Goal: Transaction & Acquisition: Purchase product/service

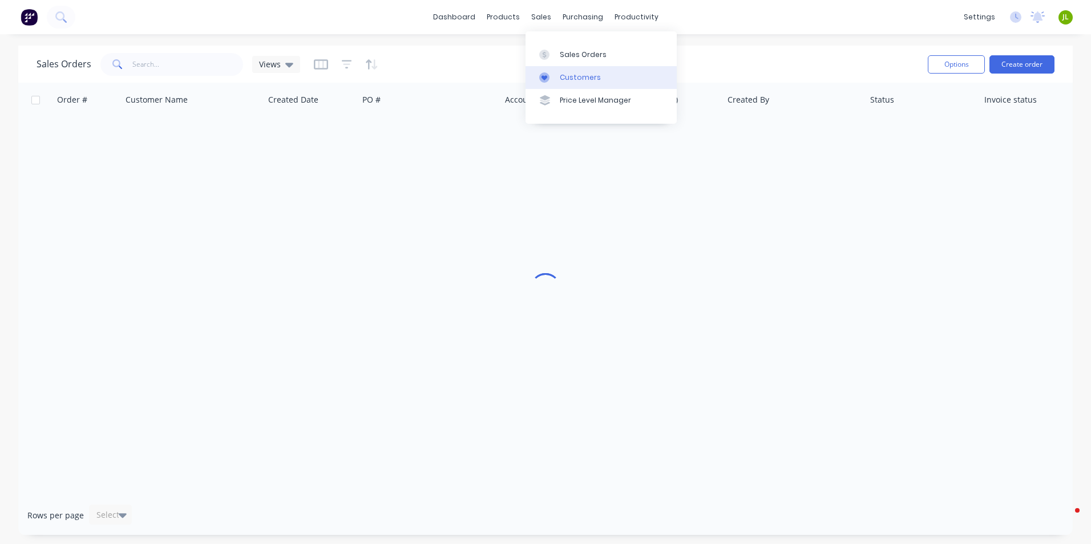
click at [562, 84] on link "Customers" at bounding box center [600, 77] width 151 height 23
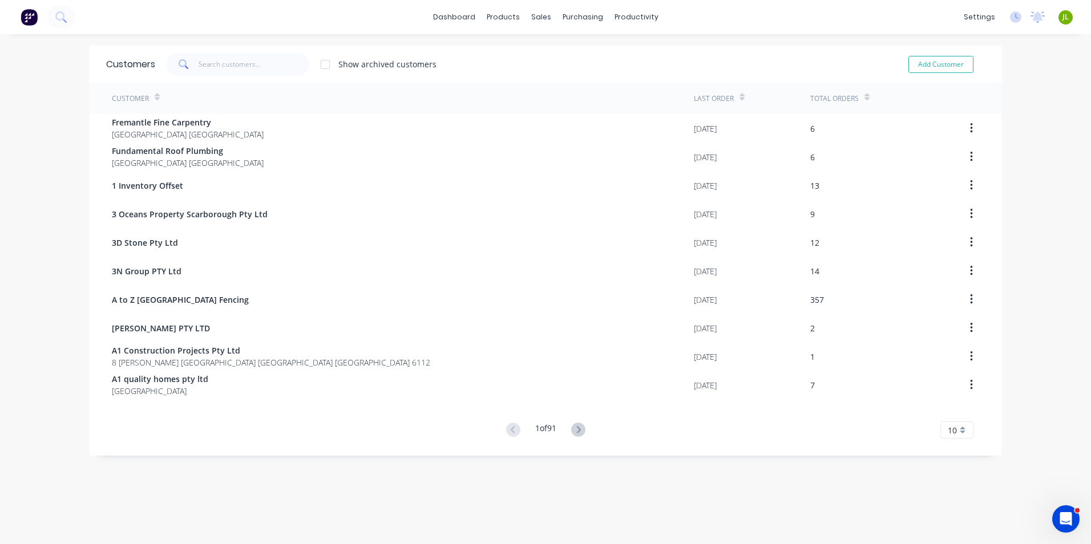
drag, startPoint x: 187, startPoint y: 64, endPoint x: 206, endPoint y: 67, distance: 20.2
click at [187, 64] on span at bounding box center [183, 64] width 32 height 23
click at [206, 67] on input "text" at bounding box center [253, 64] width 111 height 23
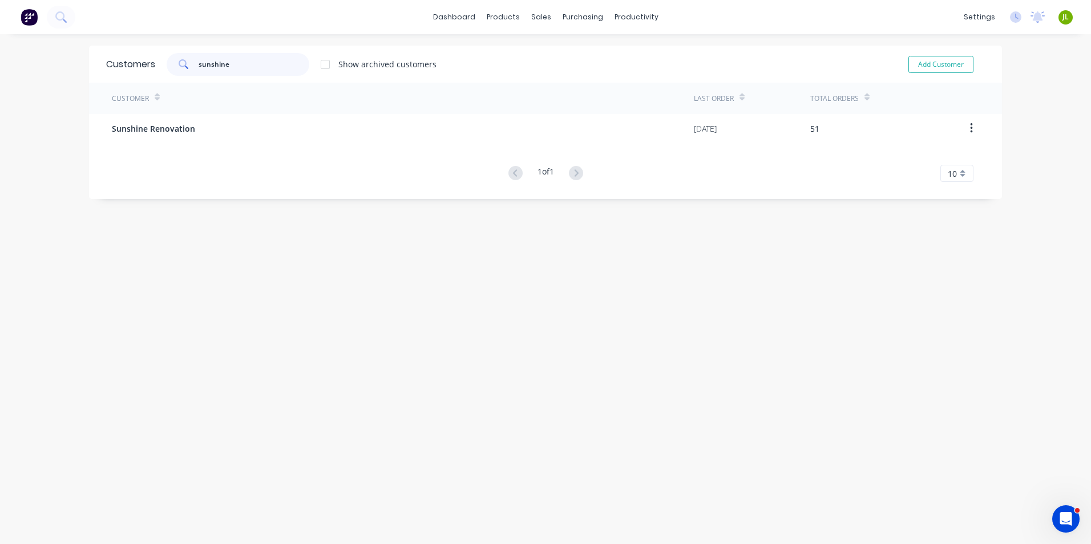
type input "sunshine"
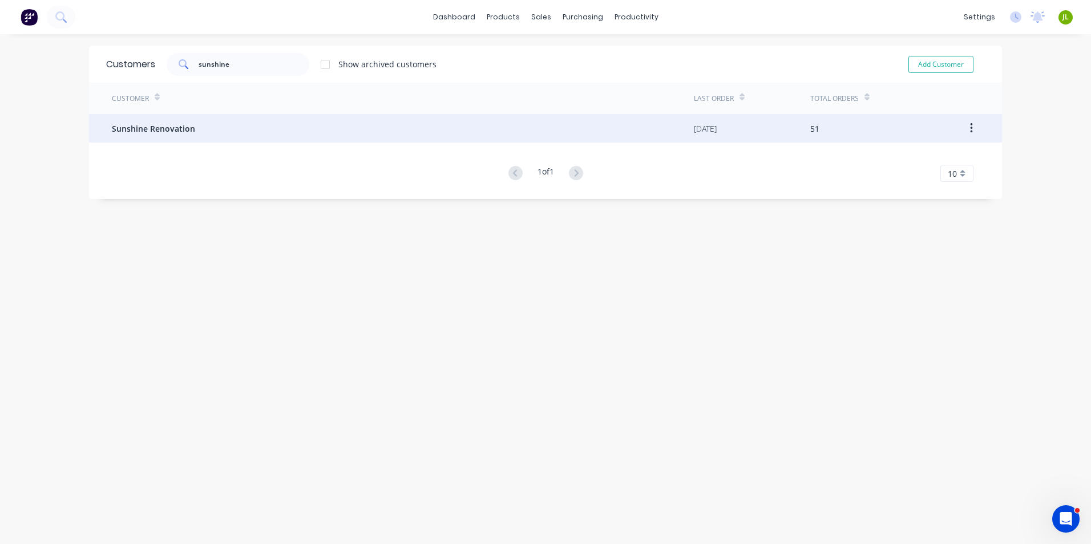
click at [208, 130] on div "Sunshine Renovation" at bounding box center [403, 128] width 582 height 29
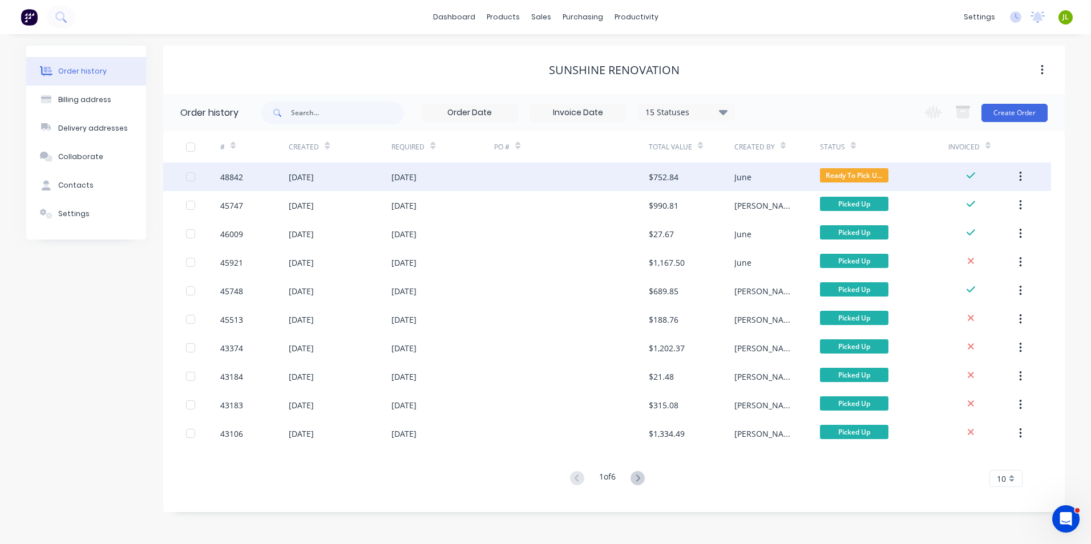
click at [666, 175] on div "$752.84" at bounding box center [663, 177] width 30 height 12
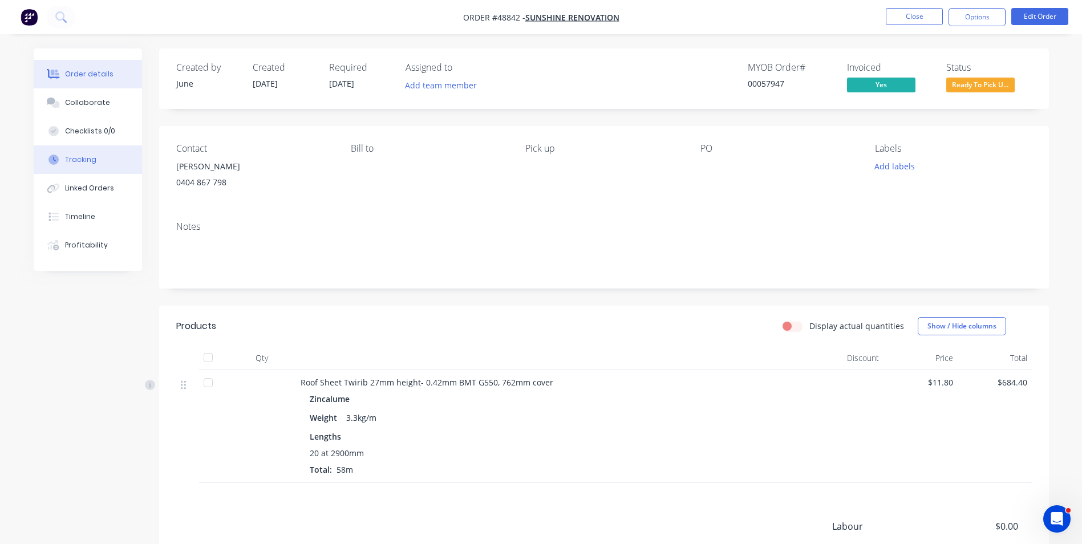
click at [87, 157] on div "Tracking" at bounding box center [80, 160] width 31 height 10
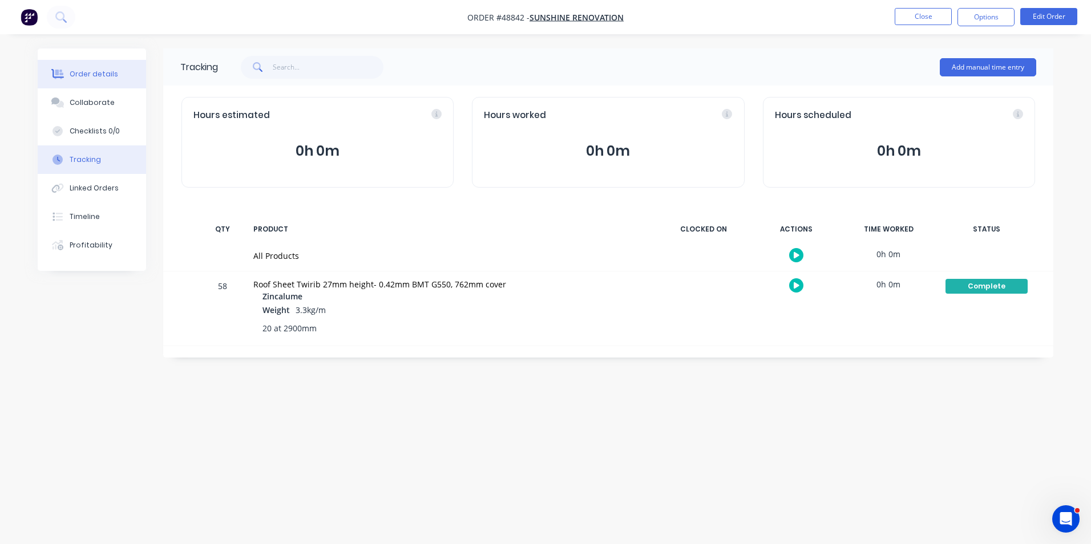
click at [94, 68] on button "Order details" at bounding box center [92, 74] width 108 height 29
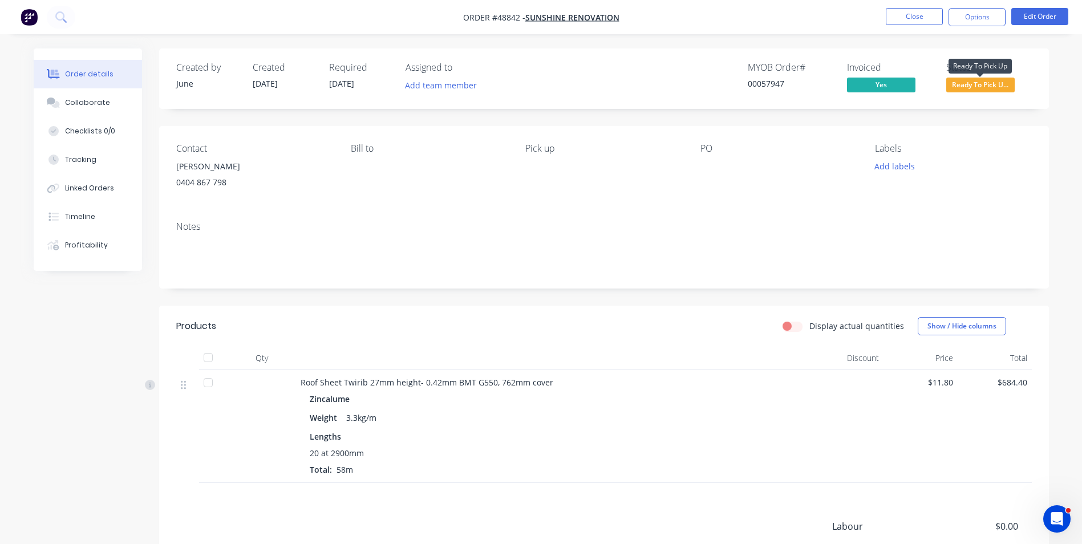
click at [978, 91] on span "Ready To Pick U..." at bounding box center [980, 85] width 68 height 14
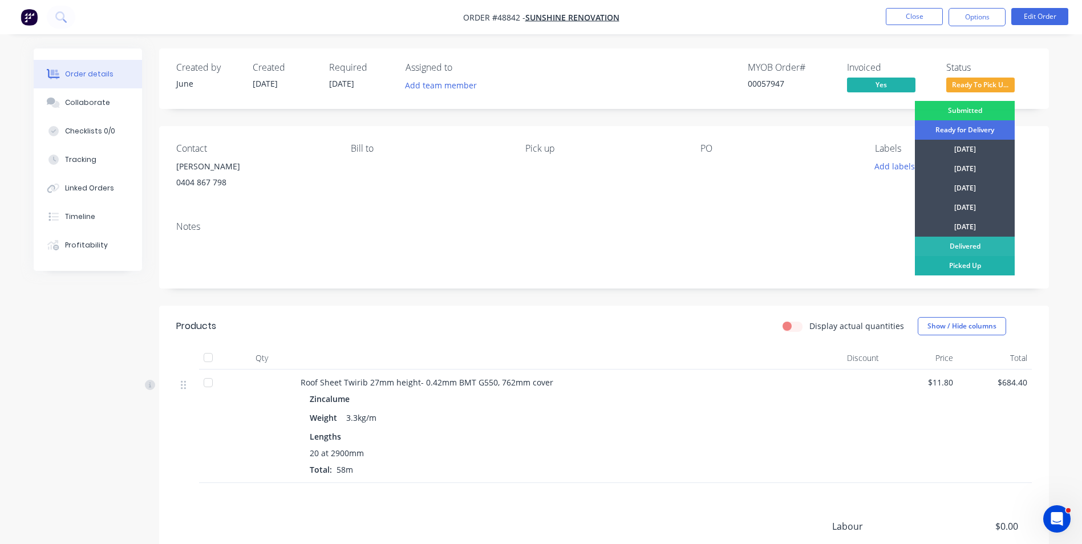
click at [939, 266] on div "Picked Up" at bounding box center [965, 265] width 100 height 19
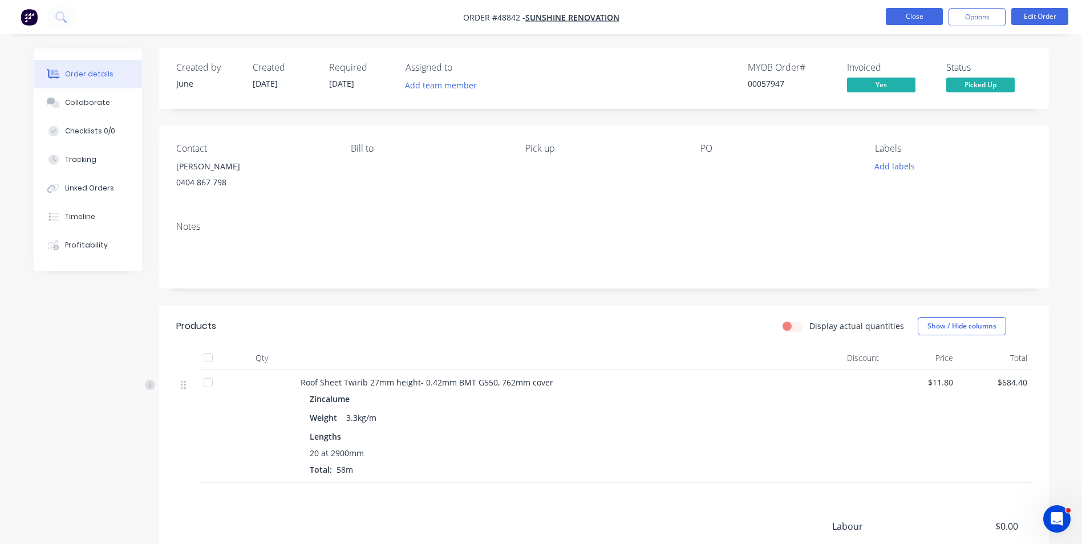
click at [911, 19] on button "Close" at bounding box center [914, 16] width 57 height 17
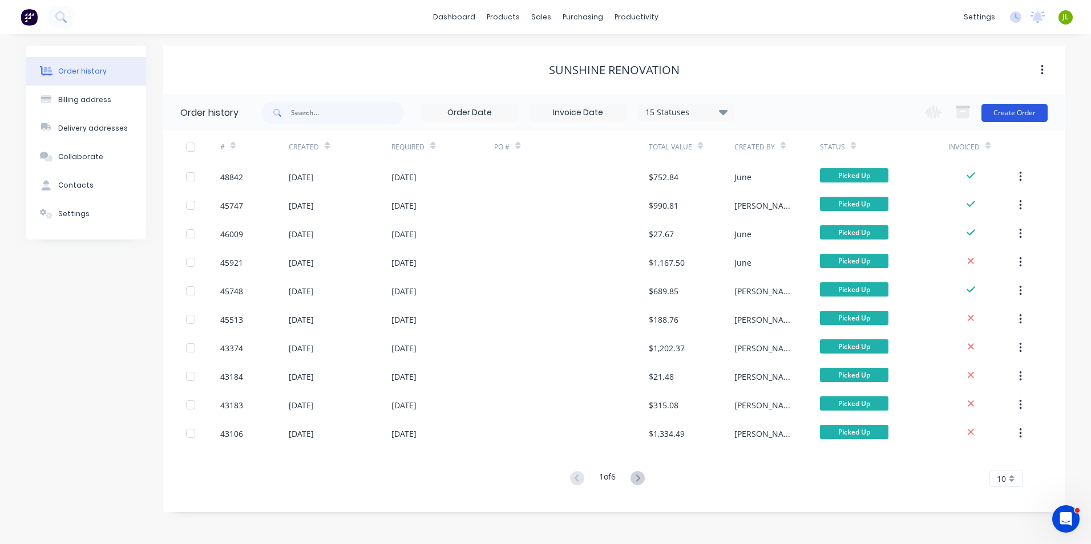
click at [1021, 112] on button "Create Order" at bounding box center [1014, 113] width 66 height 18
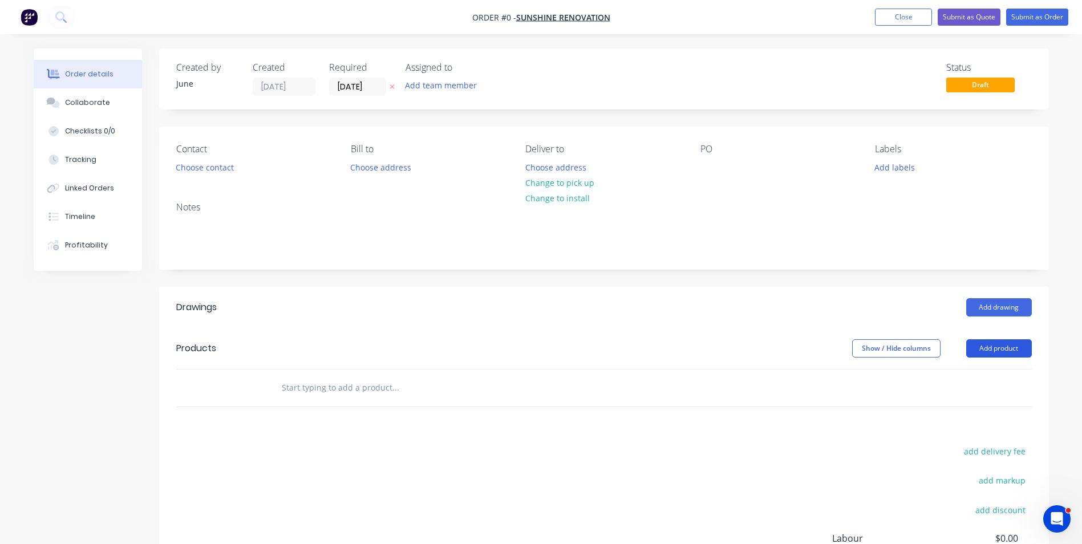
click at [1008, 350] on button "Add product" at bounding box center [999, 348] width 66 height 18
click at [984, 378] on div "Product catalogue" at bounding box center [978, 377] width 88 height 17
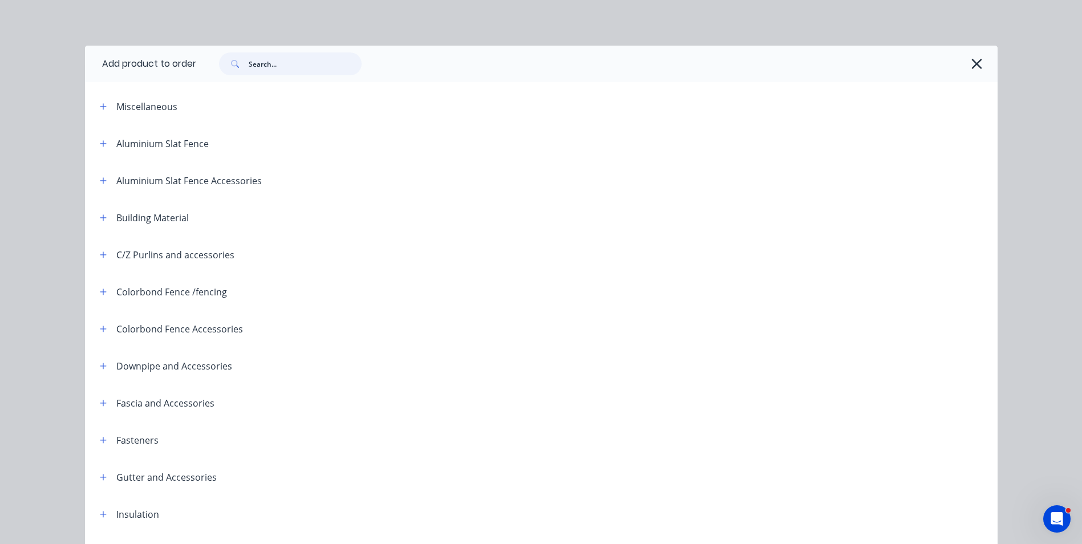
click at [288, 65] on input "text" at bounding box center [305, 63] width 113 height 23
type input "rhs"
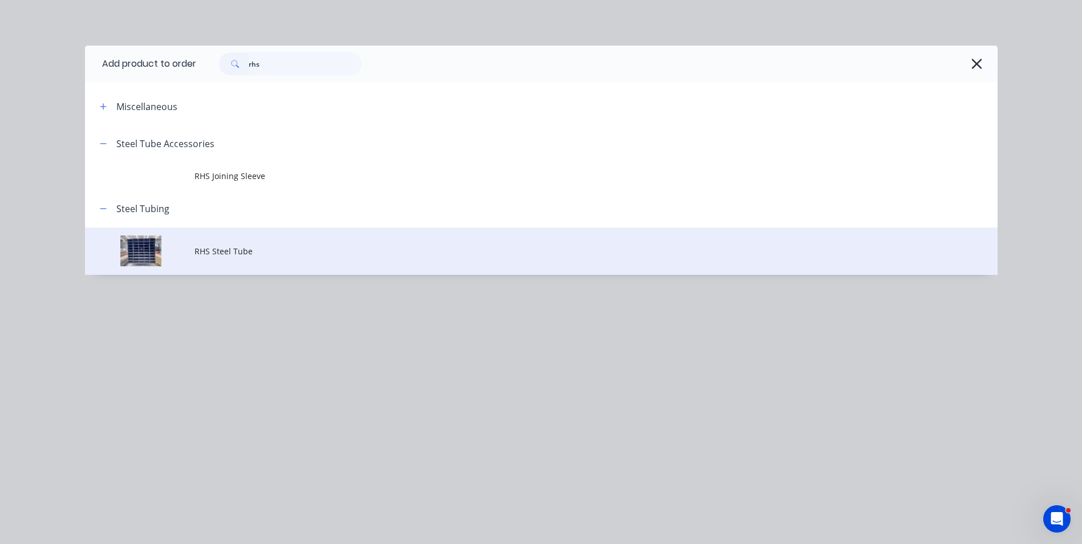
click at [270, 256] on span "RHS Steel Tube" at bounding box center [515, 251] width 642 height 12
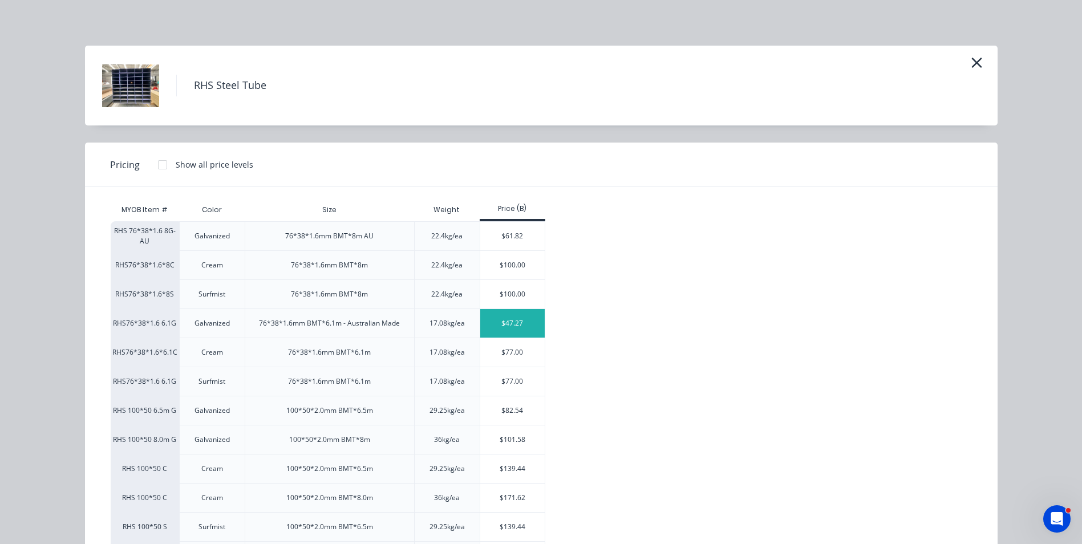
click at [512, 317] on div "$47.27" at bounding box center [512, 323] width 64 height 29
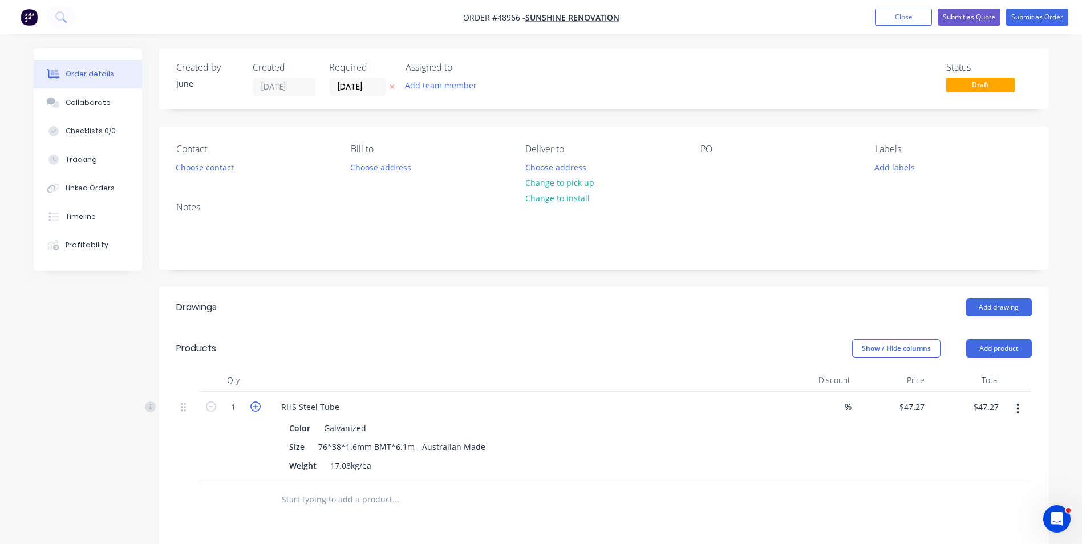
click at [260, 408] on icon "button" at bounding box center [255, 407] width 10 height 10
type input "2"
type input "$94.54"
click at [260, 408] on icon "button" at bounding box center [255, 407] width 10 height 10
type input "3"
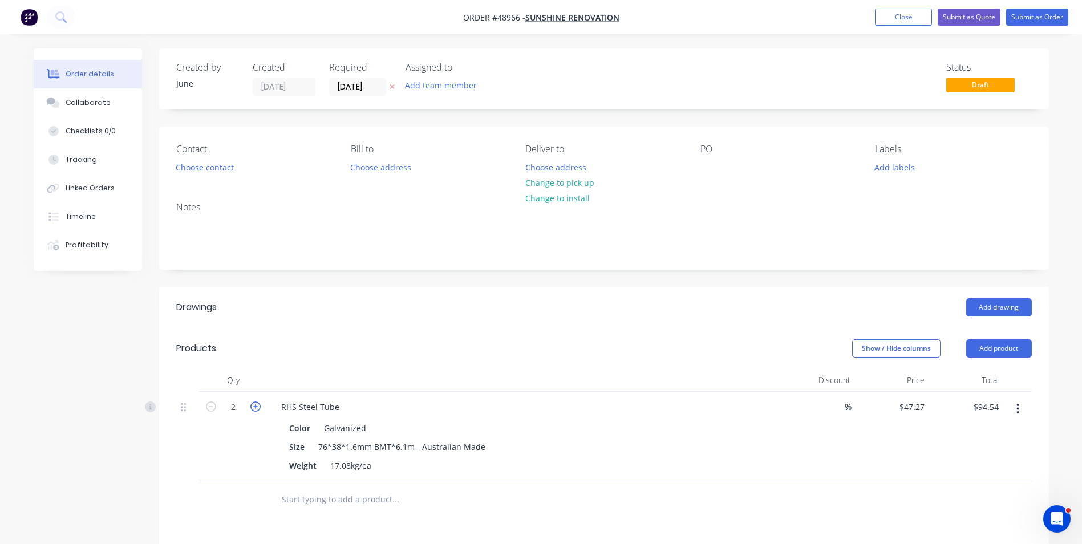
type input "$141.81"
drag, startPoint x: 245, startPoint y: 453, endPoint x: 700, endPoint y: 443, distance: 455.8
click at [253, 453] on div "3" at bounding box center [233, 437] width 68 height 90
click at [558, 185] on button "Change to pick up" at bounding box center [559, 182] width 81 height 15
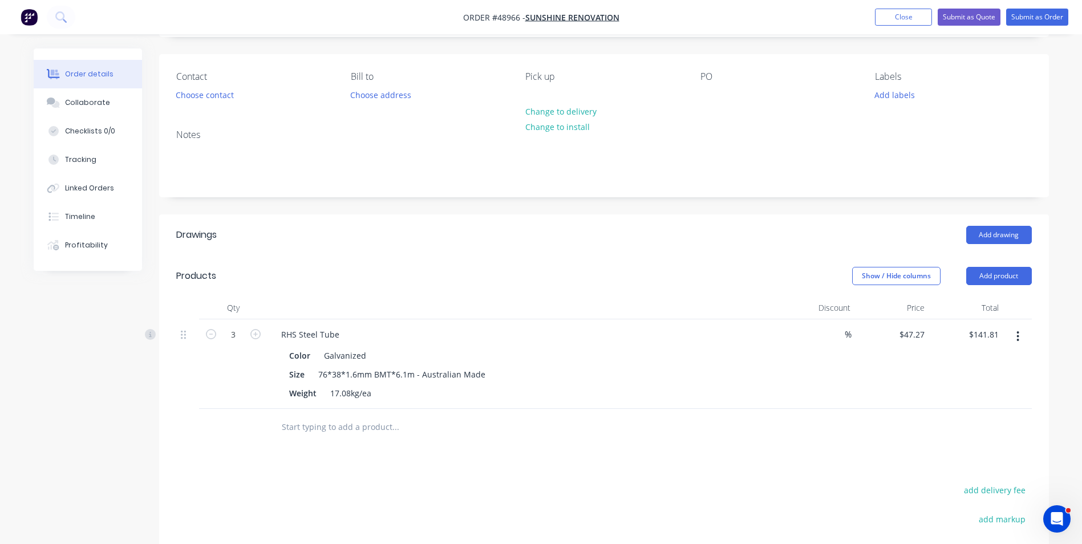
scroll to position [114, 0]
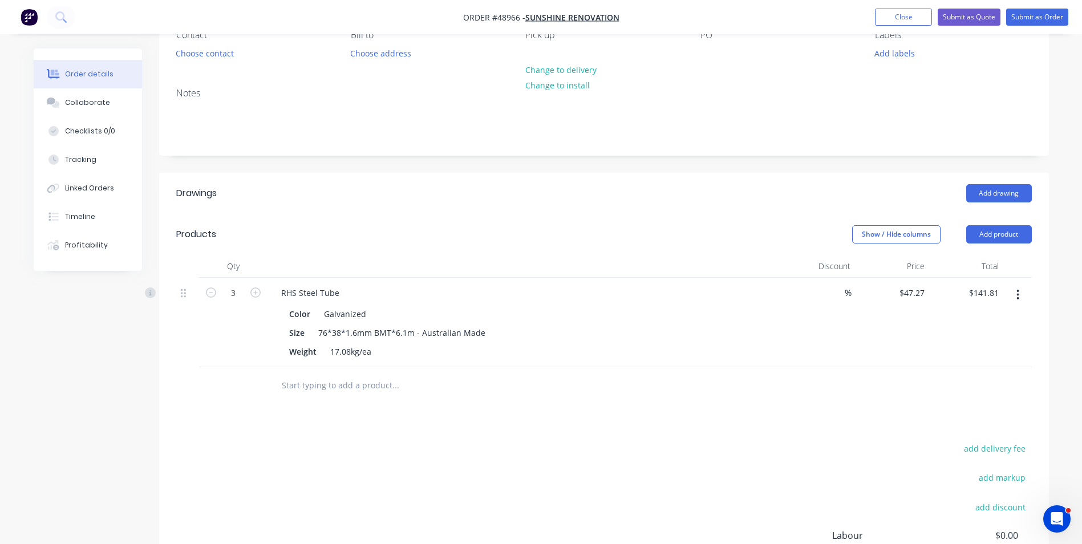
click at [996, 244] on header "Products Show / Hide columns Add product" at bounding box center [604, 234] width 890 height 41
click at [996, 237] on button "Add product" at bounding box center [999, 234] width 66 height 18
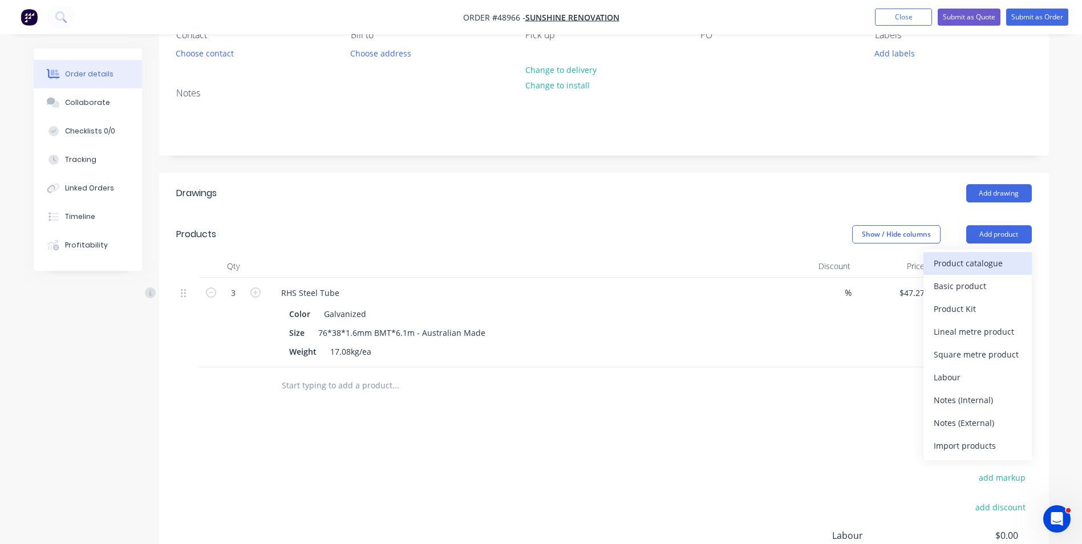
click at [984, 261] on div "Product catalogue" at bounding box center [978, 263] width 88 height 17
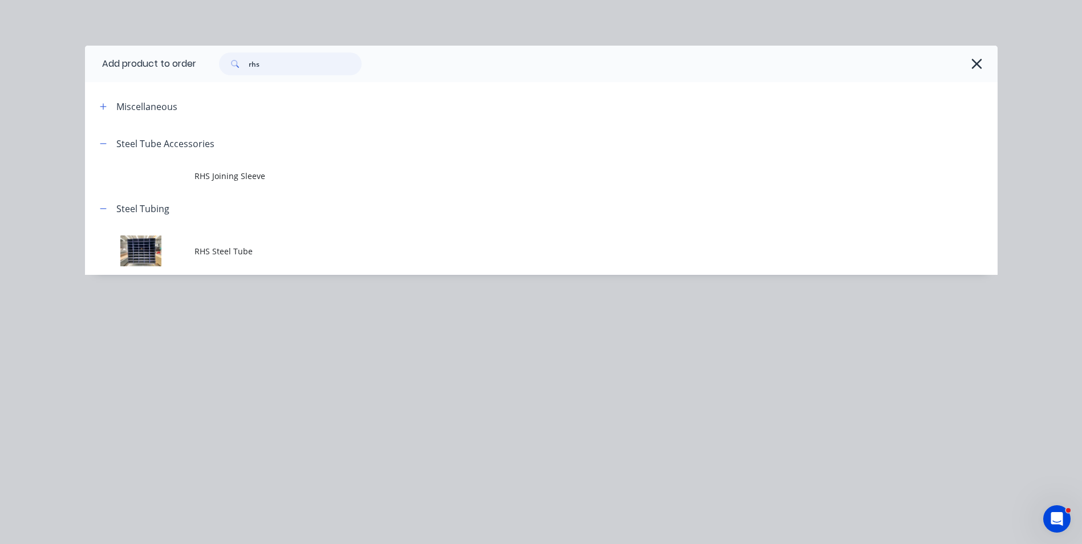
drag, startPoint x: 295, startPoint y: 72, endPoint x: 292, endPoint y: 81, distance: 9.6
click at [293, 80] on div "rhs" at bounding box center [596, 64] width 801 height 37
drag, startPoint x: 278, startPoint y: 68, endPoint x: 369, endPoint y: 59, distance: 91.1
click at [119, 66] on header "Add product to order rhs" at bounding box center [541, 64] width 913 height 37
type input "internal"
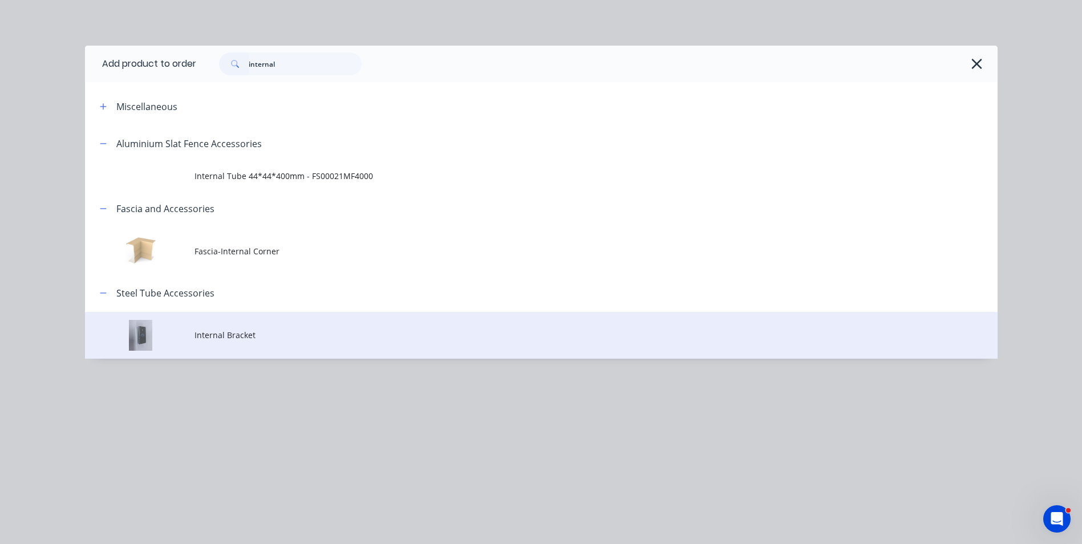
click at [322, 348] on td "Internal Bracket" at bounding box center [595, 335] width 803 height 47
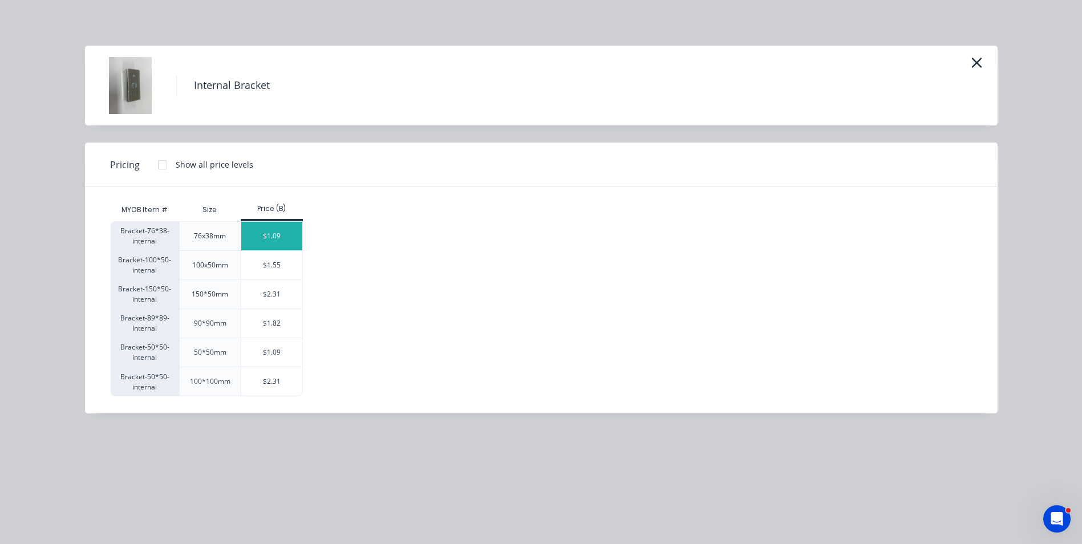
click at [298, 230] on div "$1.09" at bounding box center [271, 236] width 61 height 29
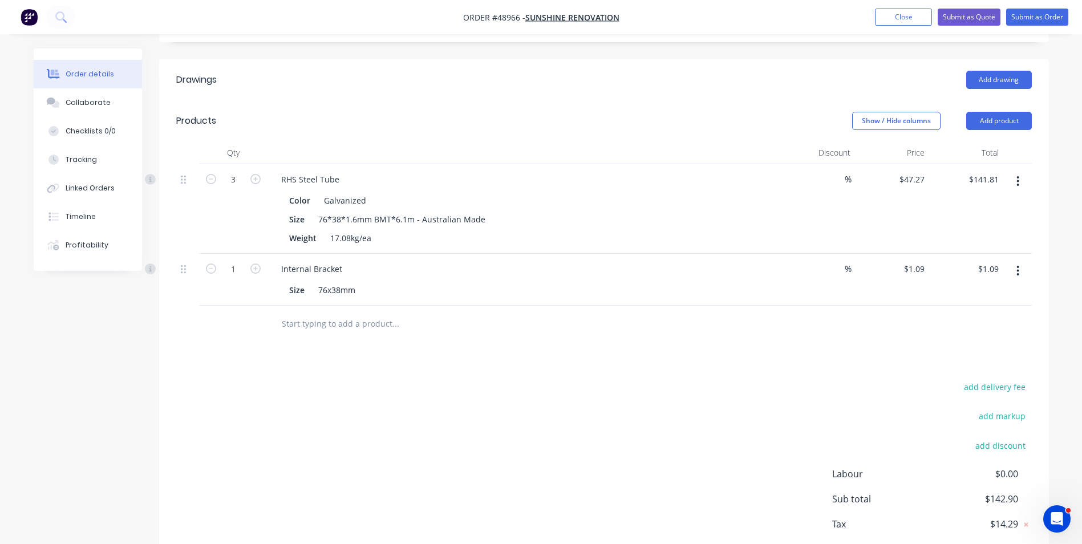
scroll to position [228, 0]
click at [248, 266] on button "button" at bounding box center [255, 267] width 15 height 12
type input "2"
type input "$2.18"
click at [253, 269] on icon "button" at bounding box center [255, 268] width 10 height 10
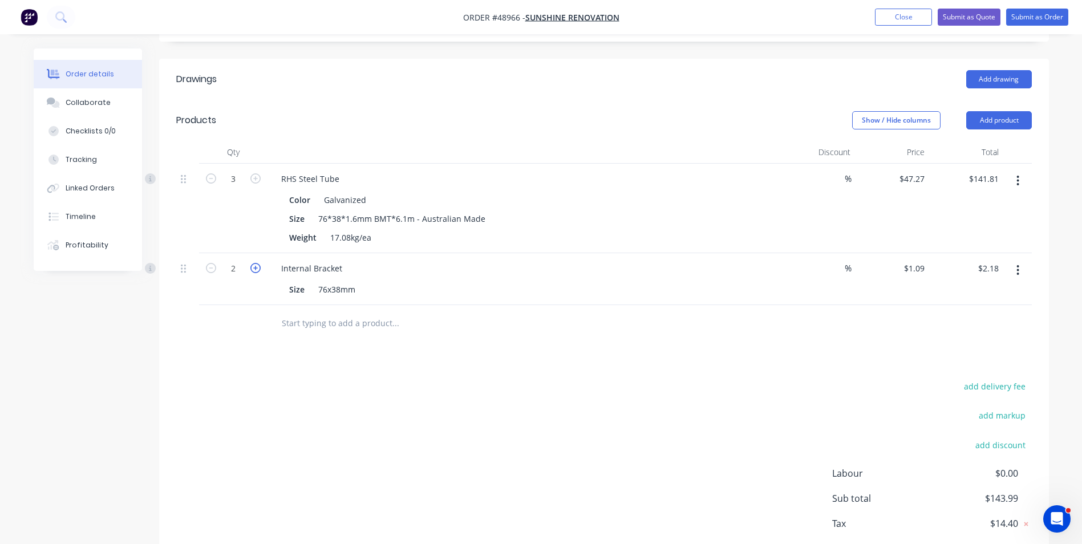
type input "3"
type input "$3.27"
click at [228, 305] on div at bounding box center [233, 323] width 68 height 37
click at [241, 266] on input "3" at bounding box center [233, 268] width 30 height 17
type input "10"
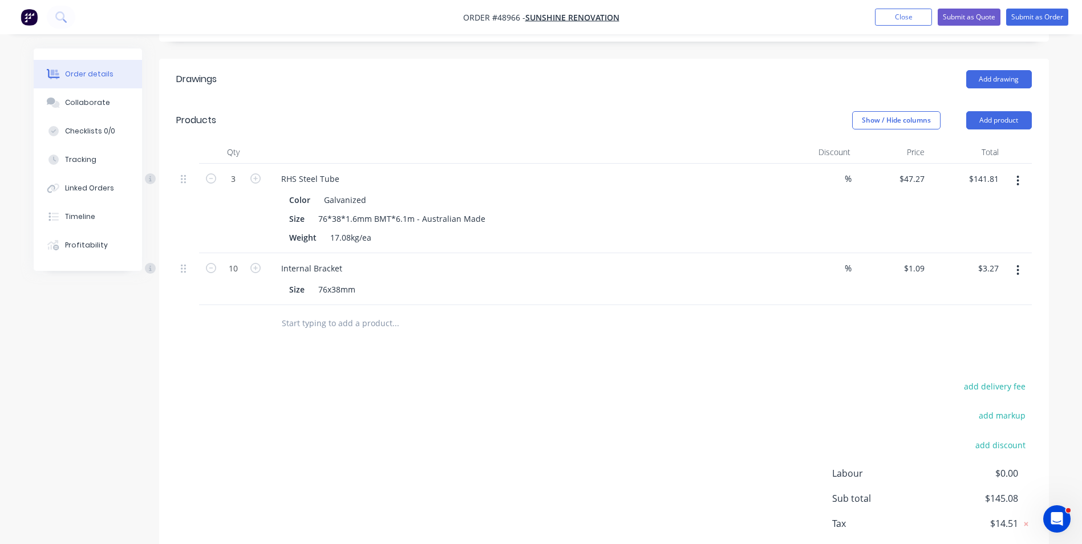
type input "$10.90"
click at [762, 311] on div at bounding box center [604, 323] width 856 height 37
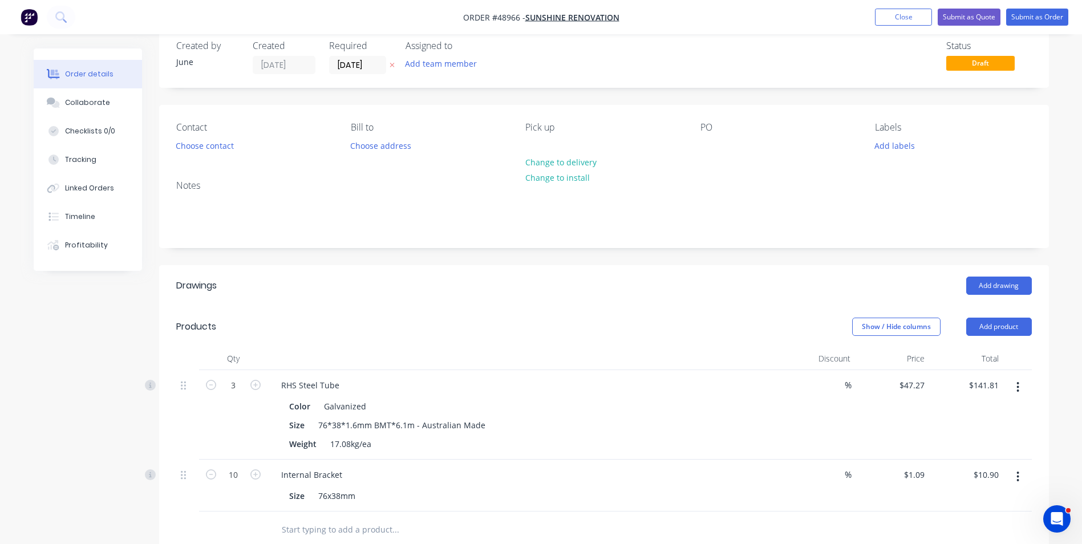
scroll to position [0, 0]
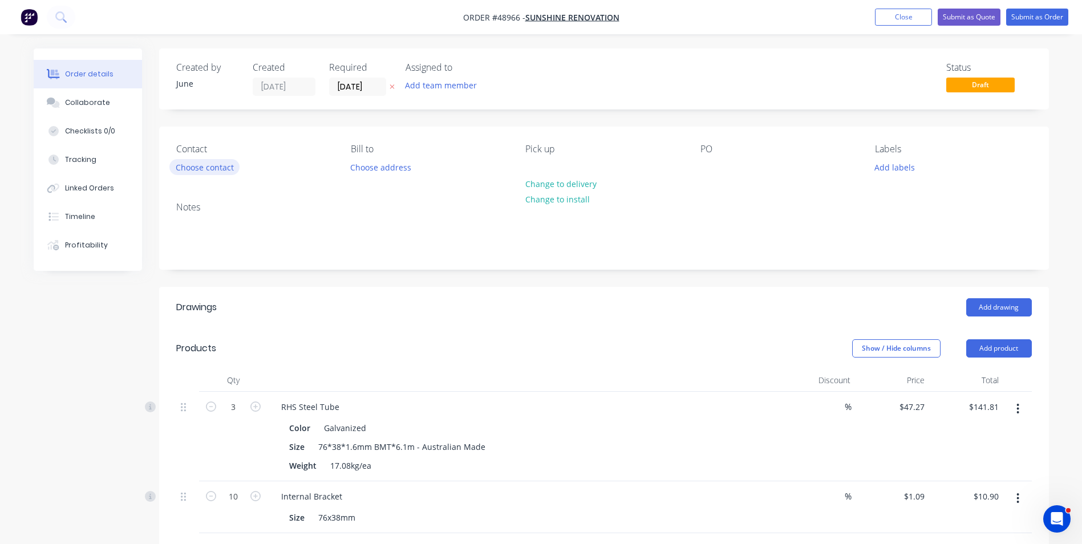
click at [201, 161] on button "Choose contact" at bounding box center [204, 166] width 70 height 15
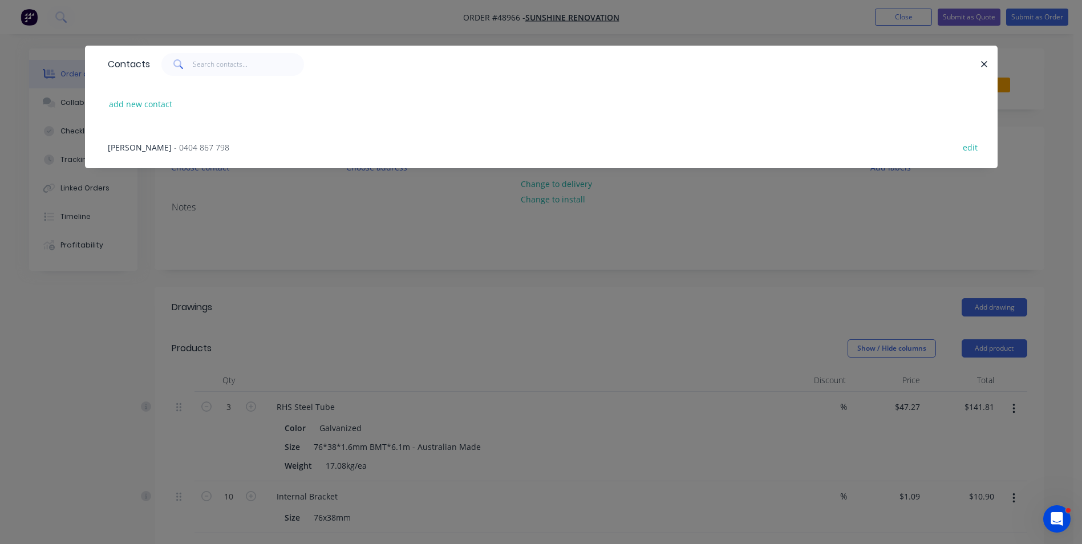
click at [176, 148] on span "- 0404 867 798" at bounding box center [201, 147] width 55 height 11
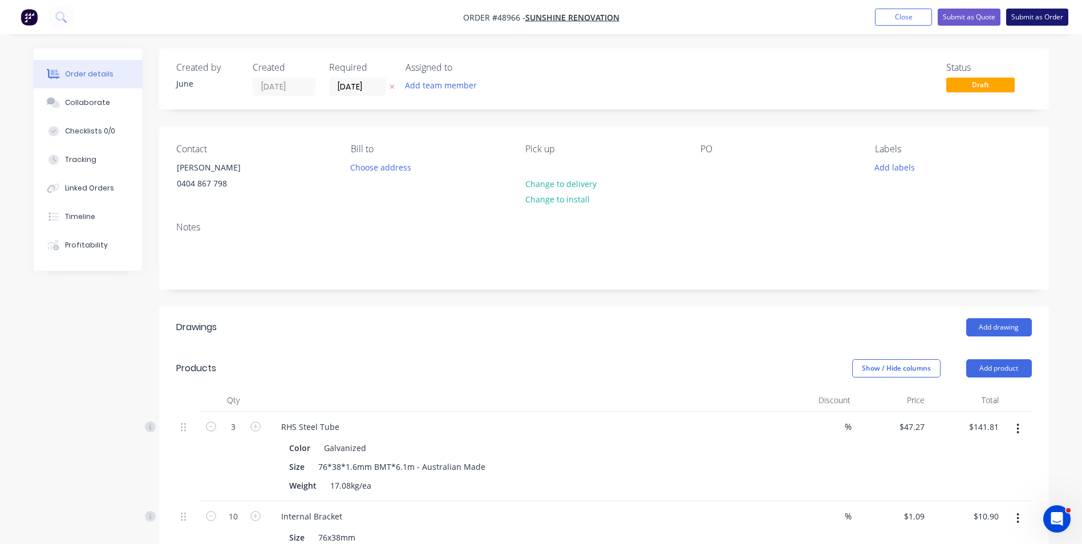
click at [1032, 17] on button "Submit as Order" at bounding box center [1037, 17] width 62 height 17
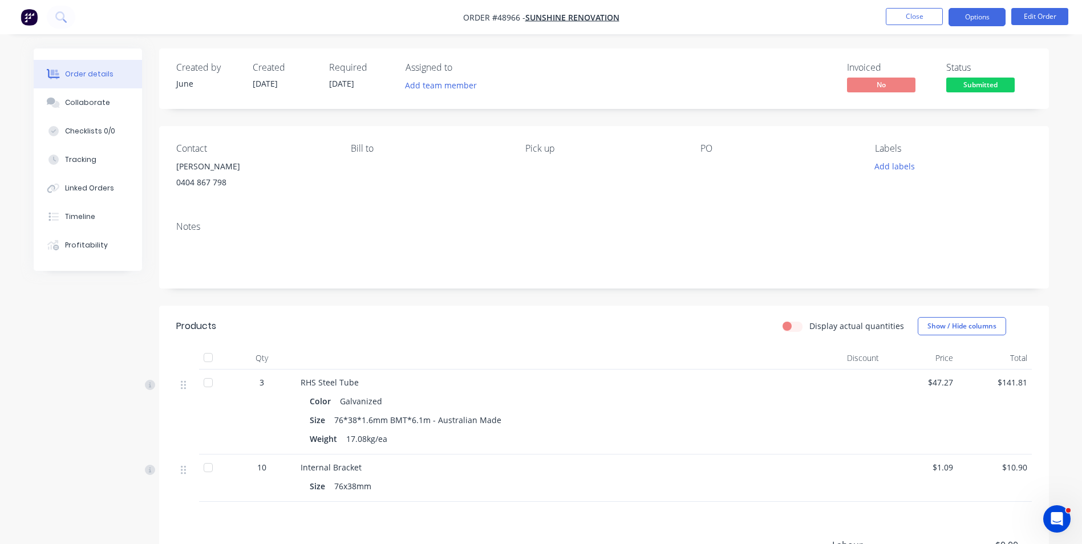
click at [976, 12] on button "Options" at bounding box center [976, 17] width 57 height 18
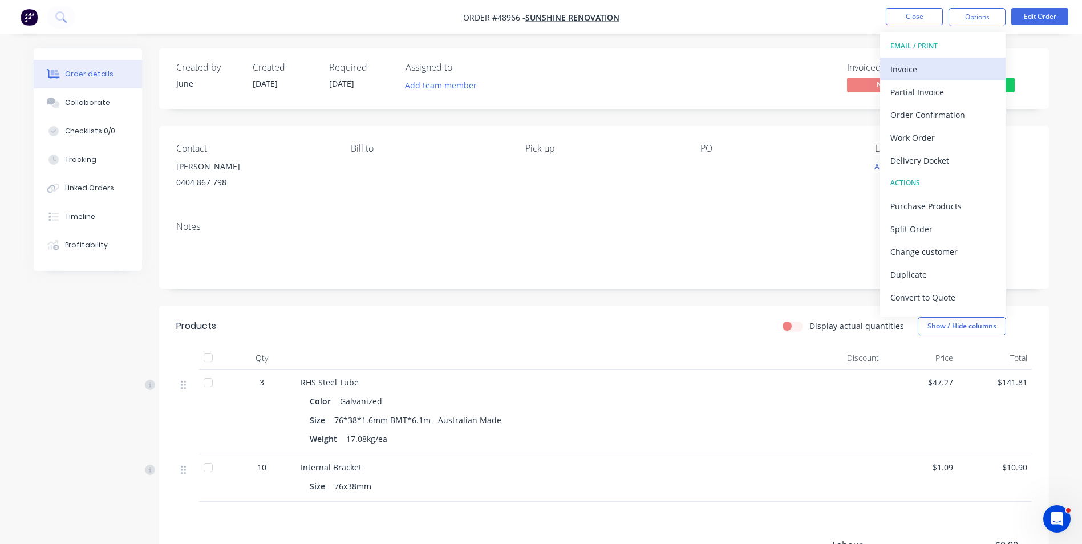
click at [962, 71] on div "Invoice" at bounding box center [942, 69] width 105 height 17
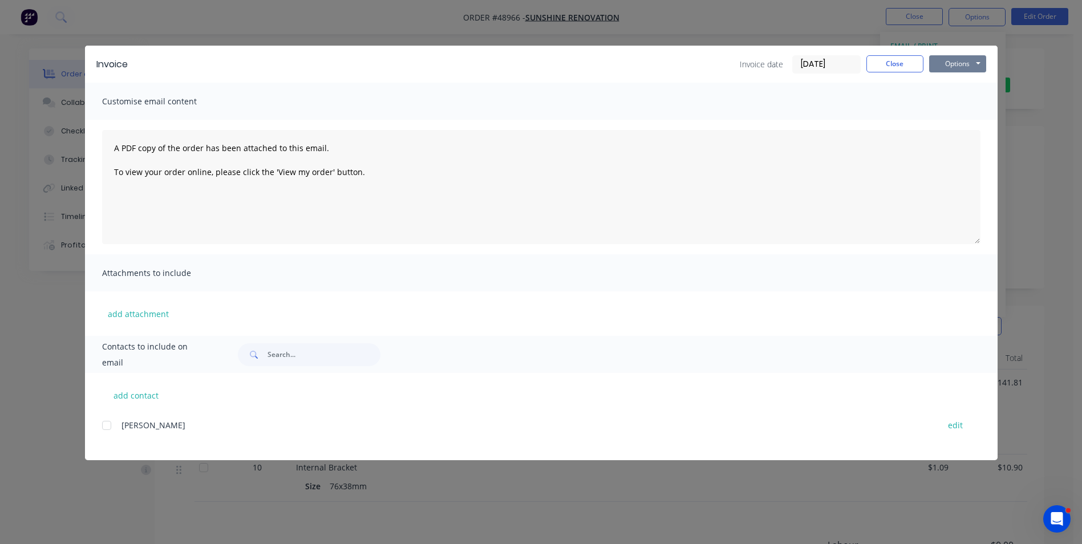
click at [956, 62] on button "Options" at bounding box center [957, 63] width 57 height 17
click at [974, 103] on button "Print" at bounding box center [965, 103] width 73 height 19
click at [907, 72] on button "Close" at bounding box center [894, 63] width 57 height 17
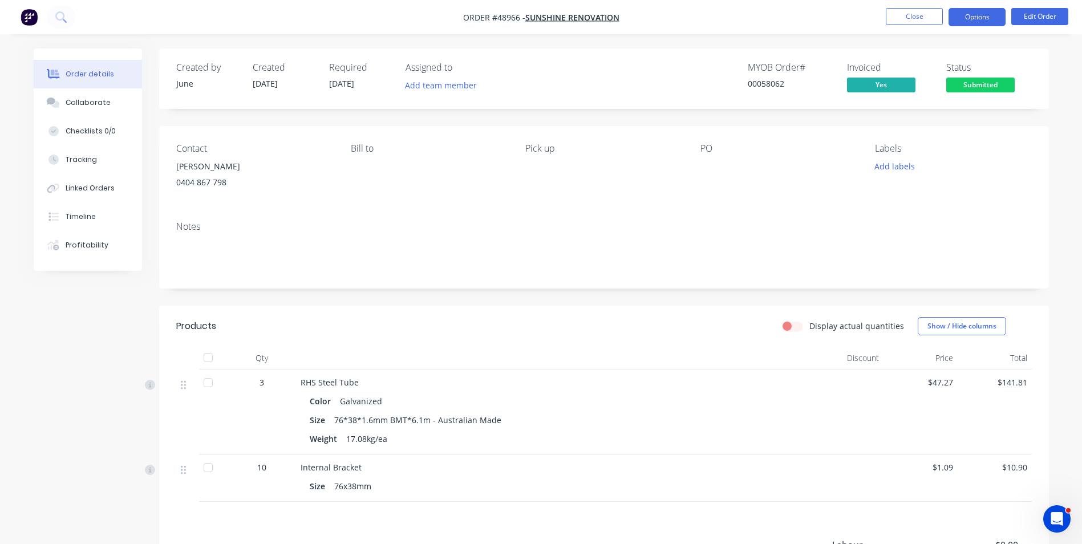
click at [977, 10] on button "Options" at bounding box center [976, 17] width 57 height 18
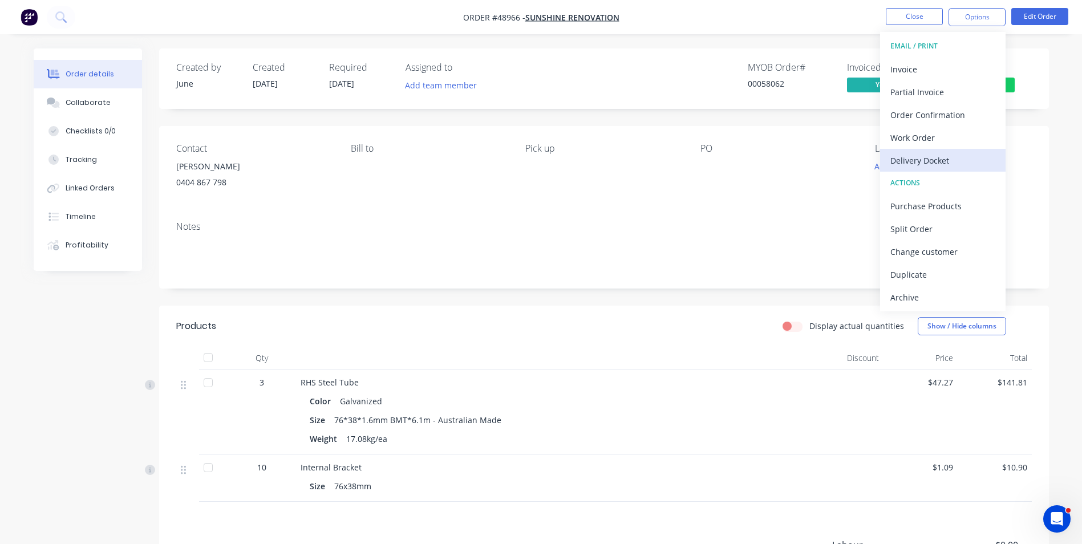
click at [935, 159] on div "Delivery Docket" at bounding box center [942, 160] width 105 height 17
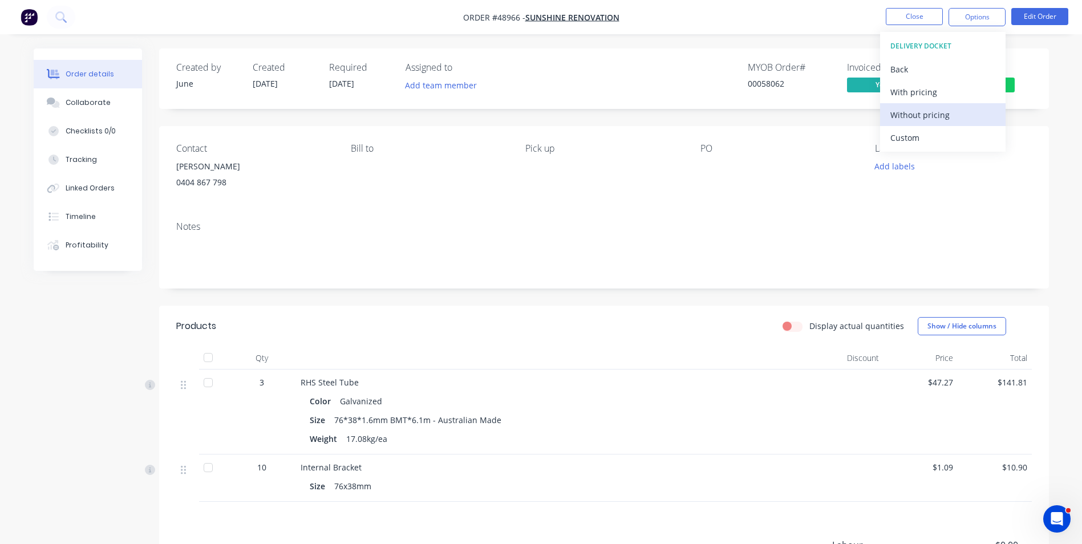
click at [937, 119] on div "Without pricing" at bounding box center [942, 115] width 105 height 17
drag, startPoint x: 641, startPoint y: 195, endPoint x: 745, endPoint y: 194, distance: 103.8
click at [641, 195] on div "Contact Zhou 0404 867 798 Bill to Pick up PO Labels Add labels" at bounding box center [604, 169] width 890 height 86
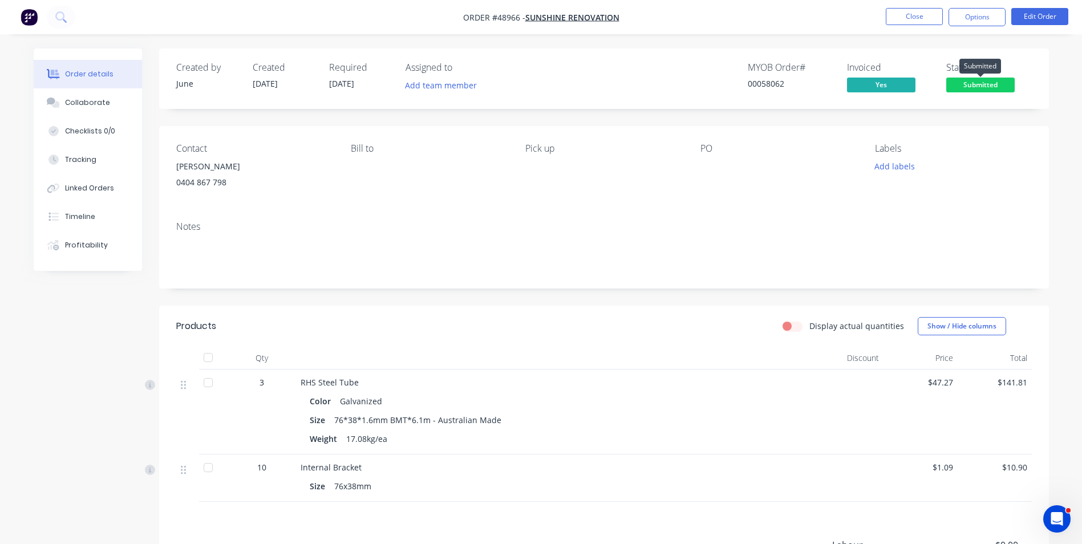
click at [977, 78] on span "Submitted" at bounding box center [980, 85] width 68 height 14
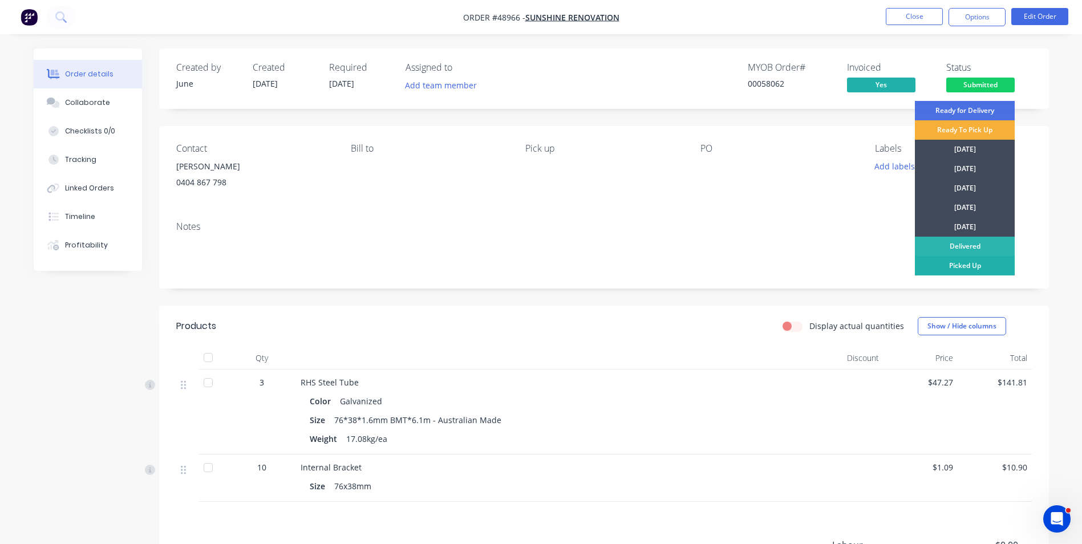
click at [972, 266] on div "Picked Up" at bounding box center [965, 265] width 100 height 19
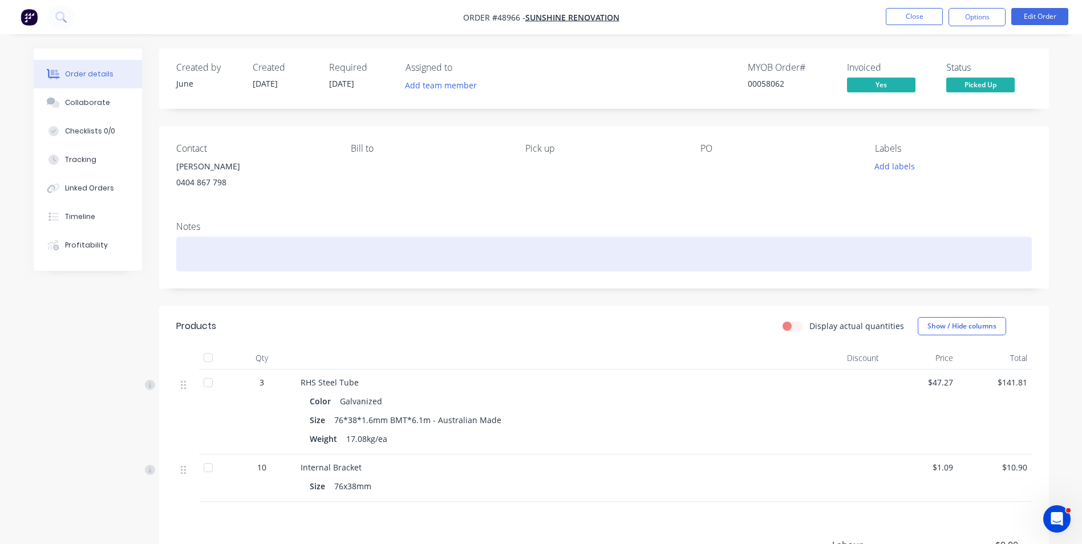
drag, startPoint x: 973, startPoint y: 267, endPoint x: 943, endPoint y: 313, distance: 54.3
click at [972, 272] on div "Notes" at bounding box center [604, 250] width 890 height 76
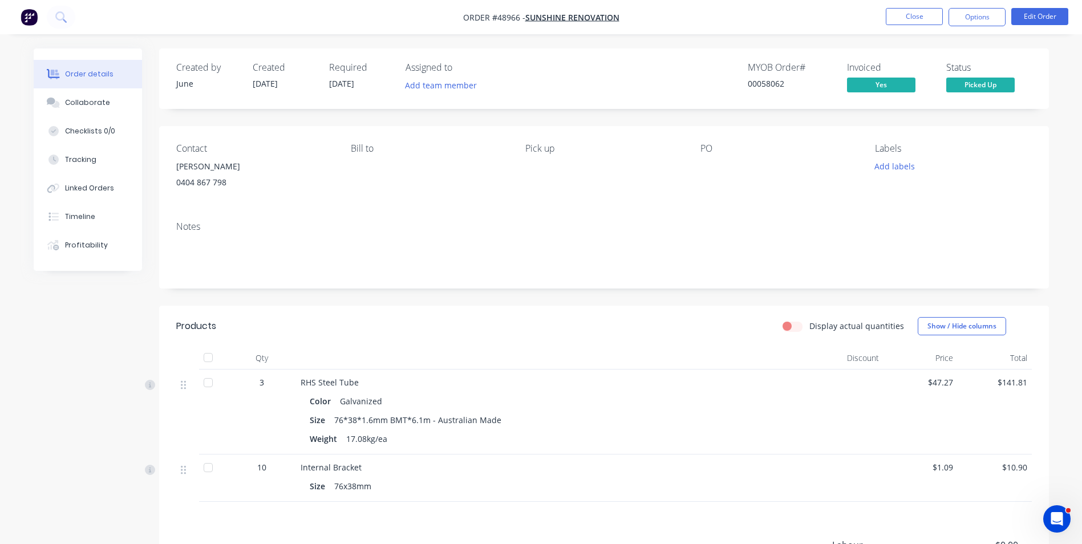
click at [664, 188] on div "Pick up" at bounding box center [603, 169] width 156 height 52
click at [902, 15] on button "Close" at bounding box center [914, 16] width 57 height 17
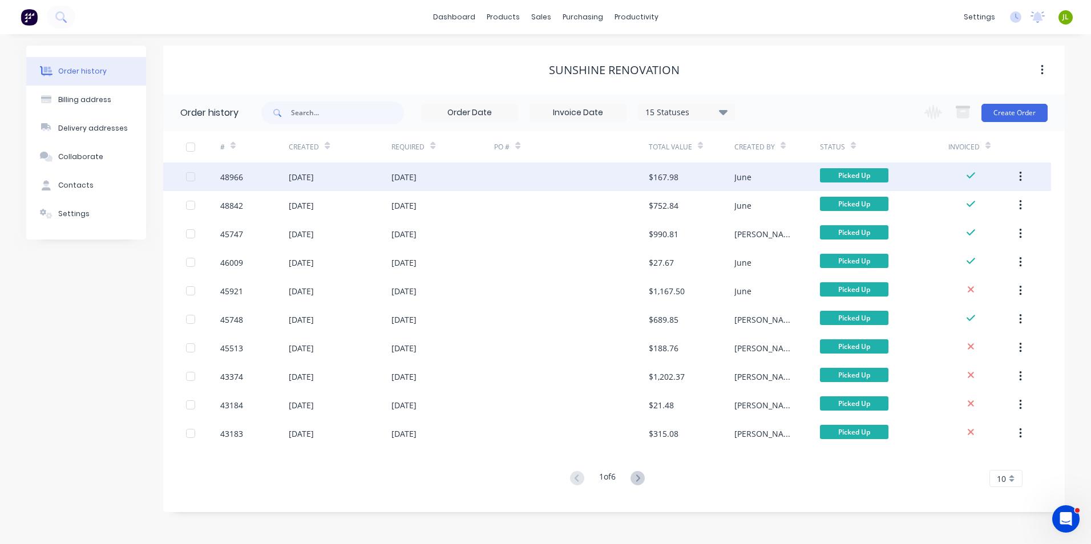
click at [502, 175] on div at bounding box center [571, 177] width 154 height 29
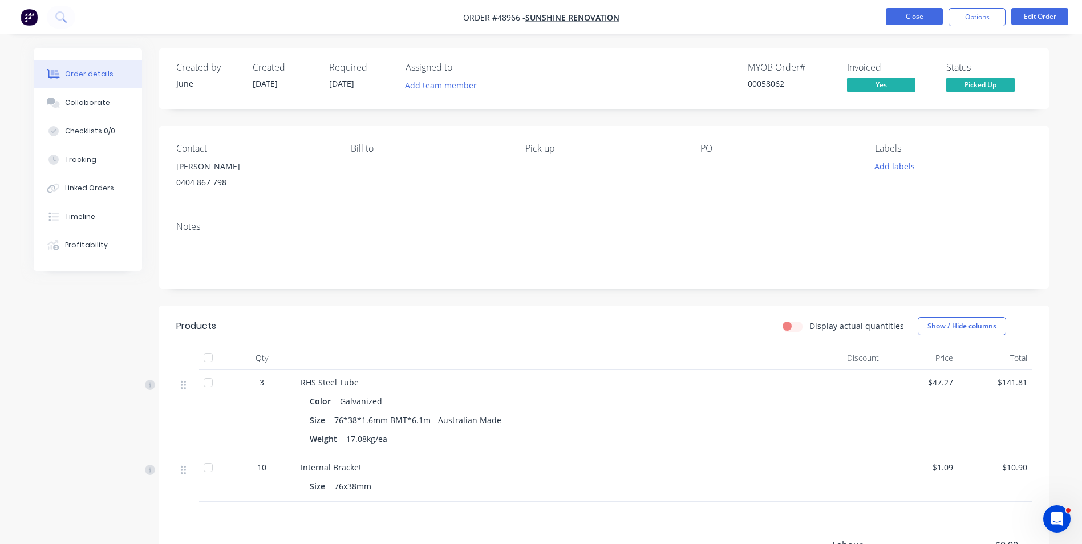
click at [918, 11] on button "Close" at bounding box center [914, 16] width 57 height 17
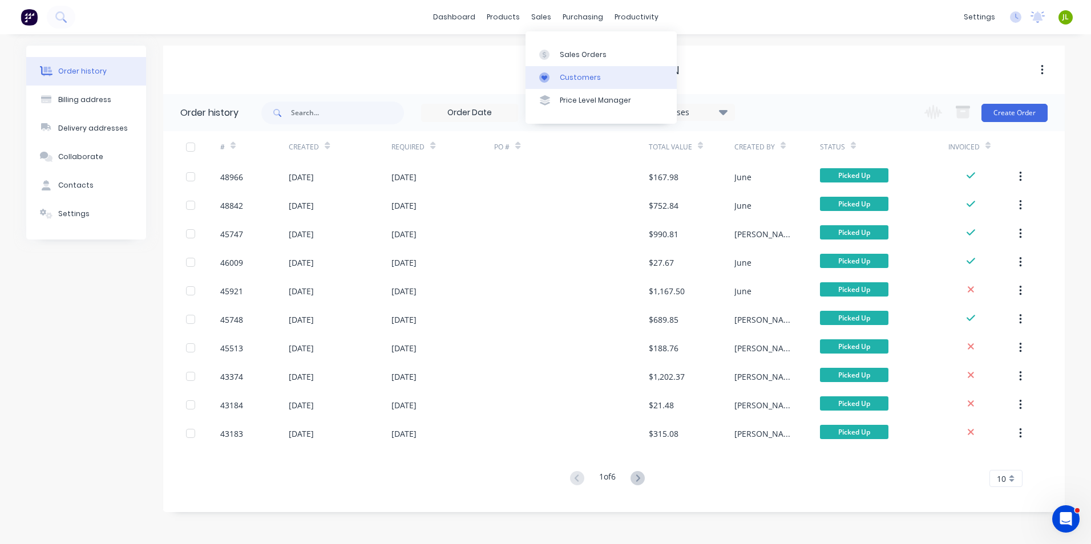
click at [577, 82] on div "Customers" at bounding box center [580, 77] width 41 height 10
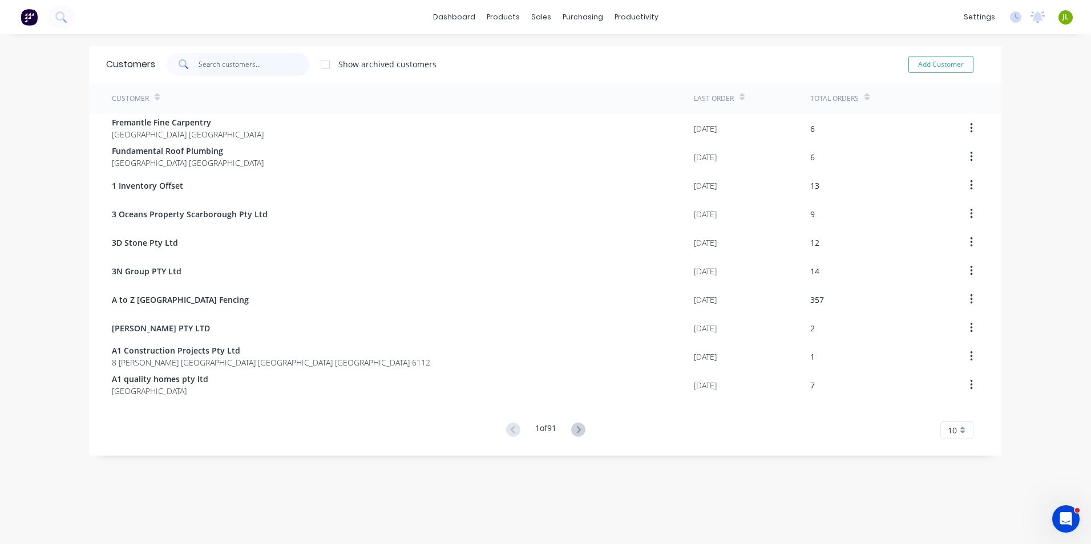
click at [228, 64] on input "text" at bounding box center [253, 64] width 111 height 23
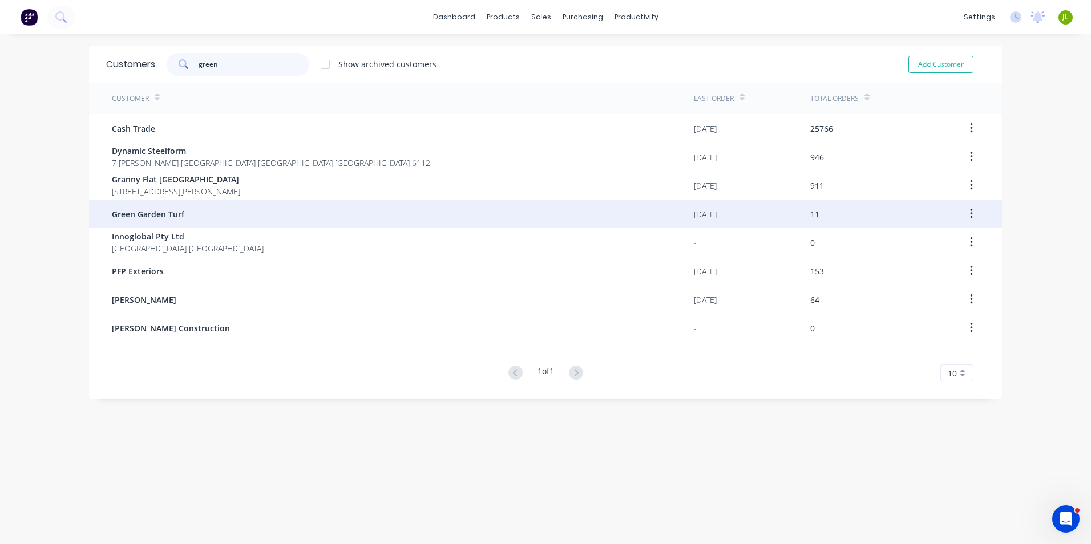
type input "green"
click at [195, 221] on div "Green Garden Turf" at bounding box center [403, 214] width 582 height 29
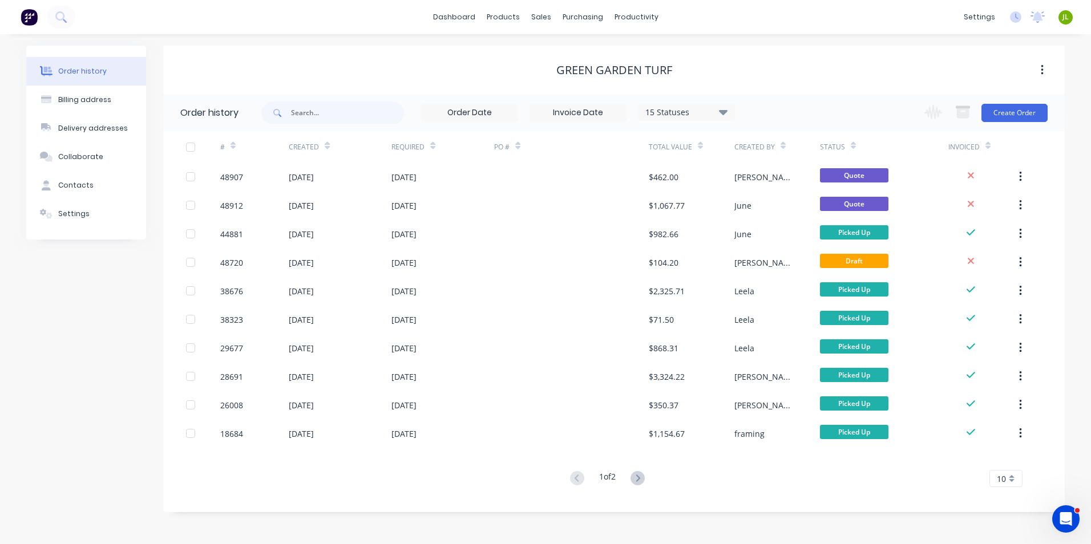
click at [216, 201] on div at bounding box center [203, 205] width 34 height 29
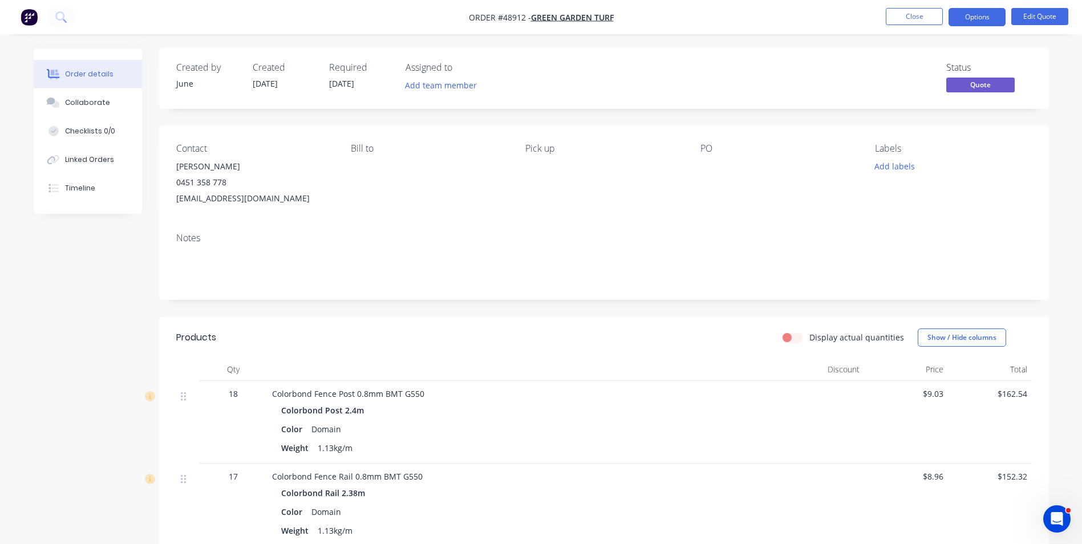
drag, startPoint x: 637, startPoint y: 219, endPoint x: 650, endPoint y: 218, distance: 13.1
click at [638, 219] on div "Contact Vivian 0451 358 778 494736661@qq.com Bill to Pick up PO Labels Add labe…" at bounding box center [604, 175] width 890 height 98
click at [894, 14] on button "Close" at bounding box center [914, 16] width 57 height 17
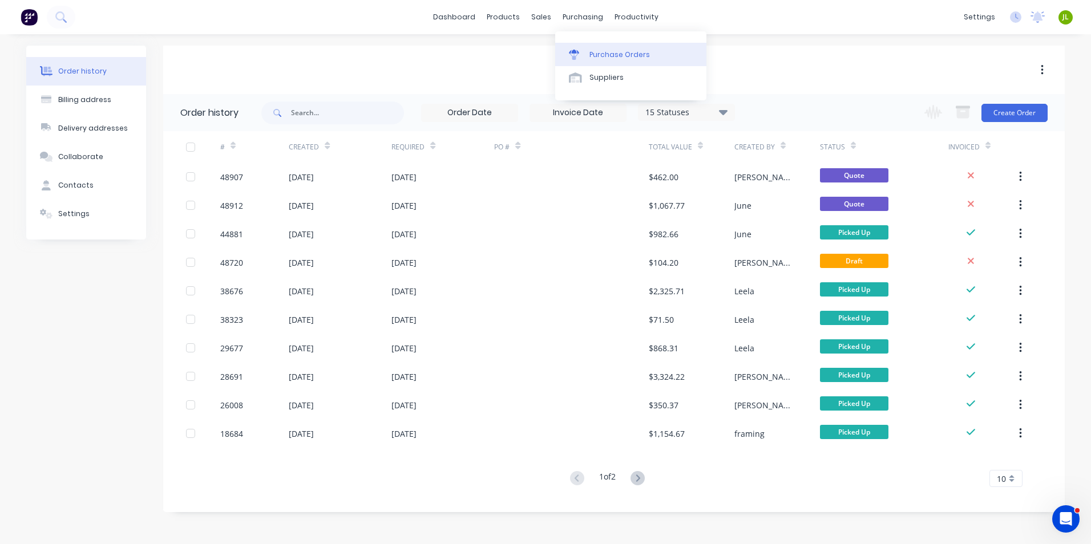
click at [574, 50] on icon at bounding box center [574, 52] width 10 height 4
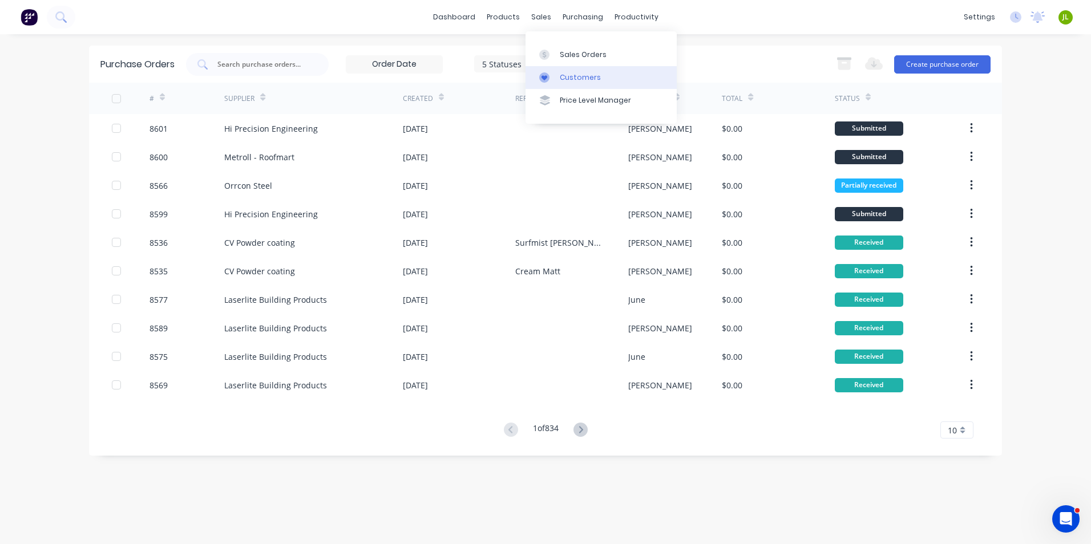
click at [583, 76] on div "Customers" at bounding box center [580, 77] width 41 height 10
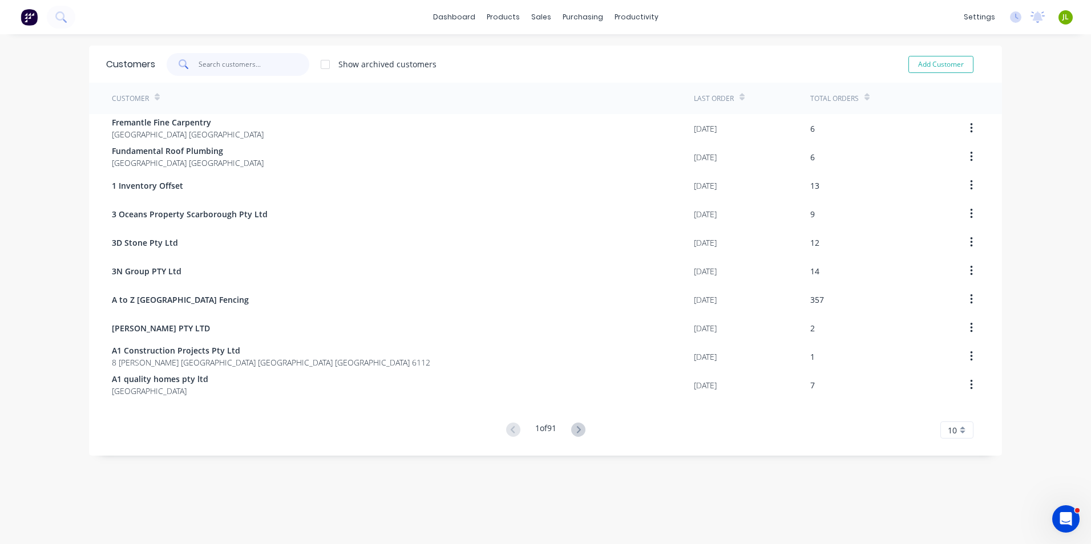
click at [224, 74] on input "text" at bounding box center [253, 64] width 111 height 23
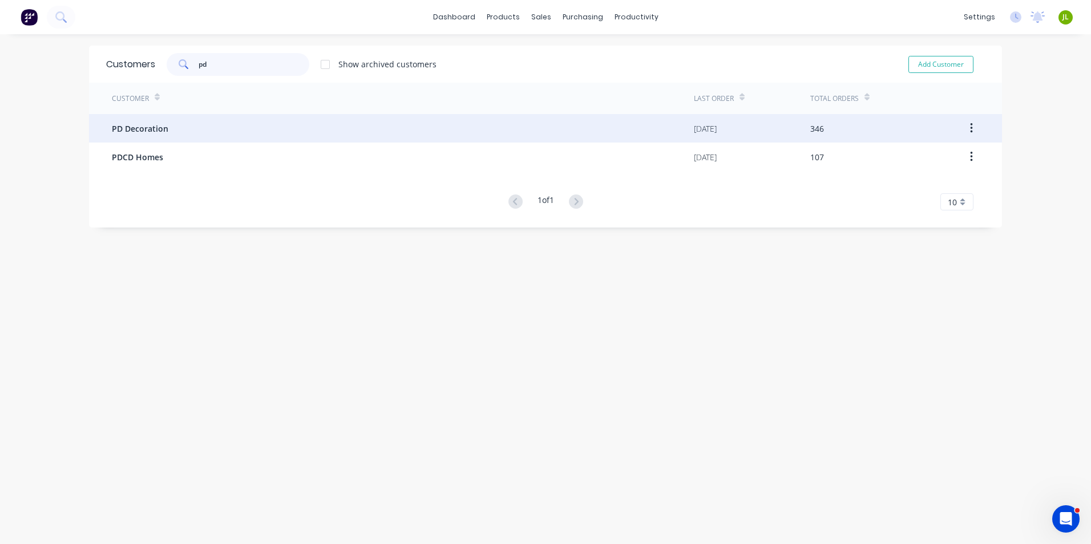
type input "pd"
click at [205, 133] on div "PD Decoration" at bounding box center [403, 128] width 582 height 29
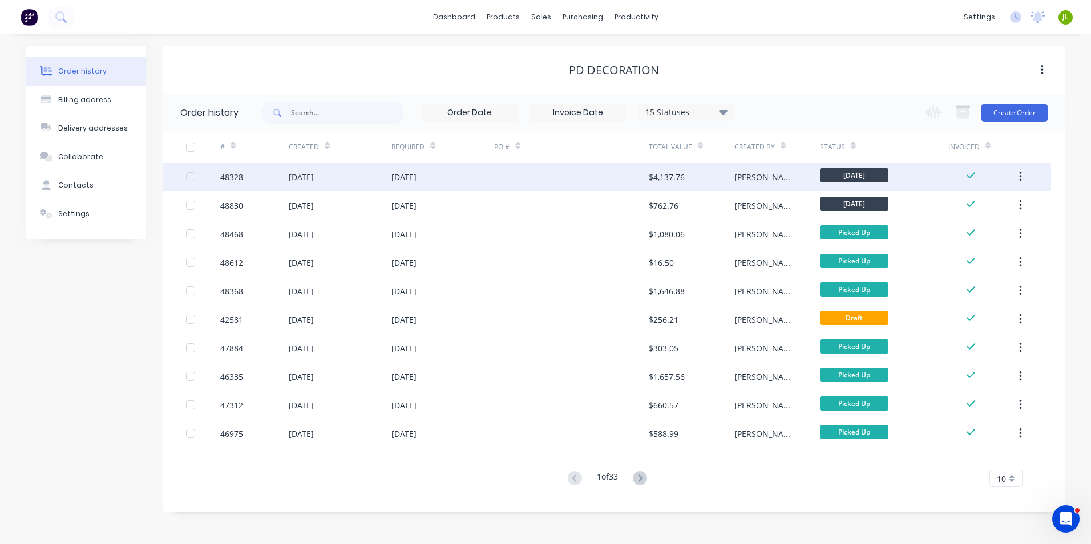
click at [470, 175] on div "[DATE]" at bounding box center [442, 177] width 103 height 29
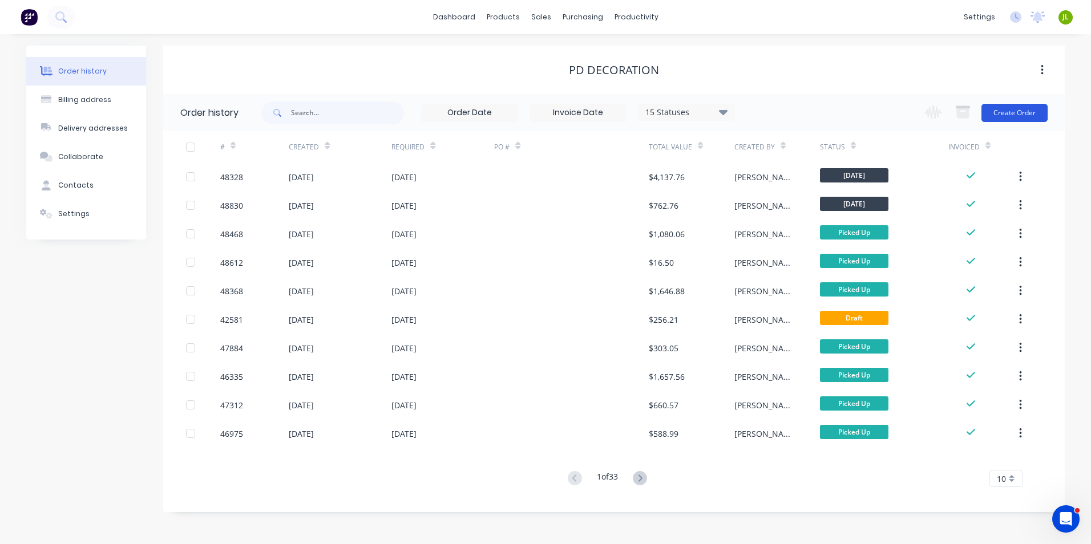
click at [1012, 112] on button "Create Order" at bounding box center [1014, 113] width 66 height 18
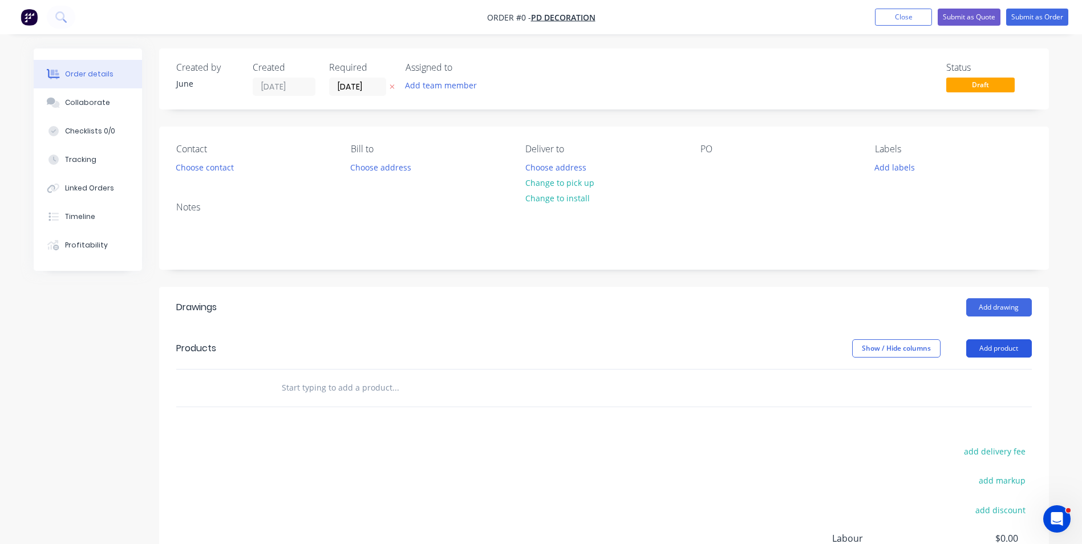
click at [1002, 353] on button "Add product" at bounding box center [999, 348] width 66 height 18
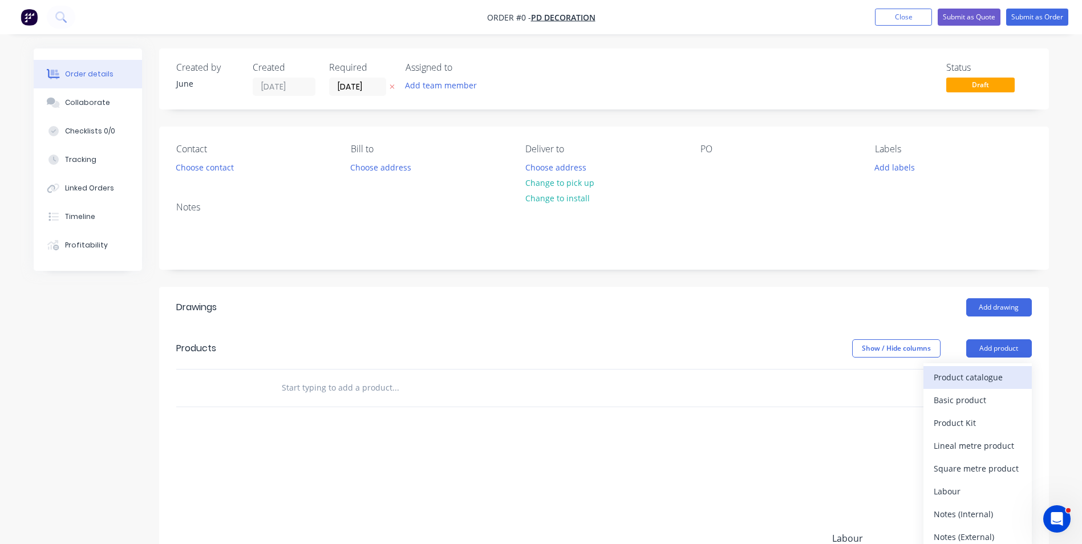
click at [980, 378] on div "Product catalogue" at bounding box center [978, 377] width 88 height 17
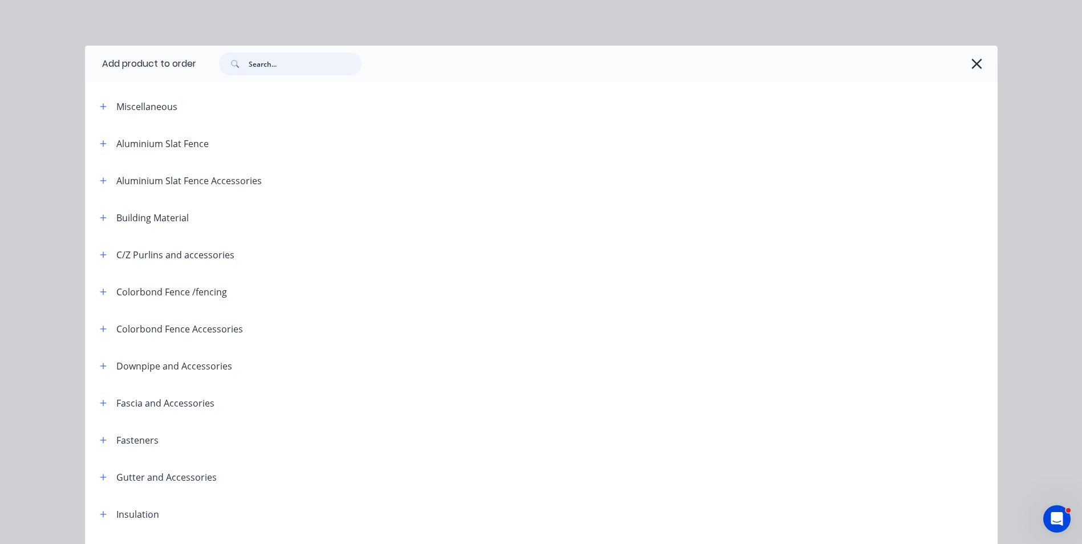
click at [329, 65] on input "text" at bounding box center [305, 63] width 113 height 23
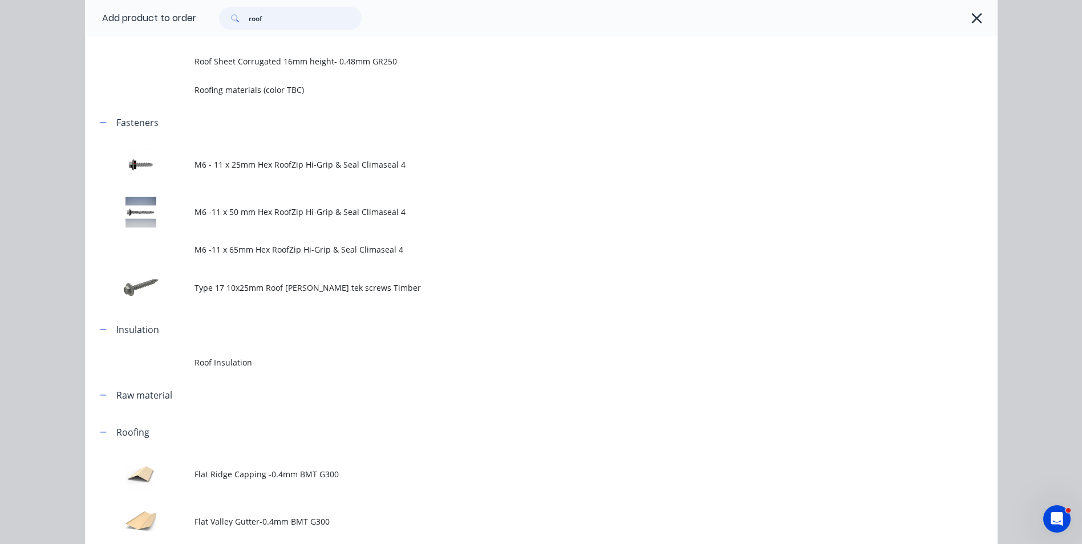
scroll to position [228, 0]
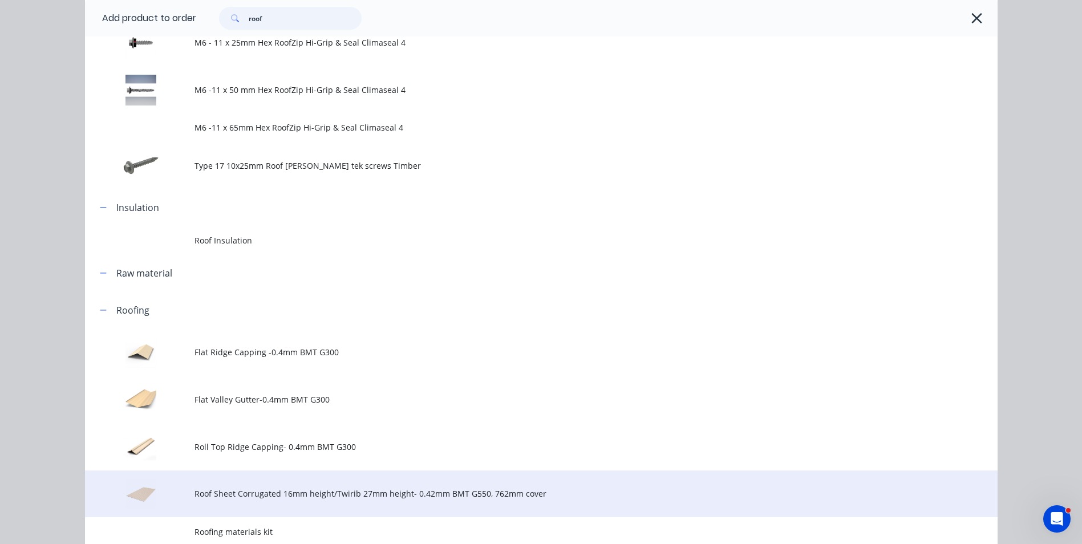
type input "roof"
click at [374, 483] on td "Roof Sheet Corrugated 16mm height/Twirib 27mm height- 0.42mm BMT G550, 762mm co…" at bounding box center [595, 494] width 803 height 47
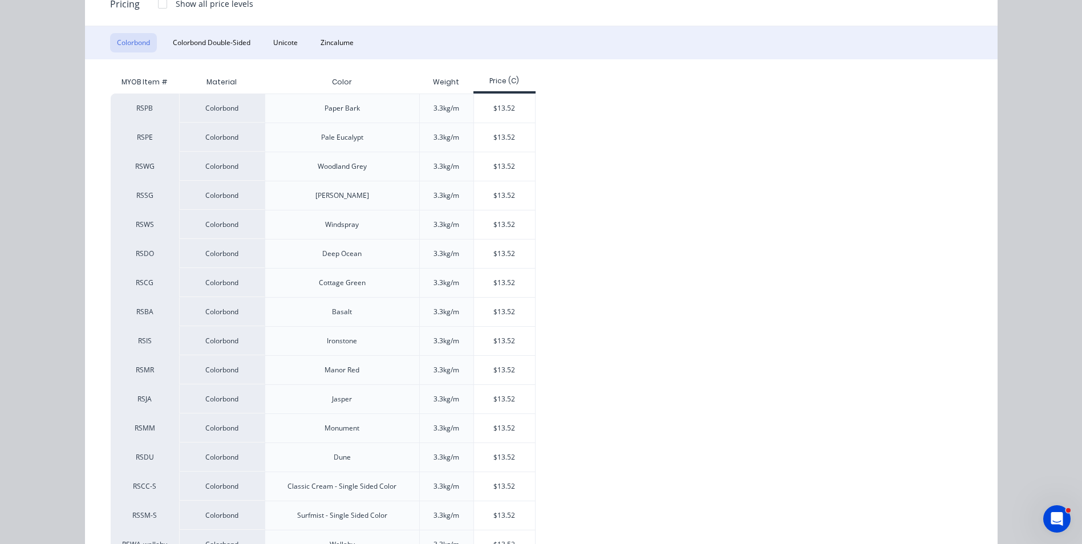
scroll to position [155, 0]
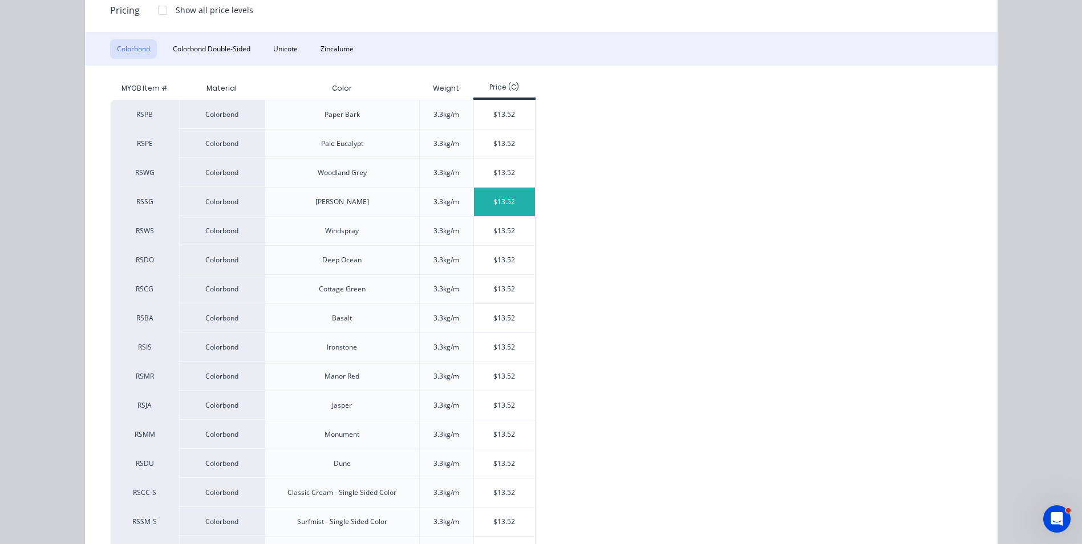
click at [480, 213] on div "$13.52" at bounding box center [504, 202] width 61 height 29
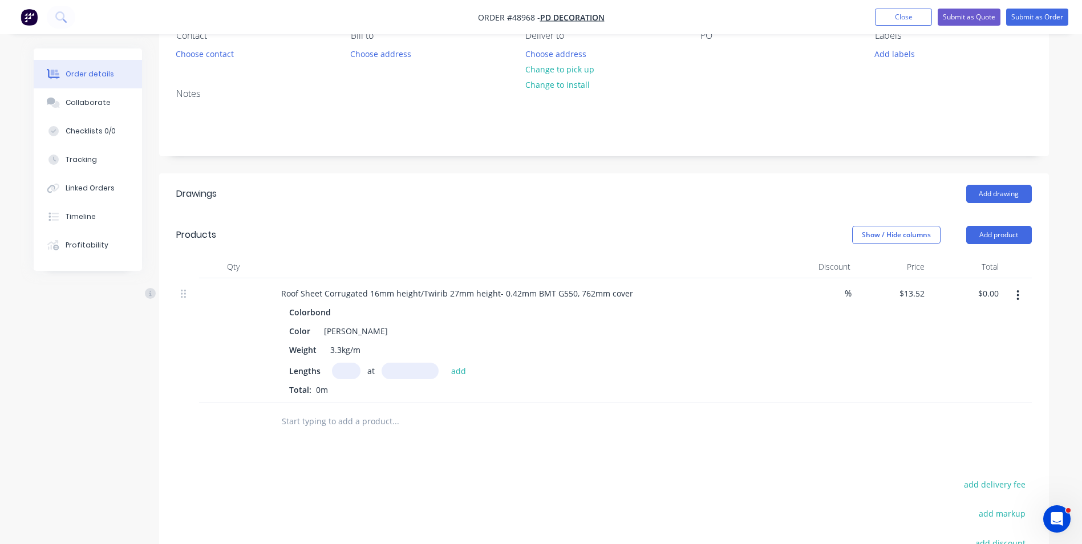
scroll to position [114, 0]
drag, startPoint x: 421, startPoint y: 293, endPoint x: 325, endPoint y: 300, distance: 97.2
click at [325, 300] on div "Roof Sheet Corrugated 16mm height/Twirib 27mm height- 0.42mm BMT G550, 762mm co…" at bounding box center [457, 293] width 370 height 17
click at [342, 367] on input "text" at bounding box center [346, 370] width 29 height 17
type input "9"
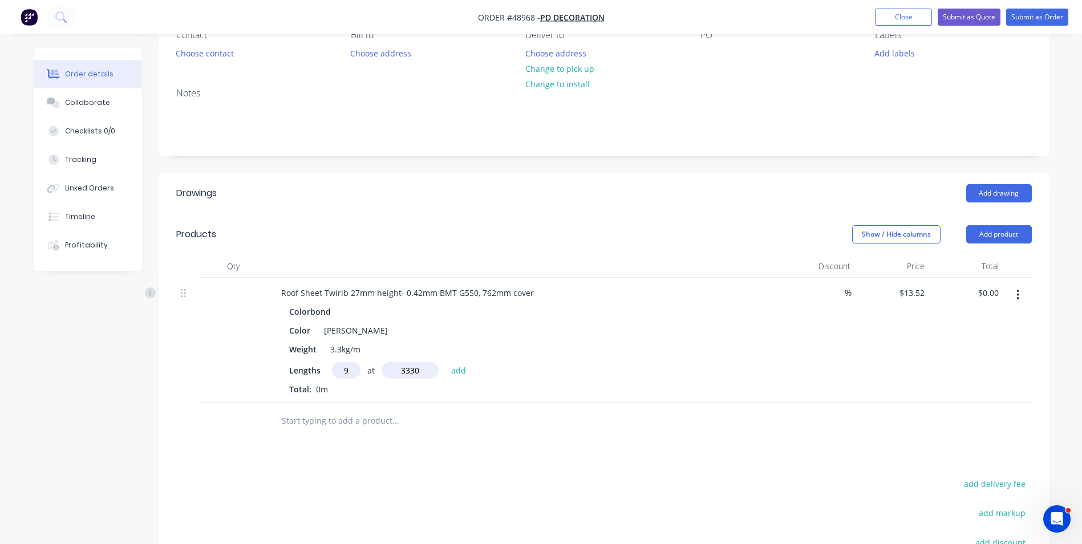
type input "3330"
click at [445, 362] on button "add" at bounding box center [458, 369] width 27 height 15
type input "$405.19"
click at [1000, 197] on button "Add drawing" at bounding box center [999, 193] width 66 height 18
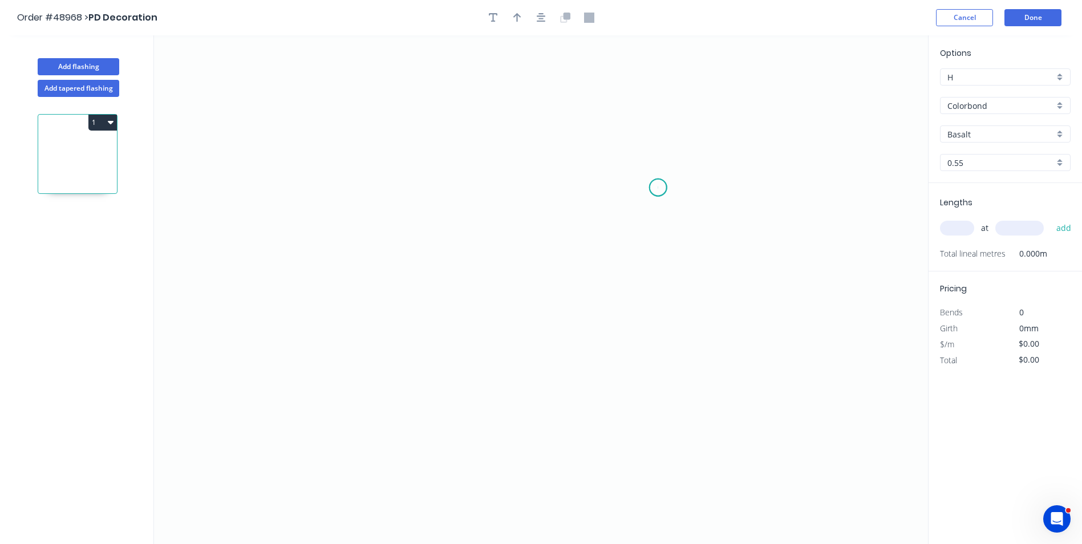
drag, startPoint x: 658, startPoint y: 188, endPoint x: 625, endPoint y: 156, distance: 45.6
click at [656, 187] on icon "0" at bounding box center [541, 289] width 774 height 509
click at [626, 158] on icon "0" at bounding box center [541, 289] width 774 height 509
click at [415, 146] on icon "0 ?" at bounding box center [541, 289] width 774 height 509
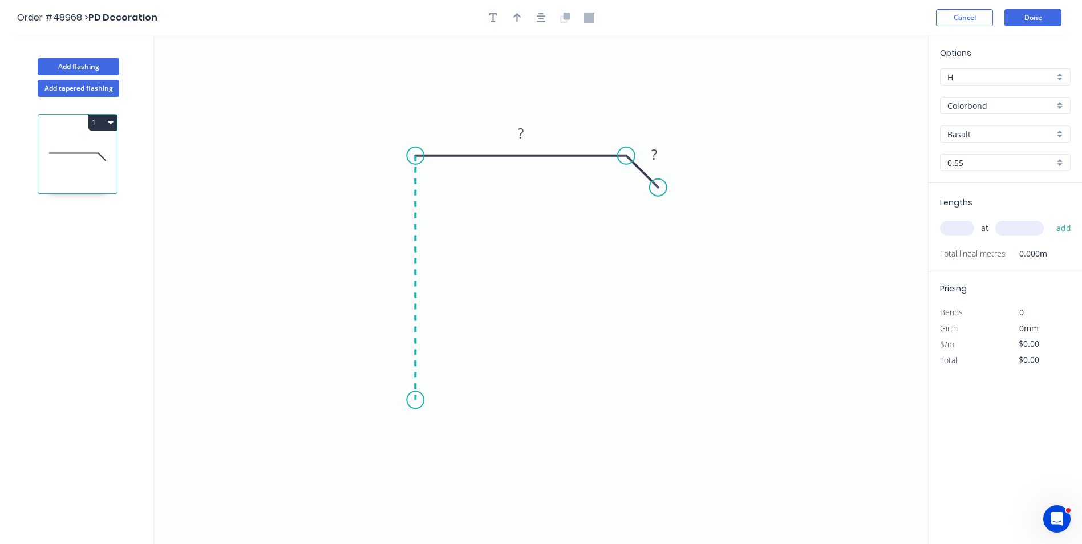
click at [416, 400] on icon "0 ? ?" at bounding box center [541, 289] width 774 height 509
click at [416, 400] on circle at bounding box center [415, 399] width 17 height 17
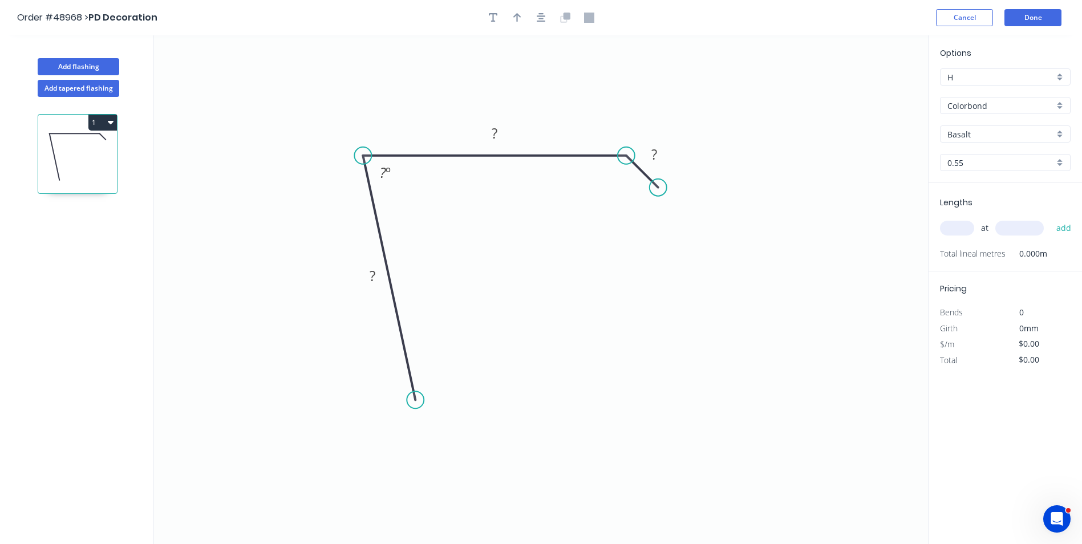
drag, startPoint x: 418, startPoint y: 155, endPoint x: 363, endPoint y: 156, distance: 55.3
click at [363, 156] on circle at bounding box center [362, 155] width 17 height 17
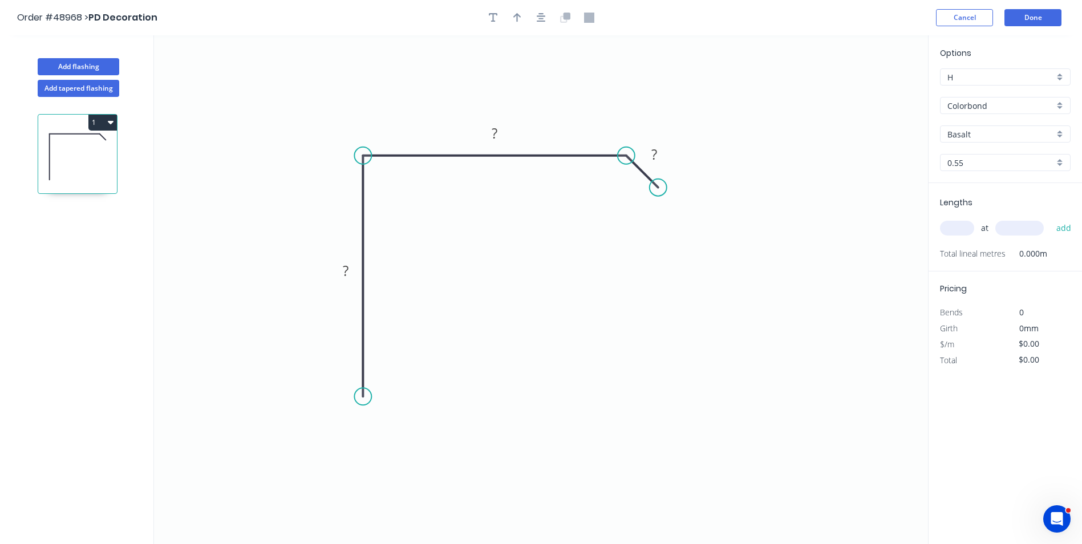
drag, startPoint x: 396, startPoint y: 402, endPoint x: 370, endPoint y: 397, distance: 26.7
click at [370, 397] on circle at bounding box center [362, 396] width 17 height 17
click at [327, 273] on icon "0 ? ? ?" at bounding box center [541, 289] width 774 height 509
click at [333, 269] on rect at bounding box center [345, 270] width 37 height 23
click at [346, 269] on tspan "?" at bounding box center [346, 270] width 6 height 19
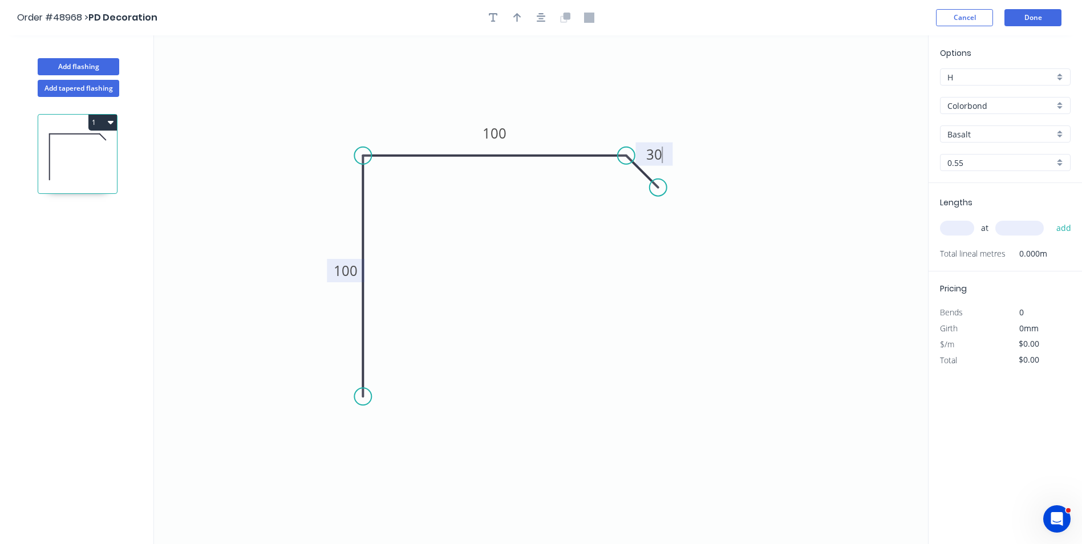
drag, startPoint x: 521, startPoint y: 17, endPoint x: 557, endPoint y: 25, distance: 36.7
click at [521, 17] on button "button" at bounding box center [517, 17] width 17 height 17
type input "$9.63"
drag, startPoint x: 869, startPoint y: 90, endPoint x: 411, endPoint y: 123, distance: 459.2
click at [398, 123] on icon at bounding box center [398, 109] width 10 height 37
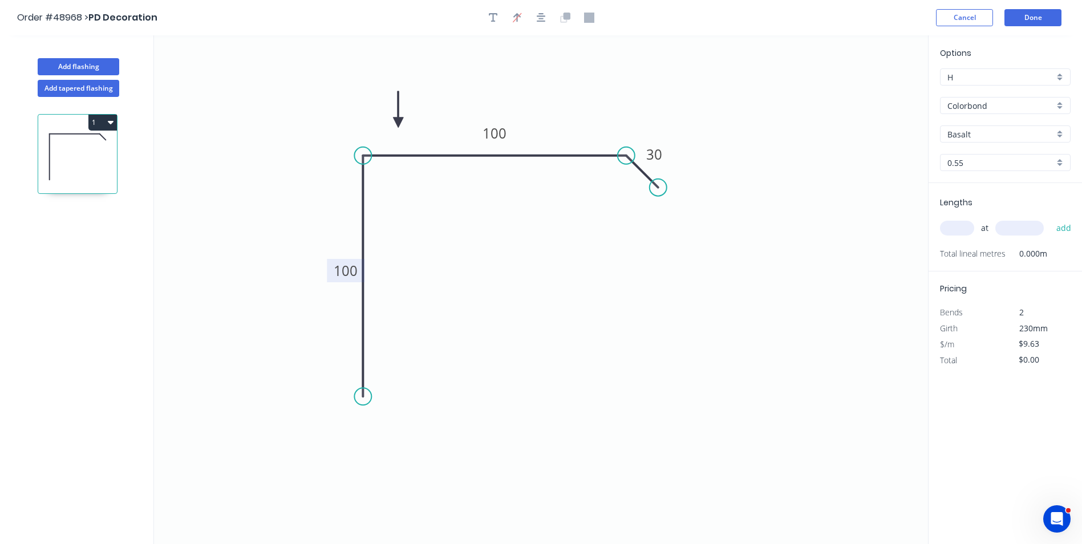
click at [1016, 131] on input "Basalt" at bounding box center [1000, 134] width 107 height 12
click at [991, 175] on div "[PERSON_NAME]" at bounding box center [1005, 170] width 129 height 20
type input "[PERSON_NAME]"
click at [779, 246] on icon "0 100 100 30" at bounding box center [541, 289] width 774 height 509
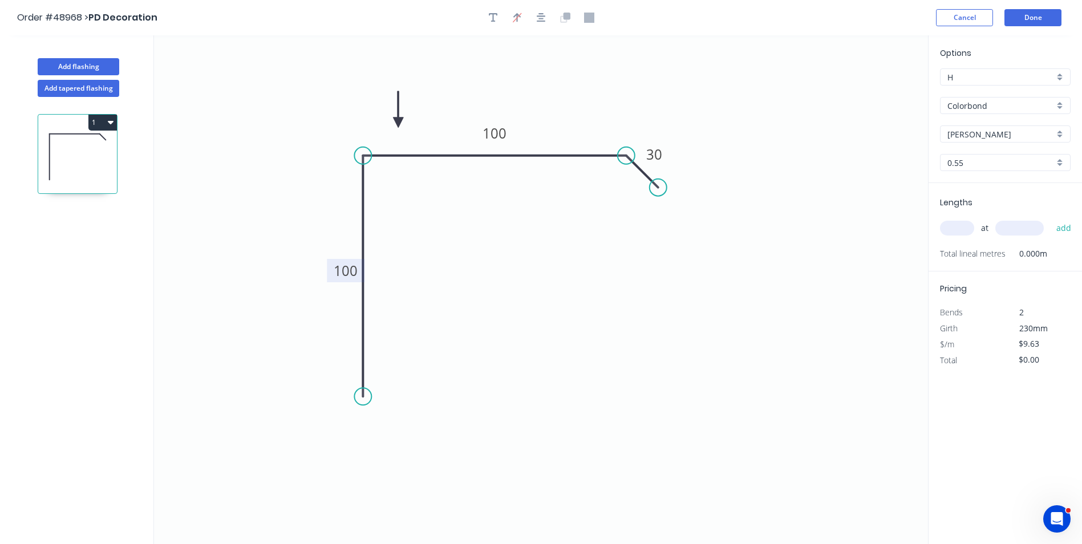
click at [959, 226] on input "text" at bounding box center [957, 228] width 34 height 15
type input "1"
type input "1400"
click at [1051, 218] on button "add" at bounding box center [1064, 227] width 27 height 19
type input "$13.48"
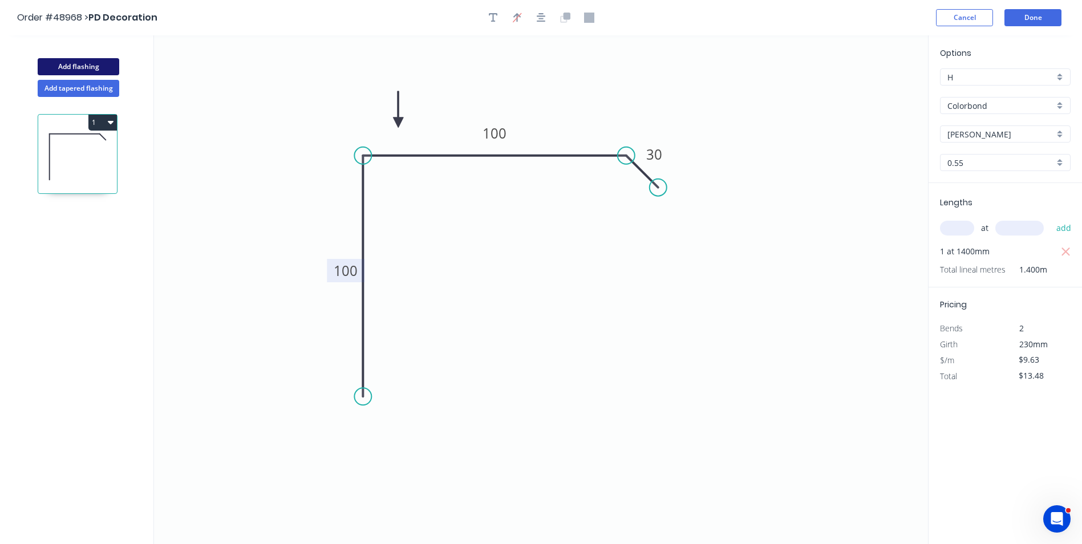
click at [93, 67] on button "Add flashing" at bounding box center [79, 66] width 82 height 17
type input "$0.00"
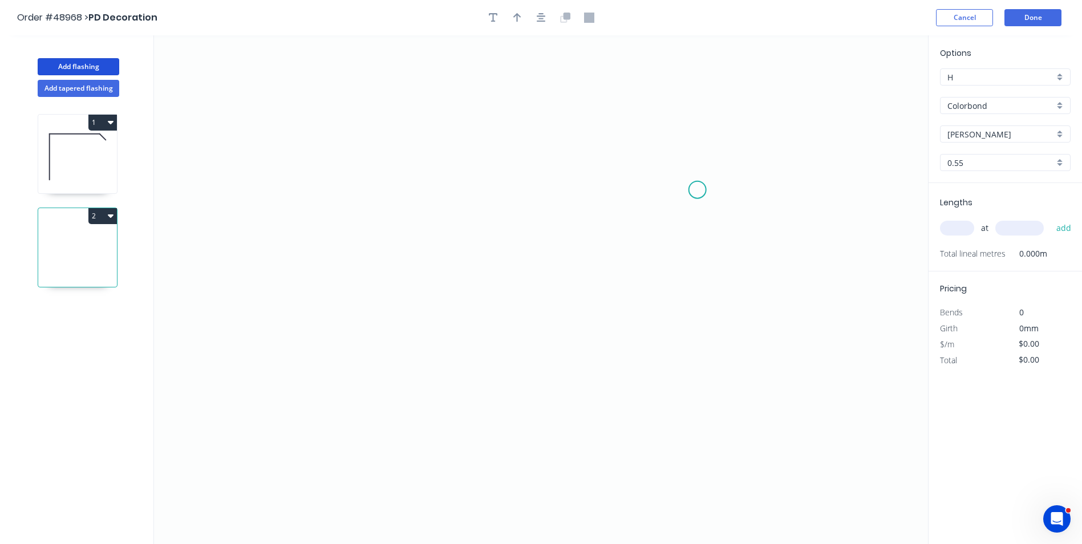
drag, startPoint x: 699, startPoint y: 193, endPoint x: 694, endPoint y: 185, distance: 9.8
click at [694, 185] on icon "0" at bounding box center [541, 289] width 774 height 509
click at [477, 183] on icon "0 ?" at bounding box center [541, 289] width 774 height 509
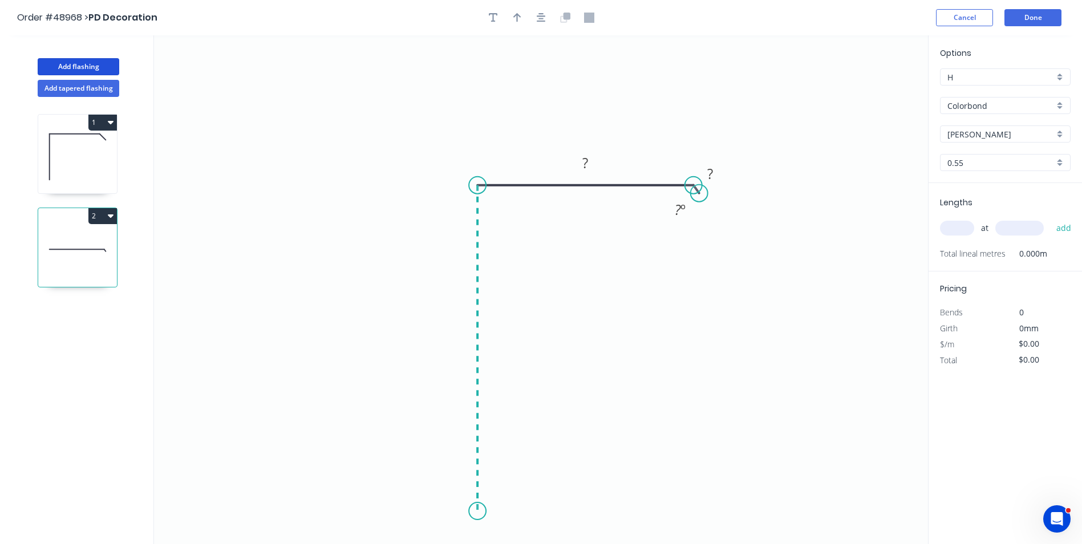
click at [483, 513] on icon "0 ? ? ? º" at bounding box center [541, 289] width 774 height 509
click at [483, 513] on circle at bounding box center [477, 512] width 17 height 17
drag, startPoint x: 756, startPoint y: 233, endPoint x: 747, endPoint y: 234, distance: 9.3
click at [747, 234] on circle at bounding box center [747, 238] width 17 height 17
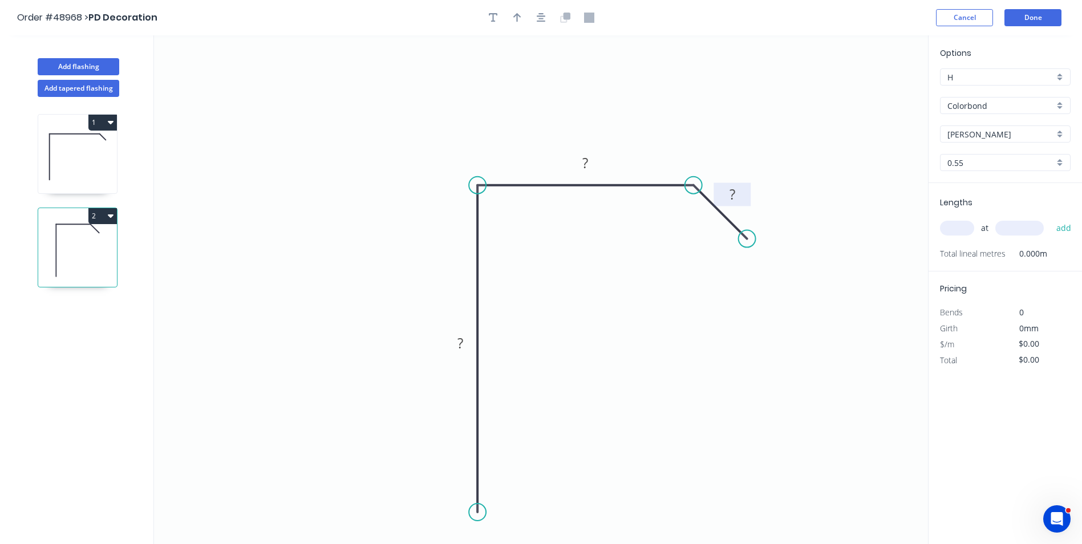
click at [739, 190] on rect at bounding box center [732, 195] width 23 height 16
click at [366, 227] on icon "0 100 70 30" at bounding box center [541, 289] width 774 height 509
click at [524, 18] on button "button" at bounding box center [517, 17] width 17 height 17
drag, startPoint x: 874, startPoint y: 92, endPoint x: 686, endPoint y: 110, distance: 189.0
click at [677, 112] on icon "0 100 70 30" at bounding box center [541, 289] width 774 height 509
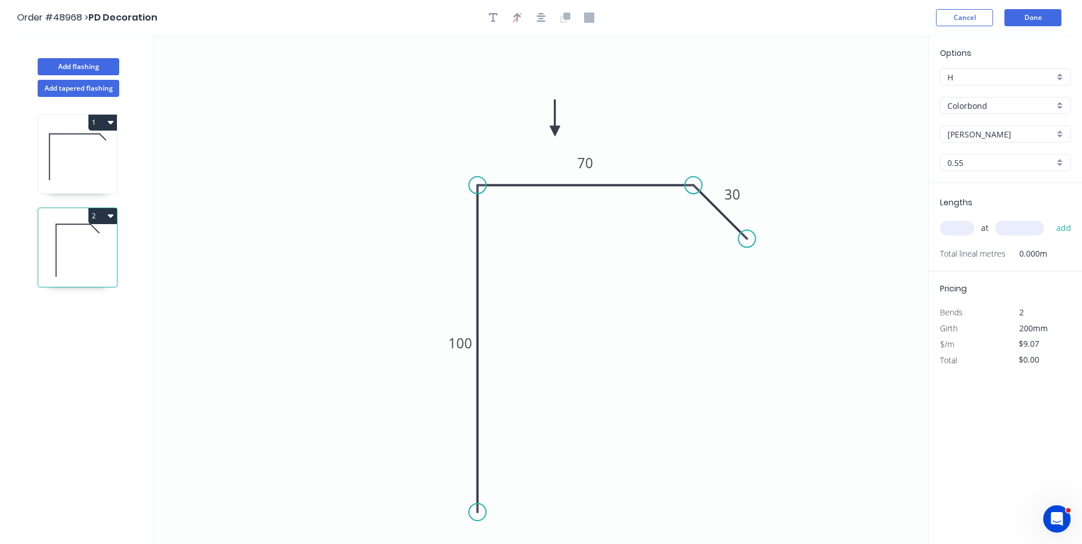
drag, startPoint x: 869, startPoint y: 90, endPoint x: 524, endPoint y: 138, distance: 349.0
click at [550, 136] on icon at bounding box center [555, 118] width 10 height 37
drag, startPoint x: 745, startPoint y: 238, endPoint x: 775, endPoint y: 279, distance: 51.1
click at [775, 279] on icon "0 100 70 30" at bounding box center [541, 289] width 774 height 509
click at [813, 175] on icon "0 100 70 30" at bounding box center [541, 289] width 774 height 509
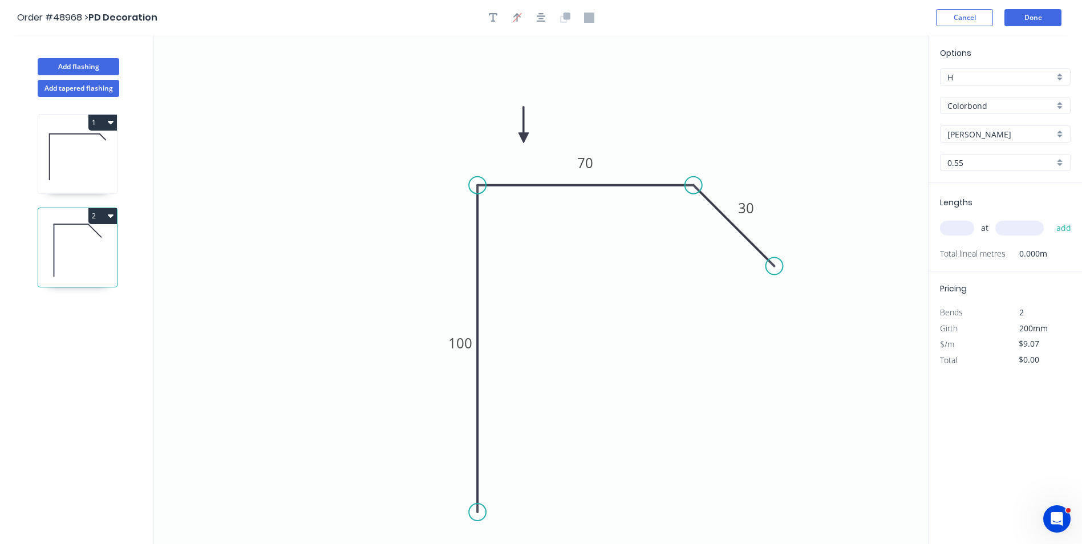
click at [652, 200] on icon "0 100 70 30" at bounding box center [541, 289] width 774 height 509
drag, startPoint x: 778, startPoint y: 267, endPoint x: 752, endPoint y: 273, distance: 27.0
click at [752, 273] on circle at bounding box center [751, 273] width 17 height 17
drag, startPoint x: 752, startPoint y: 268, endPoint x: 733, endPoint y: 277, distance: 20.7
click at [736, 278] on circle at bounding box center [741, 275] width 17 height 17
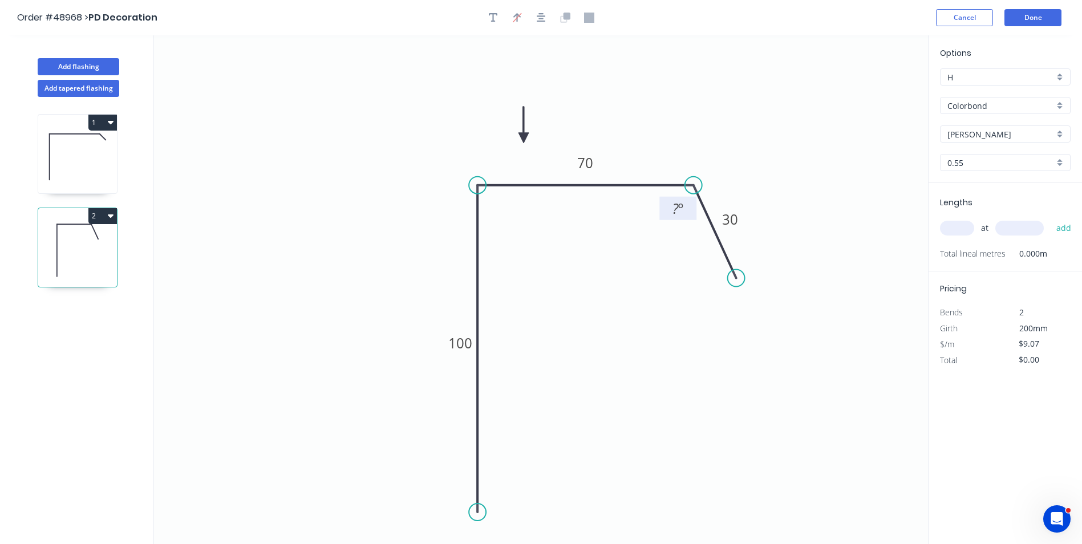
click at [676, 209] on tspan "?" at bounding box center [675, 208] width 6 height 19
click at [322, 224] on icon "0 100 70 30 130 º" at bounding box center [541, 289] width 774 height 509
click at [94, 175] on icon at bounding box center [77, 156] width 79 height 73
type input "$9.63"
type input "$13.48"
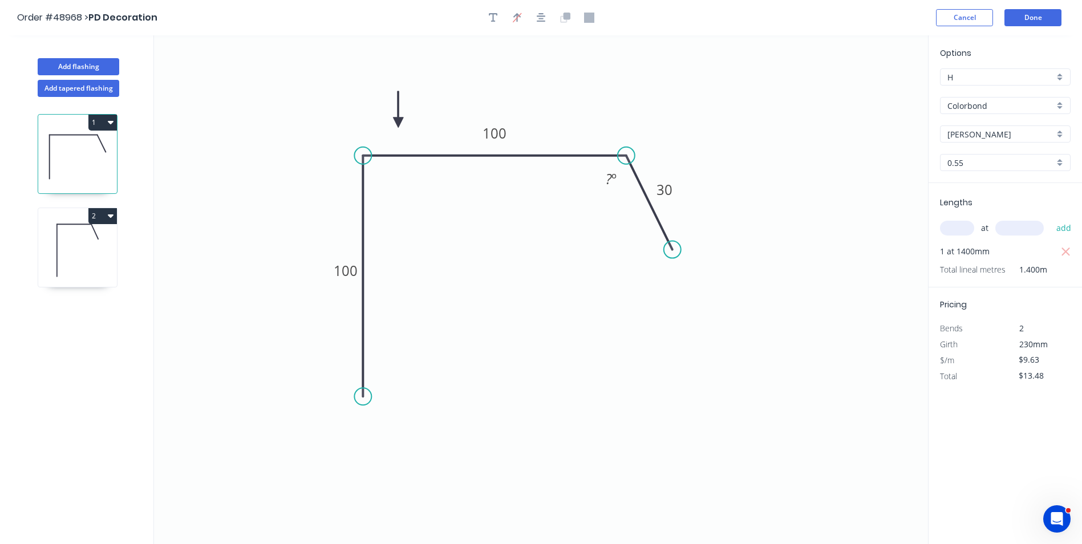
drag, startPoint x: 656, startPoint y: 189, endPoint x: 672, endPoint y: 250, distance: 63.2
click at [672, 250] on circle at bounding box center [672, 249] width 17 height 17
click at [608, 179] on tspan "?" at bounding box center [609, 178] width 6 height 19
click at [855, 210] on icon "0 100 100 30 130 º" at bounding box center [541, 289] width 774 height 509
click at [96, 241] on icon at bounding box center [77, 250] width 79 height 73
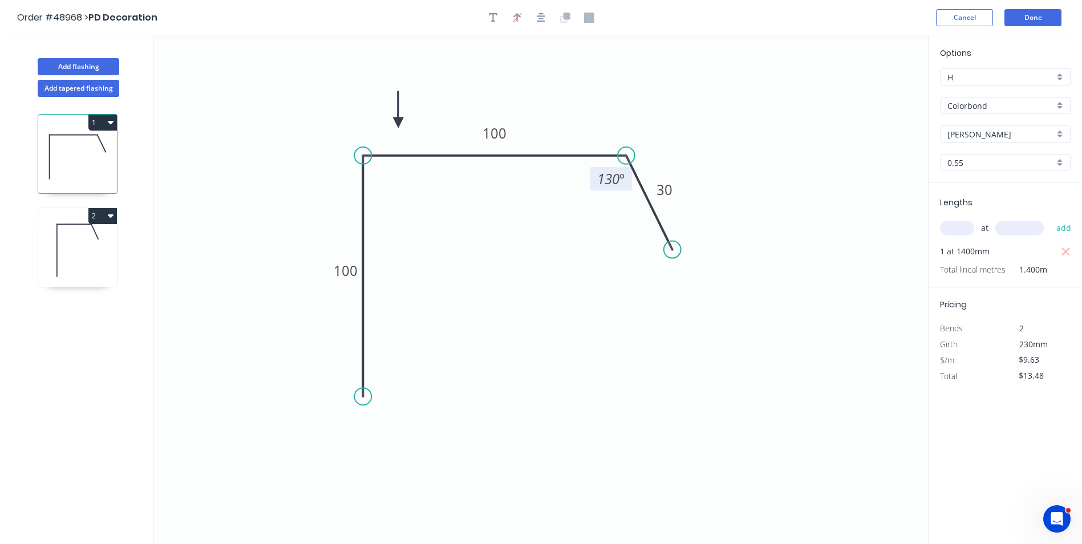
type input "$9.07"
type input "$0.00"
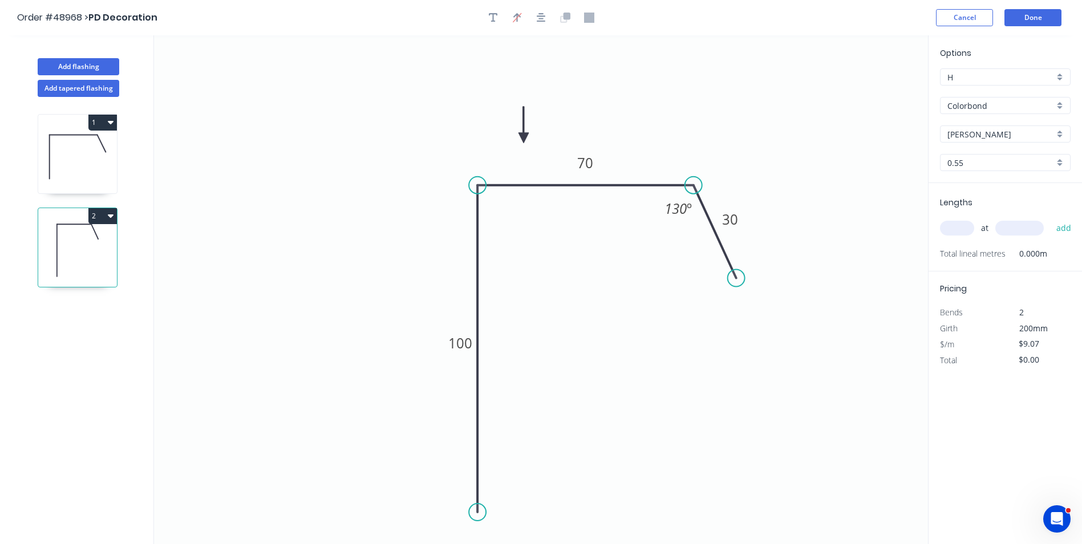
click at [957, 228] on input "text" at bounding box center [957, 228] width 34 height 15
type input "1"
type input "7200"
click at [1051, 218] on button "add" at bounding box center [1064, 227] width 27 height 19
type input "$65.30"
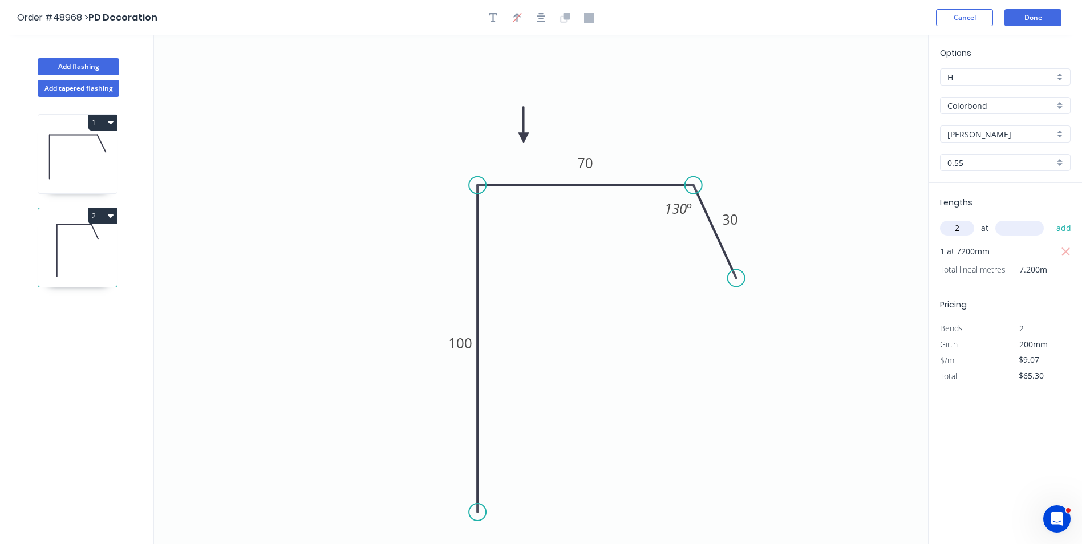
type input "2"
type input "3330"
click at [1051, 218] on button "add" at bounding box center [1064, 227] width 27 height 19
type input "$125.71"
click at [1039, 15] on button "Done" at bounding box center [1032, 17] width 57 height 17
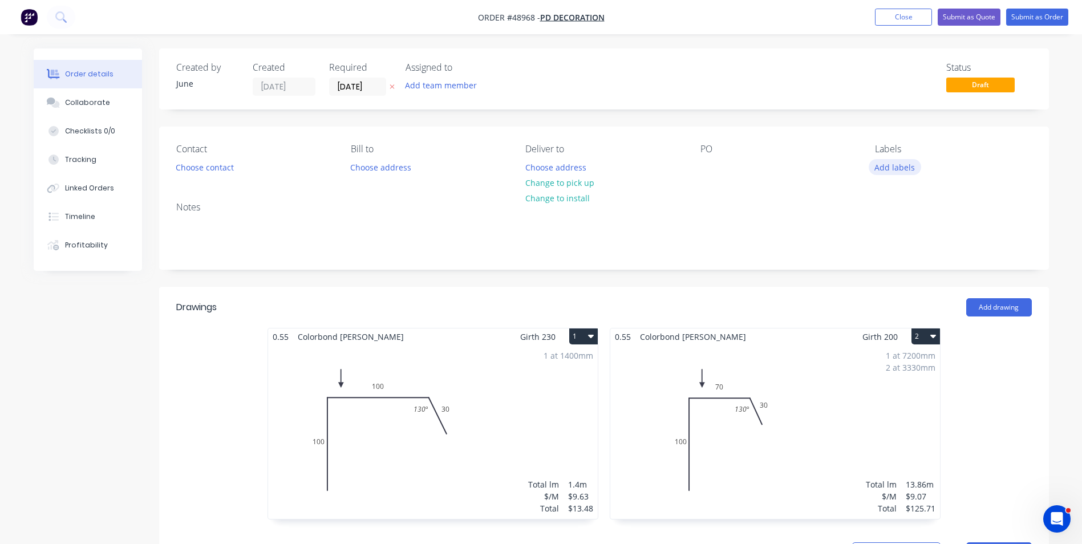
click at [911, 174] on button "Add labels" at bounding box center [895, 166] width 52 height 15
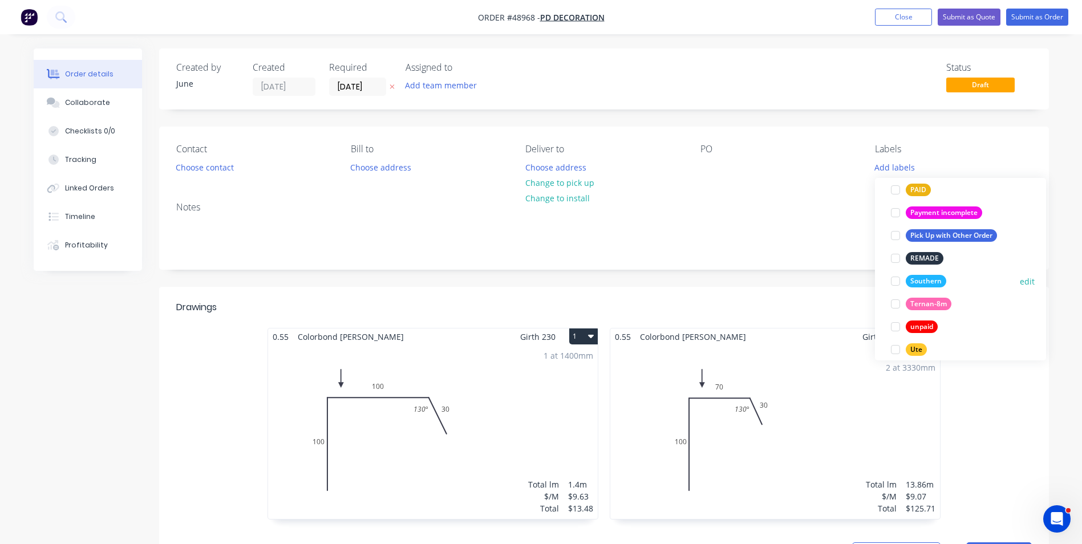
scroll to position [319, 0]
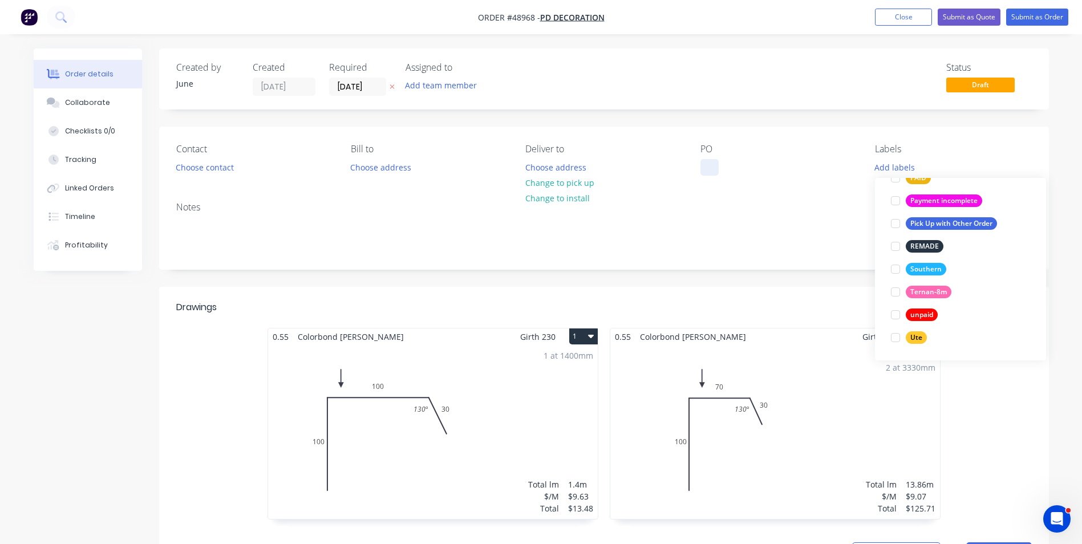
click at [718, 174] on div at bounding box center [709, 167] width 18 height 17
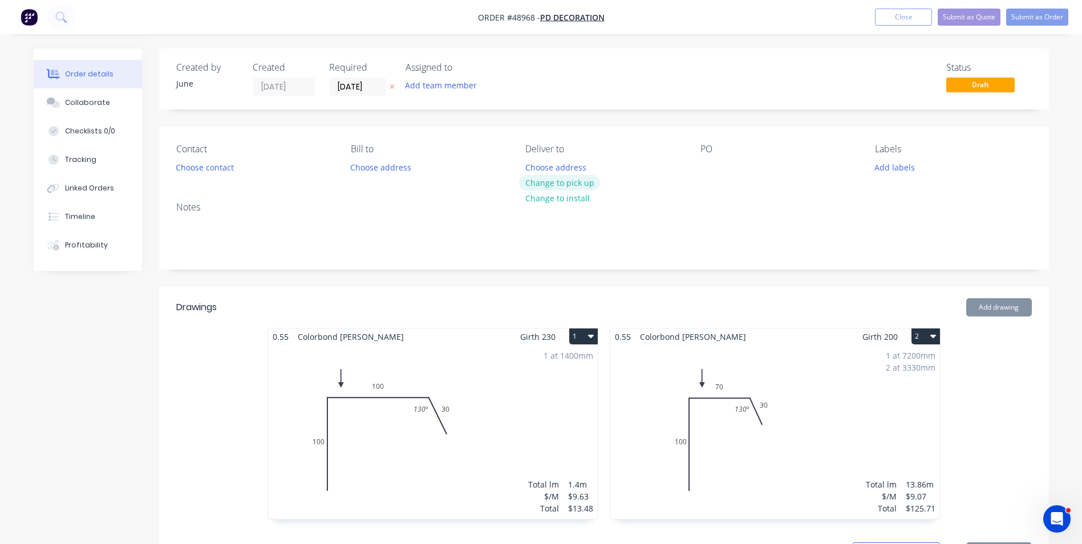
click at [528, 183] on button "Change to pick up" at bounding box center [559, 182] width 81 height 15
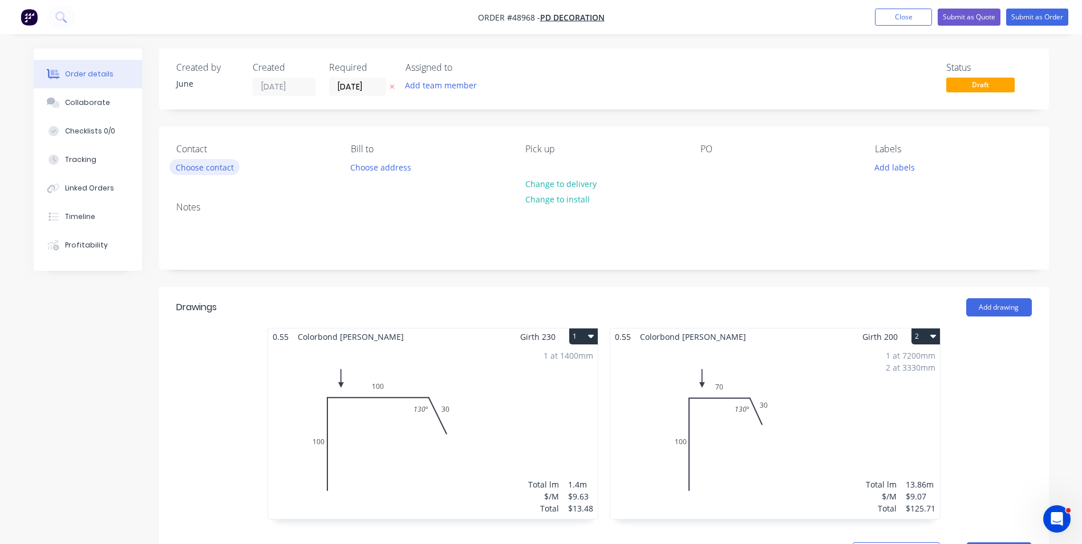
click at [233, 173] on button "Choose contact" at bounding box center [204, 166] width 70 height 15
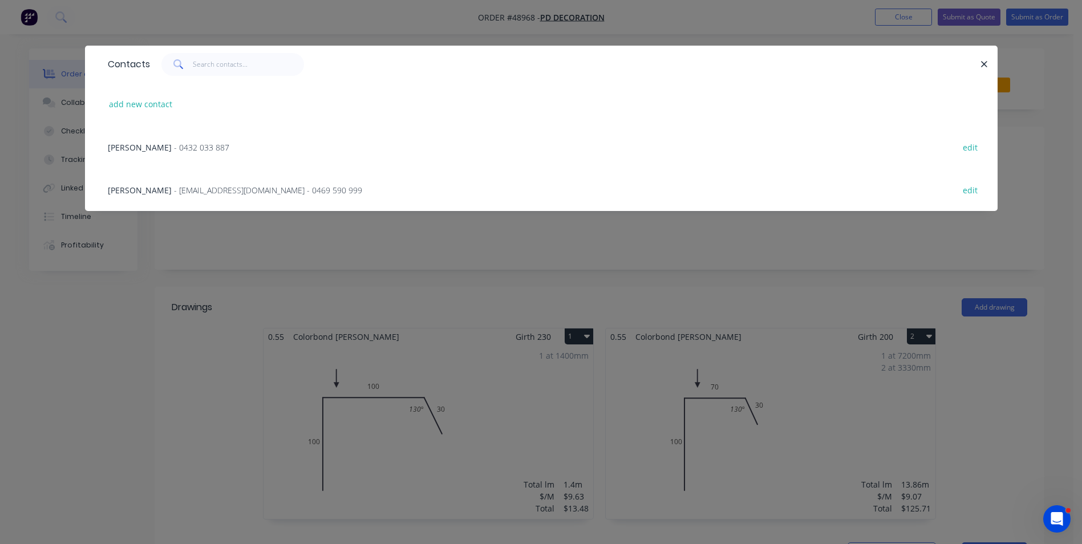
click at [179, 142] on span "- 0432 033 887" at bounding box center [201, 147] width 55 height 11
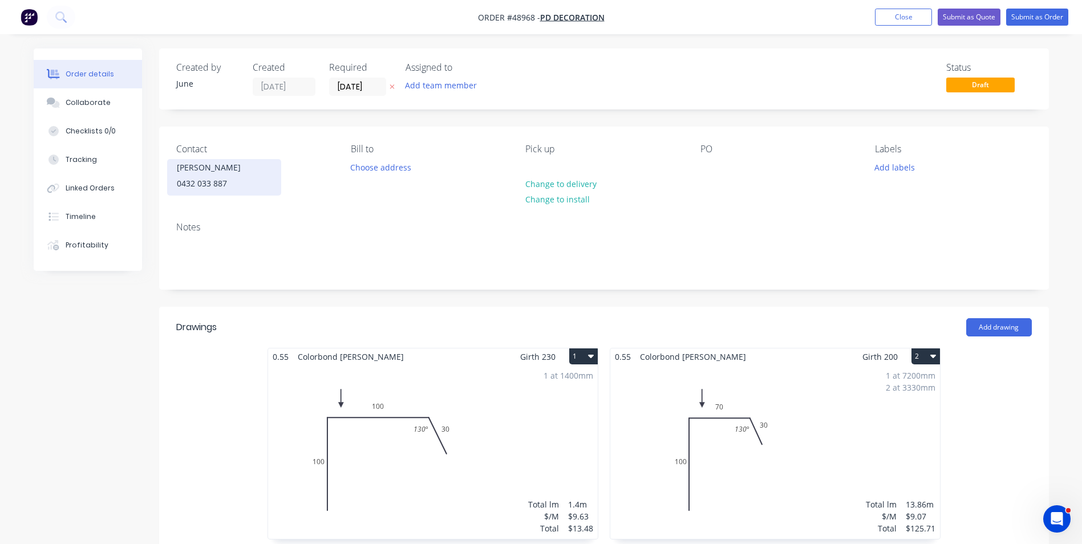
click at [212, 179] on div "0432 033 887" at bounding box center [224, 184] width 95 height 16
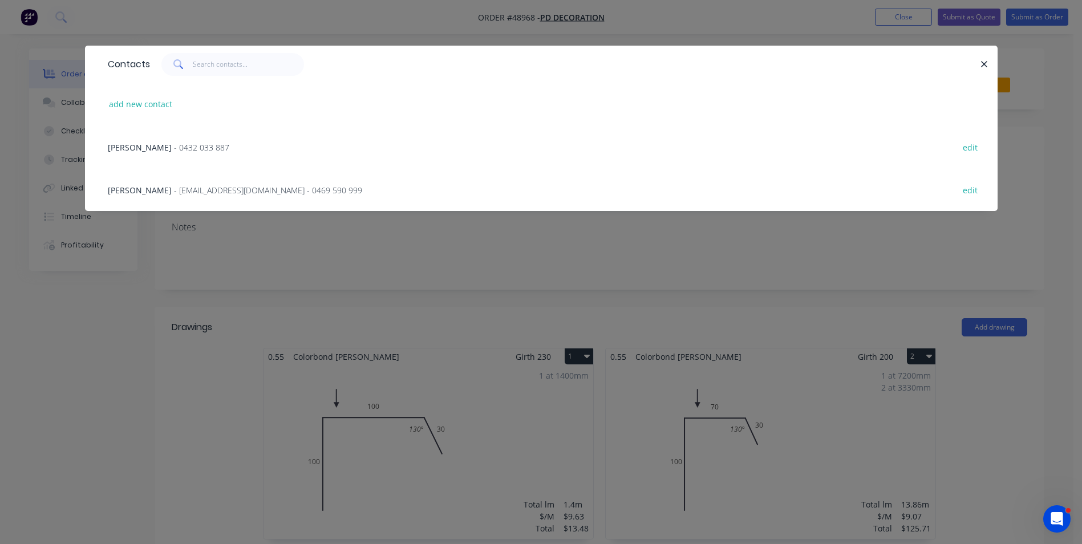
click at [174, 143] on span "- 0432 033 887" at bounding box center [201, 147] width 55 height 11
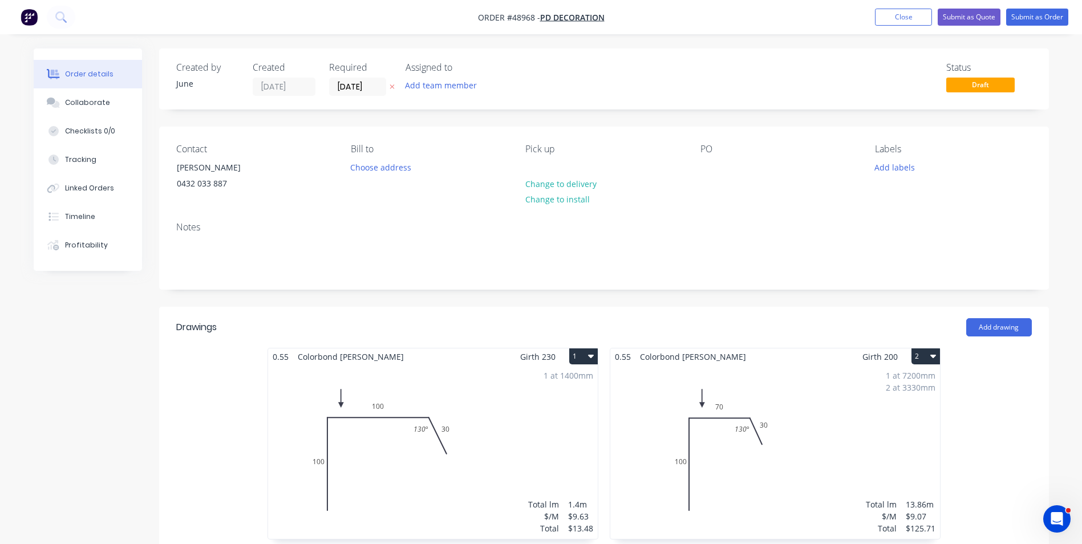
click at [726, 297] on div "Created by June Created 08/09/25 Required 08/09/25 Assigned to Add team member …" at bounding box center [604, 546] width 890 height 996
click at [377, 91] on input "[DATE]" at bounding box center [358, 86] width 56 height 17
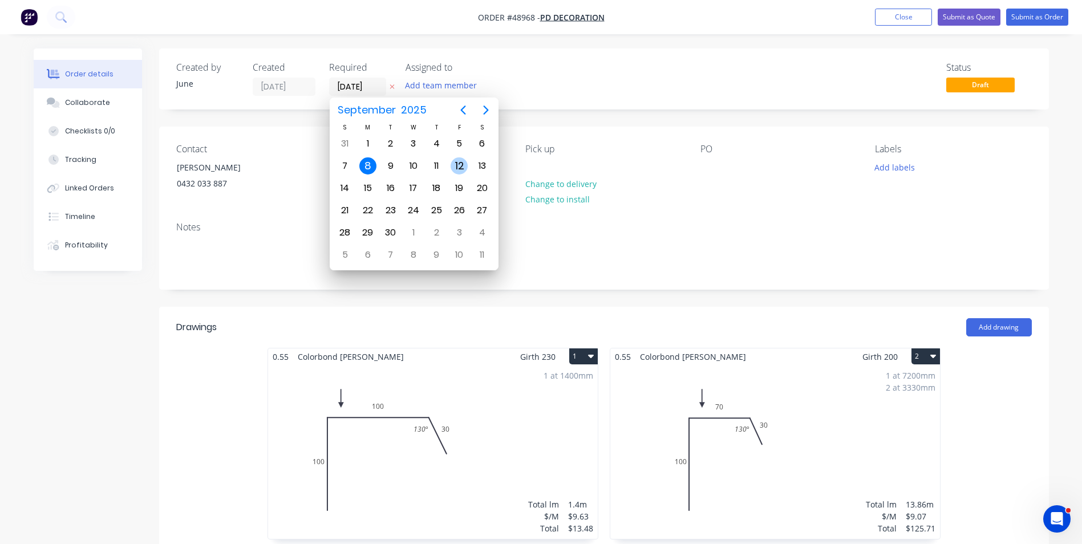
click at [454, 167] on div "12" at bounding box center [459, 165] width 17 height 17
type input "12/09/25"
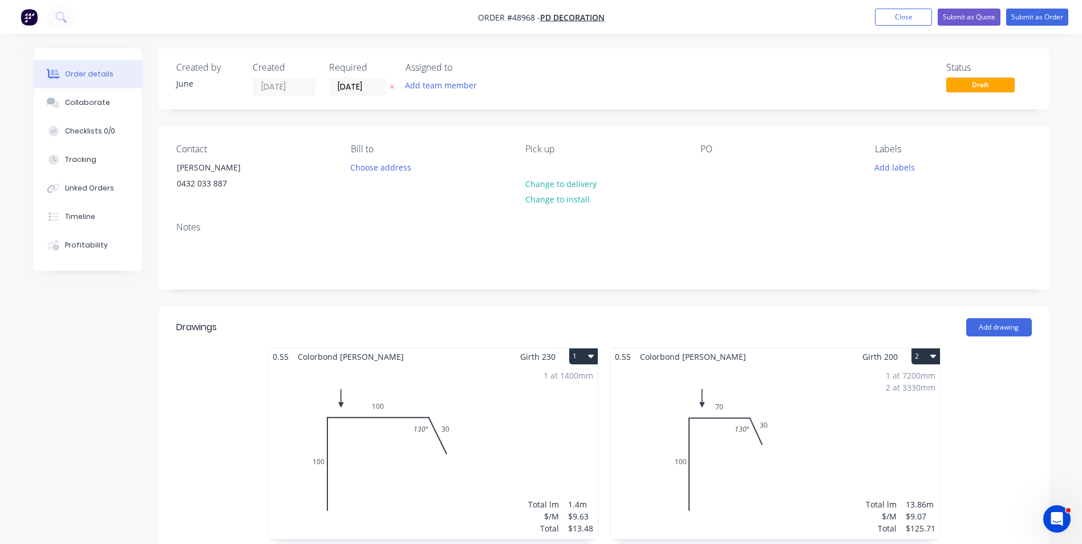
click at [554, 94] on div "Status Draft" at bounding box center [776, 79] width 512 height 34
click at [980, 23] on button "Submit as Quote" at bounding box center [969, 17] width 63 height 17
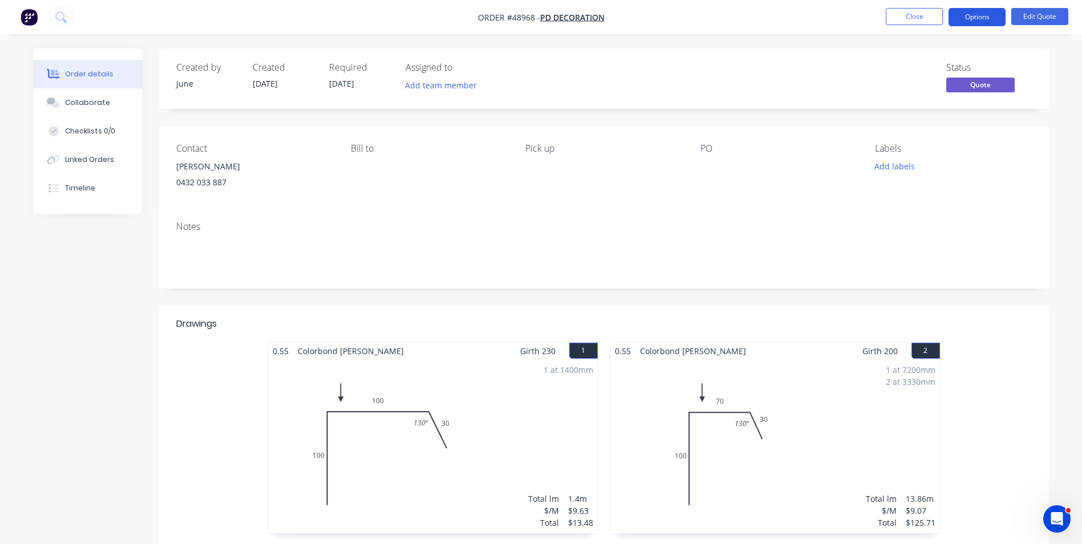
click at [972, 21] on button "Options" at bounding box center [976, 17] width 57 height 18
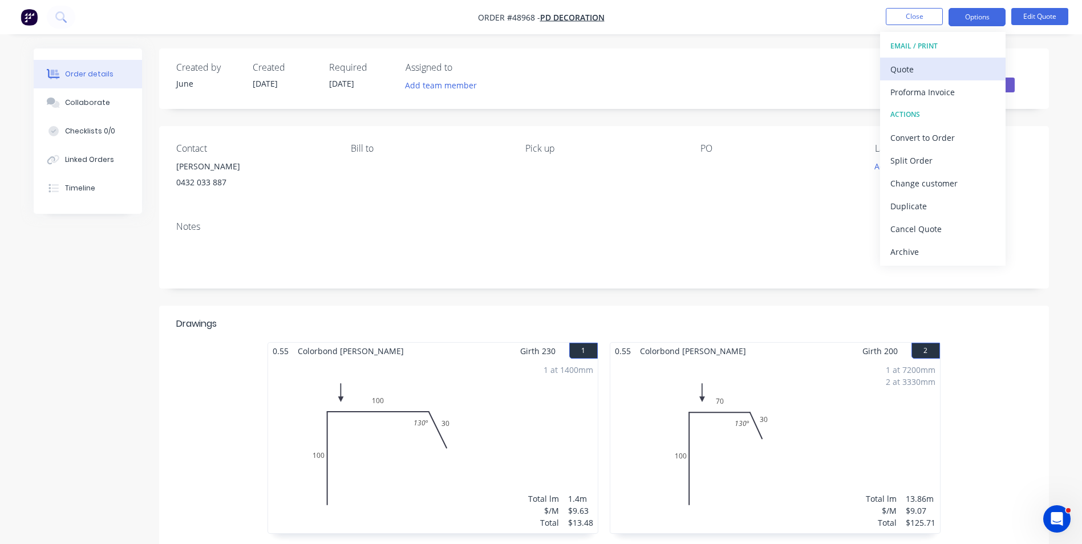
click at [954, 63] on div "Quote" at bounding box center [942, 69] width 105 height 17
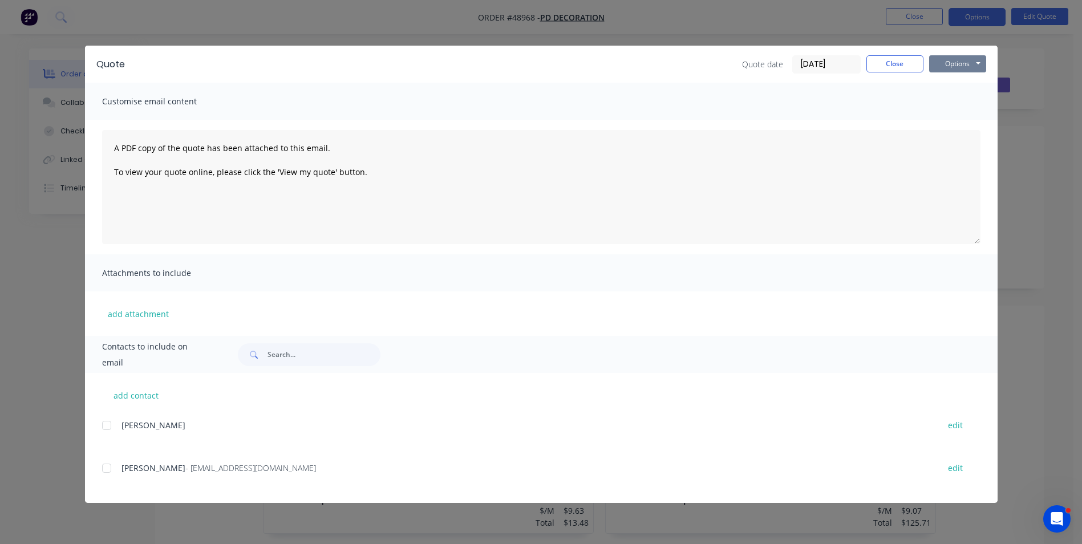
click at [948, 65] on button "Options" at bounding box center [957, 63] width 57 height 17
click at [949, 103] on button "Print" at bounding box center [965, 103] width 73 height 19
click at [893, 70] on button "Close" at bounding box center [894, 63] width 57 height 17
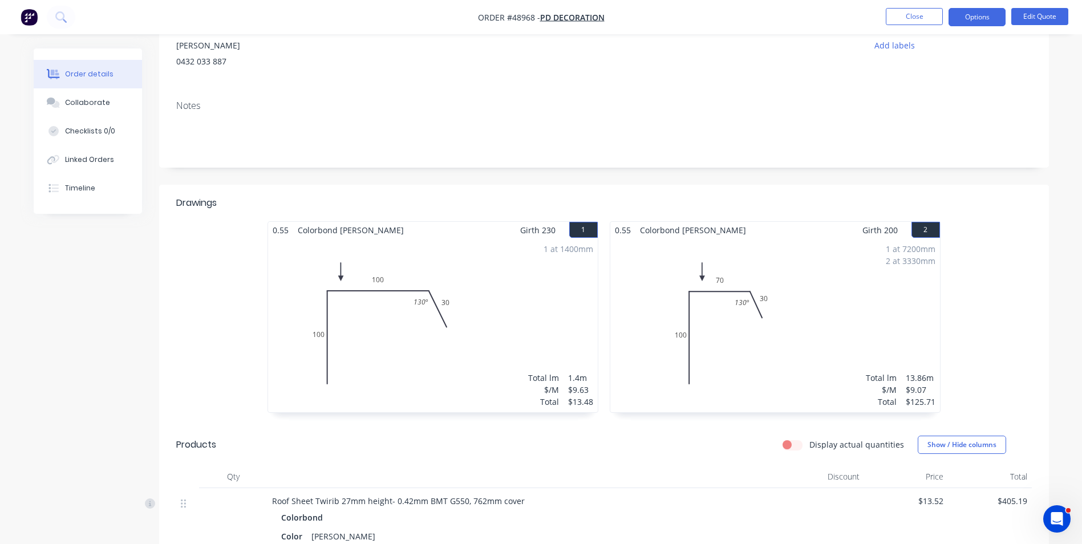
scroll to position [0, 0]
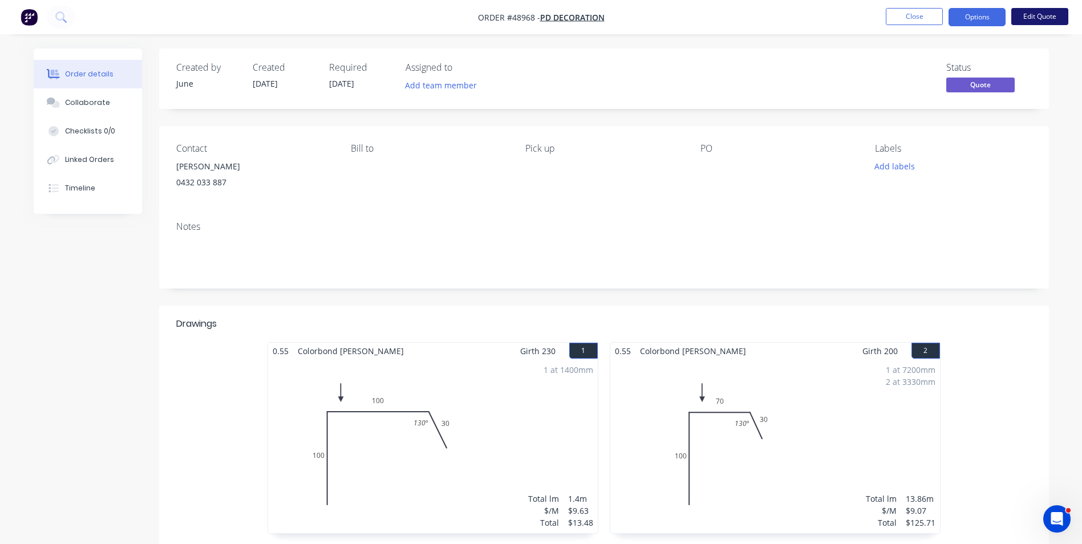
click at [1035, 13] on button "Edit Quote" at bounding box center [1039, 16] width 57 height 17
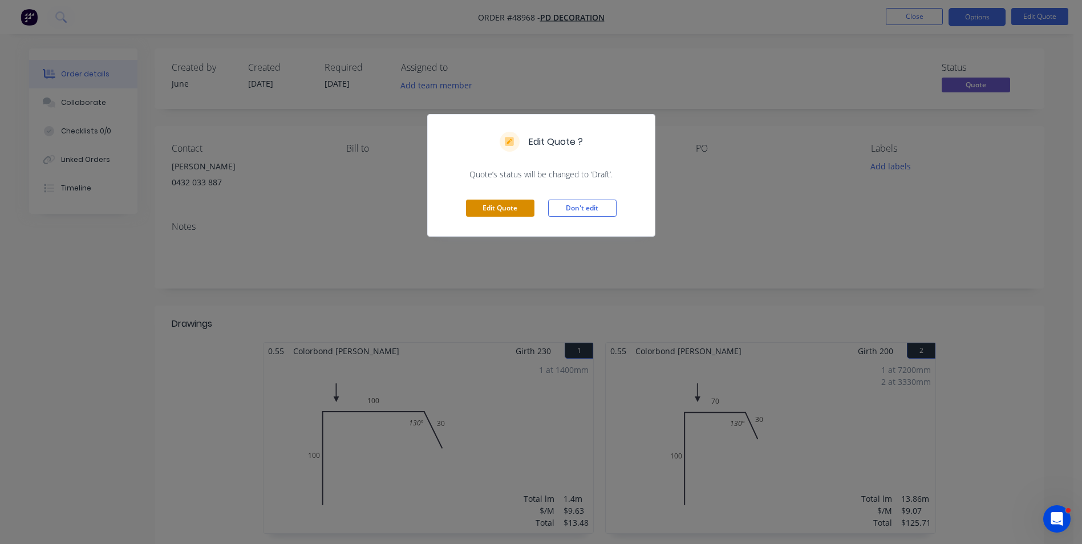
click at [504, 206] on button "Edit Quote" at bounding box center [500, 208] width 68 height 17
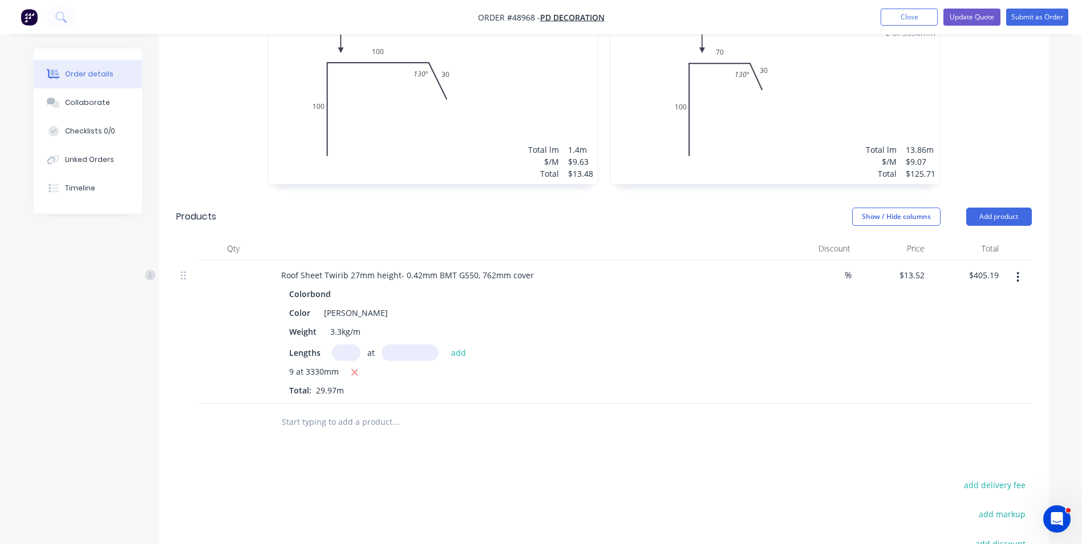
scroll to position [342, 0]
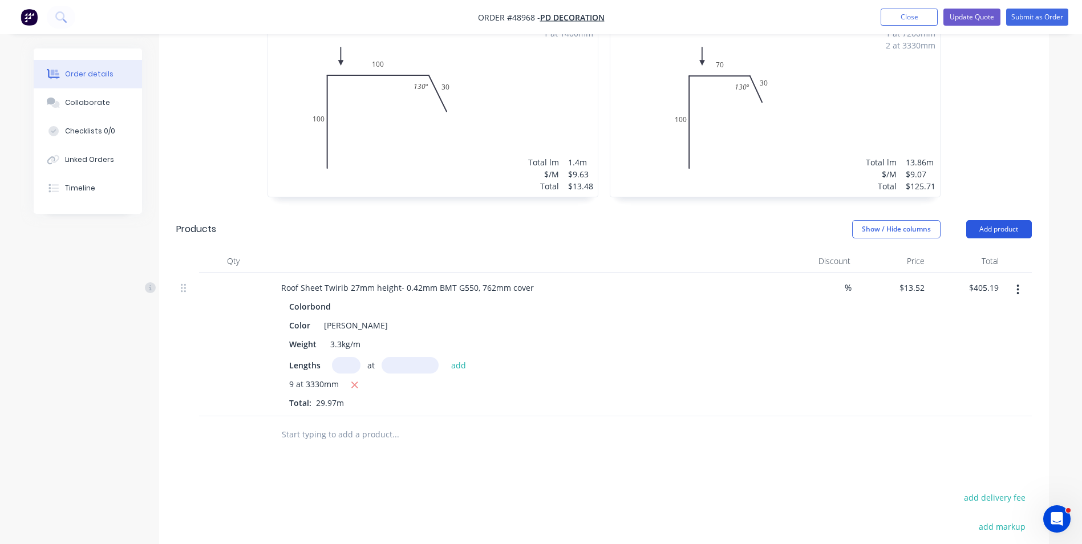
click at [996, 221] on button "Add product" at bounding box center [999, 229] width 66 height 18
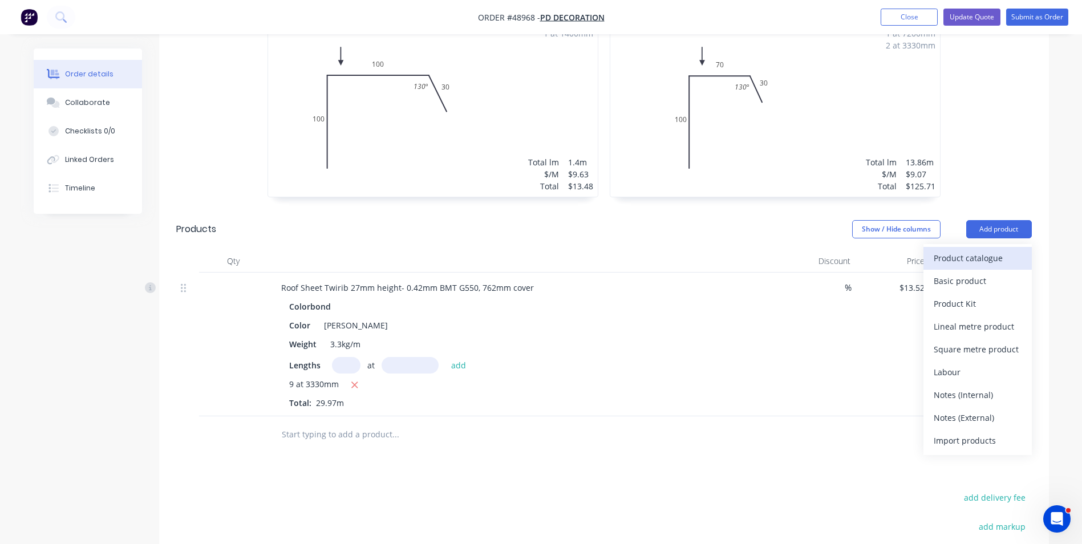
click at [963, 254] on div "Product catalogue" at bounding box center [978, 258] width 88 height 17
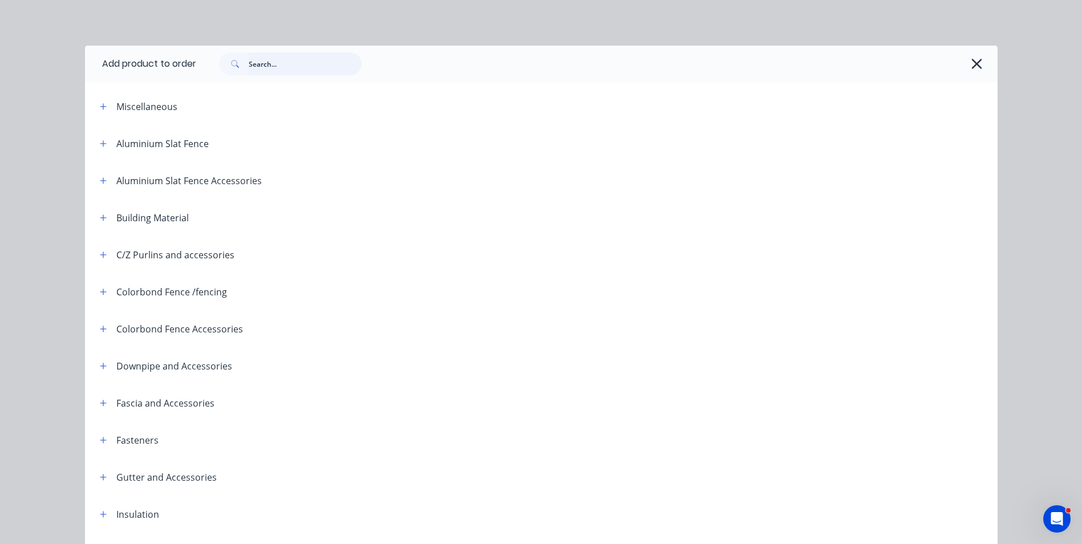
click at [282, 66] on input "text" at bounding box center [305, 63] width 113 height 23
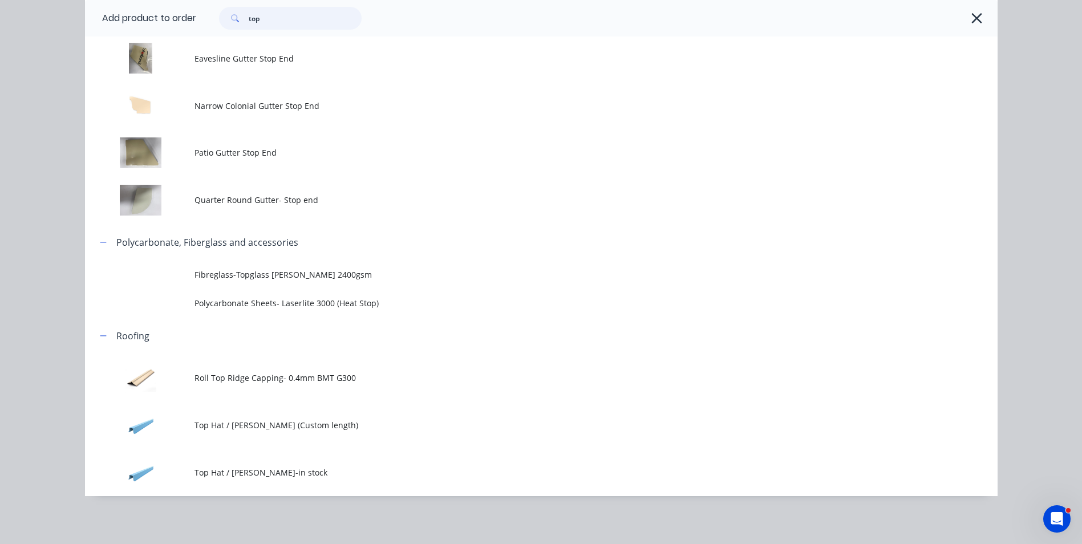
scroll to position [457, 0]
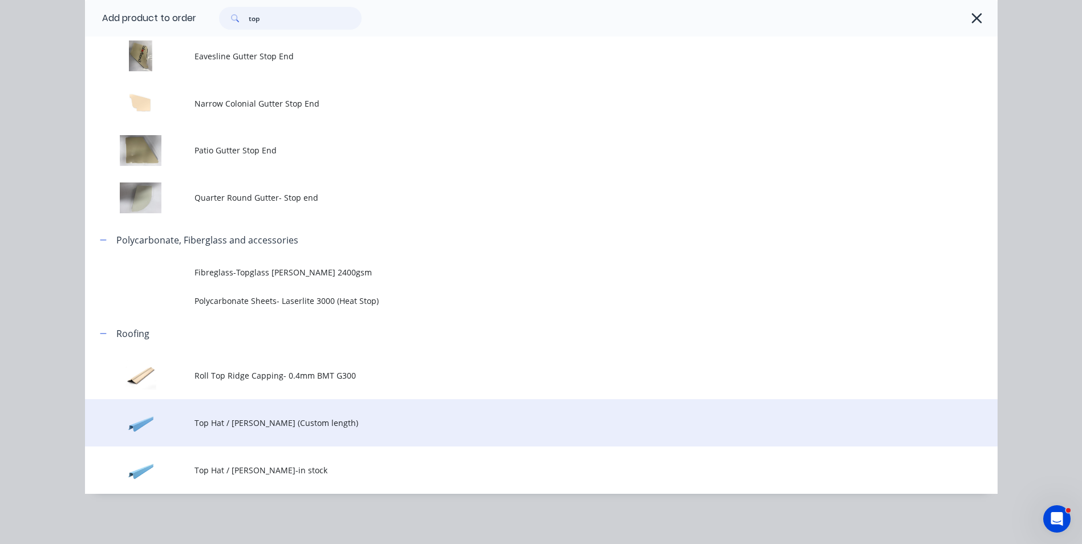
type input "top"
click at [318, 429] on td "Top Hat / Batten (Custom length)" at bounding box center [595, 422] width 803 height 47
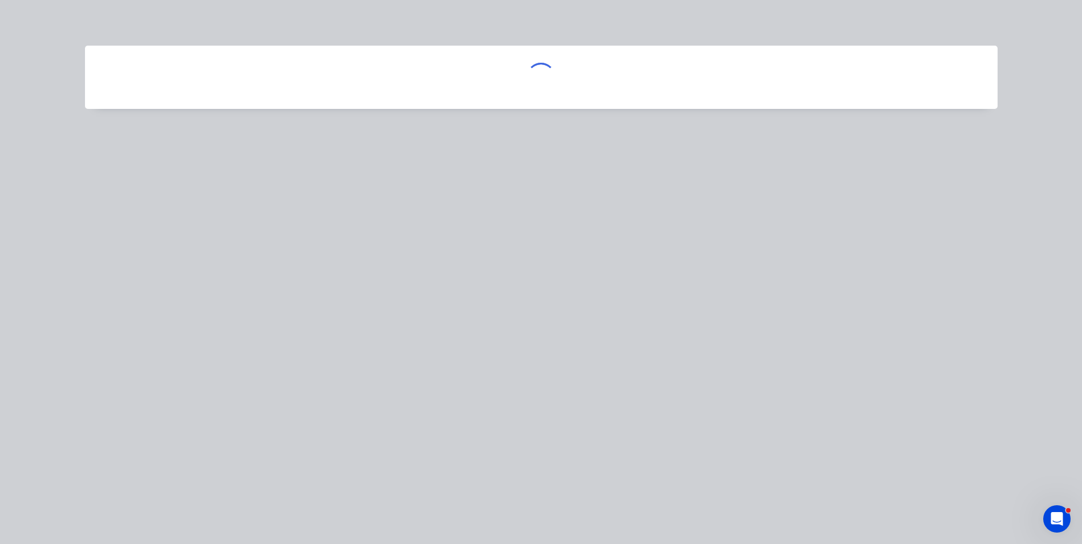
scroll to position [0, 0]
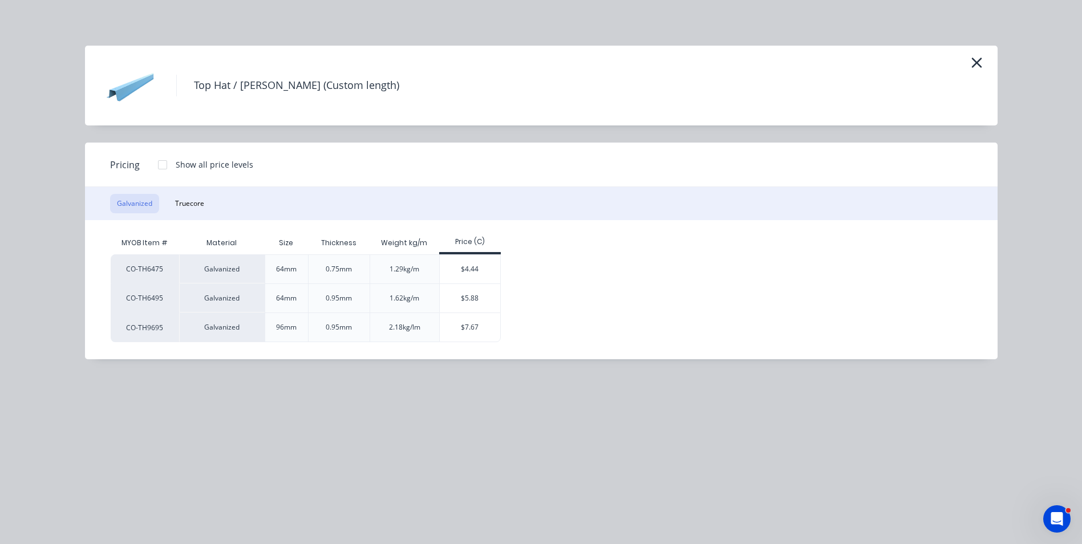
drag, startPoint x: 318, startPoint y: 429, endPoint x: 312, endPoint y: 544, distance: 114.2
click at [311, 526] on div "Top Hat / Batten (Custom length) Pricing Show all price levels Galvanized Truec…" at bounding box center [541, 272] width 1082 height 544
click at [983, 65] on button "button" at bounding box center [976, 63] width 19 height 18
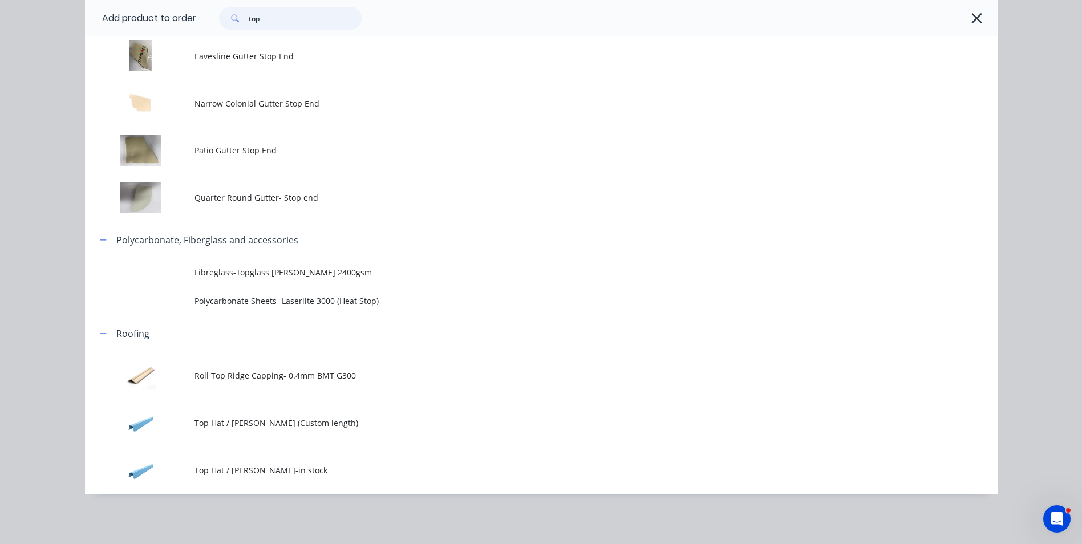
click at [282, 26] on input "top" at bounding box center [305, 18] width 113 height 23
drag, startPoint x: 291, startPoint y: 21, endPoint x: 339, endPoint y: 22, distance: 47.4
click at [226, 26] on div "top" at bounding box center [290, 18] width 143 height 23
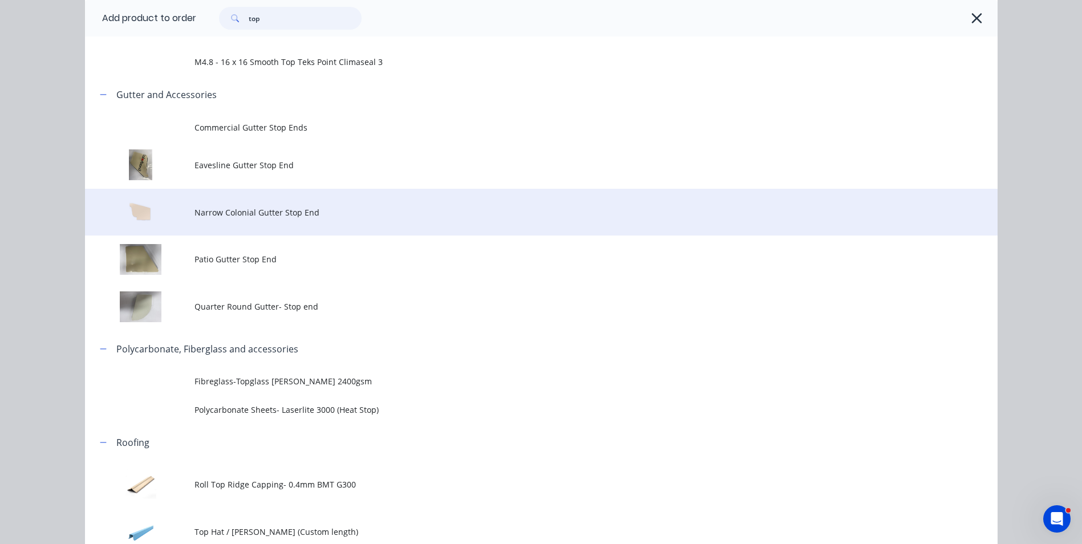
scroll to position [172, 0]
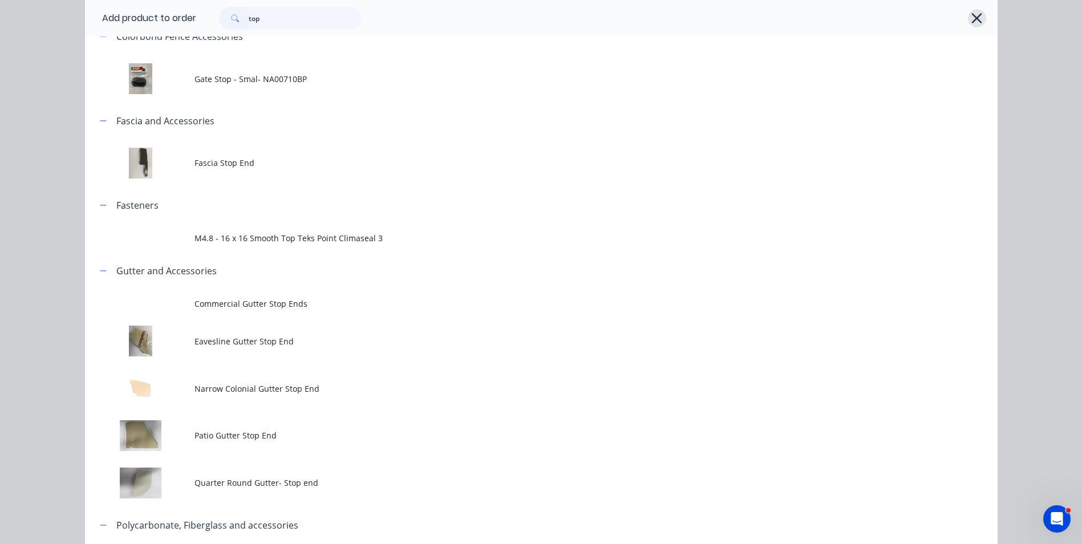
click at [974, 18] on icon "button" at bounding box center [977, 18] width 10 height 10
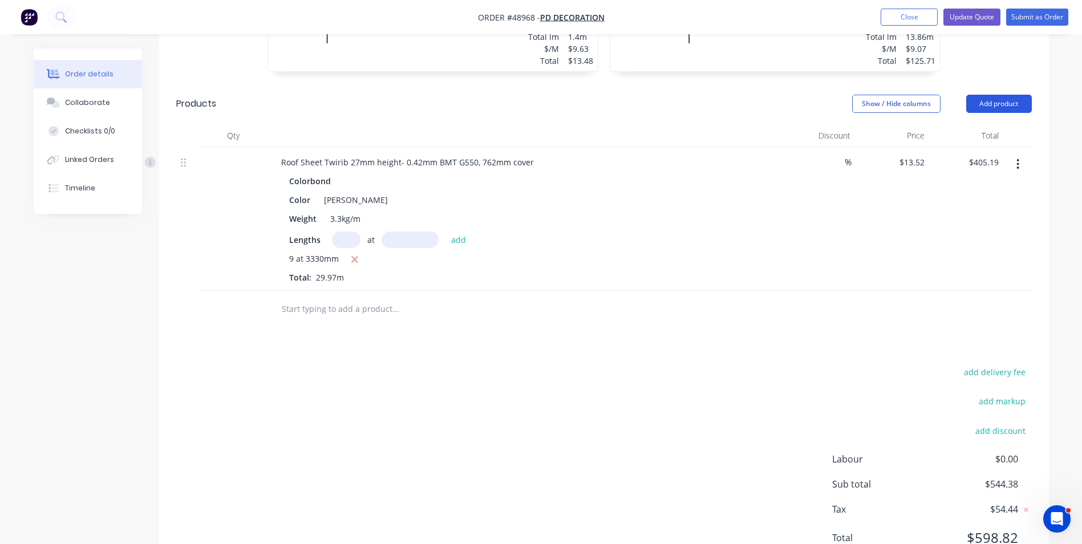
scroll to position [403, 0]
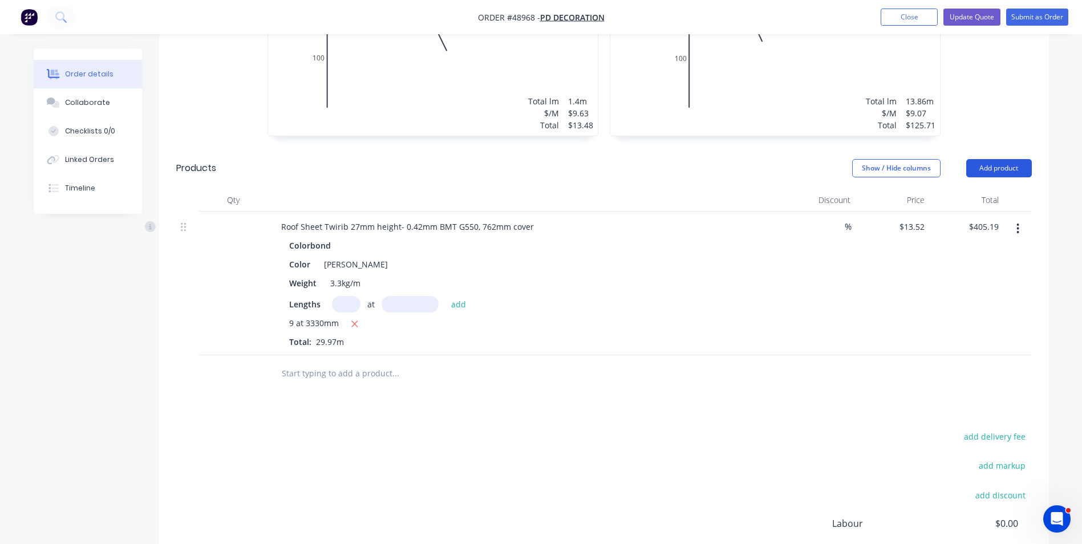
click at [1006, 163] on button "Add product" at bounding box center [999, 168] width 66 height 18
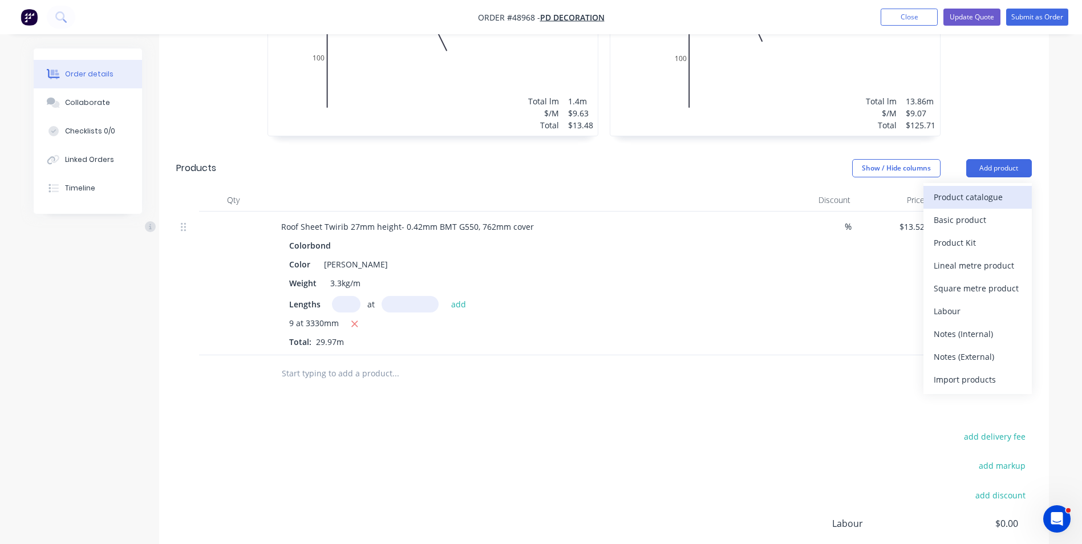
click at [995, 186] on button "Product catalogue" at bounding box center [977, 197] width 108 height 23
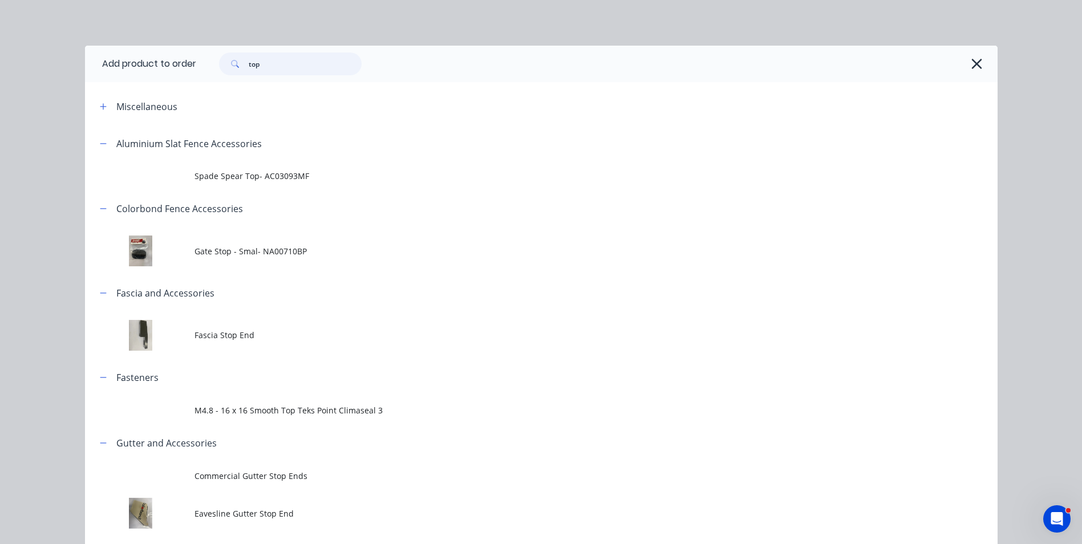
drag, startPoint x: 289, startPoint y: 65, endPoint x: 228, endPoint y: 71, distance: 61.9
click at [228, 71] on div "top" at bounding box center [290, 63] width 143 height 23
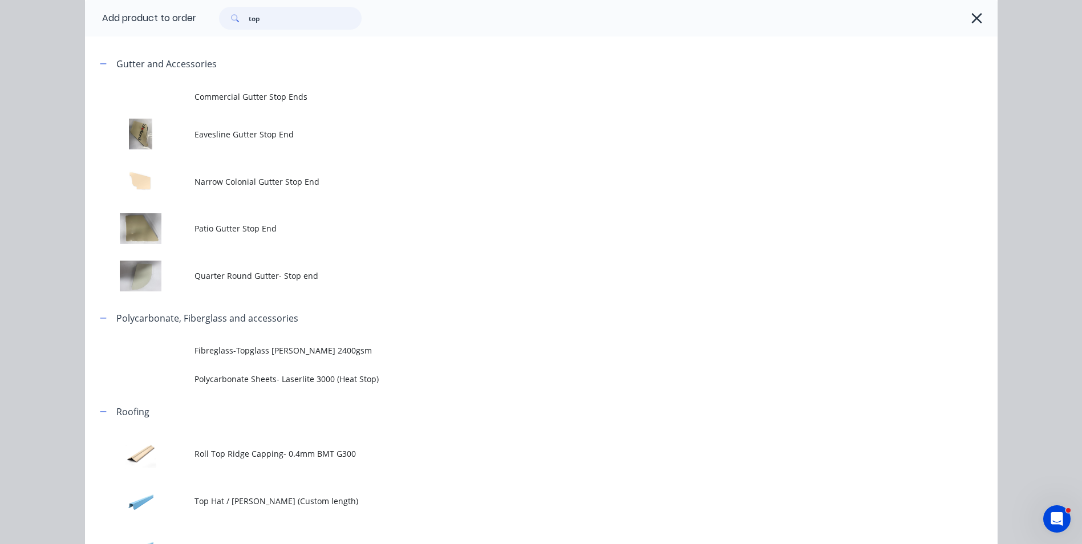
scroll to position [456, 0]
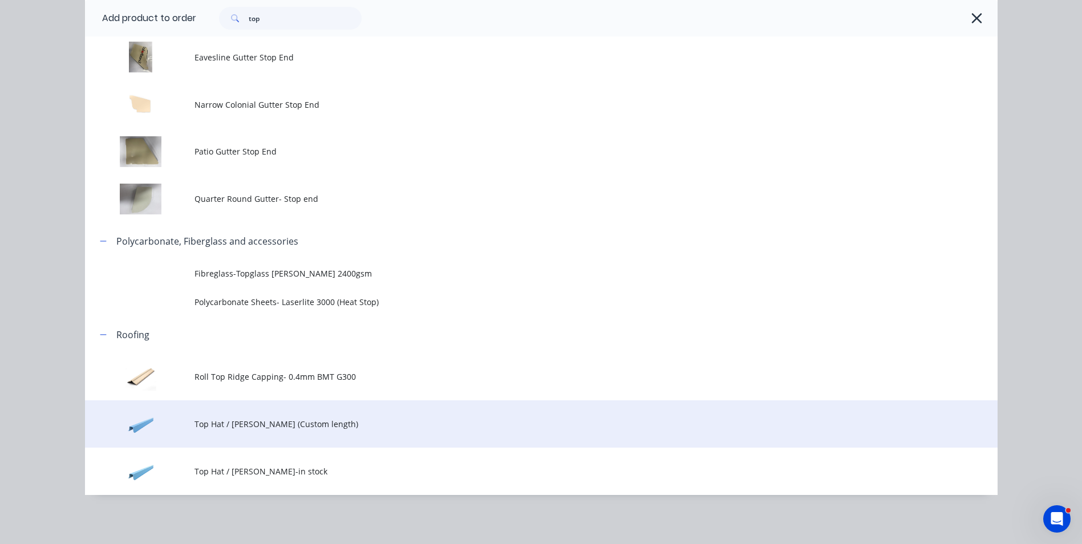
click at [341, 439] on td "Top Hat / Batten (Custom length)" at bounding box center [595, 423] width 803 height 47
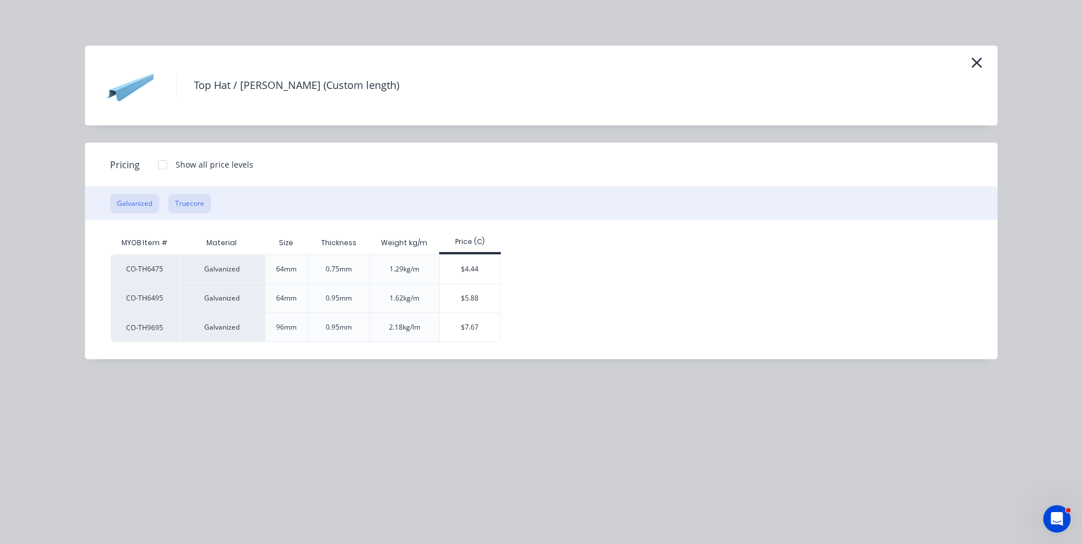
click at [183, 202] on button "Truecore" at bounding box center [189, 203] width 43 height 19
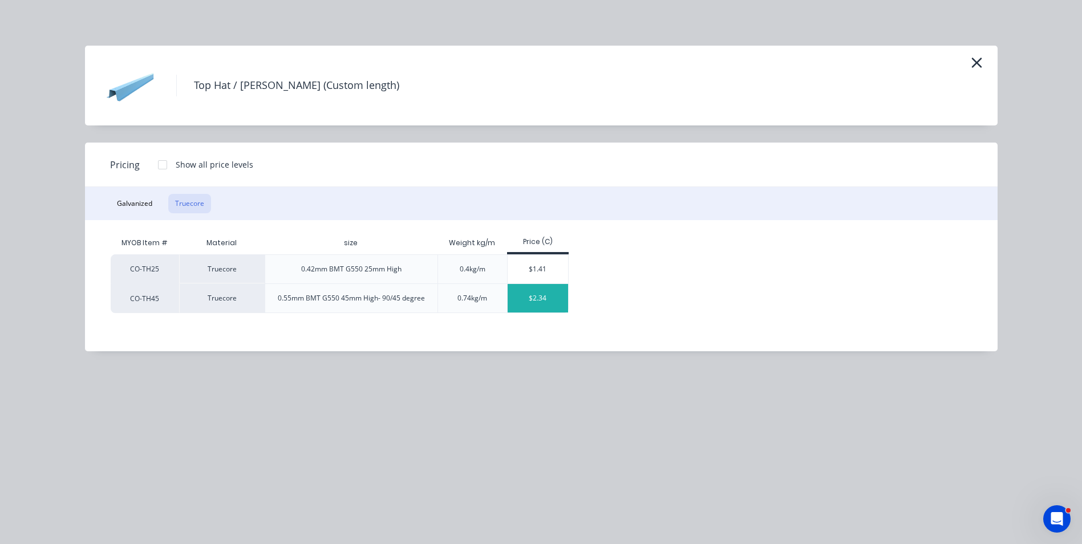
click at [536, 293] on div "$2.34" at bounding box center [538, 298] width 61 height 29
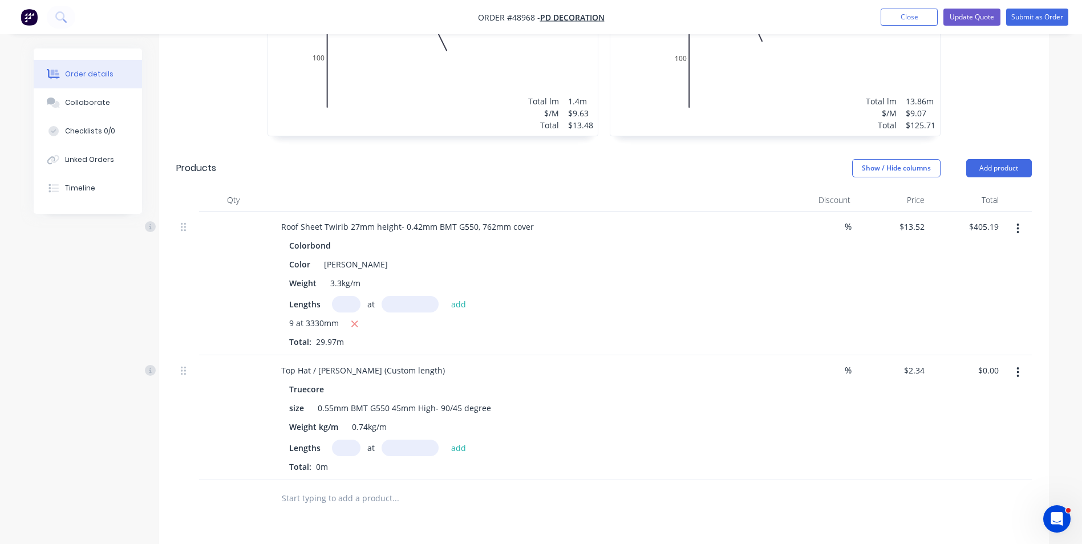
click at [347, 449] on input "text" at bounding box center [346, 448] width 29 height 17
type input "5"
click at [428, 450] on input "text" at bounding box center [410, 448] width 57 height 17
type input "7"
type input "2"
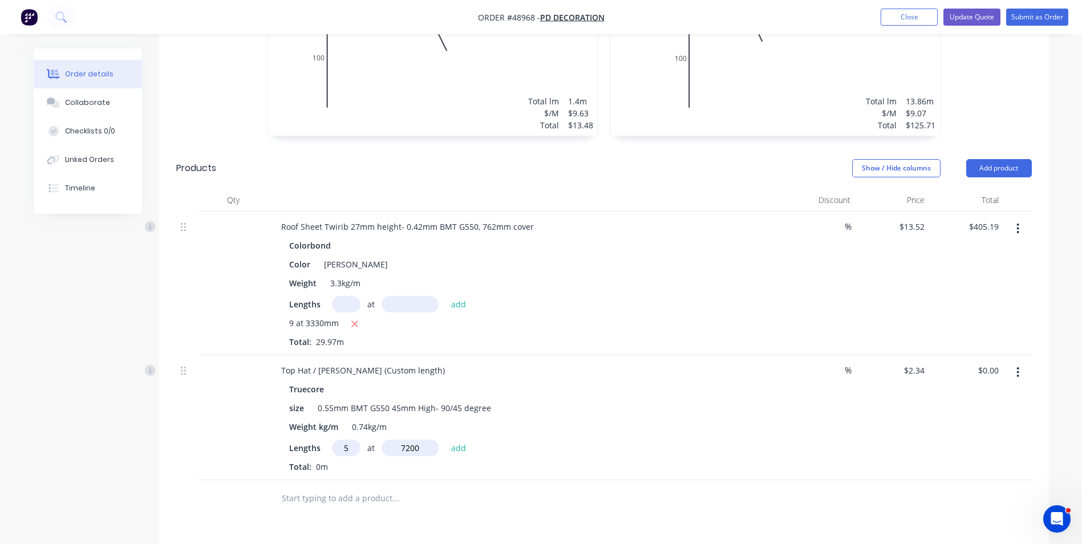
type input "7200"
click at [445, 440] on button "add" at bounding box center [458, 447] width 27 height 15
type input "$84.24"
click at [561, 342] on div "9 at 3330mm Total: 29.97m" at bounding box center [524, 332] width 470 height 31
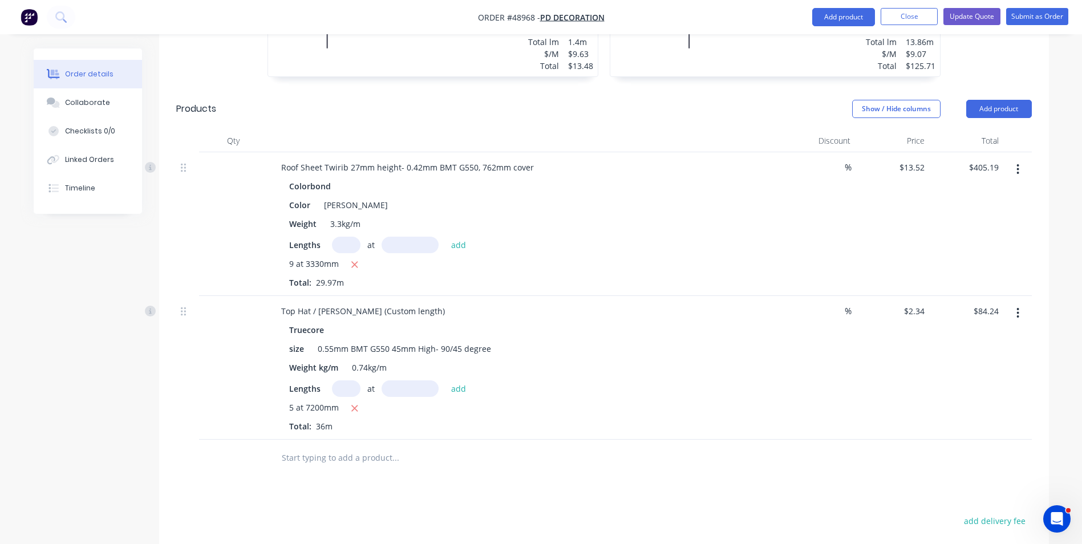
scroll to position [570, 0]
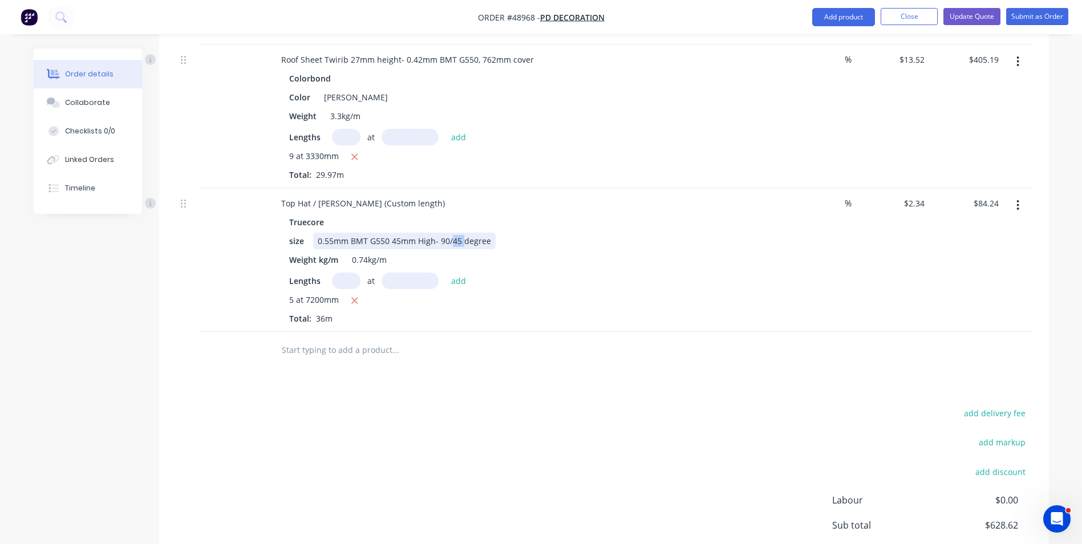
drag, startPoint x: 449, startPoint y: 242, endPoint x: 461, endPoint y: 235, distance: 13.8
click at [461, 235] on div "0.55mm BMT G550 45mm High- 90/45 degree" at bounding box center [404, 241] width 183 height 17
click at [471, 343] on input "text" at bounding box center [395, 350] width 228 height 23
click at [357, 419] on div "add delivery fee add markup add discount Labour $0.00 Sub total $628.62 Tax $62…" at bounding box center [604, 503] width 856 height 195
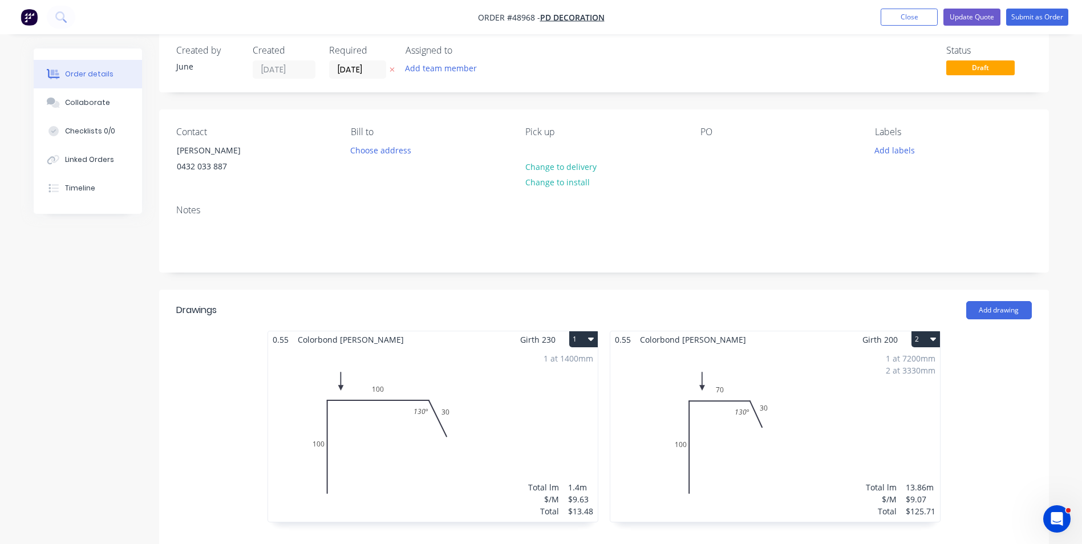
scroll to position [0, 0]
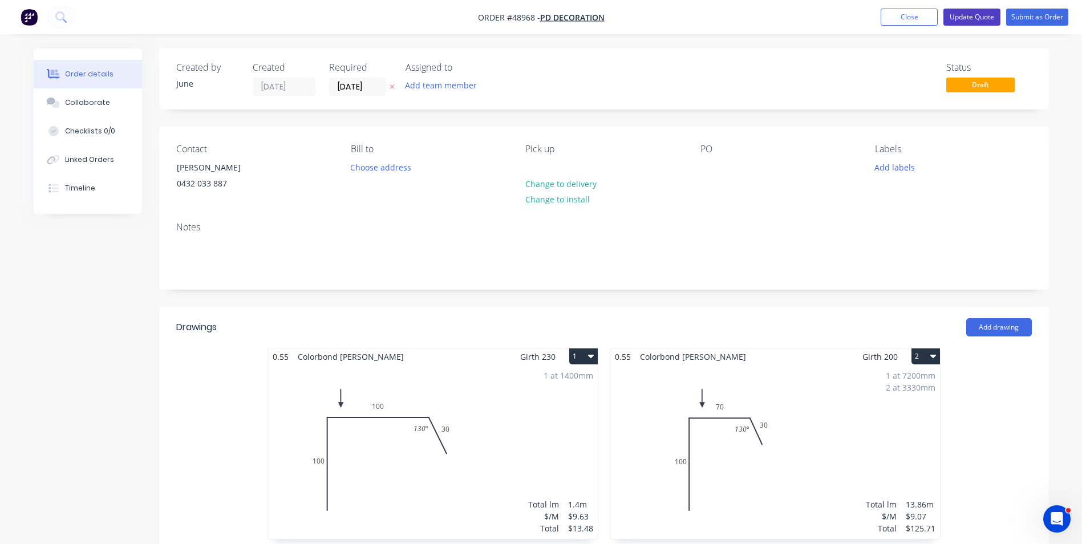
click at [962, 12] on button "Update Quote" at bounding box center [971, 17] width 57 height 17
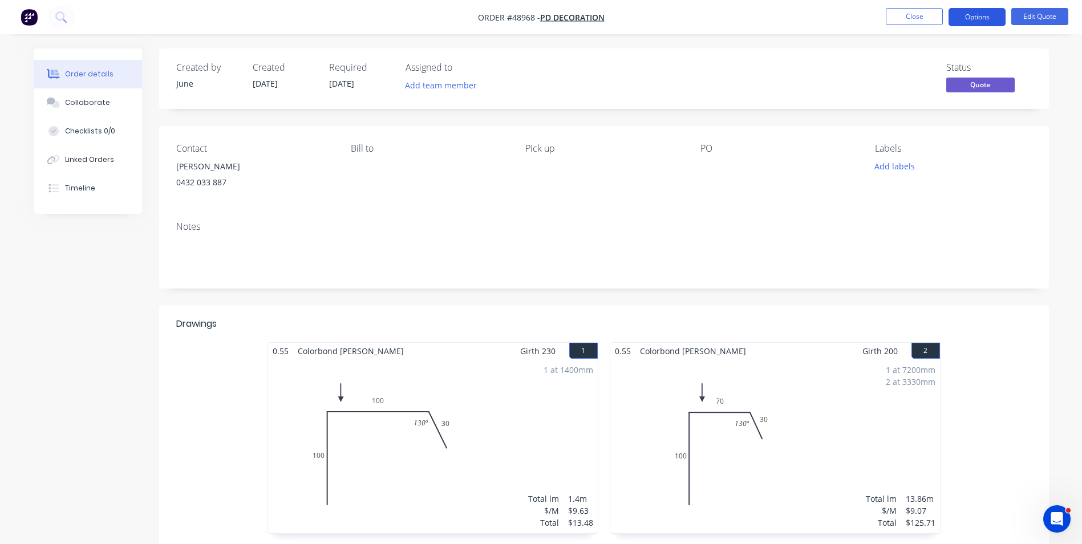
click at [965, 13] on button "Options" at bounding box center [976, 17] width 57 height 18
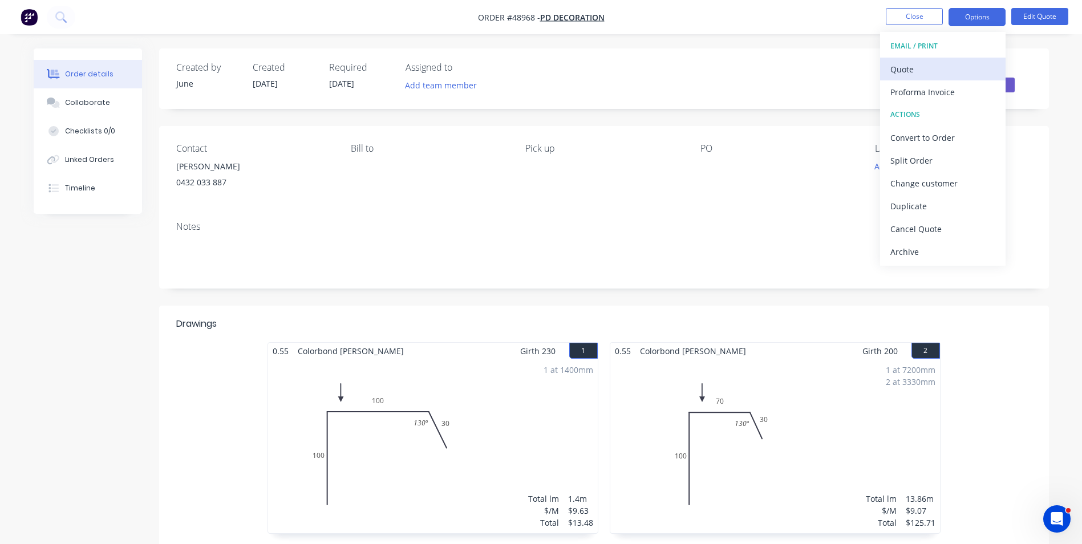
click at [943, 63] on div "Quote" at bounding box center [942, 69] width 105 height 17
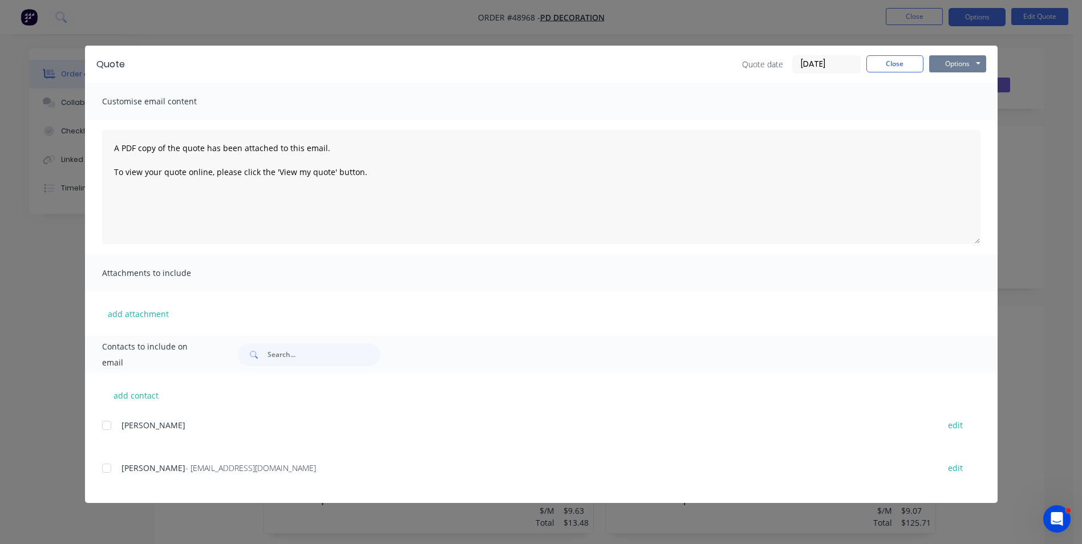
click at [967, 68] on button "Options" at bounding box center [957, 63] width 57 height 17
click at [959, 104] on button "Print" at bounding box center [965, 103] width 73 height 19
click at [896, 62] on button "Close" at bounding box center [894, 63] width 57 height 17
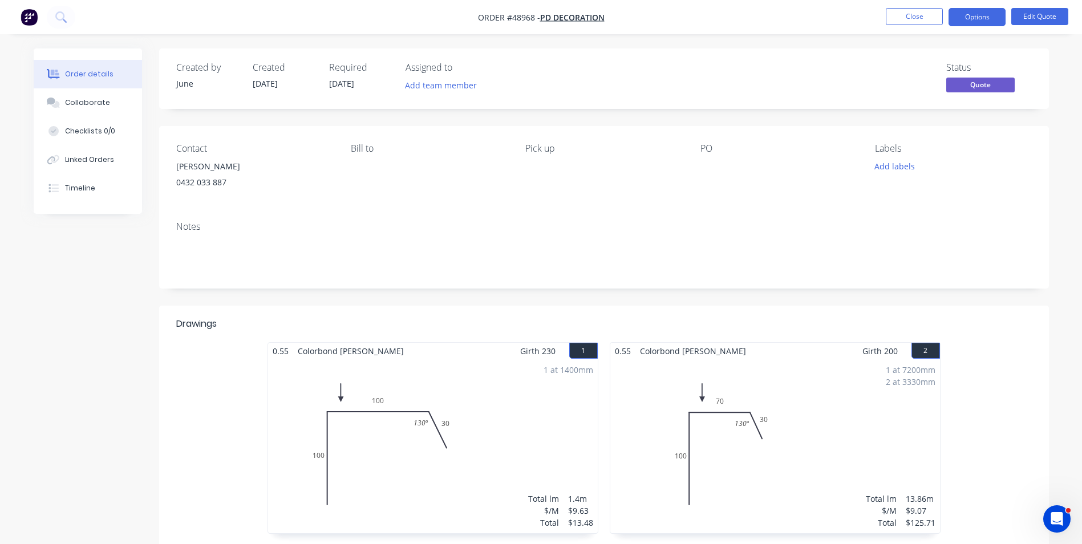
click at [111, 327] on div "Created by June Created 08/09/25 Required 12/09/25 Assigned to Add team member …" at bounding box center [541, 549] width 1015 height 1003
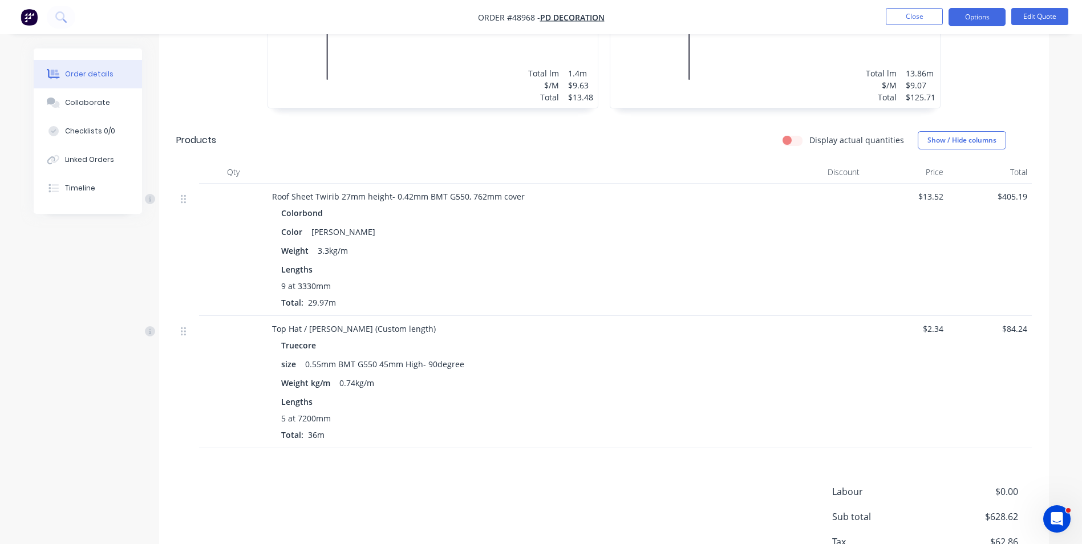
scroll to position [456, 0]
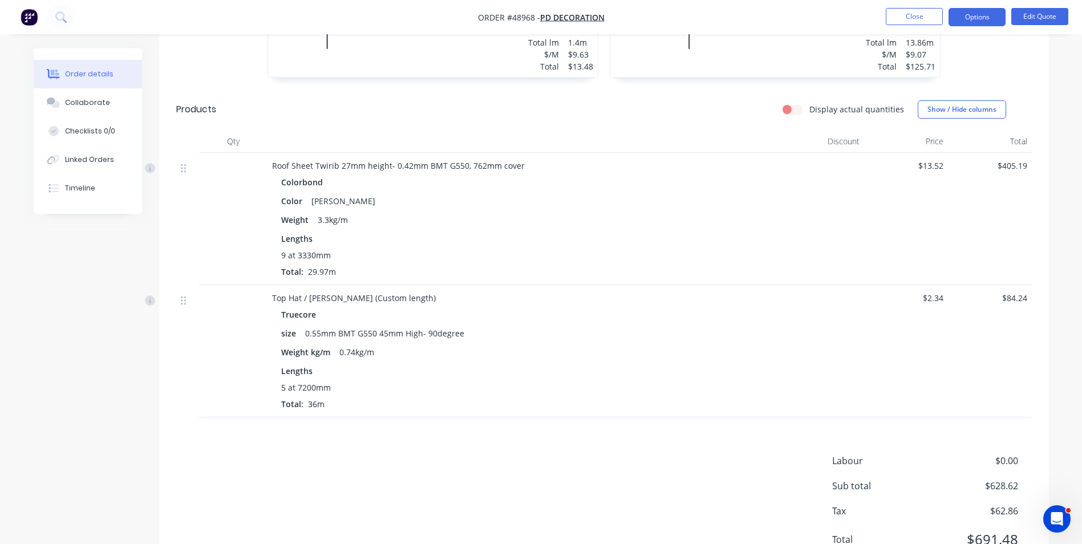
click at [606, 287] on div "Top Hat / Batten (Custom length) Truecore size 0.55mm BMT G550 45mm High- 90deg…" at bounding box center [523, 351] width 513 height 132
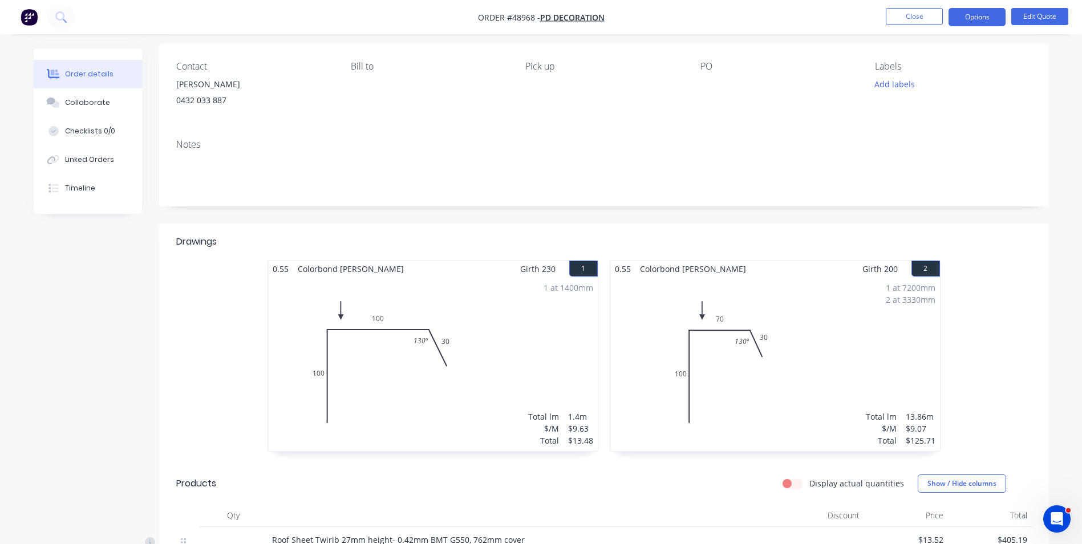
scroll to position [0, 0]
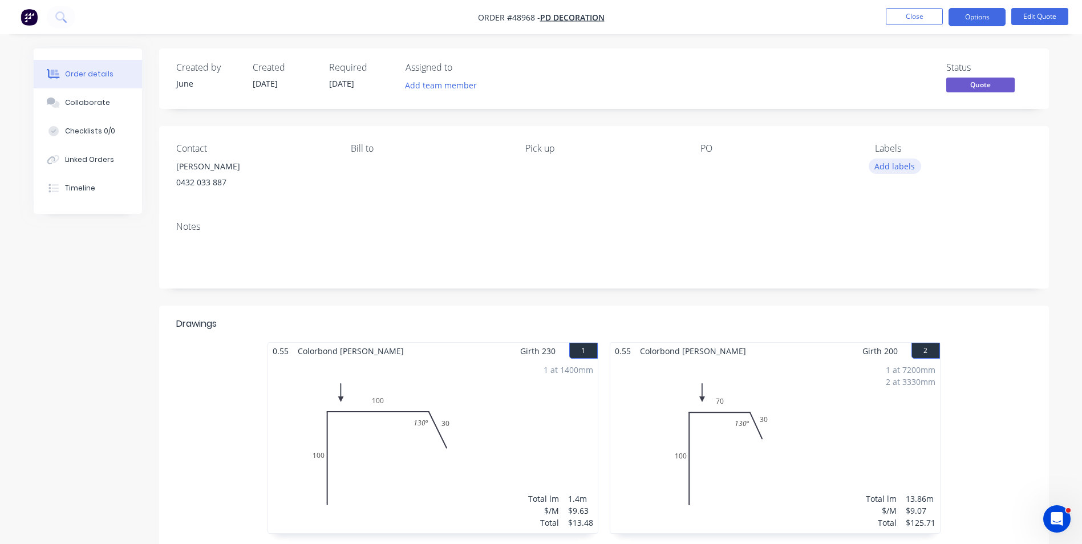
click at [897, 168] on button "Add labels" at bounding box center [895, 166] width 52 height 15
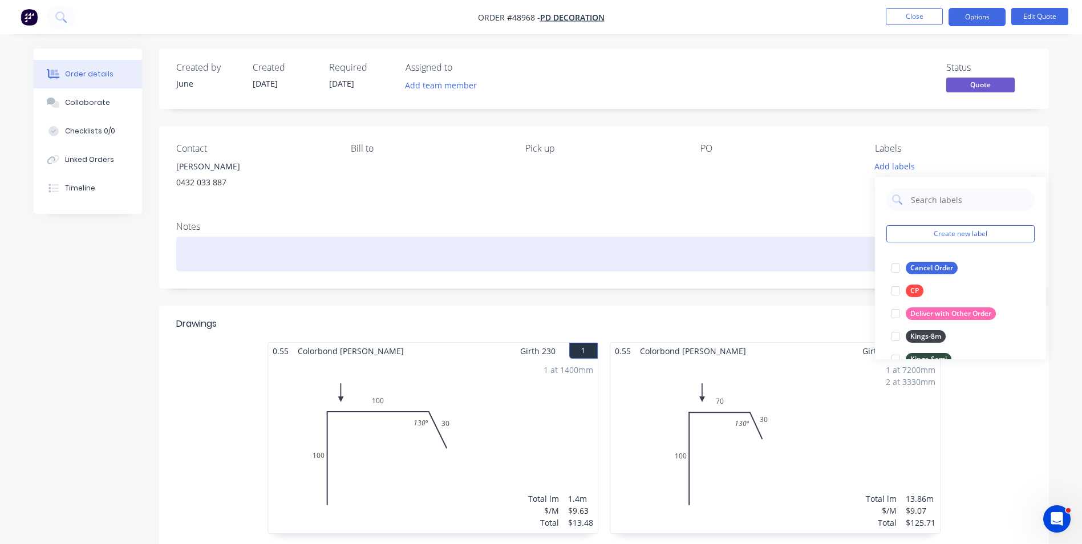
click at [761, 244] on div at bounding box center [604, 254] width 856 height 35
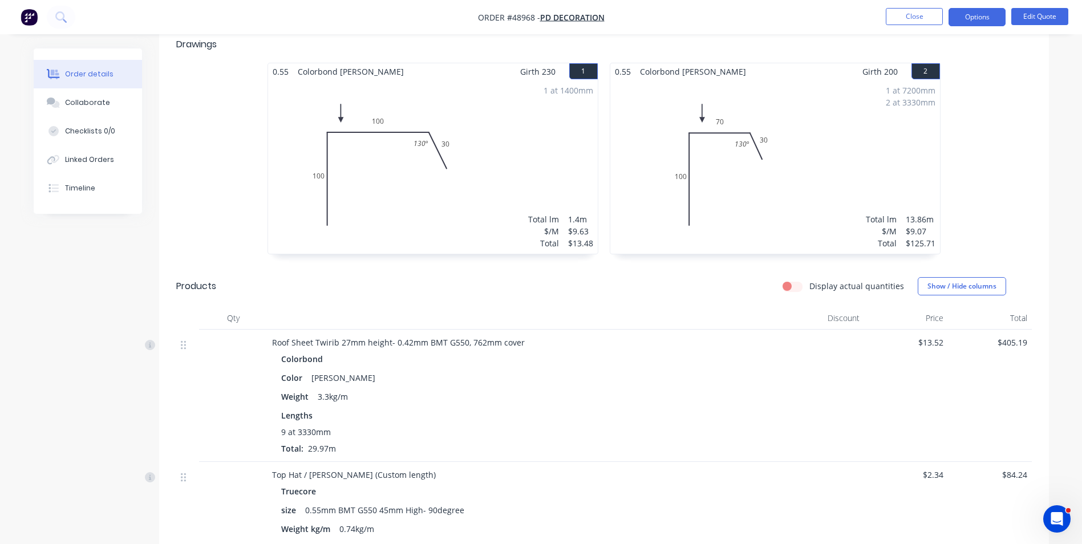
scroll to position [222, 0]
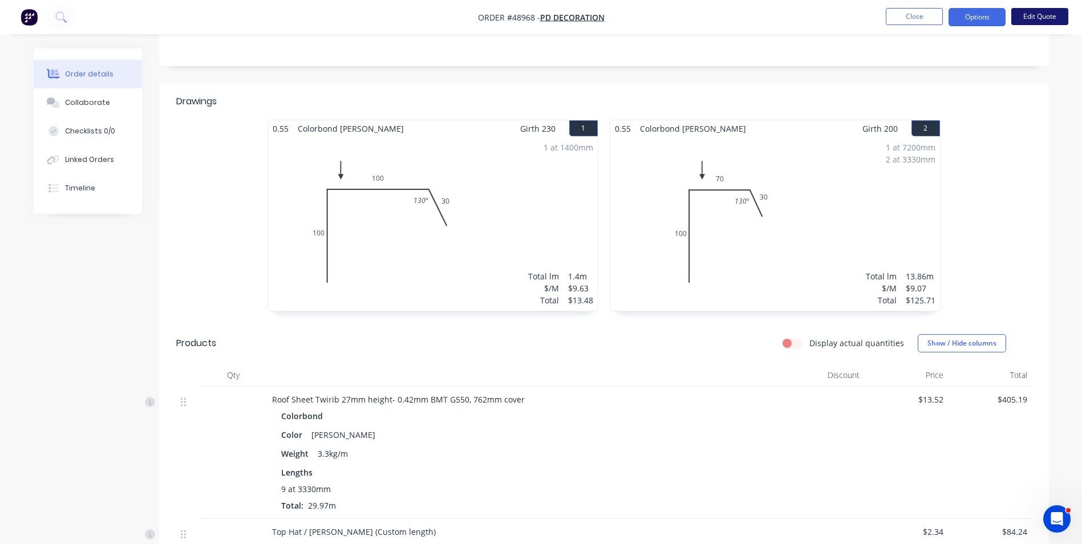
click at [1029, 16] on button "Edit Quote" at bounding box center [1039, 16] width 57 height 17
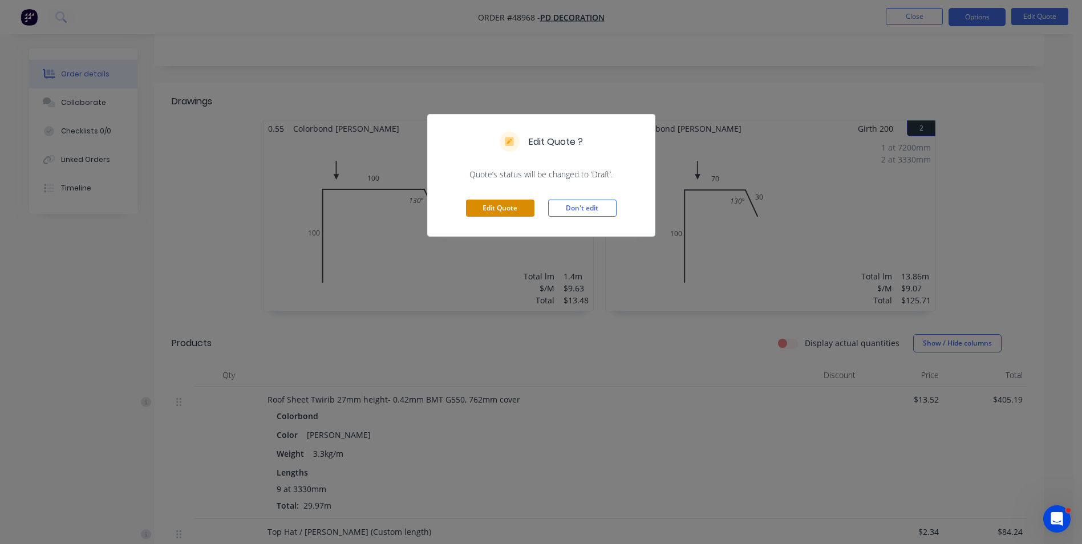
click at [495, 214] on button "Edit Quote" at bounding box center [500, 208] width 68 height 17
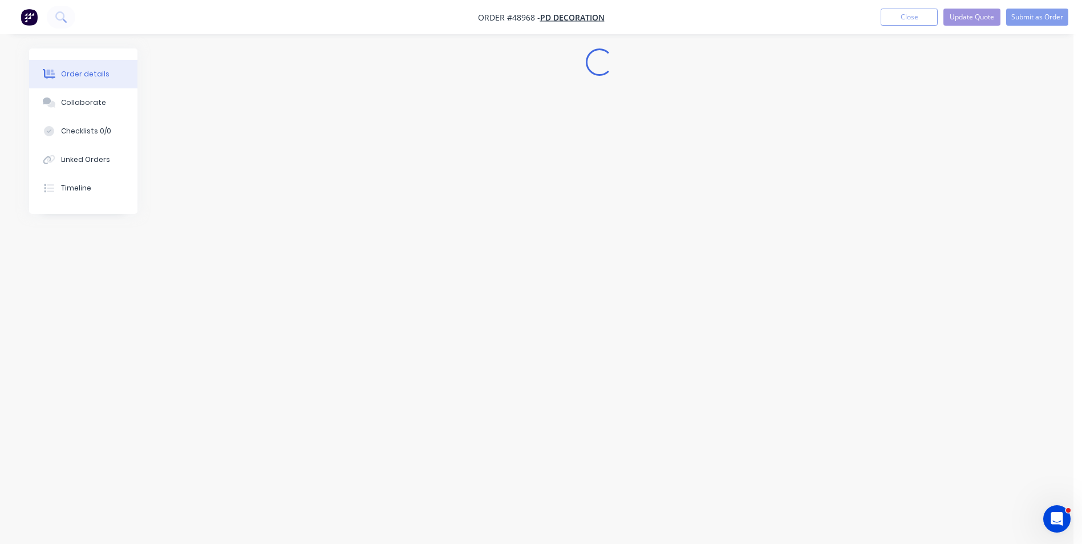
scroll to position [0, 0]
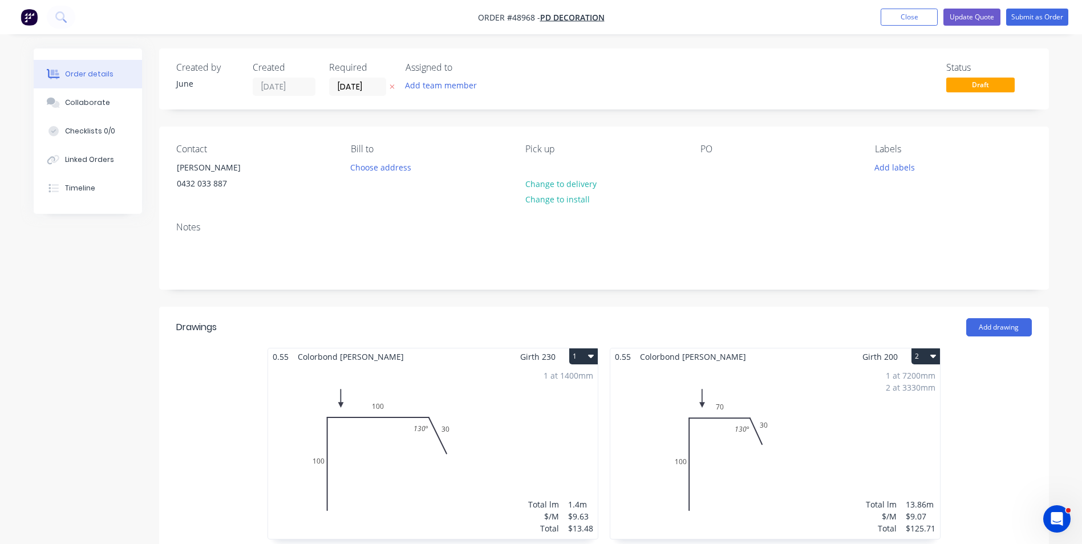
click at [801, 380] on div "1 at 7200mm 2 at 3330mm Total lm $/M Total 13.86m $9.07 $125.71" at bounding box center [775, 452] width 330 height 174
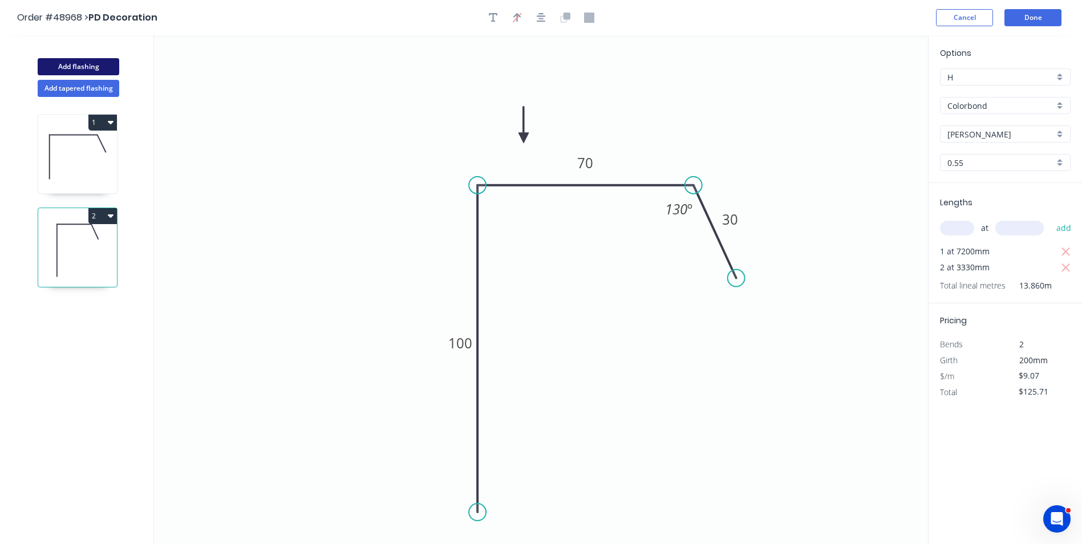
click at [93, 66] on button "Add flashing" at bounding box center [79, 66] width 82 height 17
type input "$0.00"
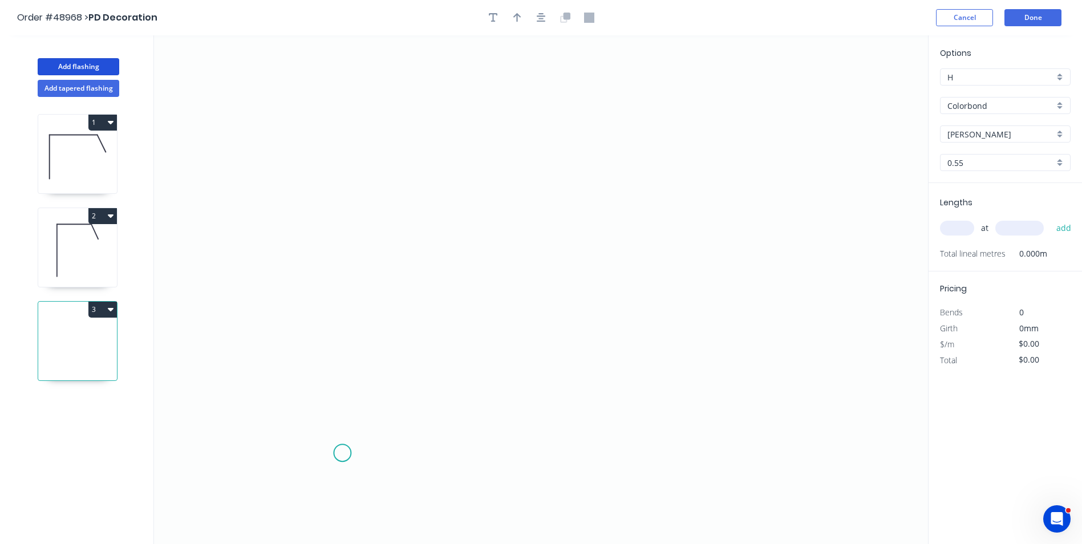
click at [343, 453] on icon "0" at bounding box center [541, 289] width 774 height 509
click at [356, 162] on icon "0" at bounding box center [541, 289] width 774 height 509
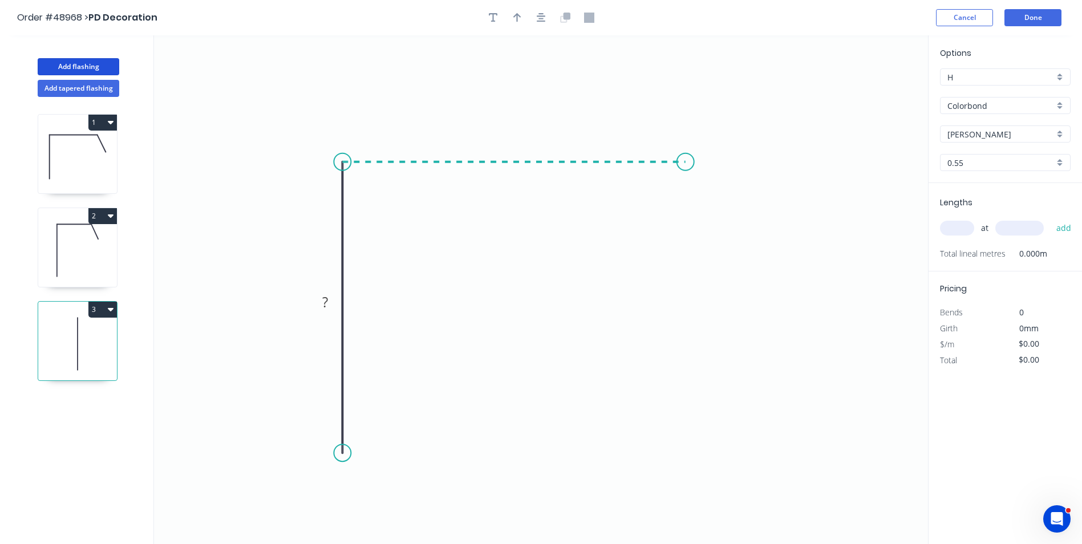
click at [686, 172] on icon "0 ?" at bounding box center [541, 289] width 774 height 509
click at [686, 161] on circle at bounding box center [685, 161] width 17 height 17
click at [323, 289] on icon "0 ? ?" at bounding box center [541, 289] width 774 height 509
click at [323, 300] on tspan "?" at bounding box center [325, 302] width 6 height 19
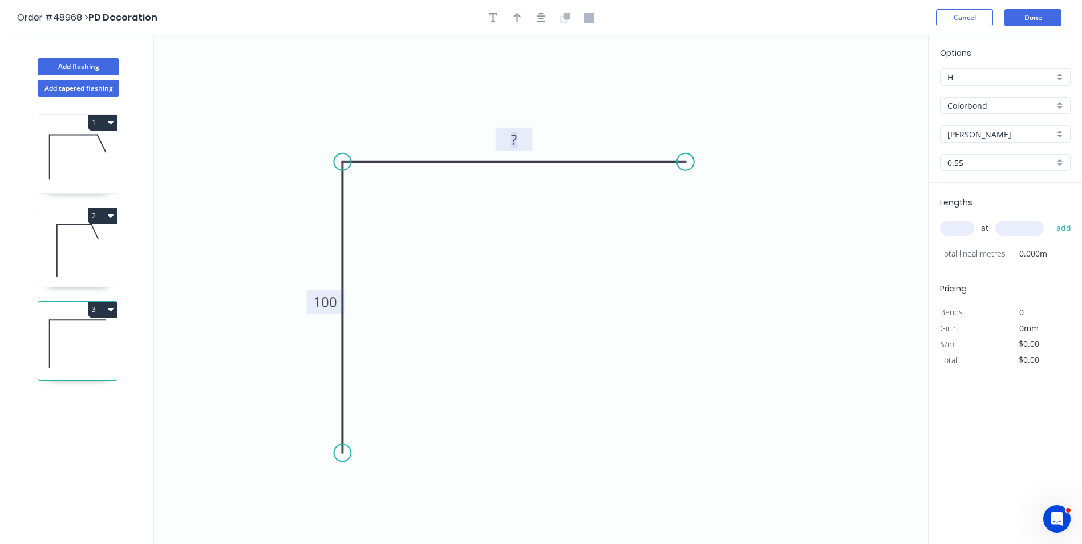
click at [525, 132] on rect at bounding box center [513, 140] width 23 height 16
click at [720, 105] on icon "0 100 100" at bounding box center [541, 289] width 774 height 509
type input "$8.52"
click at [948, 230] on input "text" at bounding box center [957, 228] width 34 height 15
type input "1"
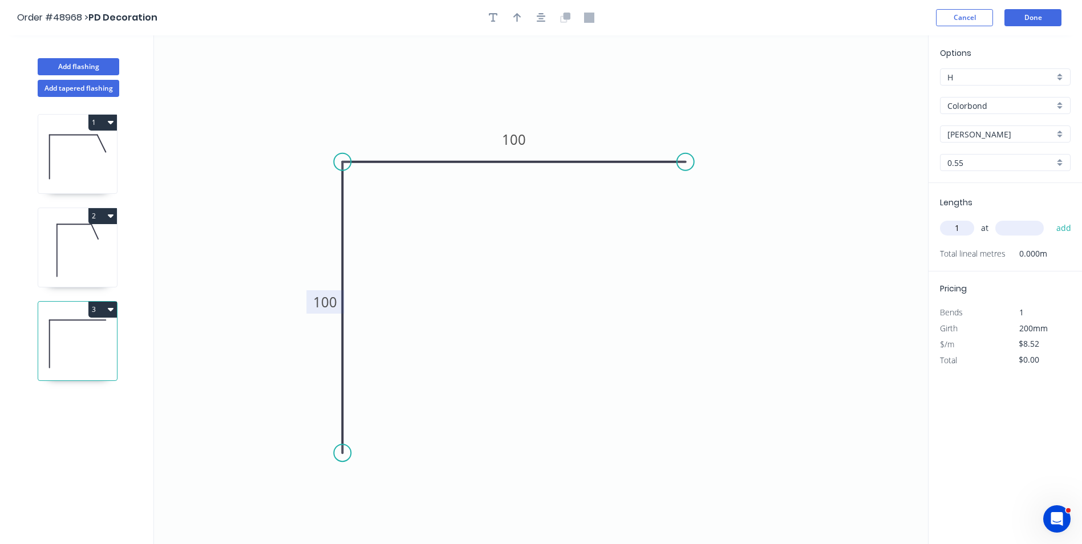
click at [1006, 222] on input "text" at bounding box center [1019, 228] width 48 height 15
type input "7200"
click at [1051, 218] on button "add" at bounding box center [1064, 227] width 27 height 19
type input "$61.34"
click at [93, 255] on icon at bounding box center [77, 250] width 79 height 73
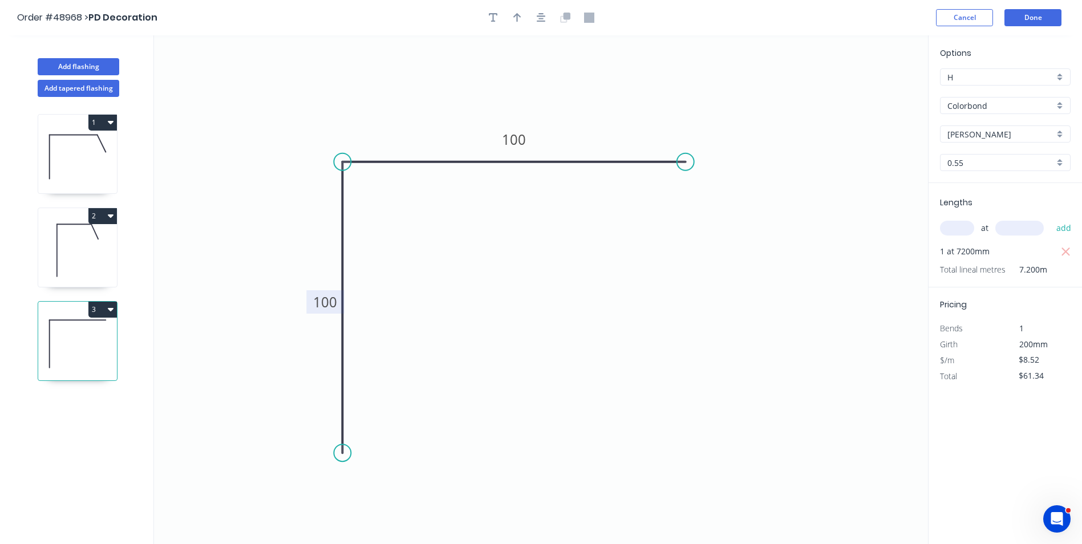
type input "$9.07"
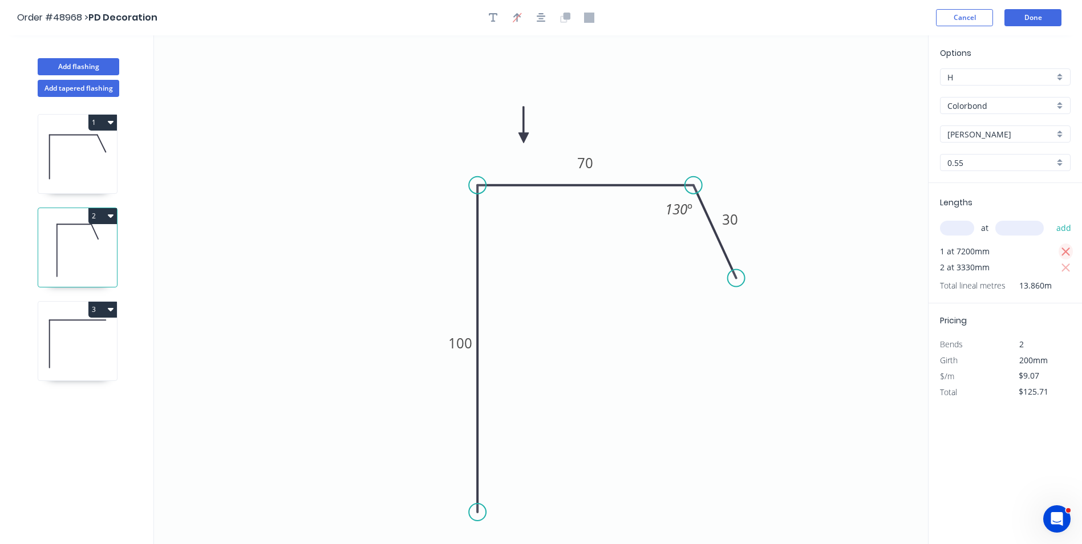
click at [1068, 249] on icon "button" at bounding box center [1065, 252] width 9 height 9
type input "$60.41"
click at [69, 348] on icon at bounding box center [77, 343] width 79 height 73
type input "$8.52"
type input "$61.34"
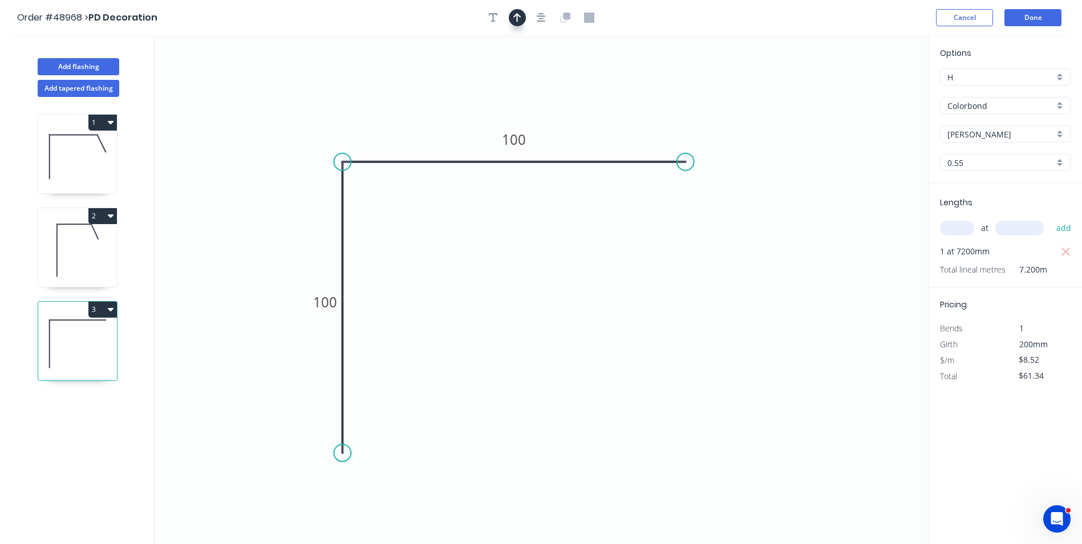
click at [520, 21] on icon "button" at bounding box center [517, 18] width 8 height 10
drag, startPoint x: 870, startPoint y: 91, endPoint x: 435, endPoint y: 120, distance: 436.2
click at [435, 120] on icon at bounding box center [435, 106] width 10 height 37
click at [688, 113] on icon "0 100 100" at bounding box center [541, 289] width 774 height 509
click at [1044, 16] on button "Done" at bounding box center [1032, 17] width 57 height 17
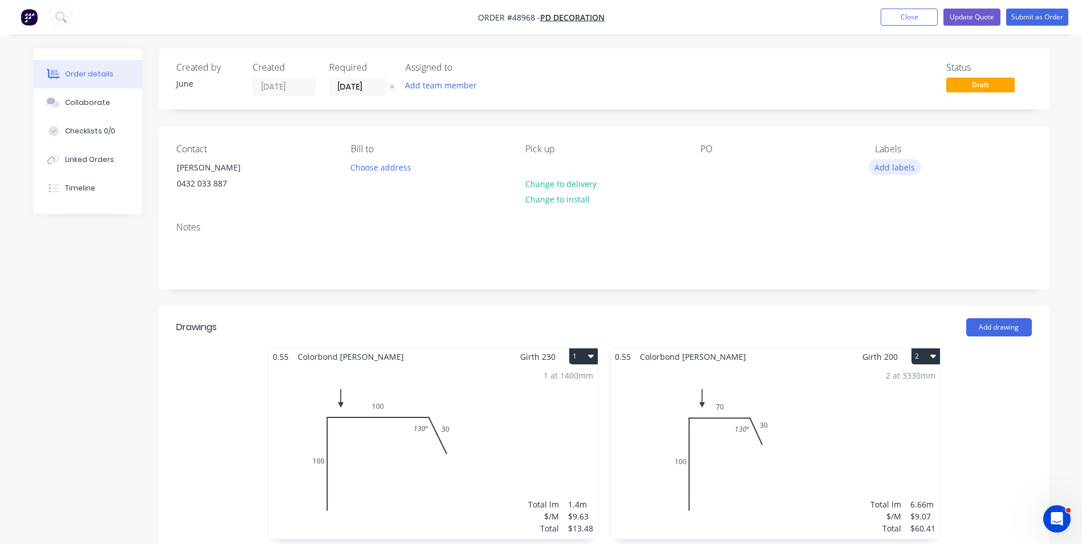
click at [891, 173] on button "Add labels" at bounding box center [895, 166] width 52 height 15
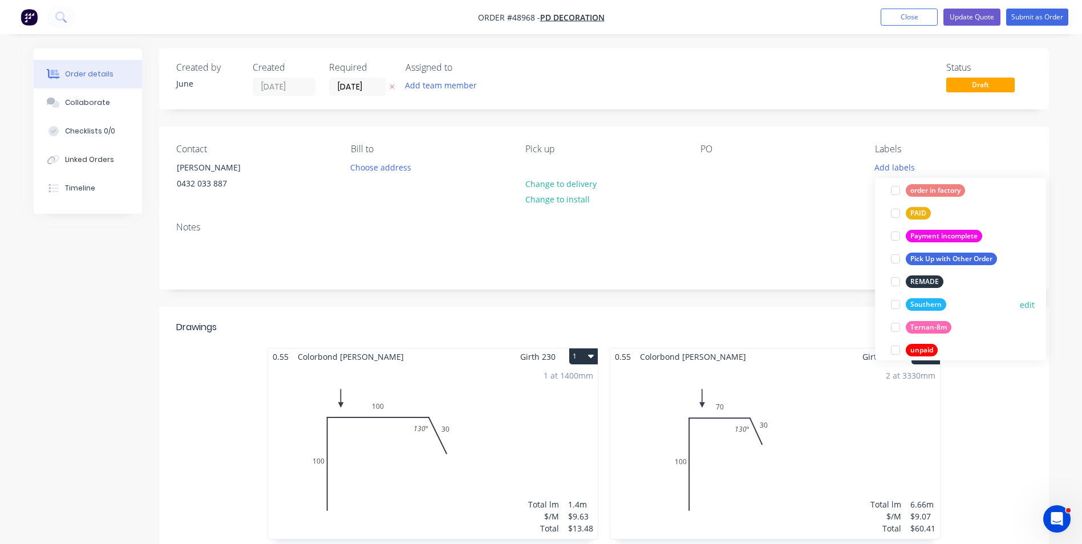
scroll to position [285, 0]
click at [914, 350] on div "unpaid" at bounding box center [922, 349] width 32 height 13
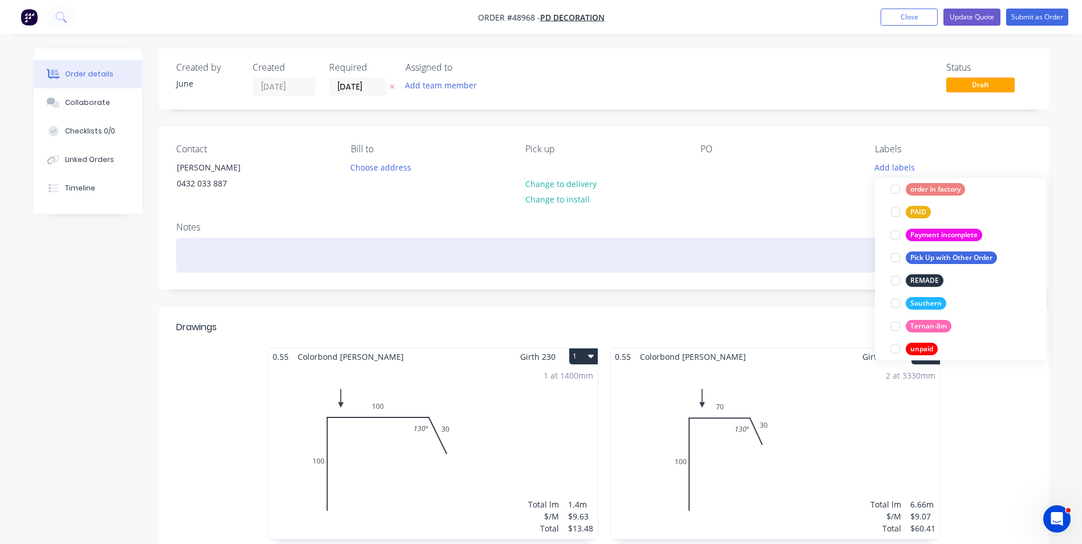
scroll to position [0, 0]
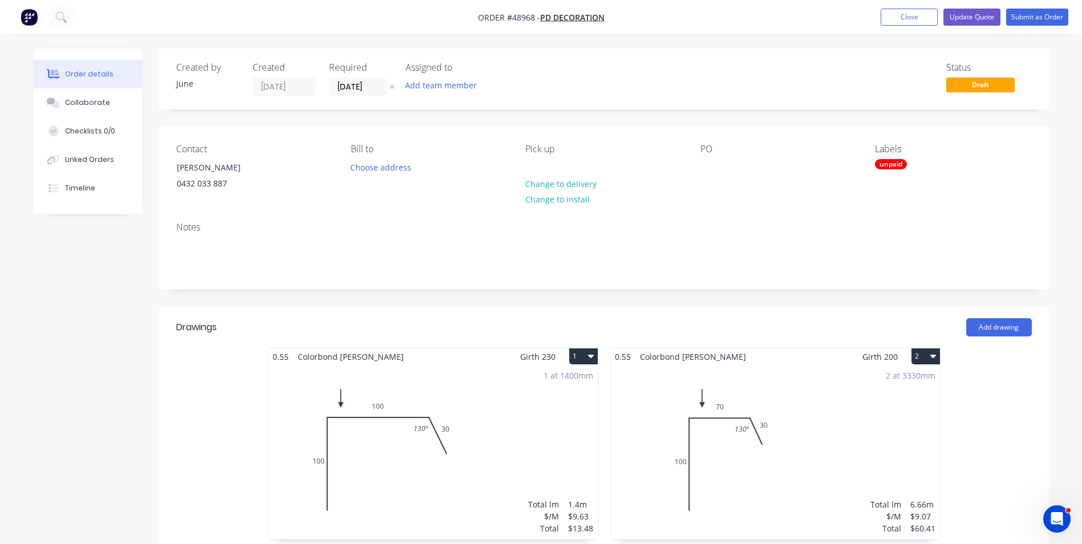
click at [754, 215] on div "Notes" at bounding box center [604, 251] width 890 height 76
click at [1057, 14] on button "Submit as Order" at bounding box center [1037, 17] width 62 height 17
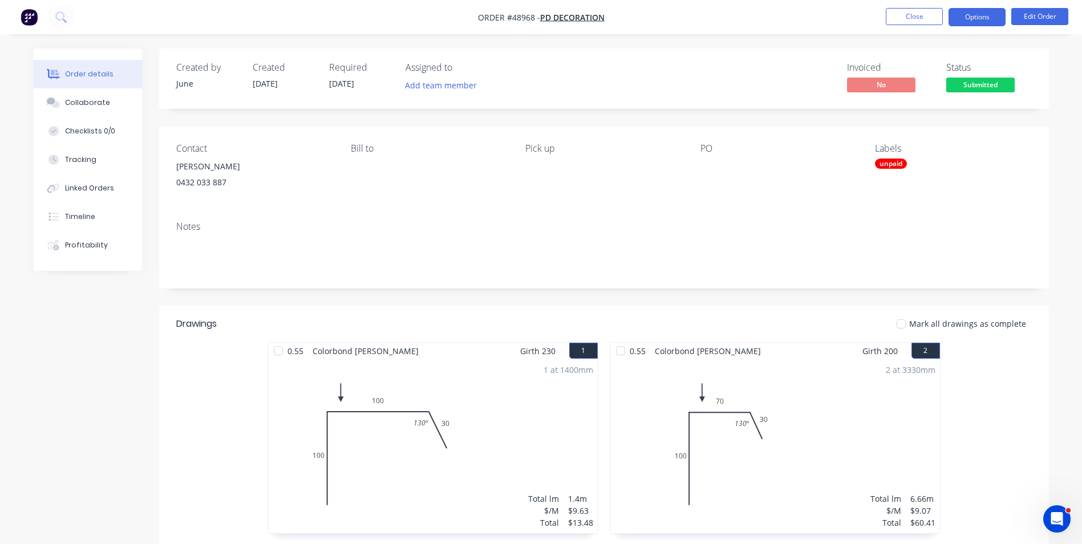
click at [989, 13] on button "Options" at bounding box center [976, 17] width 57 height 18
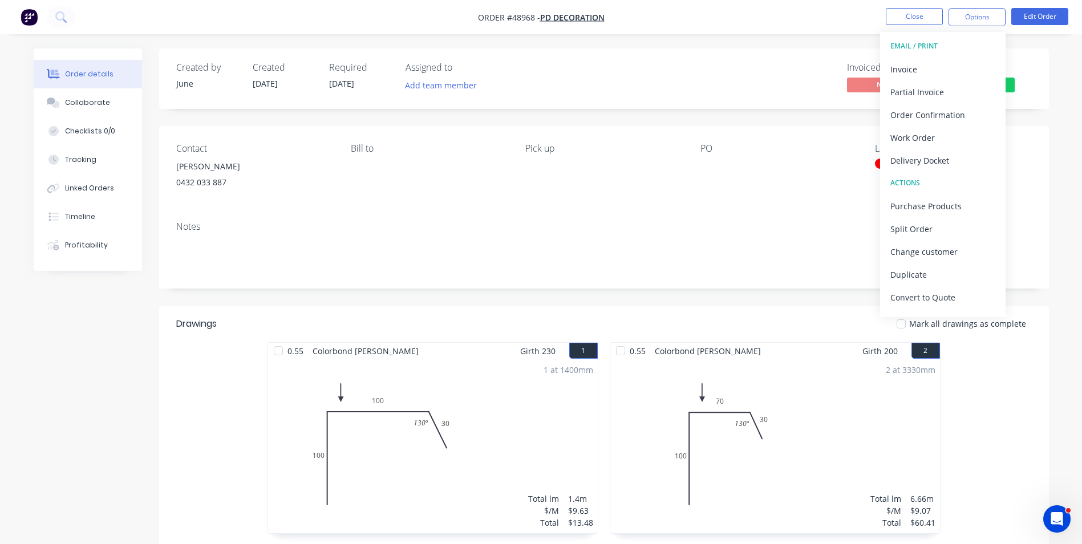
click at [695, 56] on div "Created by June Created 08/09/25 Required 12/09/25 Assigned to Add team member …" at bounding box center [604, 78] width 890 height 60
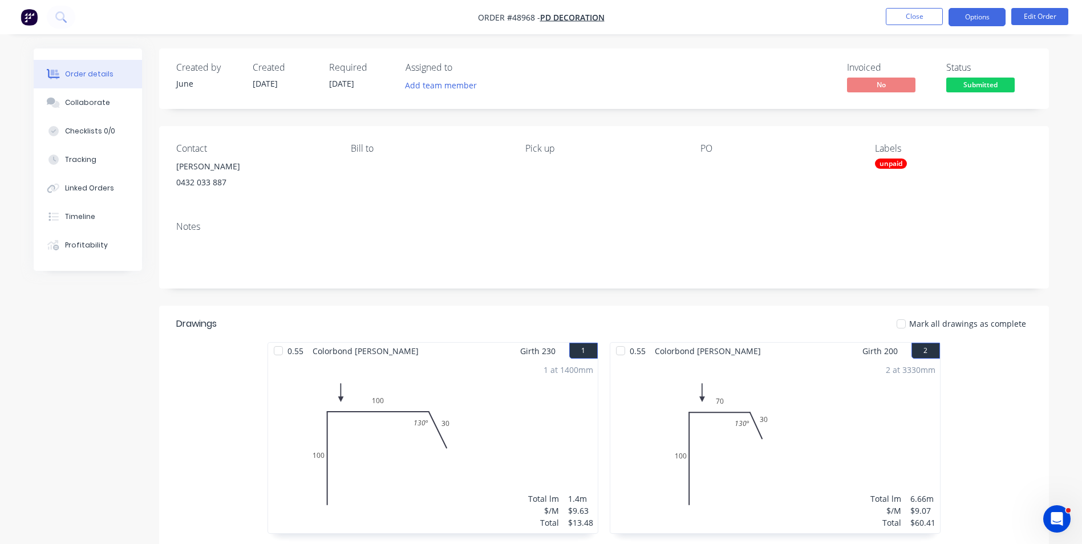
click at [963, 19] on button "Options" at bounding box center [976, 17] width 57 height 18
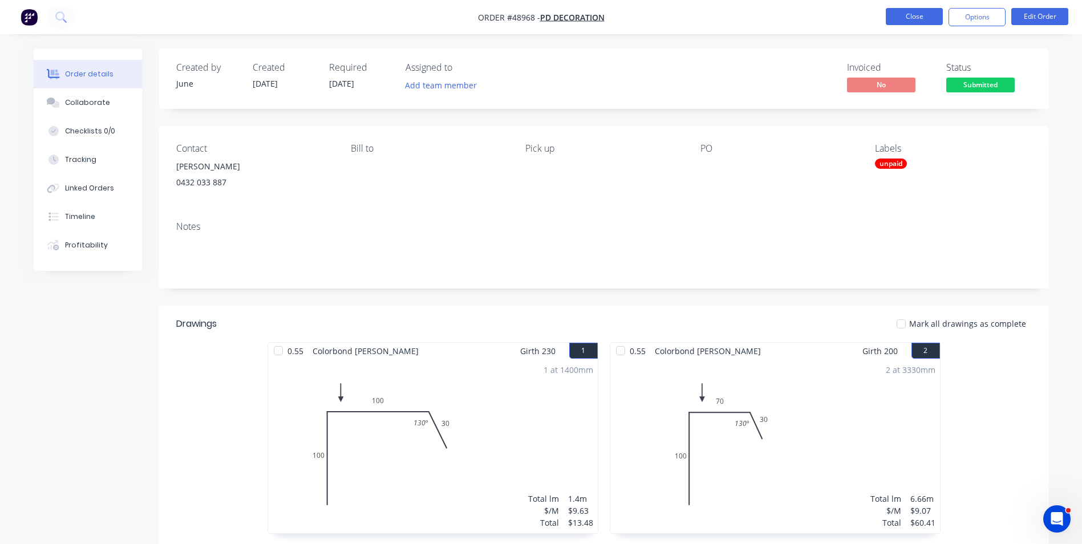
click at [921, 19] on button "Close" at bounding box center [914, 16] width 57 height 17
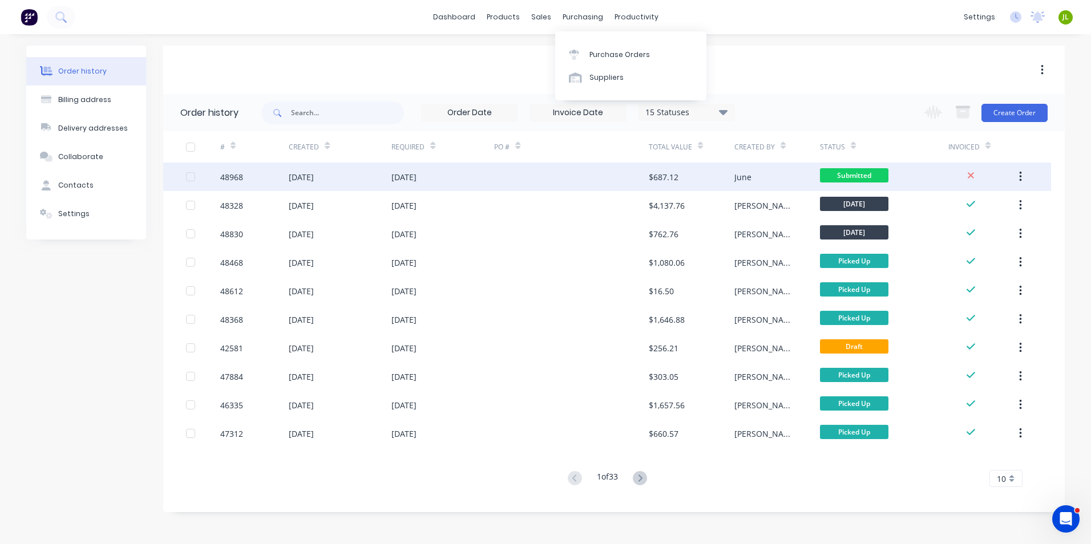
click at [508, 171] on div at bounding box center [571, 177] width 154 height 29
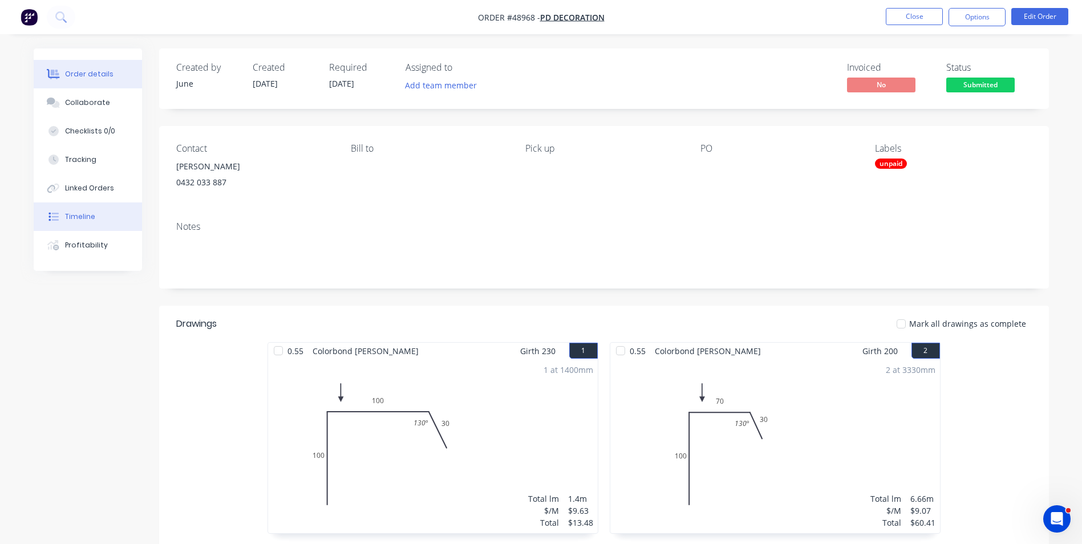
click at [86, 226] on button "Timeline" at bounding box center [88, 216] width 108 height 29
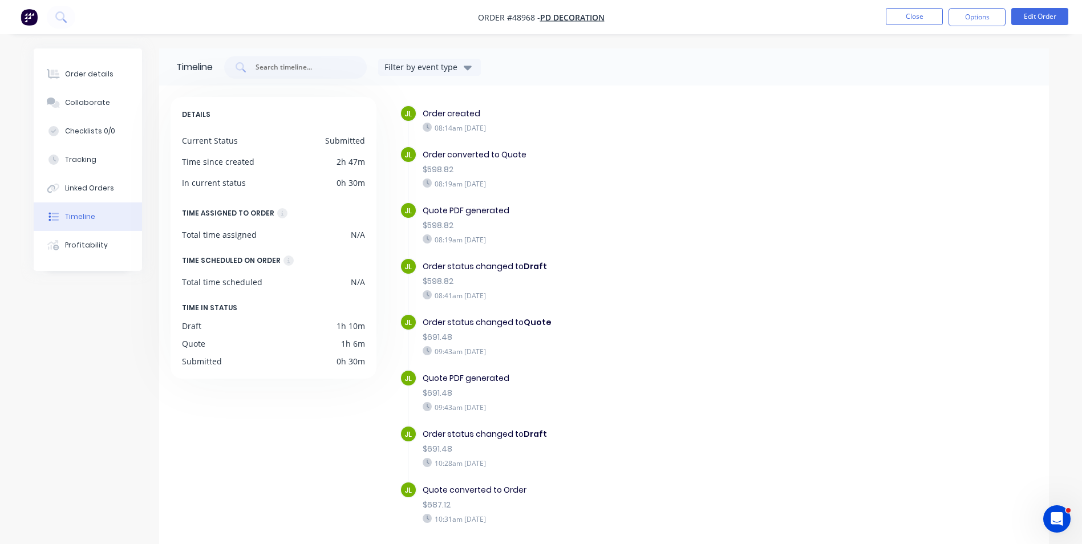
scroll to position [42, 0]
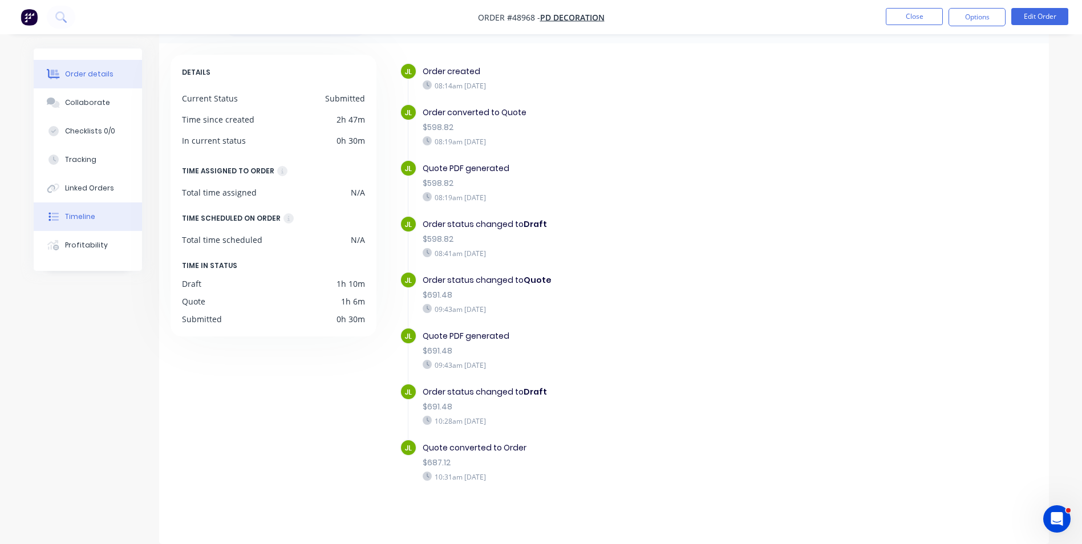
click at [39, 71] on button "Order details" at bounding box center [88, 74] width 108 height 29
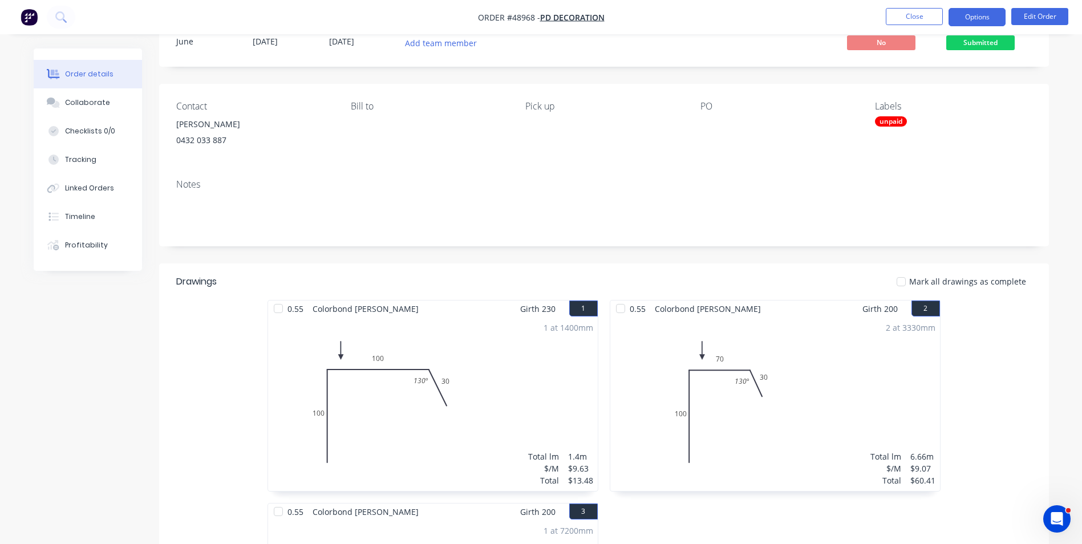
click at [969, 20] on button "Options" at bounding box center [976, 17] width 57 height 18
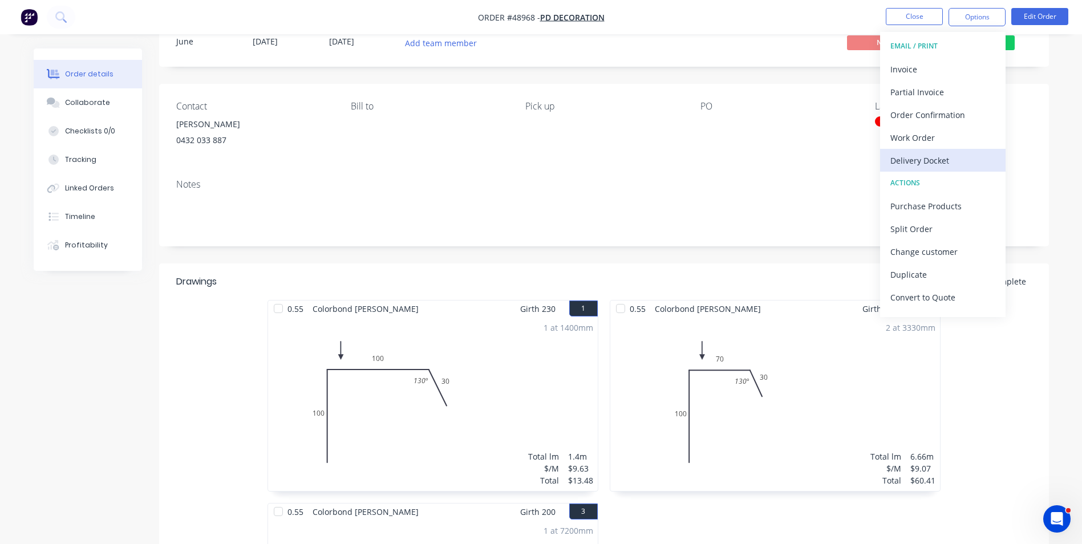
click at [929, 163] on div "Delivery Docket" at bounding box center [942, 160] width 105 height 17
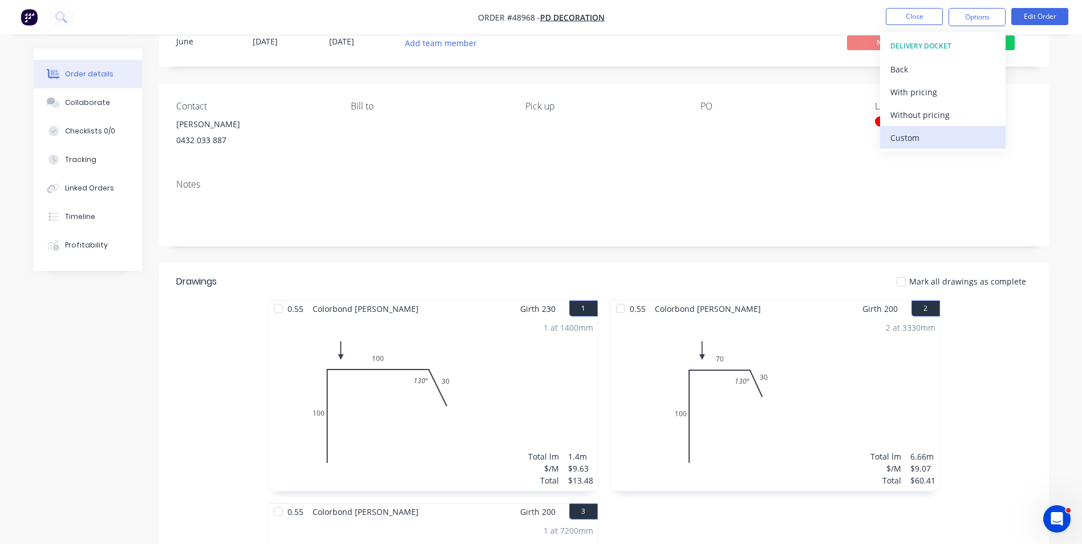
click at [926, 134] on div "Custom" at bounding box center [942, 137] width 105 height 17
click at [921, 75] on div "Back" at bounding box center [942, 69] width 105 height 17
click at [927, 116] on div "Without pricing" at bounding box center [942, 115] width 105 height 17
click at [922, 132] on div "Work Order" at bounding box center [942, 137] width 105 height 17
click at [919, 133] on div "Custom" at bounding box center [942, 137] width 105 height 17
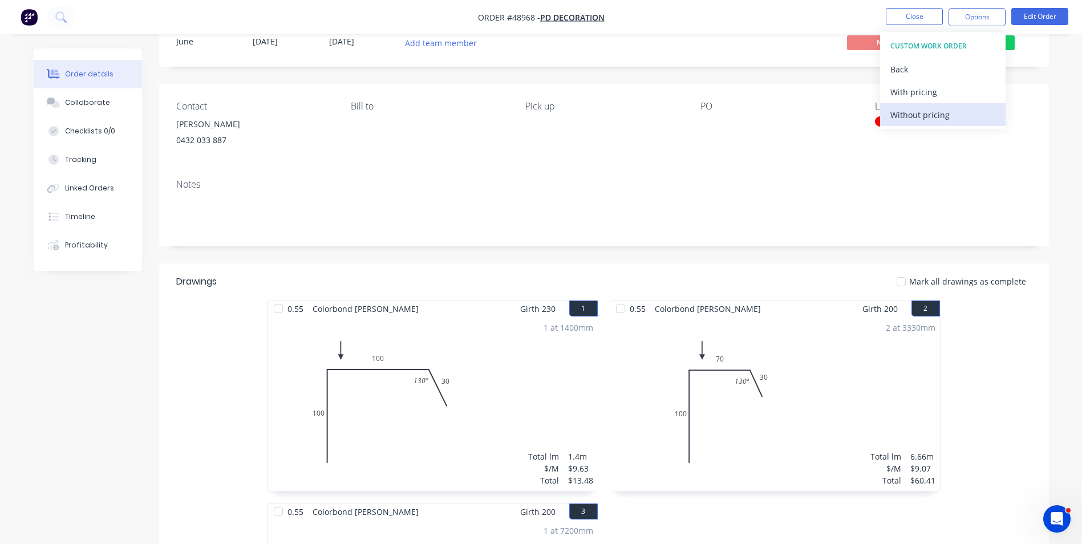
click at [927, 116] on div "Without pricing" at bounding box center [942, 115] width 105 height 17
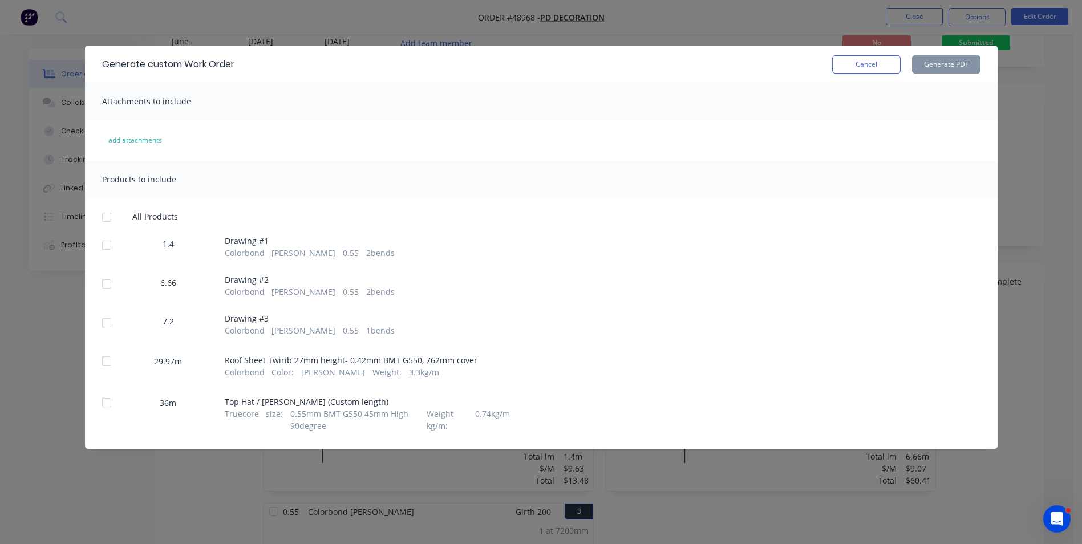
click at [115, 245] on div at bounding box center [106, 245] width 23 height 23
click at [119, 283] on div "6.66 Drawing # 2 Colorbond Shale Grey 0.55 2 bends" at bounding box center [541, 286] width 878 height 23
click at [108, 294] on div at bounding box center [106, 284] width 23 height 23
click at [104, 316] on div at bounding box center [106, 322] width 23 height 23
click at [925, 60] on button "Generate PDF" at bounding box center [946, 64] width 68 height 18
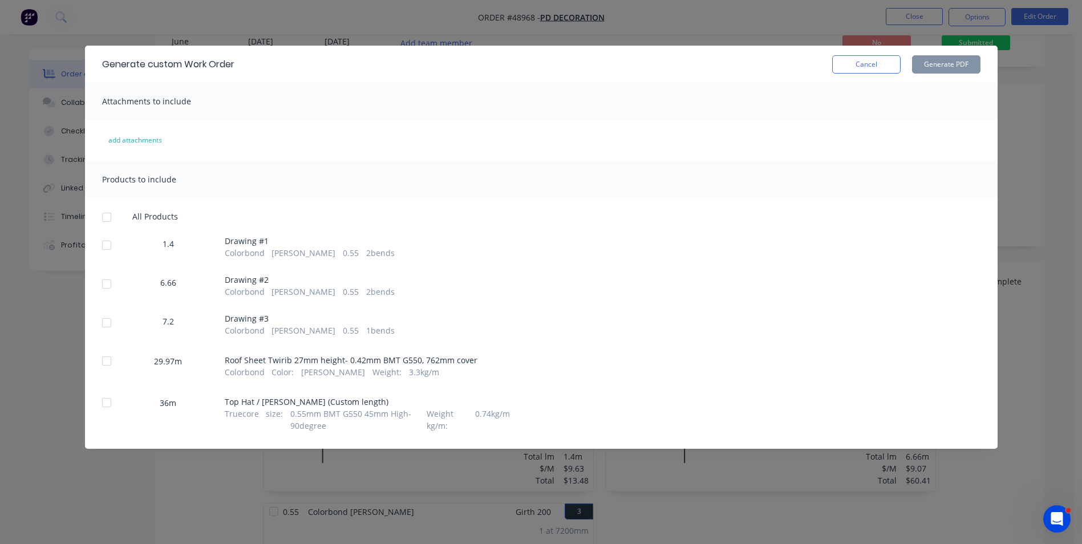
click at [106, 367] on div at bounding box center [106, 361] width 23 height 23
click at [946, 65] on button "Generate PDF" at bounding box center [946, 64] width 68 height 18
click at [112, 401] on div at bounding box center [106, 402] width 23 height 23
click at [967, 58] on button "Generate PDF" at bounding box center [946, 64] width 68 height 18
click at [887, 63] on button "Cancel" at bounding box center [866, 64] width 68 height 18
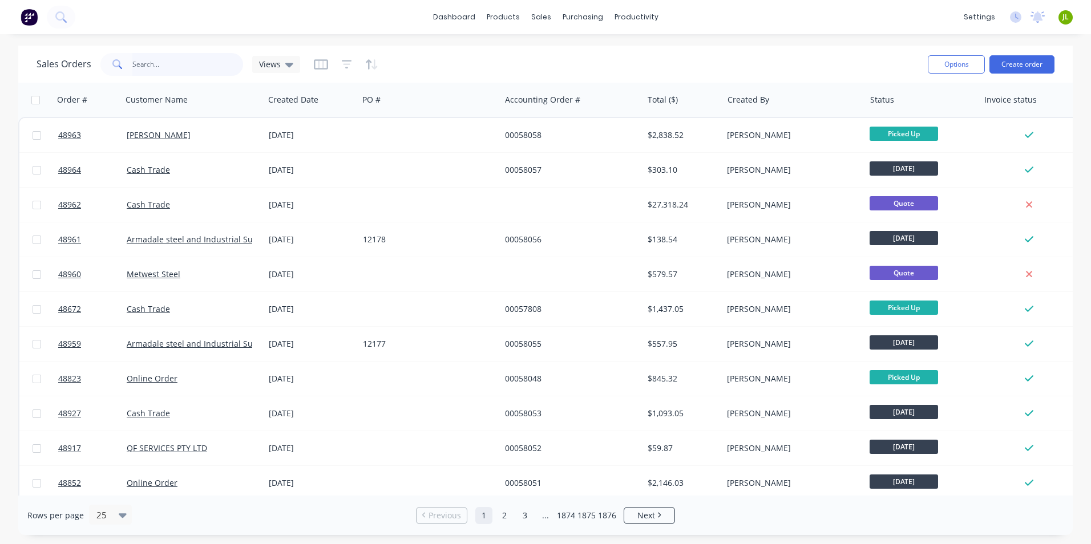
click at [166, 62] on input "text" at bounding box center [187, 64] width 111 height 23
type input "4"
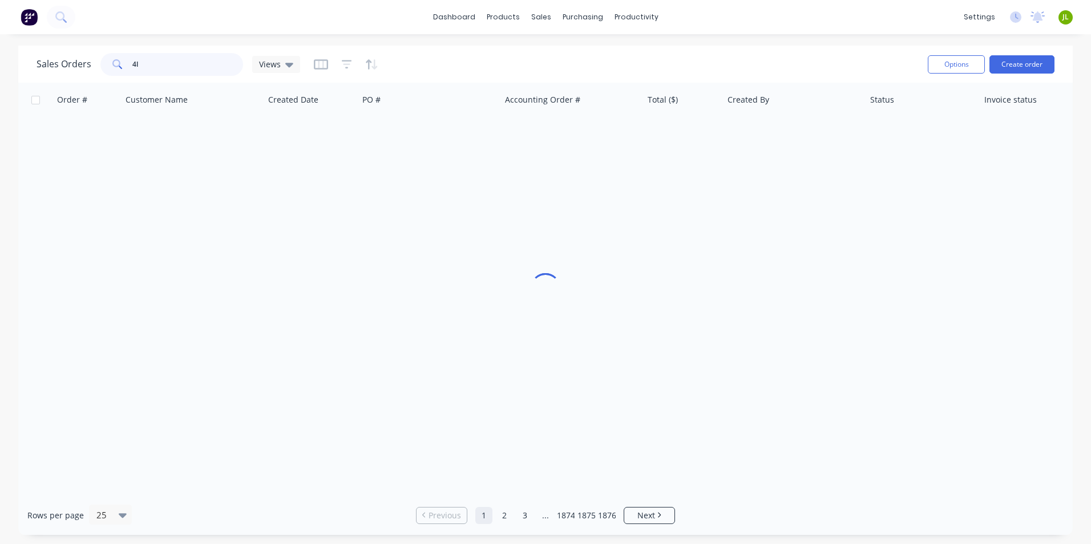
type input "4"
type input "8"
type input "48599"
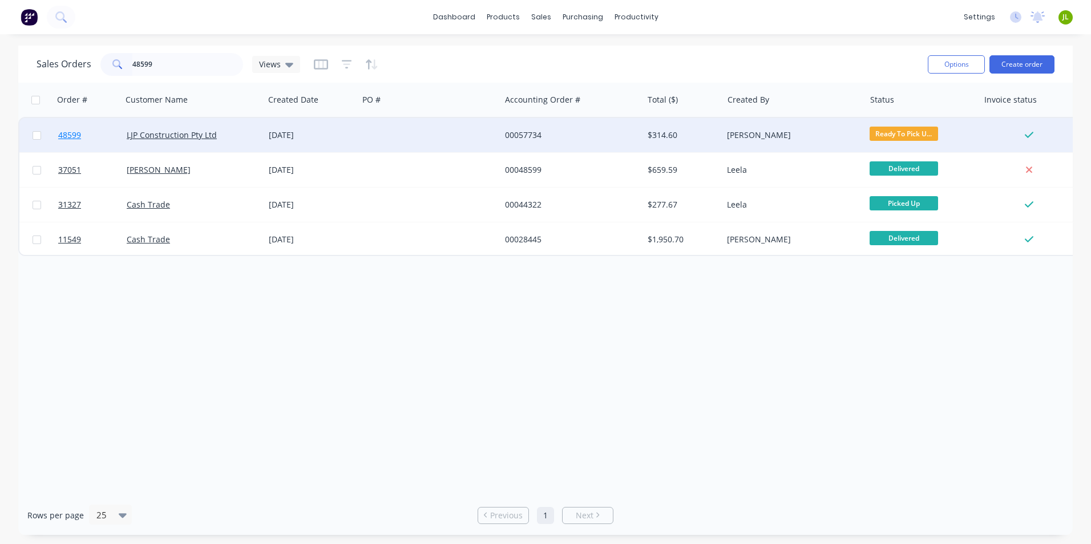
click at [88, 131] on link "48599" at bounding box center [92, 135] width 68 height 34
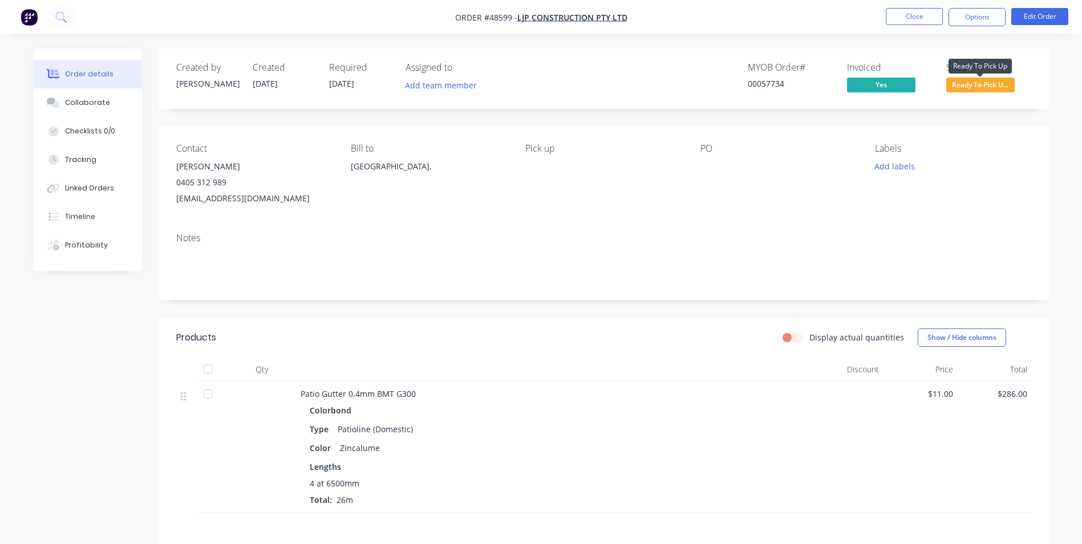
click at [983, 82] on span "Ready To Pick U..." at bounding box center [980, 85] width 68 height 14
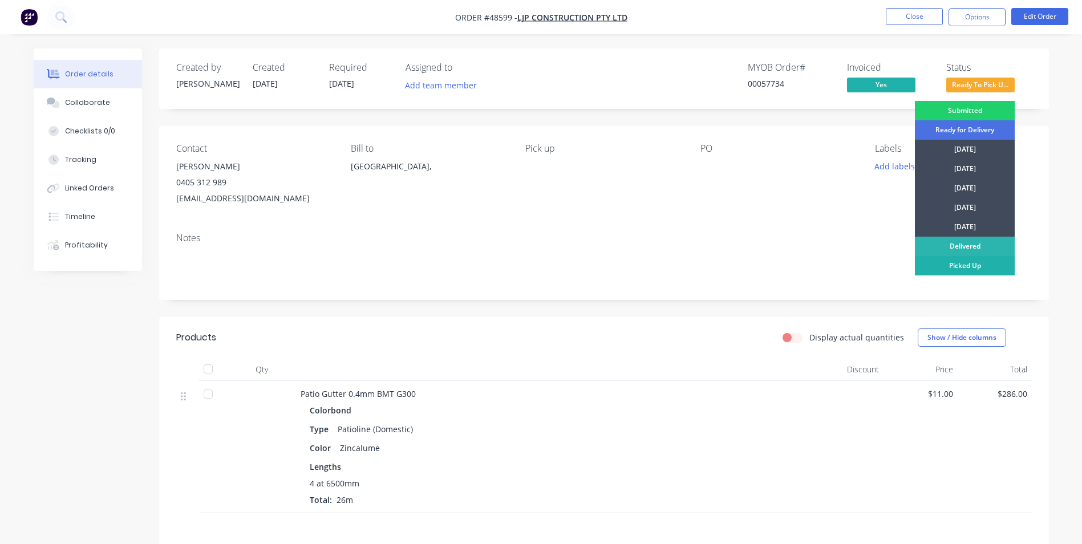
click at [972, 262] on div "Picked Up" at bounding box center [965, 265] width 100 height 19
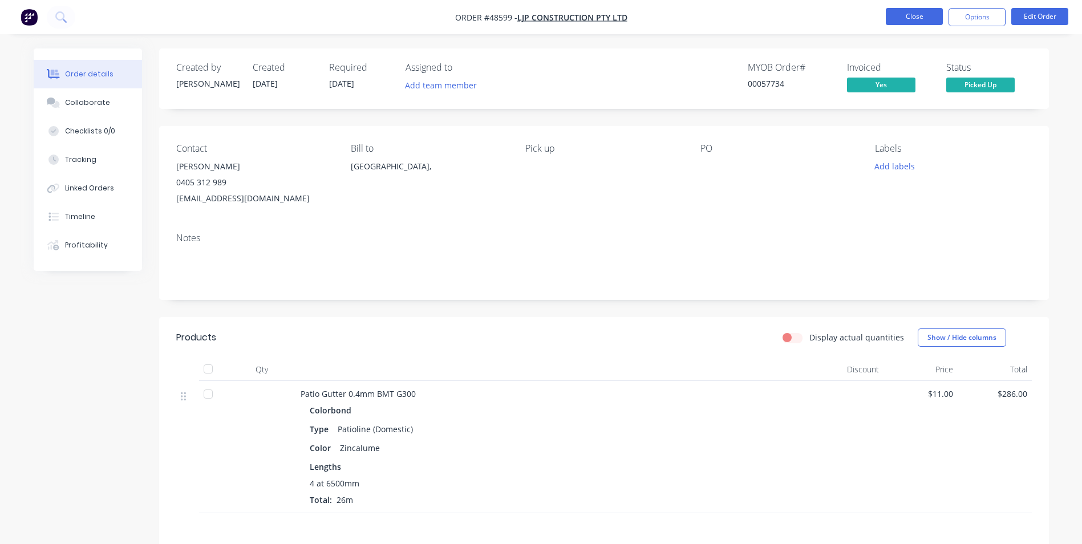
click at [907, 14] on button "Close" at bounding box center [914, 16] width 57 height 17
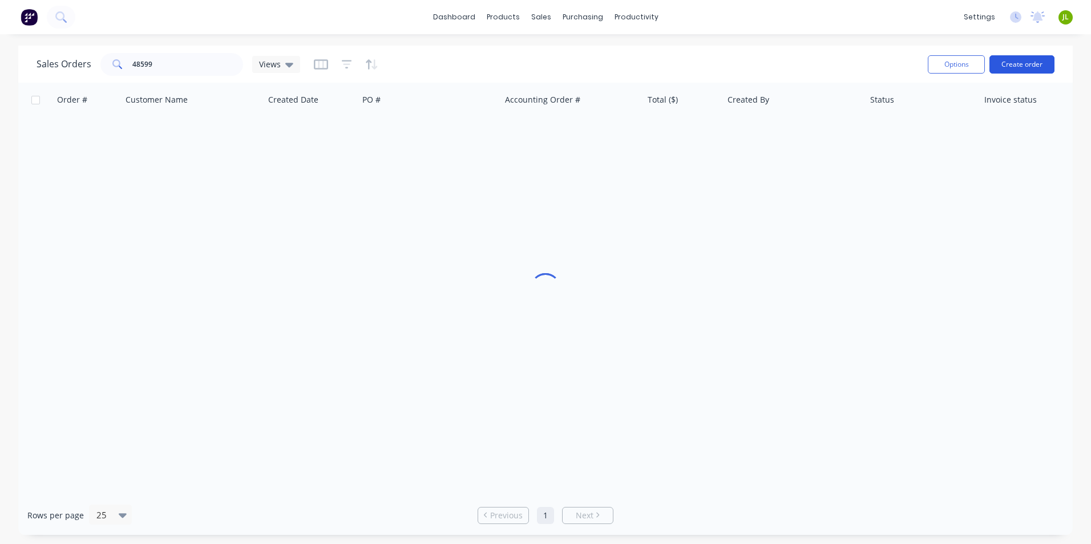
click at [1033, 66] on button "Create order" at bounding box center [1021, 64] width 65 height 18
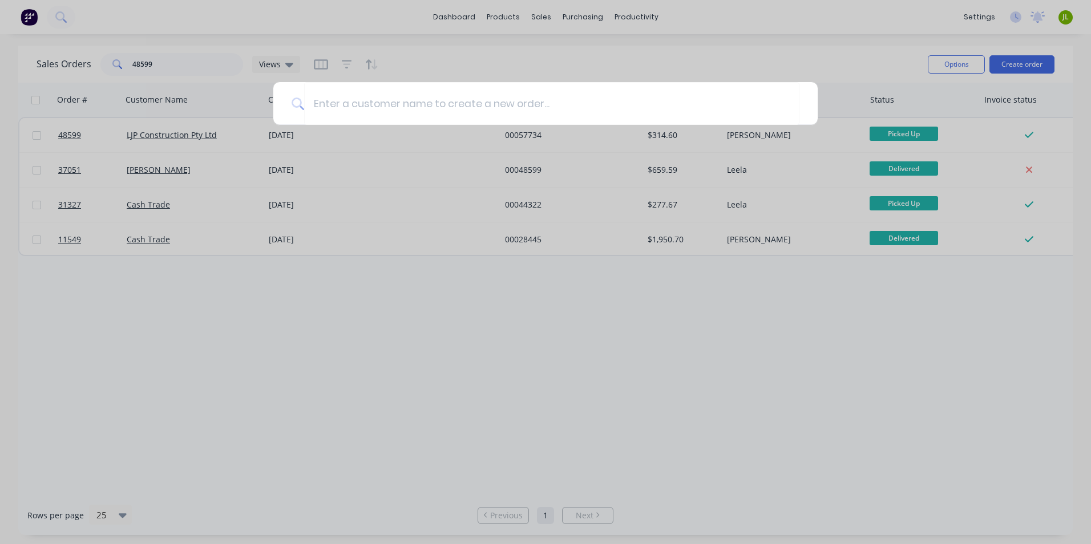
click at [173, 144] on div at bounding box center [545, 272] width 1091 height 544
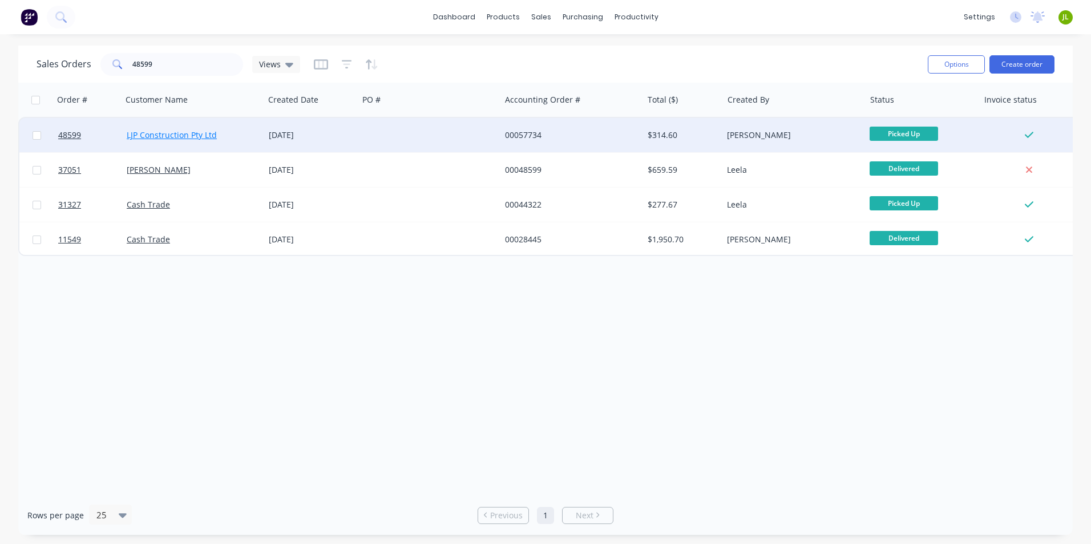
click at [175, 139] on link "LJP Construction Pty Ltd" at bounding box center [172, 134] width 90 height 11
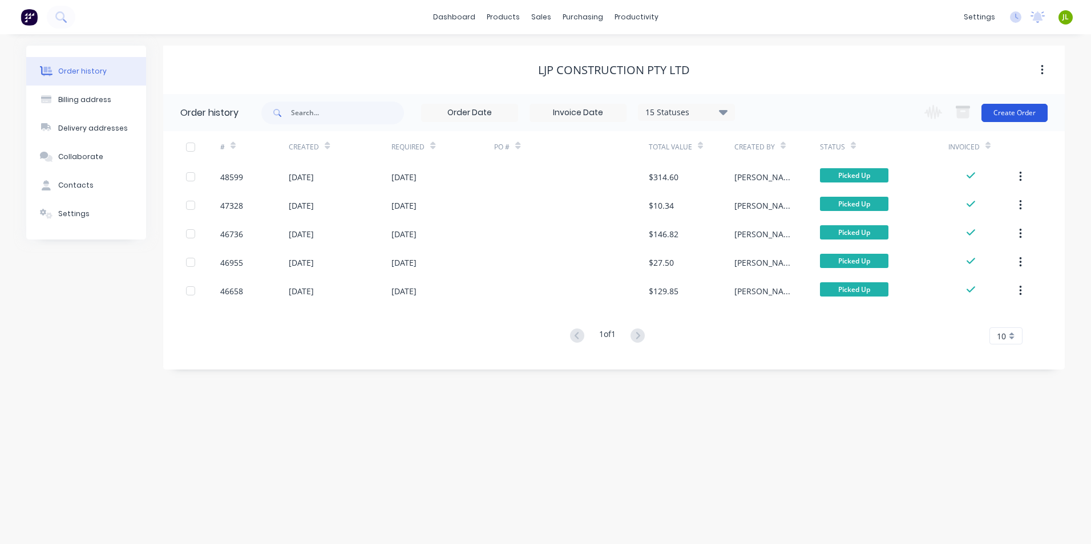
click at [1010, 117] on button "Create Order" at bounding box center [1014, 113] width 66 height 18
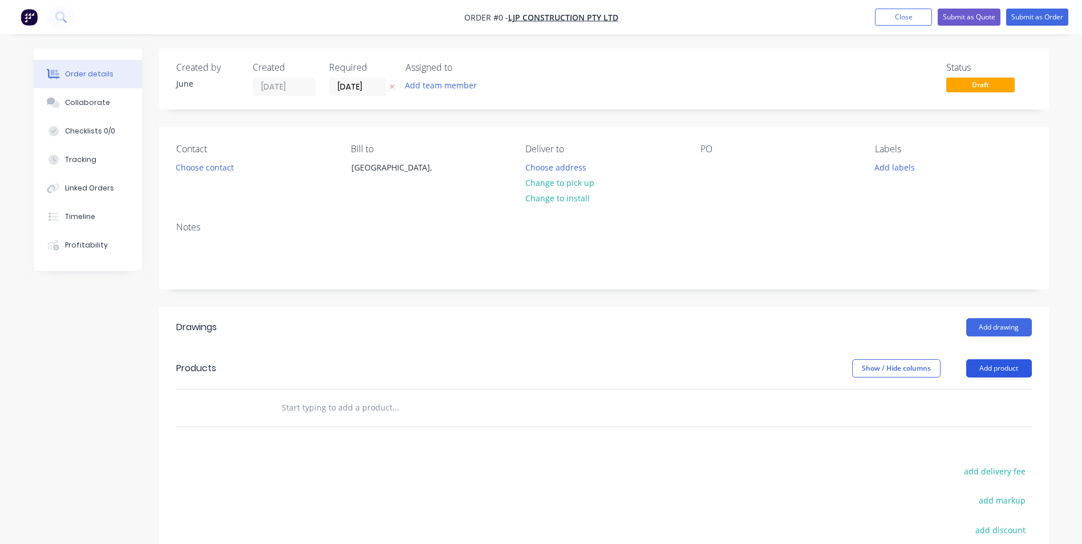
click at [1007, 364] on button "Add product" at bounding box center [999, 368] width 66 height 18
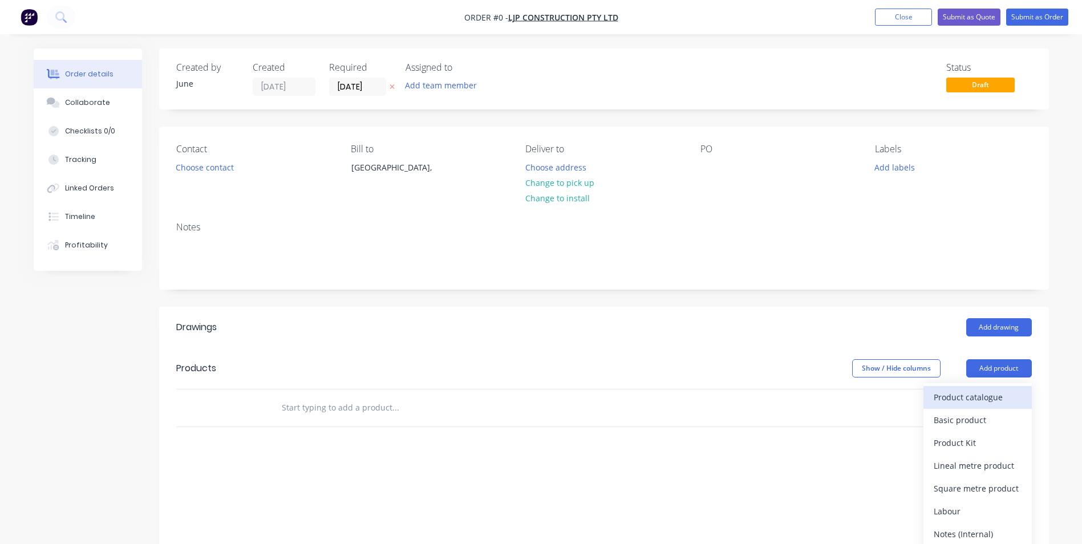
click at [977, 407] on button "Product catalogue" at bounding box center [977, 397] width 108 height 23
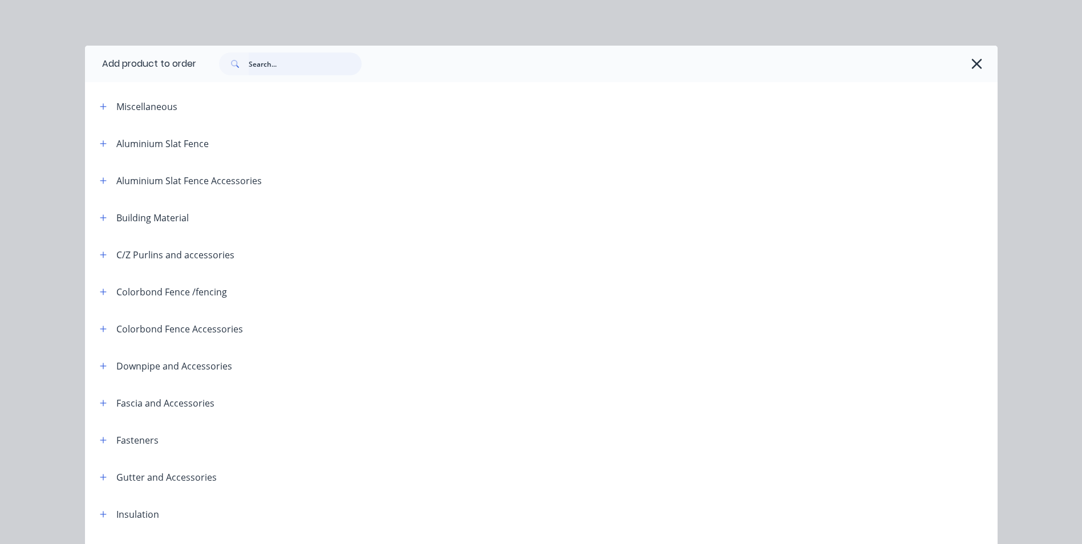
click at [331, 66] on input "text" at bounding box center [305, 63] width 113 height 23
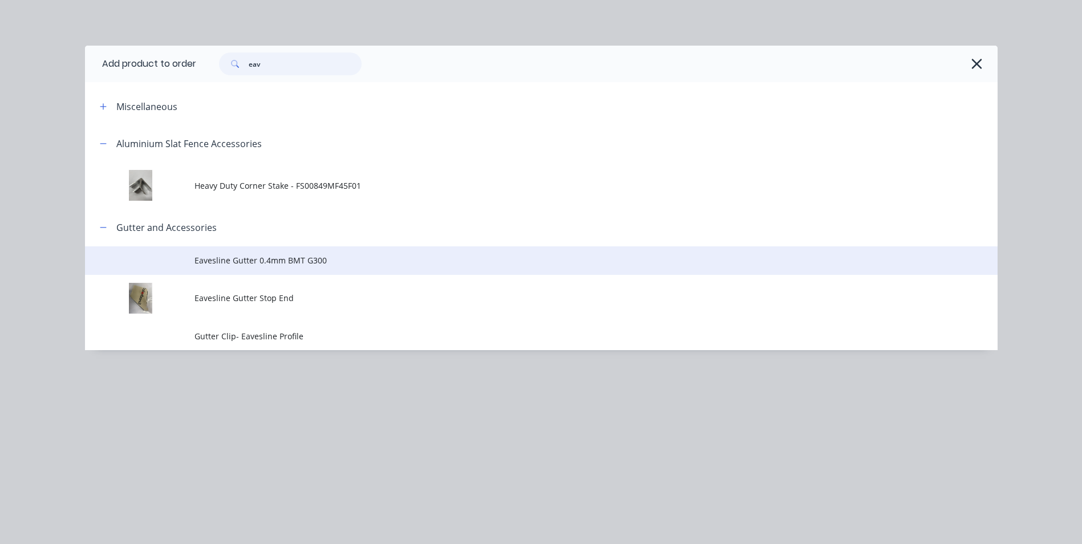
type input "eav"
click at [278, 254] on span "Eavesline Gutter 0.4mm BMT G300" at bounding box center [515, 260] width 642 height 12
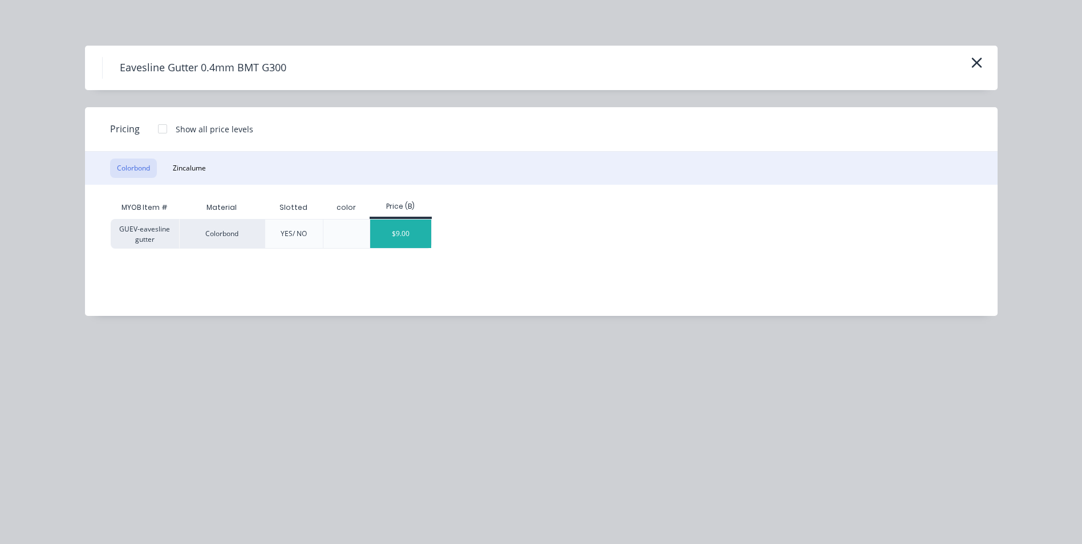
click at [404, 229] on div "$9.00" at bounding box center [400, 234] width 61 height 29
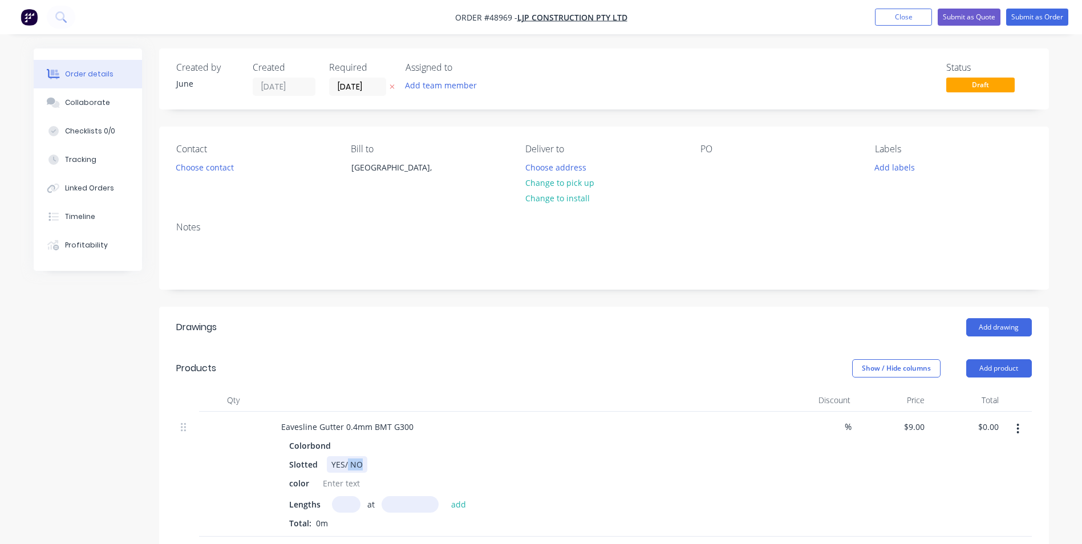
drag, startPoint x: 348, startPoint y: 468, endPoint x: 386, endPoint y: 468, distance: 37.1
click at [386, 468] on div "Slotted YES/ NO" at bounding box center [522, 464] width 475 height 17
click at [346, 498] on input "text" at bounding box center [346, 504] width 29 height 17
type input "5"
click at [412, 506] on input "text" at bounding box center [410, 504] width 57 height 17
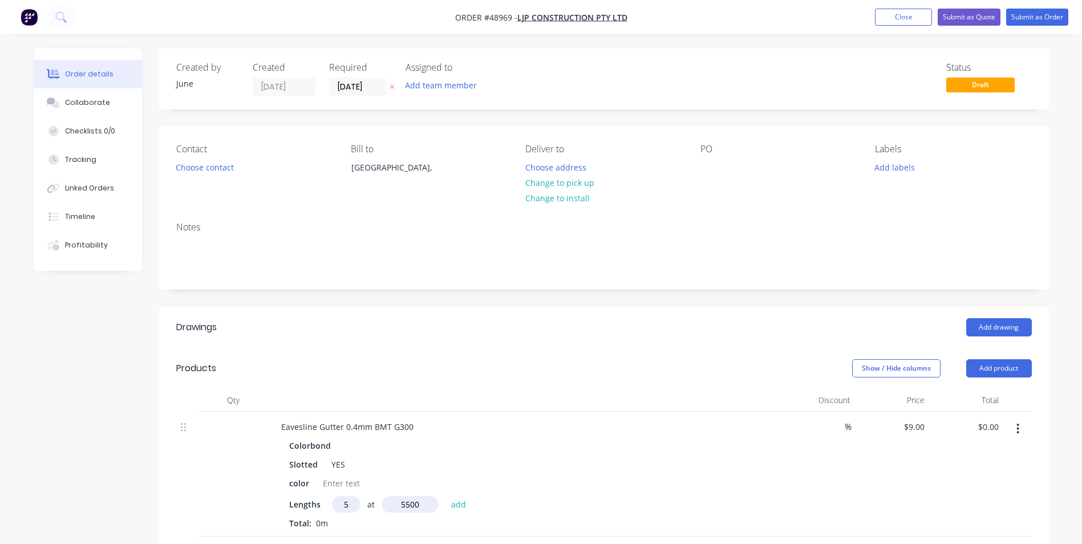
type input "5500"
click at [445, 496] on button "add" at bounding box center [458, 503] width 27 height 15
type input "$247.50"
type input "3"
click at [415, 506] on input "text" at bounding box center [410, 504] width 57 height 17
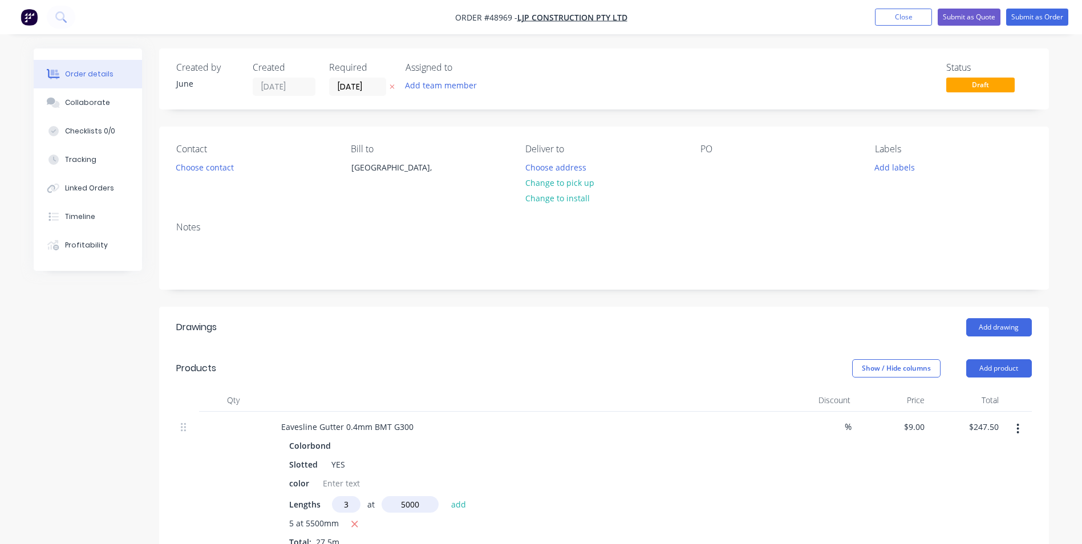
type input "5000"
click at [445, 496] on button "add" at bounding box center [458, 503] width 27 height 15
type input "$382.50"
type input "2"
click at [415, 506] on input "text" at bounding box center [410, 504] width 57 height 17
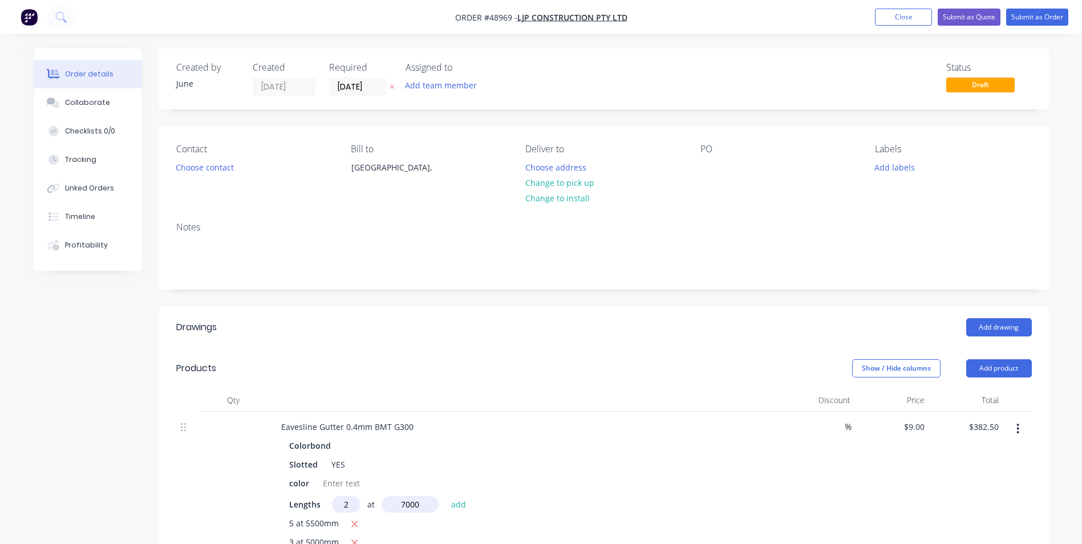
type input "7000"
click at [445, 496] on button "add" at bounding box center [458, 503] width 27 height 15
type input "$508.50"
type input "4"
click at [415, 506] on input "text" at bounding box center [410, 504] width 57 height 17
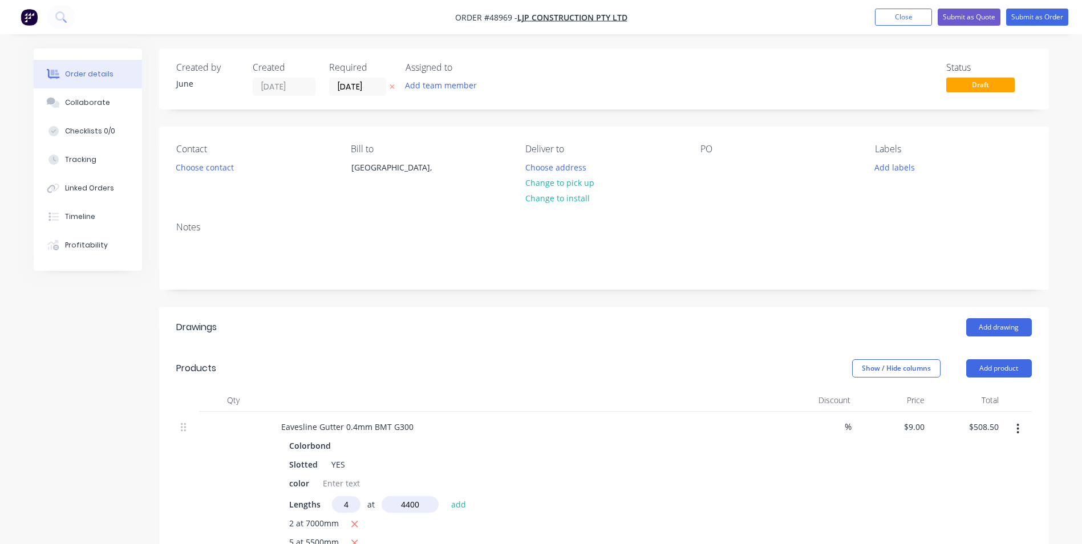
type input "4400"
click at [445, 496] on button "add" at bounding box center [458, 503] width 27 height 15
type input "$666.90"
type input "2"
click at [415, 506] on input "text" at bounding box center [410, 504] width 57 height 17
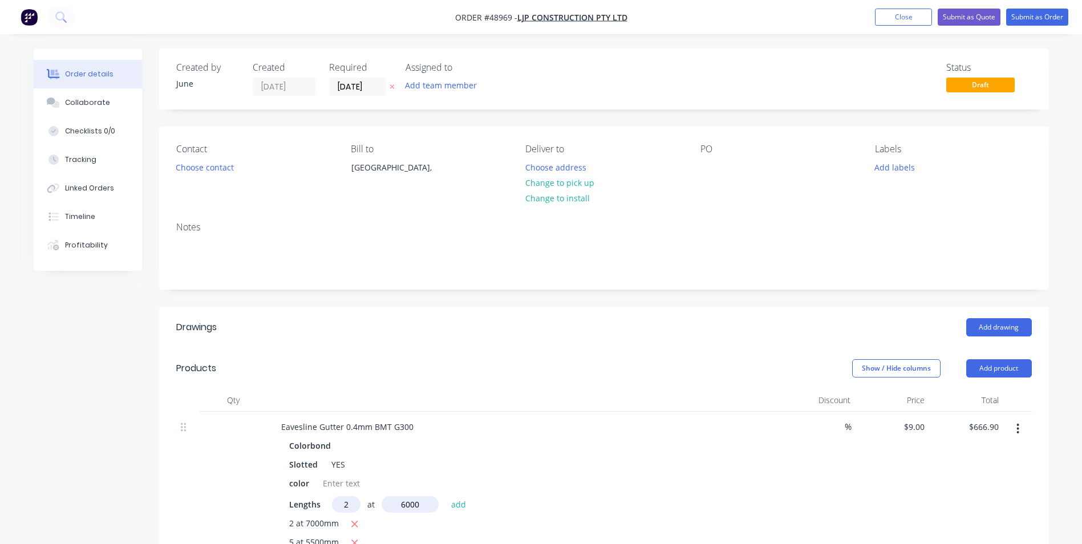
type input "6000"
click at [445, 496] on button "add" at bounding box center [458, 503] width 27 height 15
type input "$774.90"
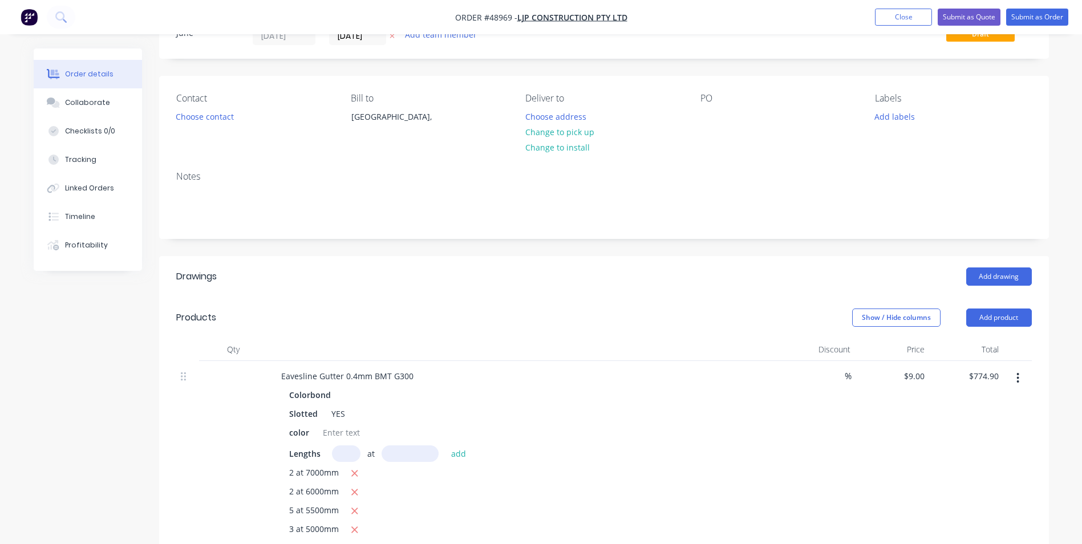
scroll to position [114, 0]
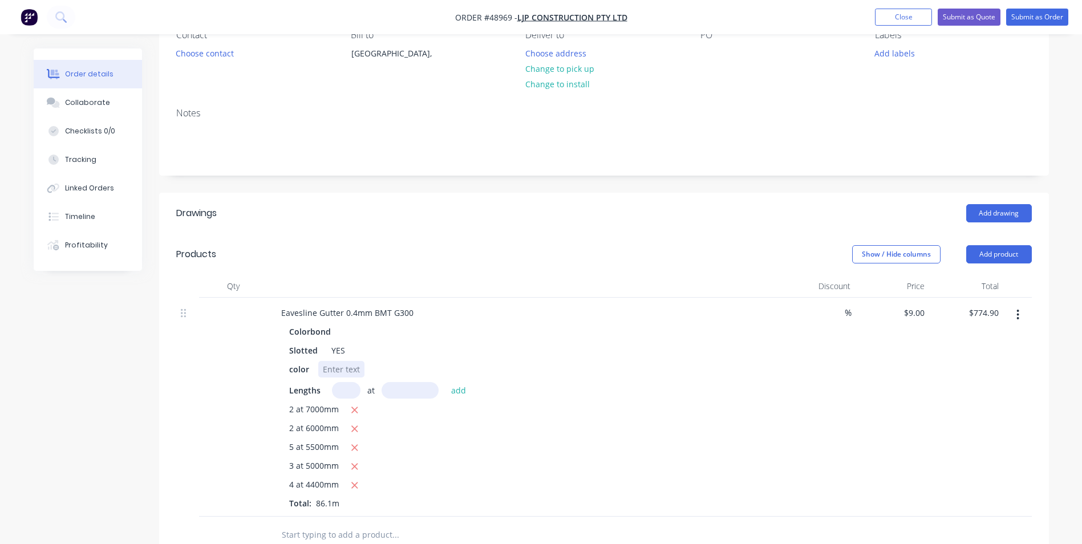
click at [346, 364] on div at bounding box center [341, 369] width 46 height 17
click at [501, 370] on div "color Manor Red" at bounding box center [522, 369] width 475 height 17
click at [1012, 257] on button "Add product" at bounding box center [999, 254] width 66 height 18
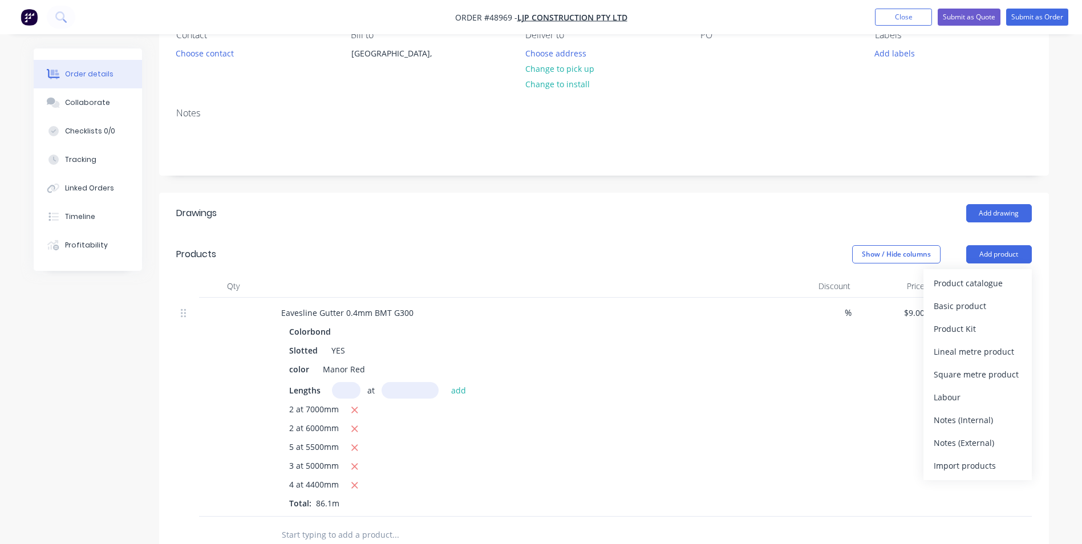
click at [1003, 275] on div "Product catalogue" at bounding box center [978, 283] width 88 height 17
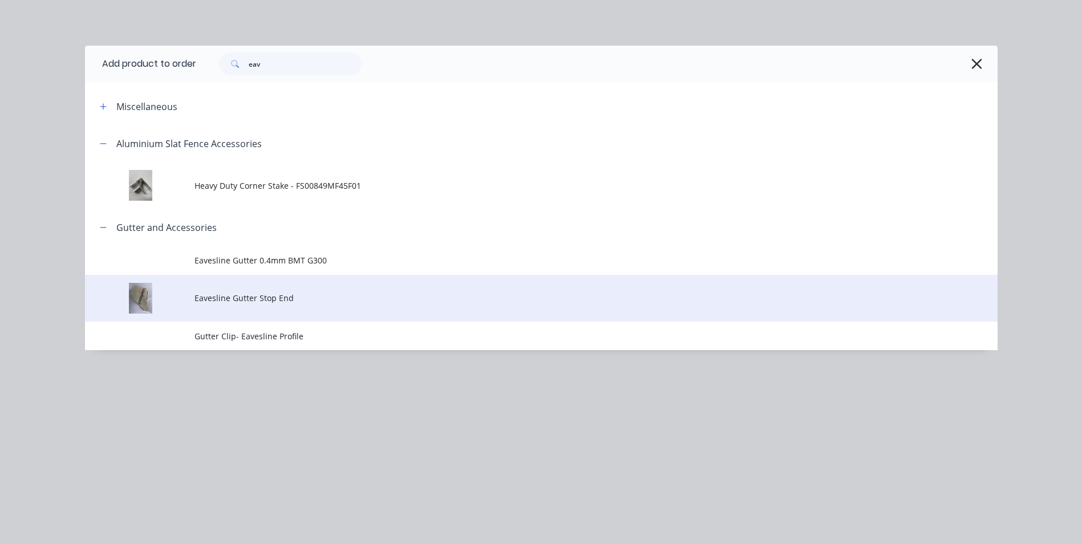
click at [244, 293] on span "Eavesline Gutter Stop End" at bounding box center [515, 298] width 642 height 12
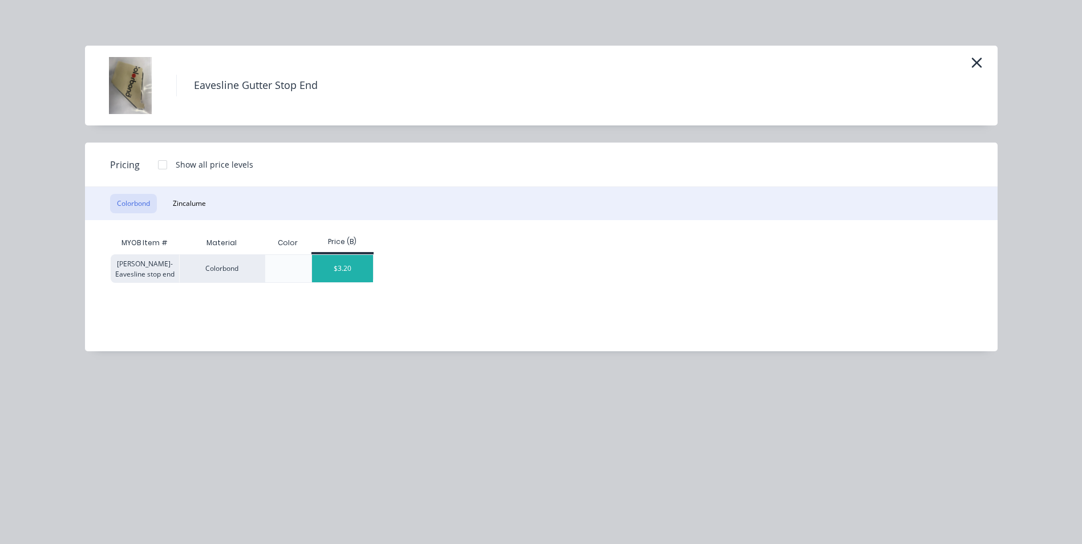
click at [333, 269] on div "$3.20" at bounding box center [342, 268] width 61 height 27
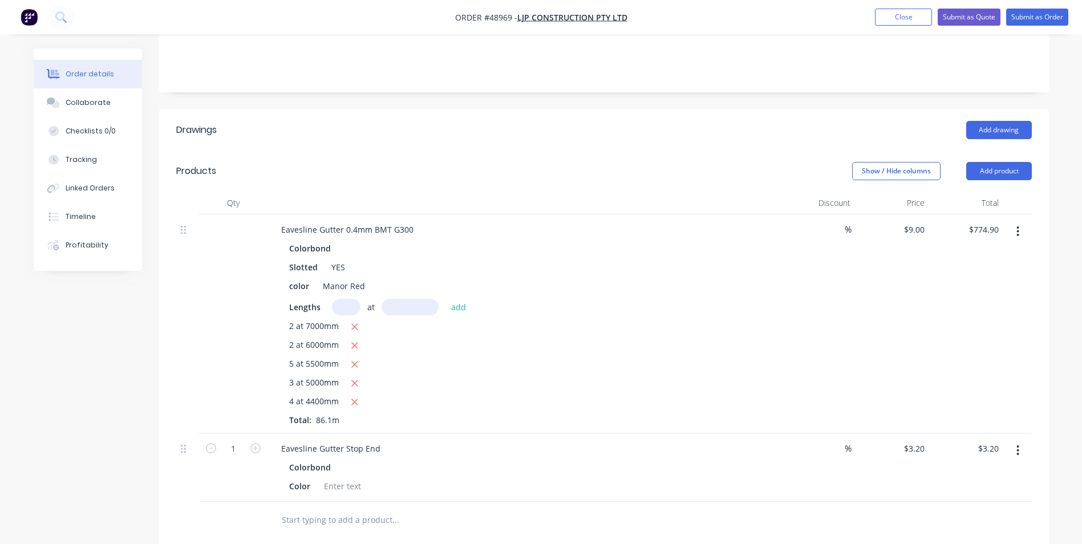
scroll to position [285, 0]
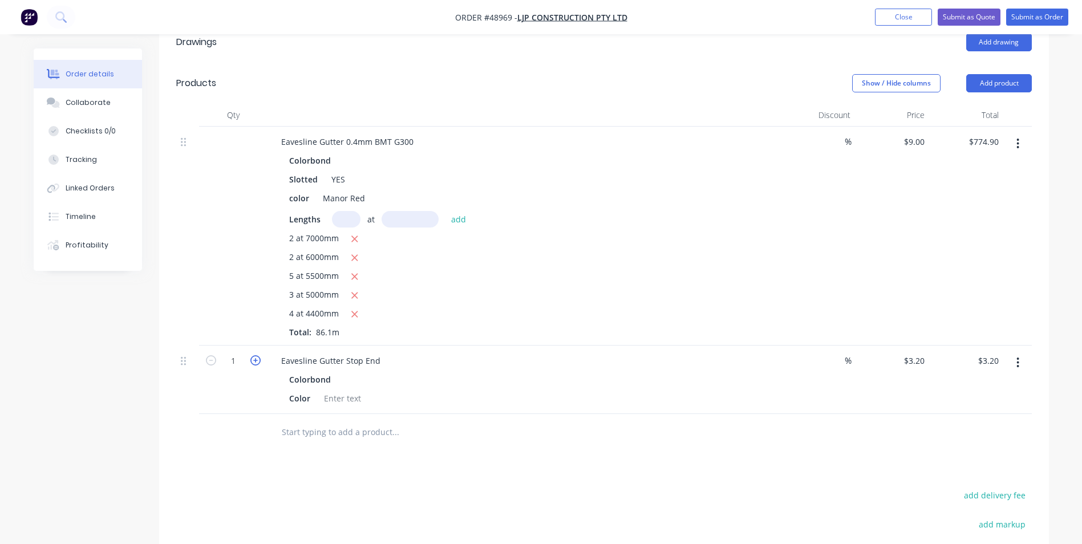
click at [260, 360] on icon "button" at bounding box center [255, 360] width 10 height 10
type input "2"
type input "$6.40"
click at [260, 360] on icon "button" at bounding box center [255, 360] width 10 height 10
type input "3"
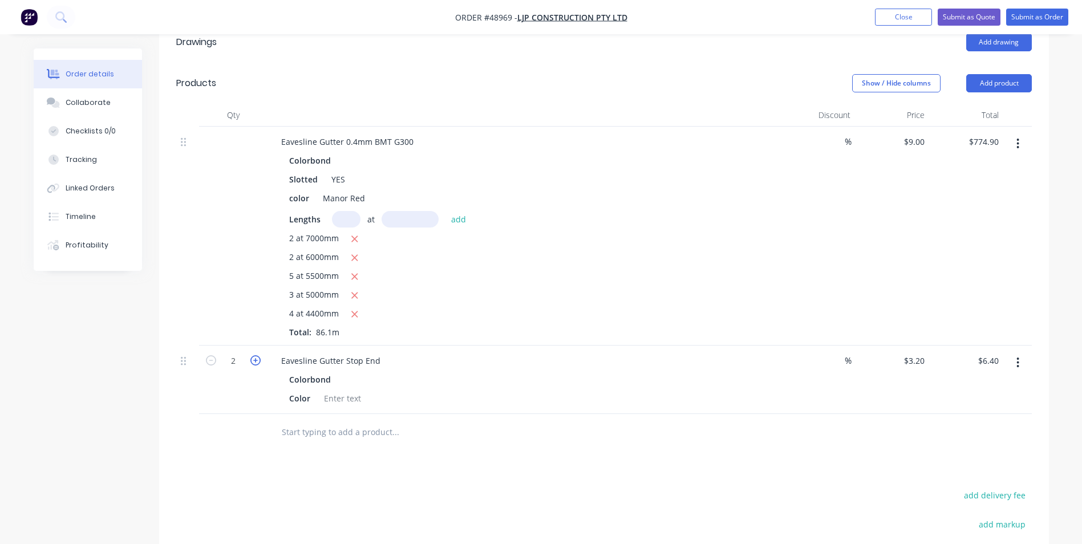
type input "$9.60"
click at [260, 360] on icon "button" at bounding box center [255, 360] width 10 height 10
type input "4"
type input "$12.80"
click at [260, 360] on icon "button" at bounding box center [255, 360] width 10 height 10
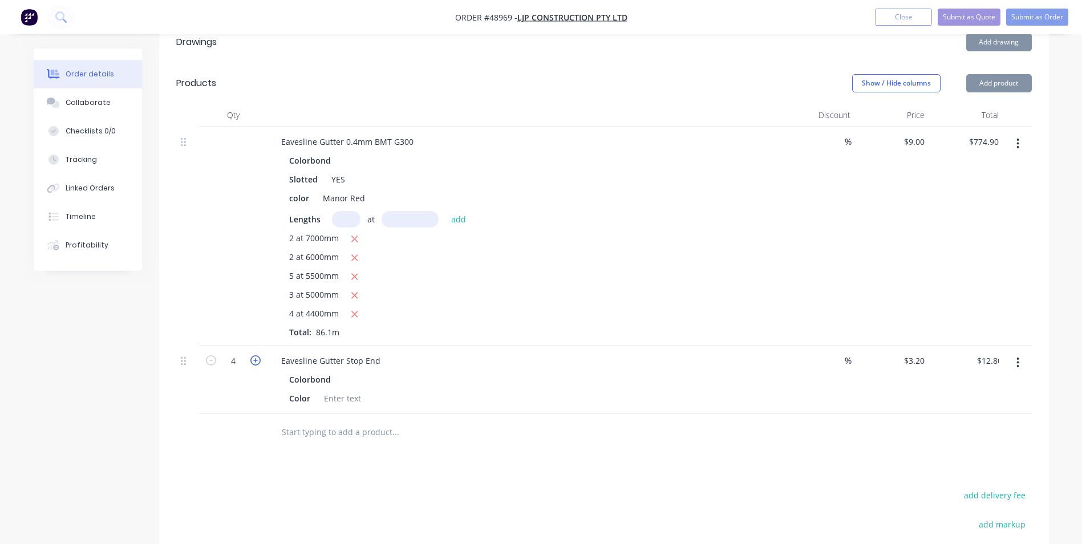
type input "5"
type input "$16.00"
click at [260, 360] on icon "button" at bounding box center [255, 360] width 10 height 10
type input "6"
type input "$19.20"
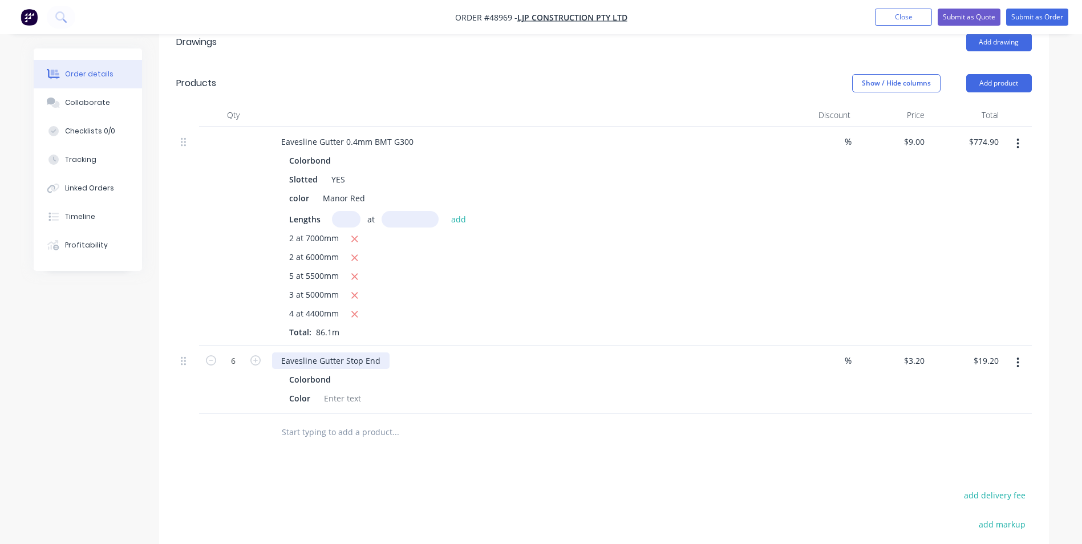
click at [379, 362] on div "Eavesline Gutter Stop End" at bounding box center [330, 360] width 117 height 17
click at [479, 408] on div "Eavesline Gutter Stop End LH+RH Colorbond Color" at bounding box center [523, 380] width 513 height 68
click at [1010, 83] on button "Add product" at bounding box center [999, 83] width 66 height 18
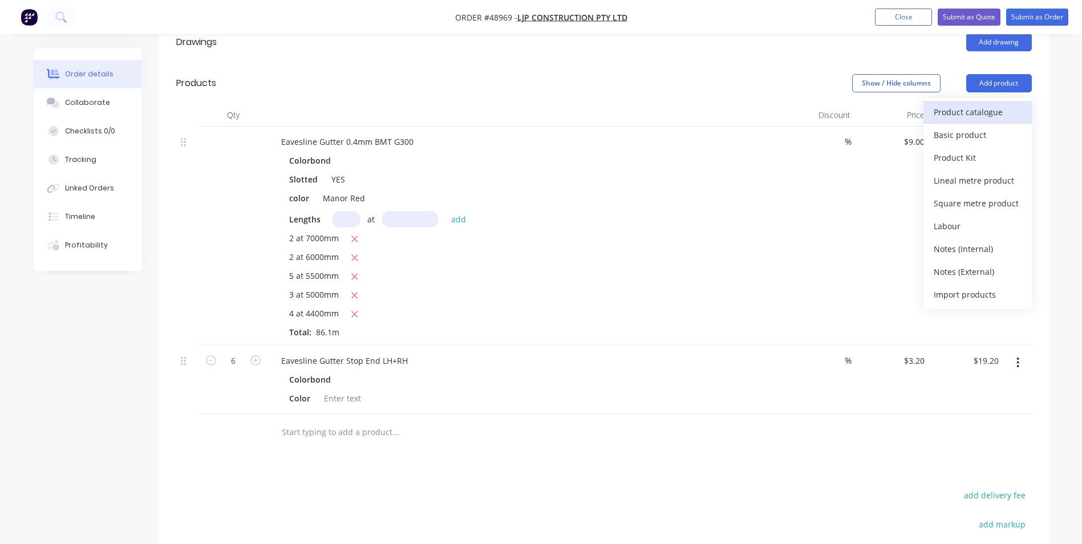
click at [983, 113] on div "Product catalogue" at bounding box center [978, 112] width 88 height 17
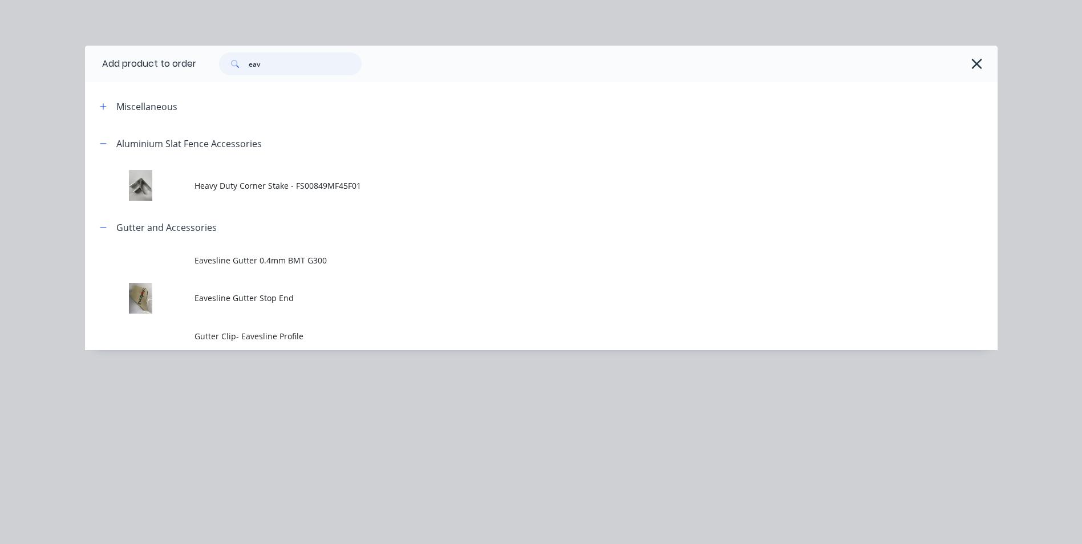
drag, startPoint x: 288, startPoint y: 64, endPoint x: 153, endPoint y: 62, distance: 134.6
click at [153, 62] on header "Add product to order eav" at bounding box center [541, 64] width 913 height 37
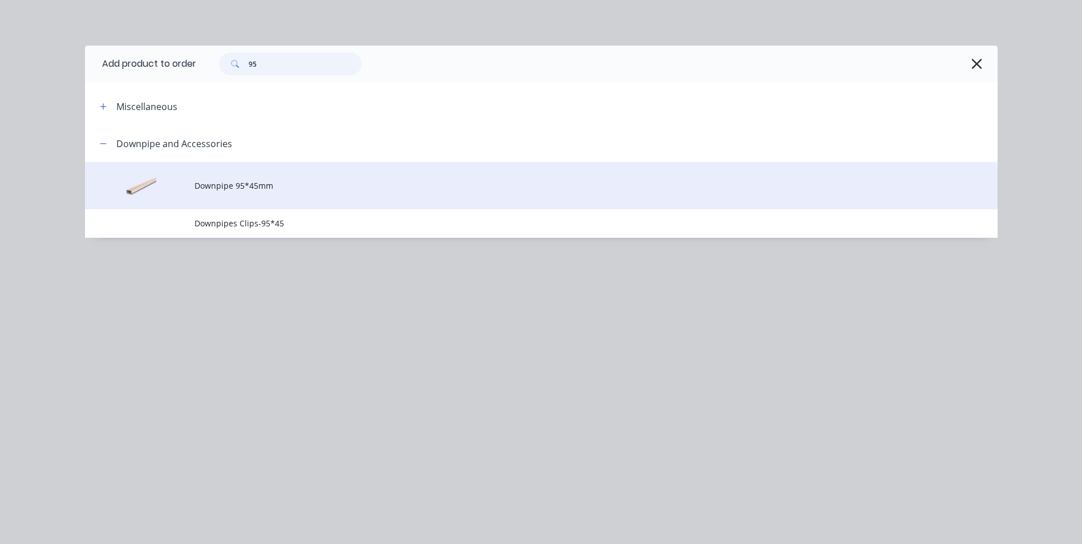
type input "95"
click at [295, 191] on span "Downpipe 95*45mm" at bounding box center [515, 186] width 642 height 12
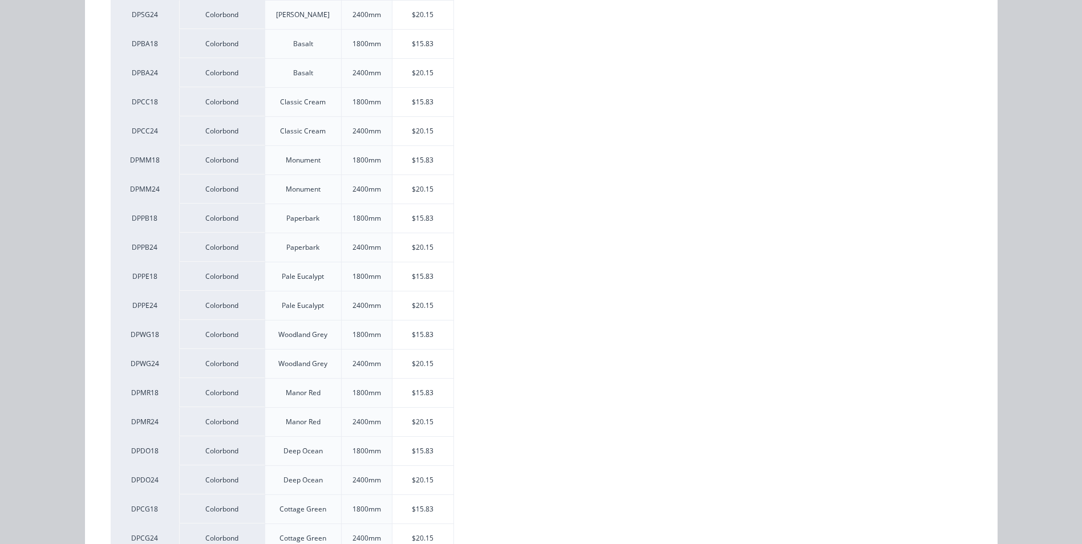
scroll to position [342, 0]
click at [417, 385] on div "$15.83" at bounding box center [422, 392] width 61 height 29
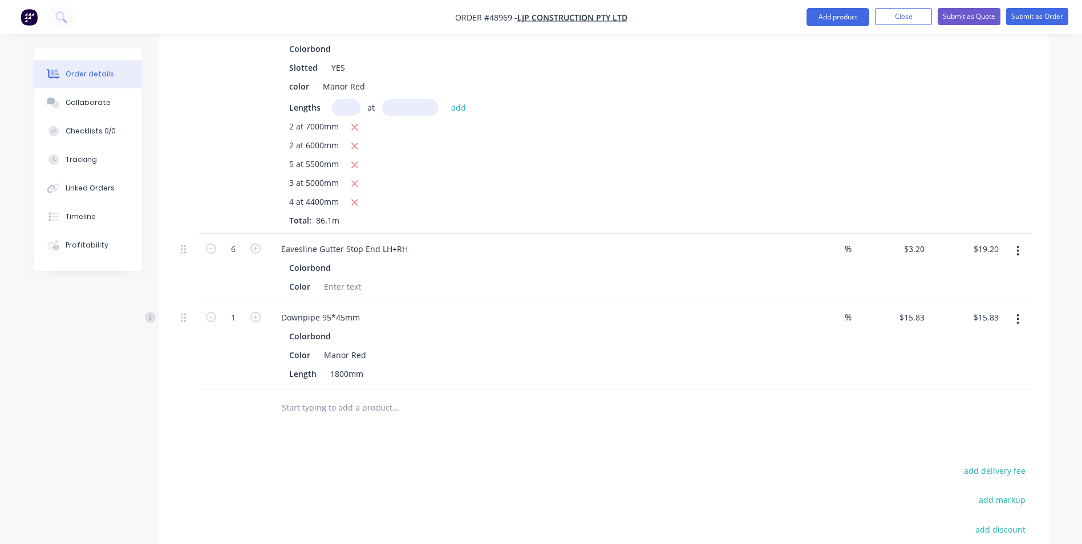
scroll to position [399, 0]
click at [238, 318] on input "1" at bounding box center [233, 315] width 30 height 17
type input "8"
type input "$126.64"
click at [473, 285] on div "Color" at bounding box center [522, 284] width 475 height 17
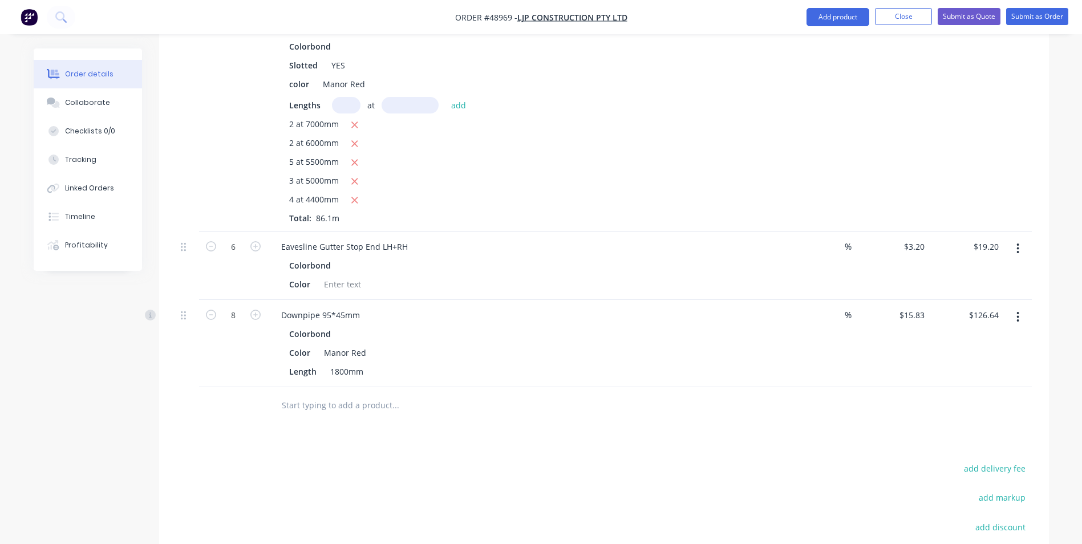
click at [1026, 318] on button "button" at bounding box center [1017, 317] width 27 height 21
click at [998, 374] on div "Duplicate" at bounding box center [978, 370] width 88 height 17
click at [1012, 401] on button "button" at bounding box center [1017, 404] width 27 height 21
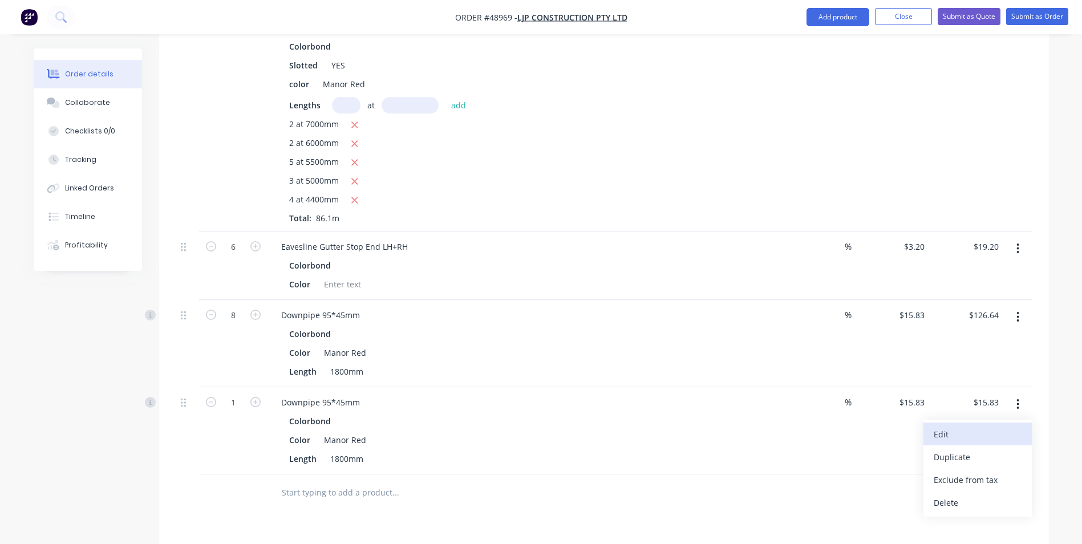
click at [1007, 429] on div "Edit" at bounding box center [978, 434] width 88 height 17
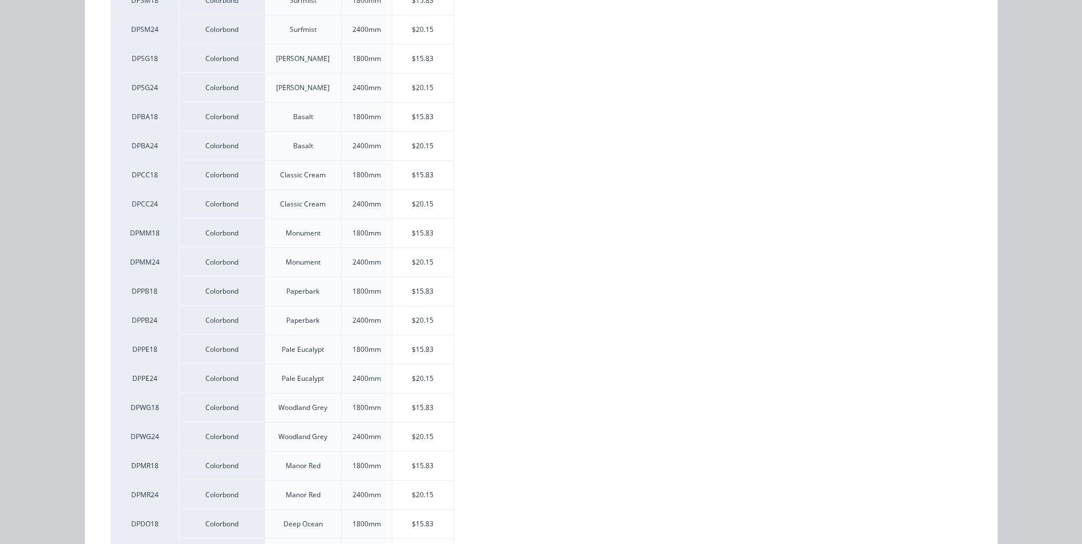
scroll to position [285, 0]
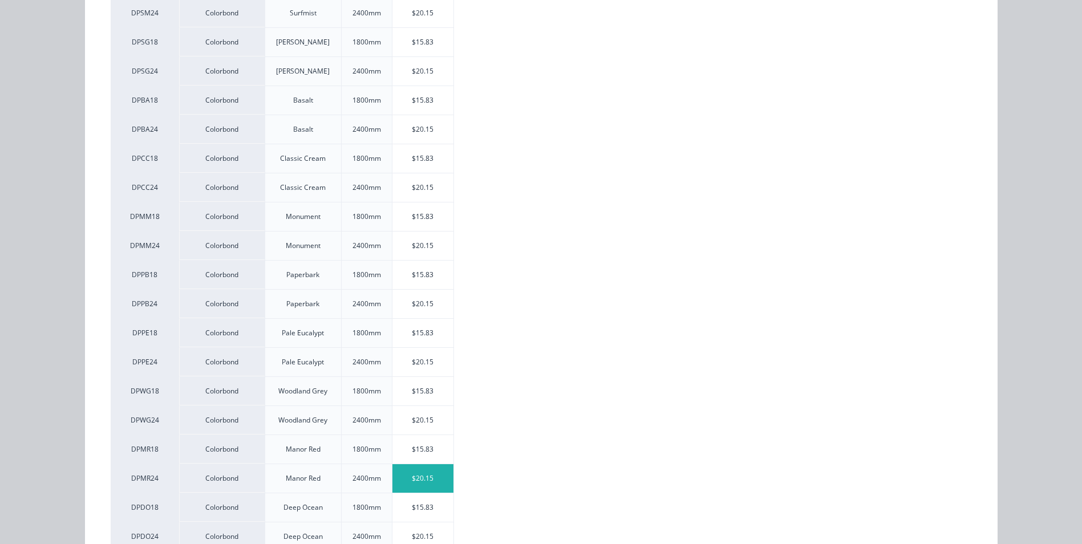
click at [403, 481] on div "$20.15" at bounding box center [422, 478] width 61 height 29
type input "$20.15"
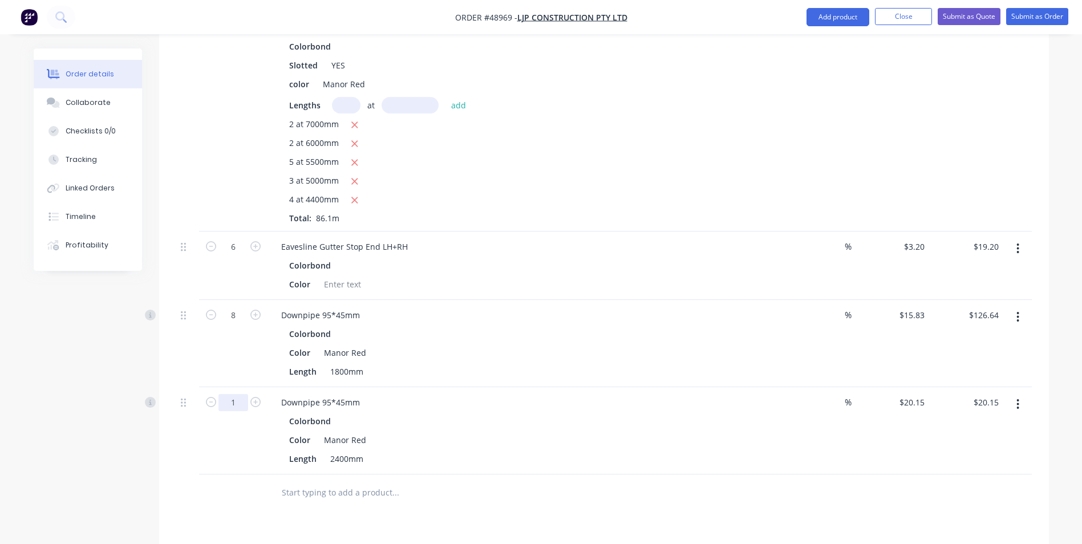
drag, startPoint x: 237, startPoint y: 400, endPoint x: 281, endPoint y: 420, distance: 48.2
click at [237, 400] on input "1" at bounding box center [233, 402] width 30 height 17
type input "4"
type input "$80.60"
click at [485, 452] on div "Length 2400mm" at bounding box center [522, 459] width 475 height 17
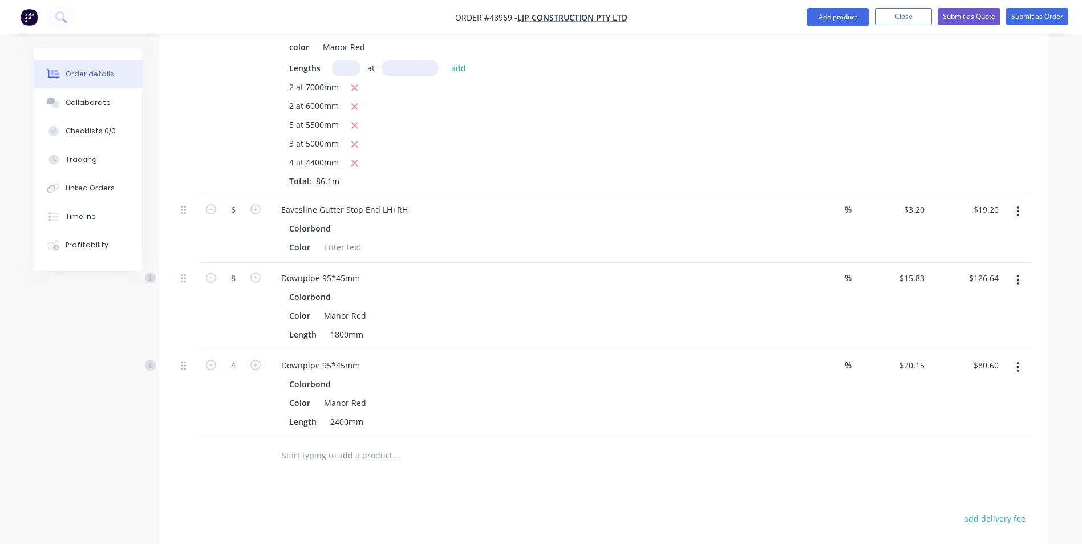
scroll to position [456, 0]
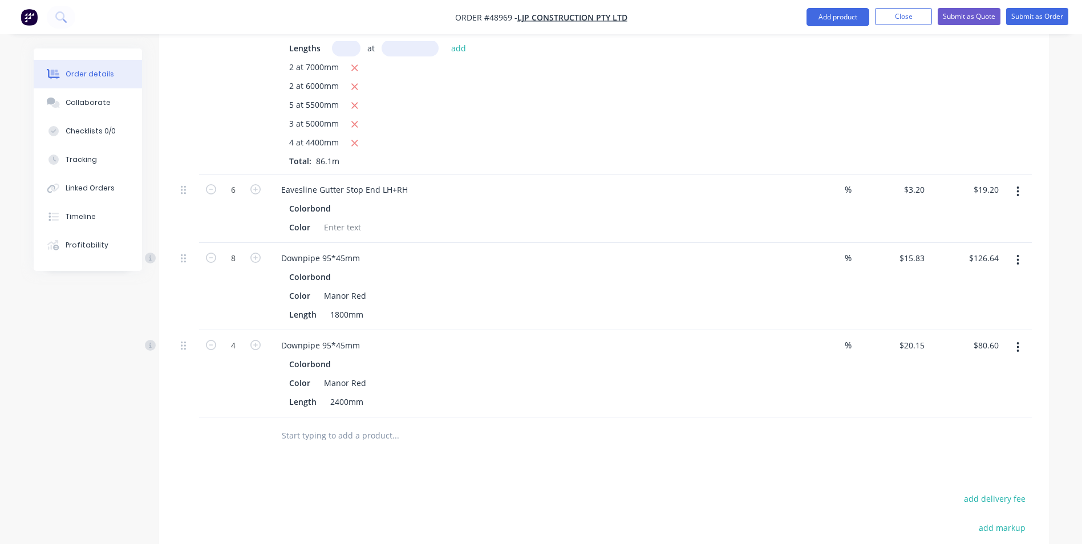
click at [508, 439] on input "text" at bounding box center [395, 435] width 228 height 23
click at [841, 21] on button "Add product" at bounding box center [837, 17] width 63 height 18
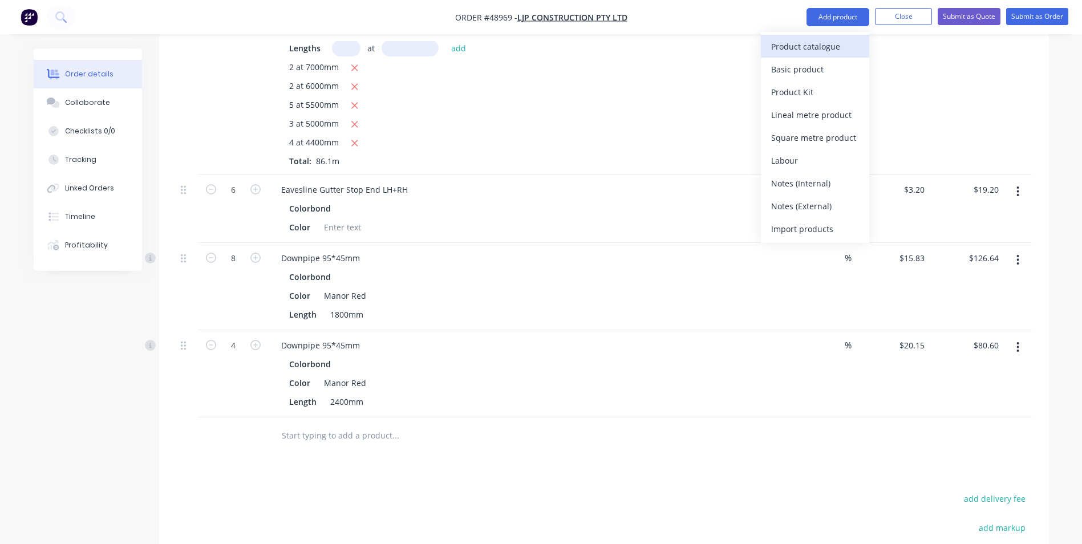
click at [812, 45] on div "Product catalogue" at bounding box center [815, 46] width 88 height 17
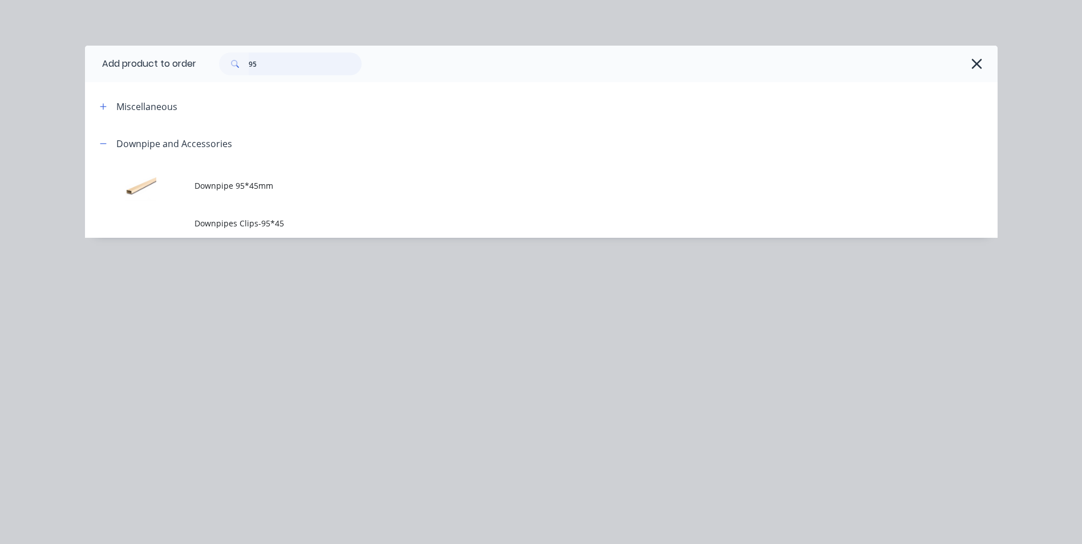
drag, startPoint x: 325, startPoint y: 66, endPoint x: 153, endPoint y: 59, distance: 171.8
click at [153, 59] on header "Add product to order 95" at bounding box center [541, 64] width 913 height 37
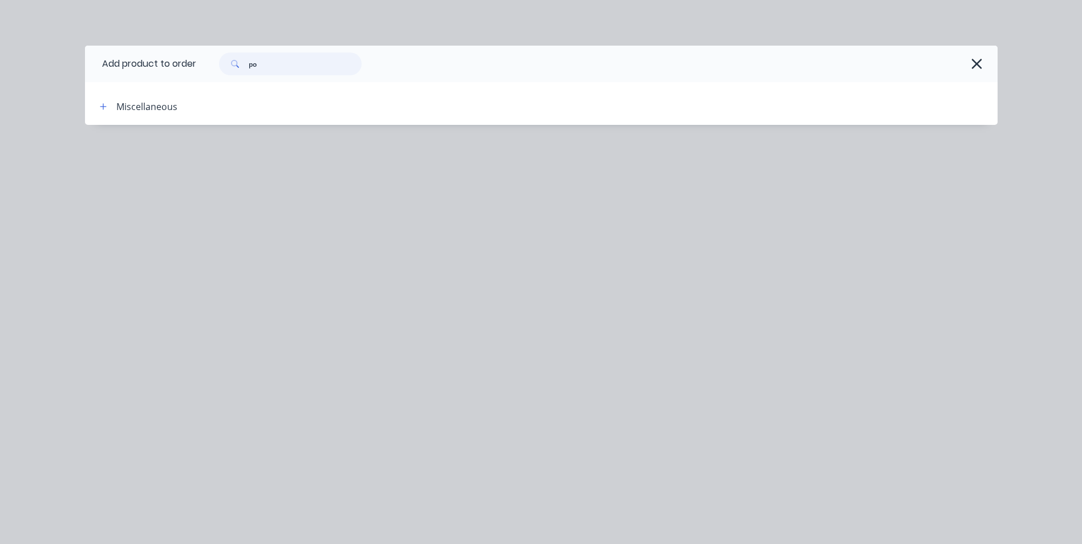
type input "p"
type input "out"
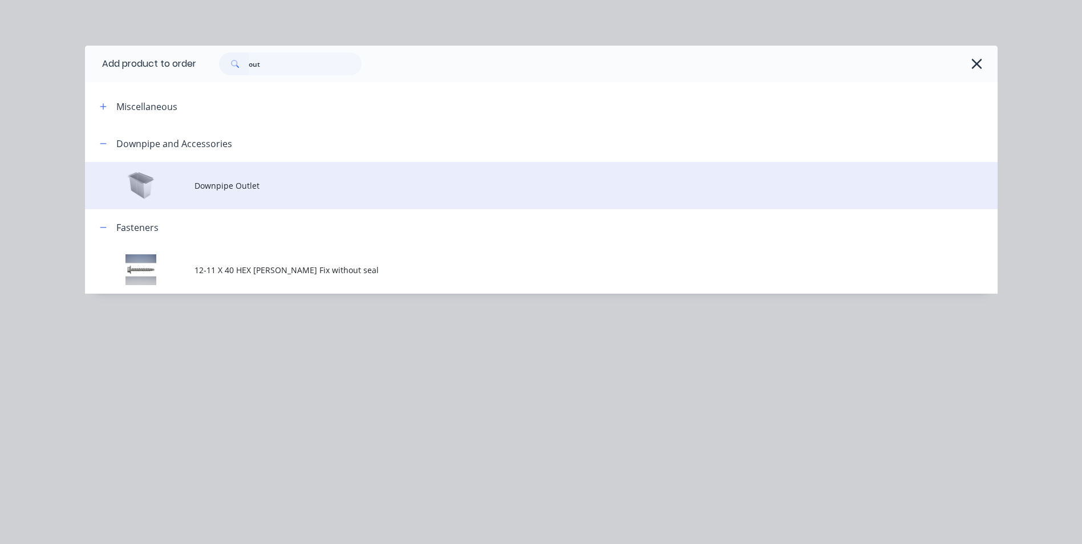
click at [256, 184] on span "Downpipe Outlet" at bounding box center [515, 186] width 642 height 12
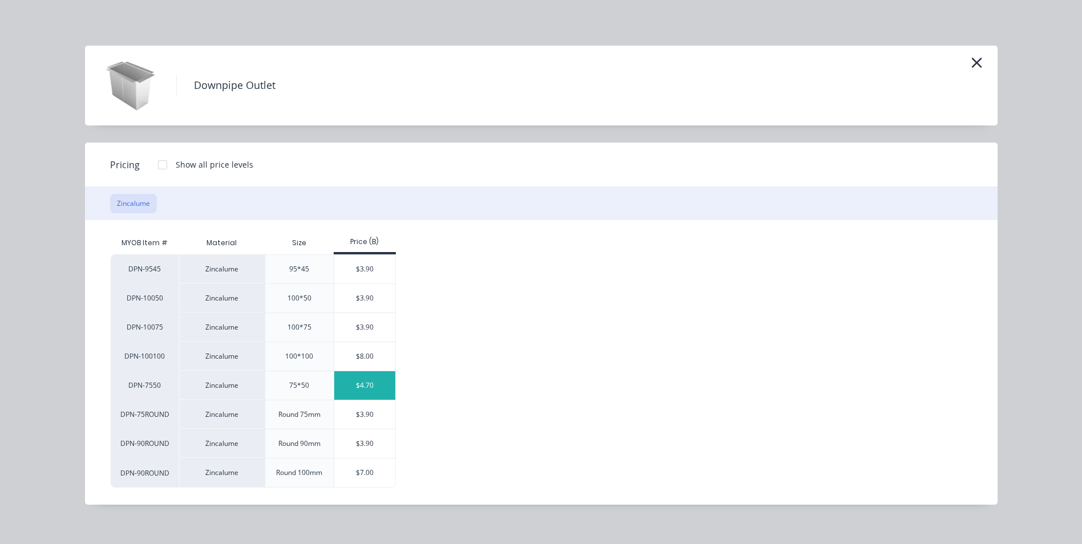
scroll to position [627, 0]
click at [366, 275] on div "$3.90" at bounding box center [364, 269] width 61 height 29
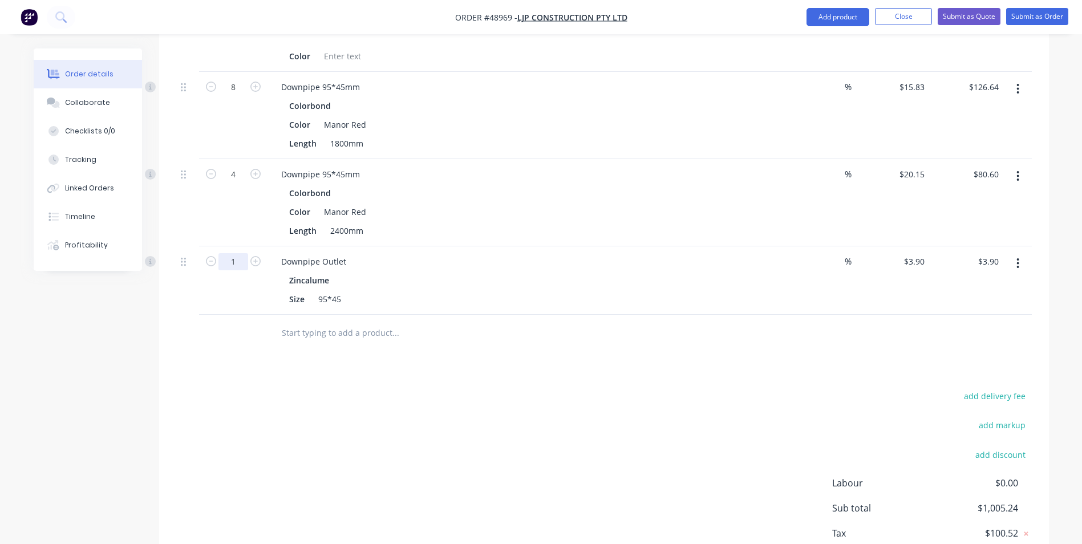
click at [243, 264] on input "1" at bounding box center [233, 261] width 30 height 17
type input "6"
type input "$23.40"
drag, startPoint x: 526, startPoint y: 290, endPoint x: 526, endPoint y: 296, distance: 6.3
click at [526, 290] on div "Zincalume Size 95*45" at bounding box center [524, 289] width 504 height 35
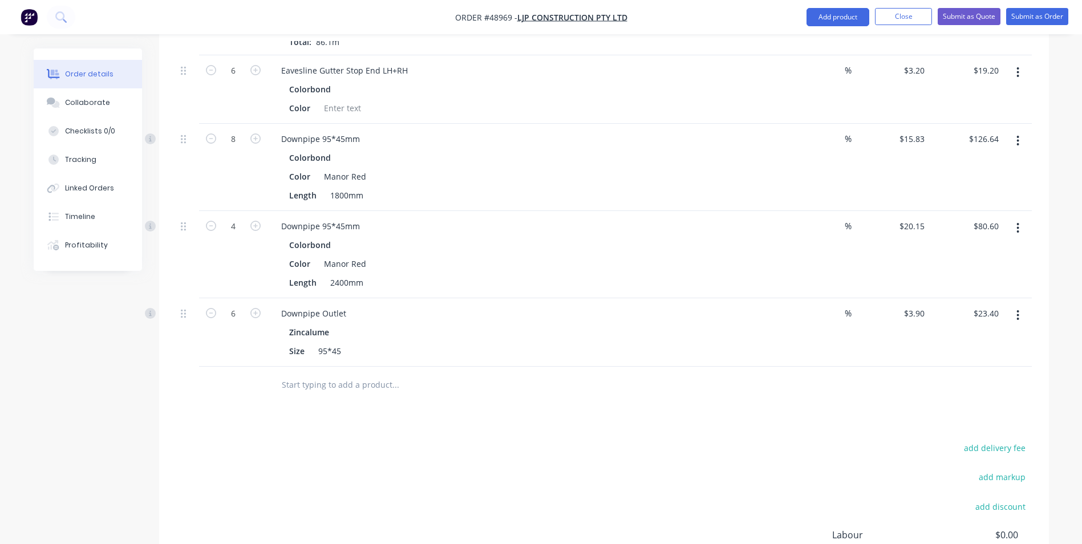
scroll to position [513, 0]
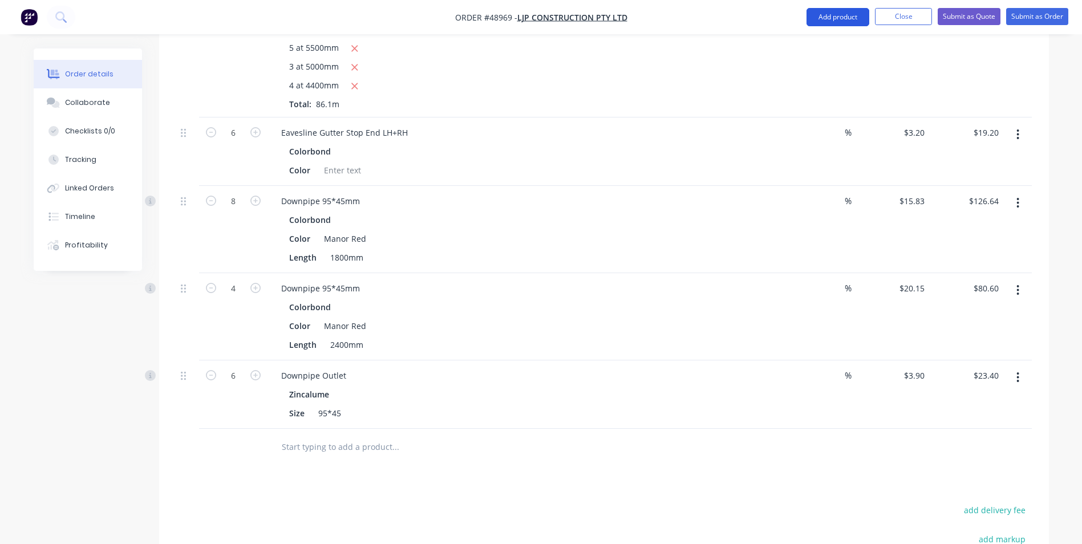
click at [865, 15] on button "Add product" at bounding box center [837, 17] width 63 height 18
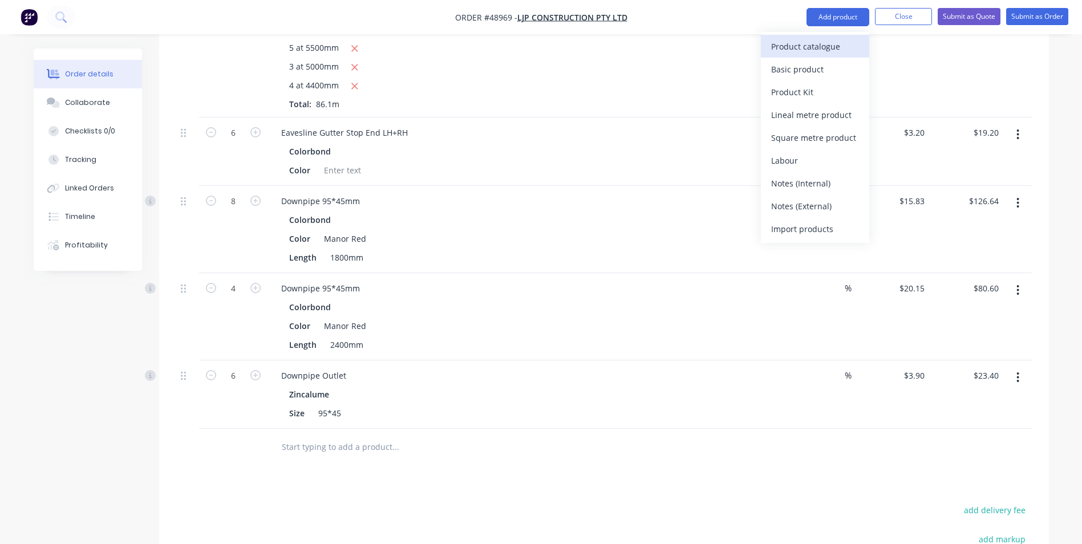
click at [823, 44] on div "Product catalogue" at bounding box center [815, 46] width 88 height 17
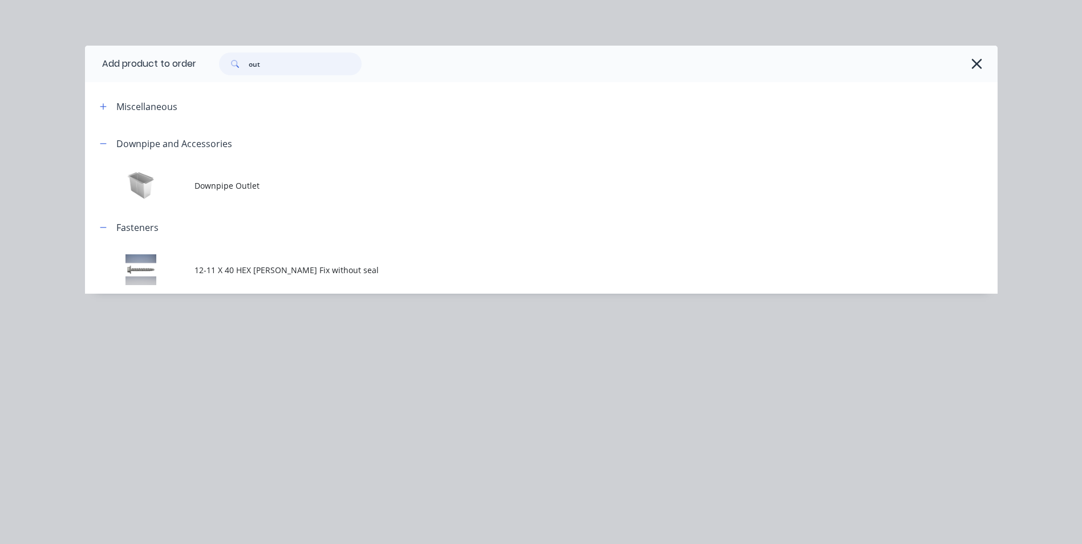
drag, startPoint x: 272, startPoint y: 66, endPoint x: 167, endPoint y: 66, distance: 104.9
click at [167, 66] on header "Add product to order out" at bounding box center [541, 64] width 913 height 37
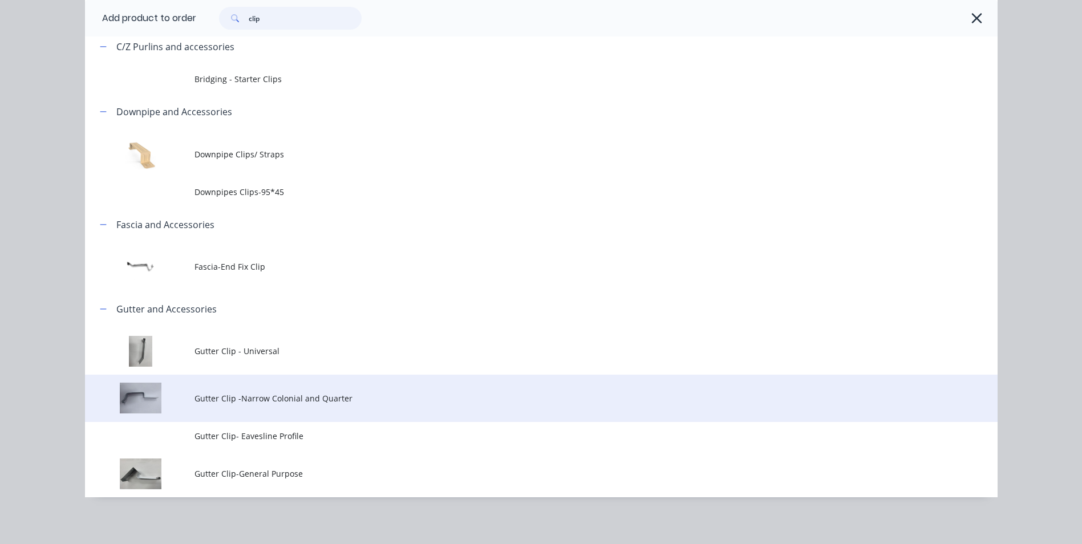
scroll to position [100, 0]
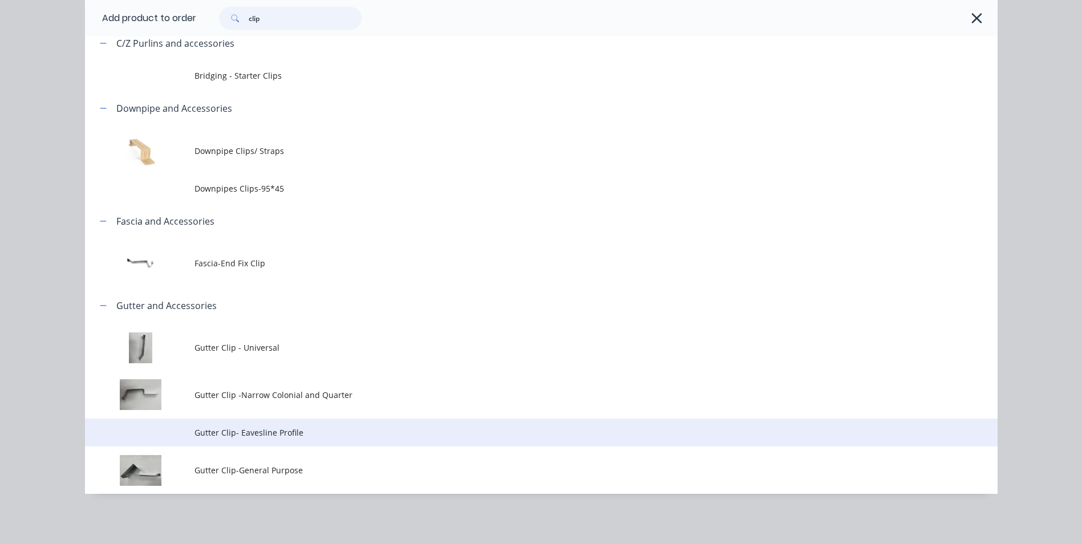
type input "clip"
click at [291, 435] on span "Gutter Clip- Eavesline Profile" at bounding box center [515, 433] width 642 height 12
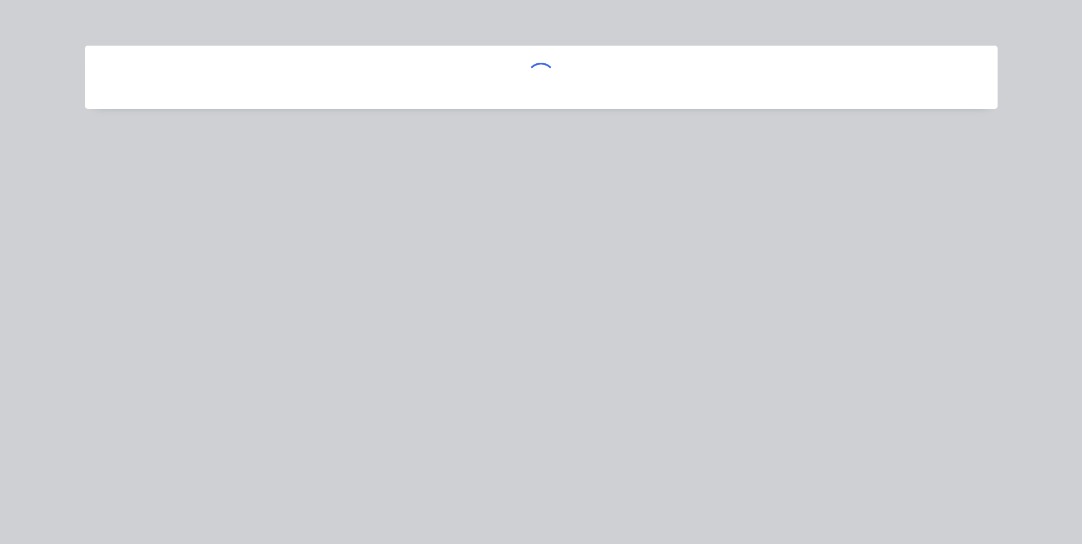
scroll to position [0, 0]
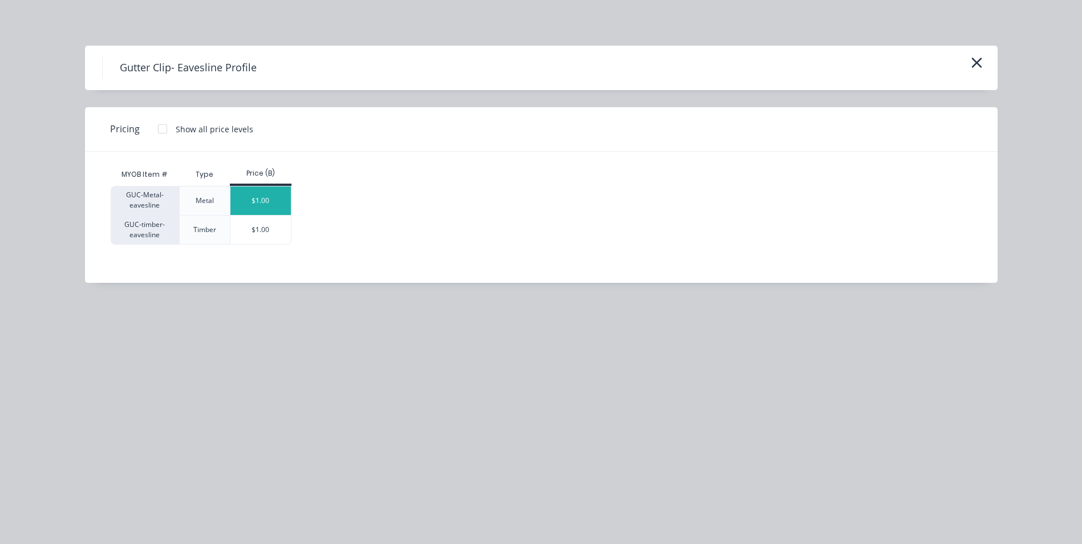
click at [266, 204] on div "$1.00" at bounding box center [260, 201] width 61 height 29
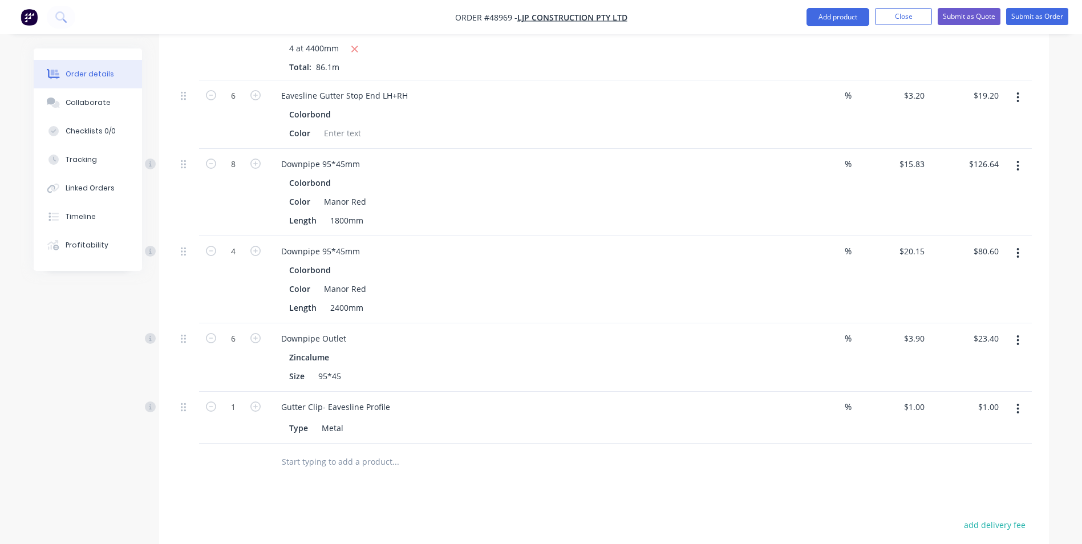
scroll to position [570, 0]
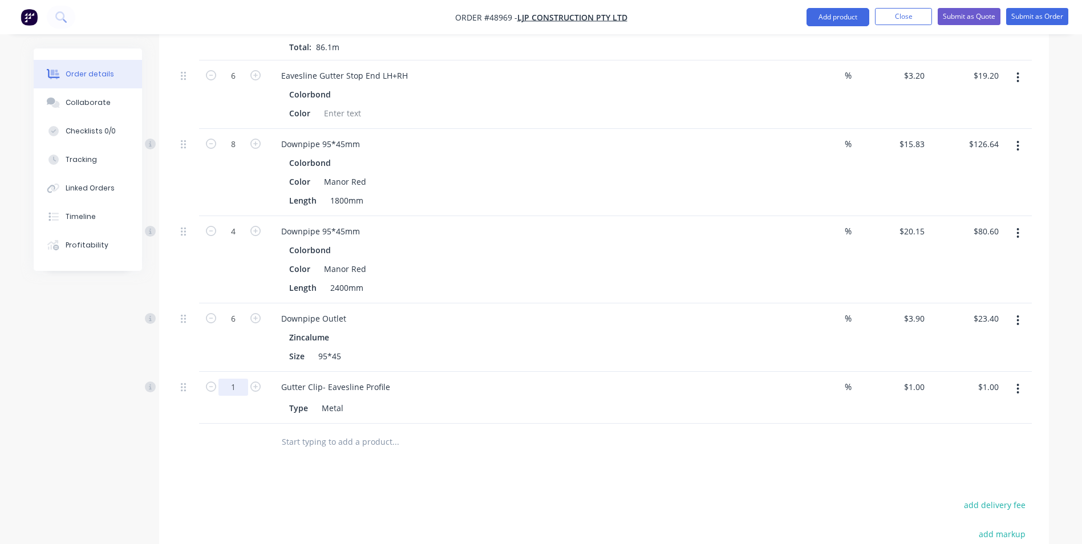
click at [237, 386] on input "1" at bounding box center [233, 387] width 30 height 17
type input "70"
type input "$70.00"
click at [569, 367] on div "Downpipe Outlet Zincalume Size 95*45" at bounding box center [523, 337] width 513 height 68
click at [583, 422] on div "Gutter Clip- Eavesline Profile Type Metal" at bounding box center [523, 398] width 513 height 52
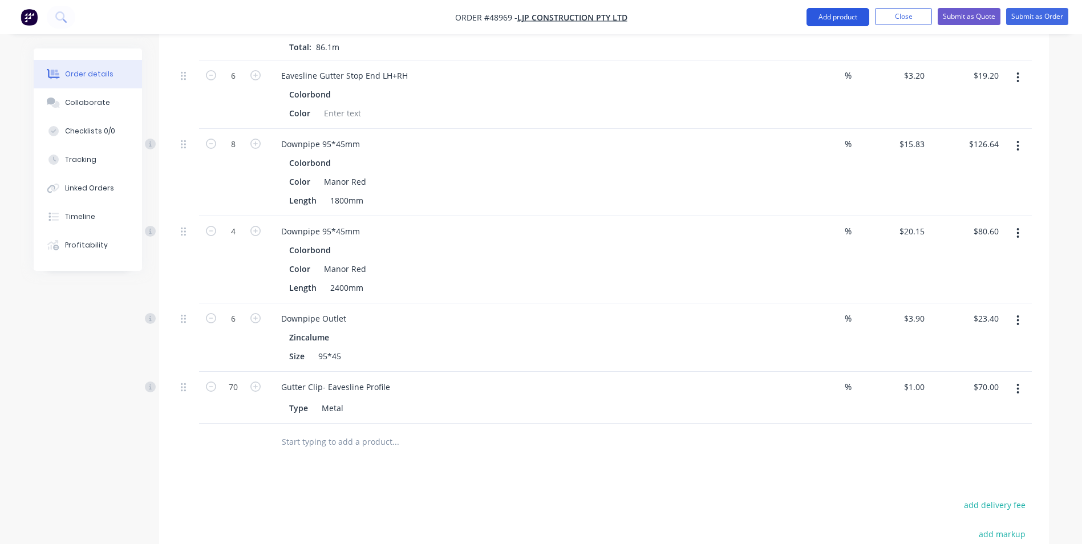
click at [840, 11] on button "Add product" at bounding box center [837, 17] width 63 height 18
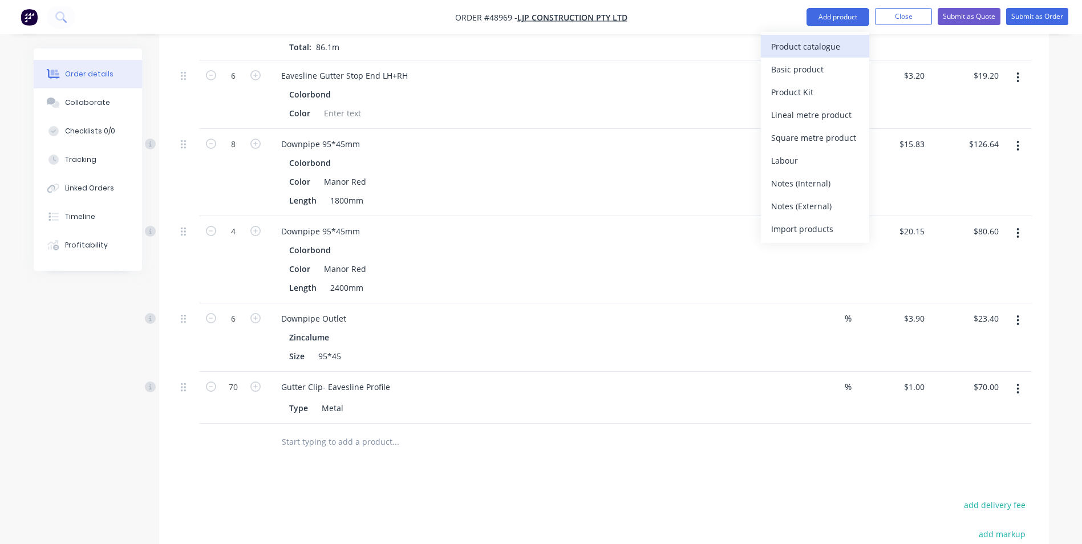
click at [840, 39] on div "Product catalogue" at bounding box center [815, 46] width 88 height 17
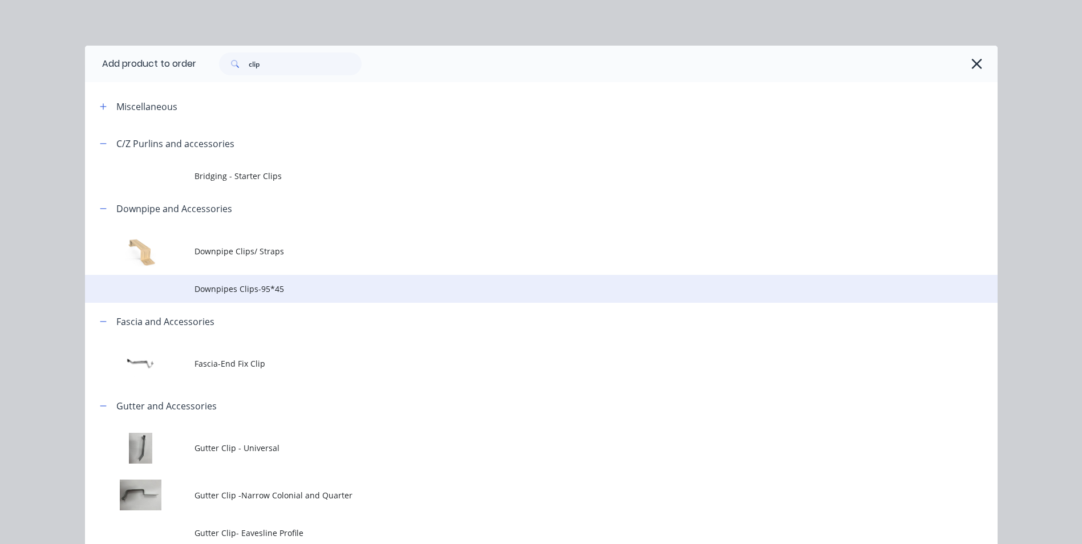
click at [225, 279] on td "Downpipes Clips-95*45" at bounding box center [595, 289] width 803 height 29
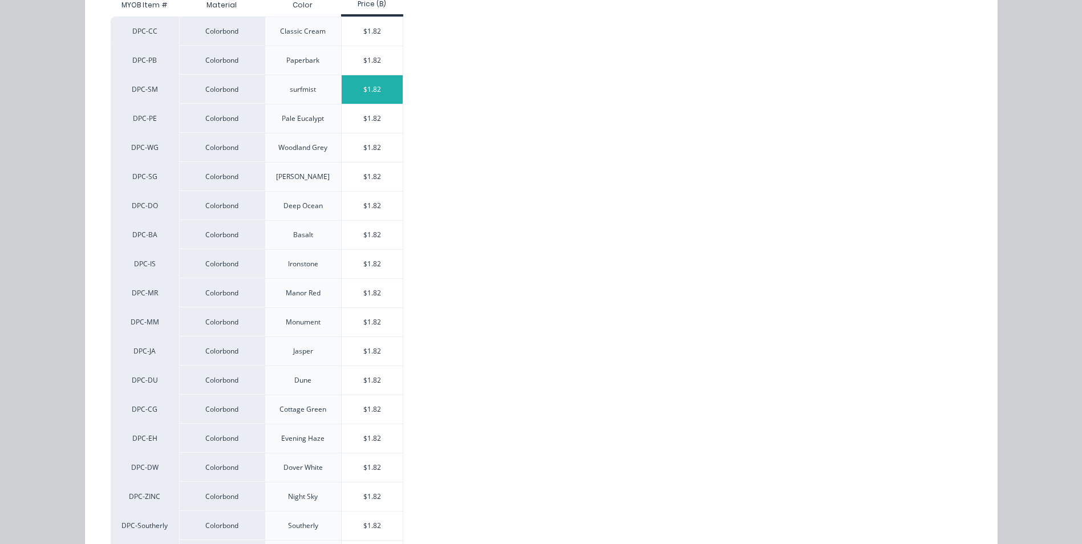
scroll to position [228, 0]
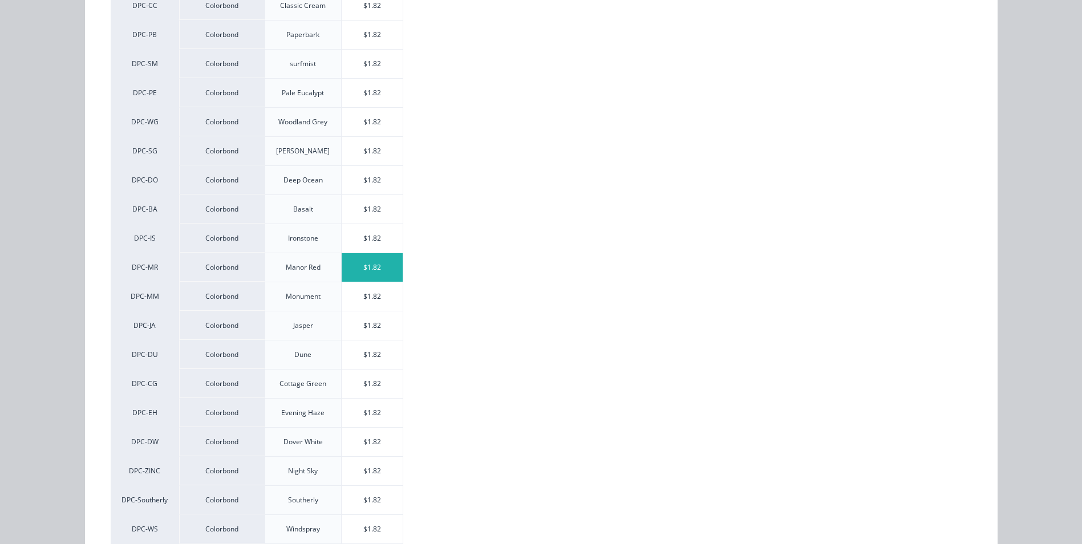
click at [382, 275] on div "$1.82" at bounding box center [372, 267] width 61 height 29
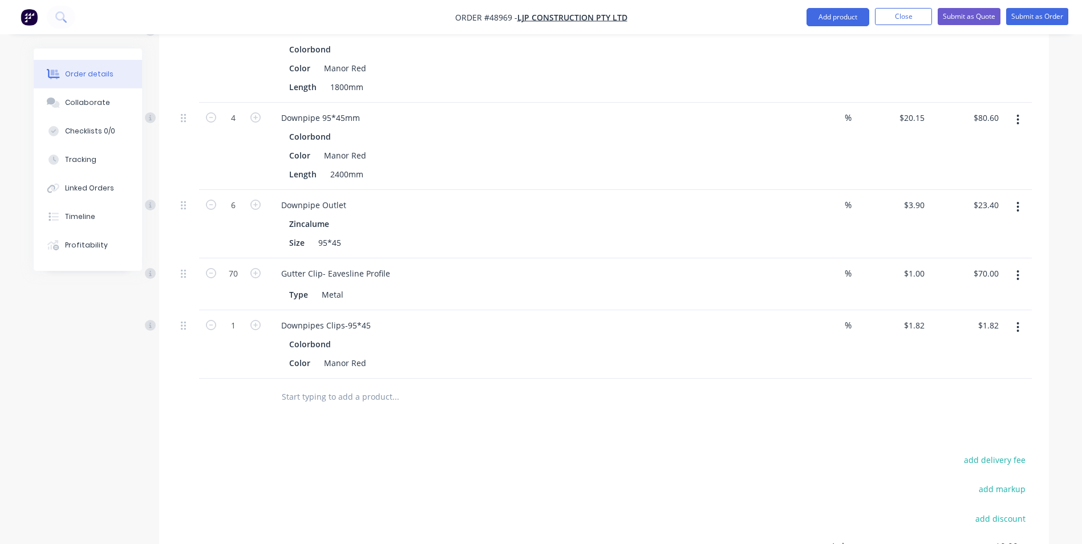
scroll to position [684, 0]
click at [240, 326] on input "1" at bounding box center [233, 325] width 30 height 17
type input "25"
type input "$45.50"
click at [517, 392] on div at bounding box center [443, 396] width 342 height 23
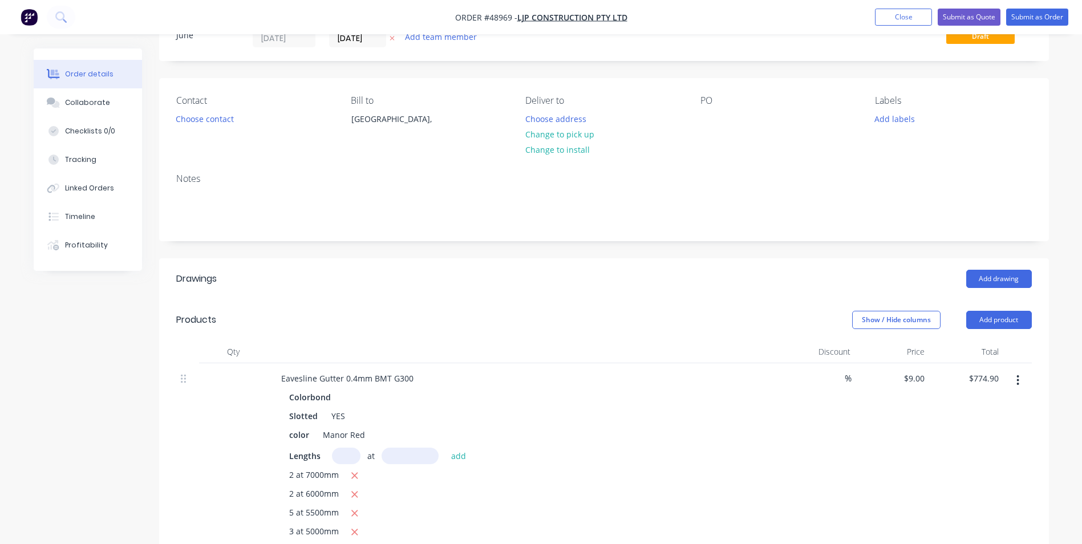
scroll to position [0, 0]
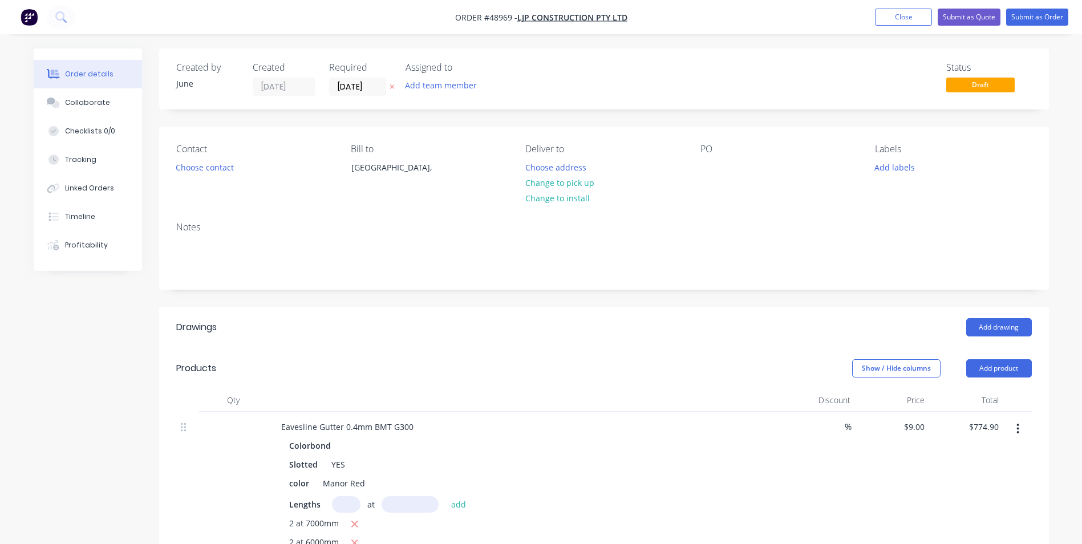
click at [212, 175] on div "Contact Choose contact" at bounding box center [254, 170] width 156 height 52
click at [214, 169] on button "Choose contact" at bounding box center [204, 166] width 70 height 15
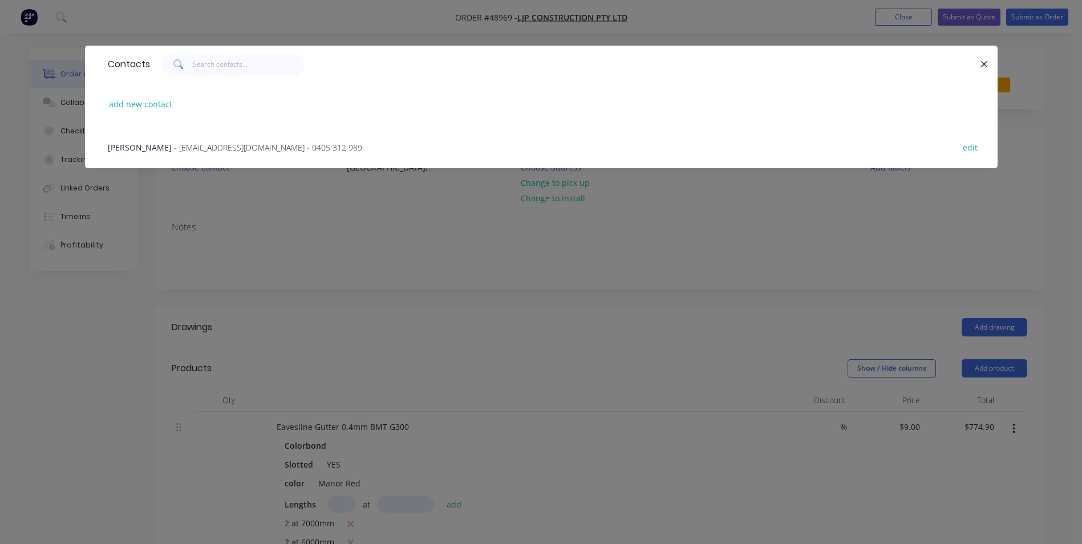
click at [204, 147] on span "- pearce460@gmail.com - 0405 312 989" at bounding box center [268, 147] width 188 height 11
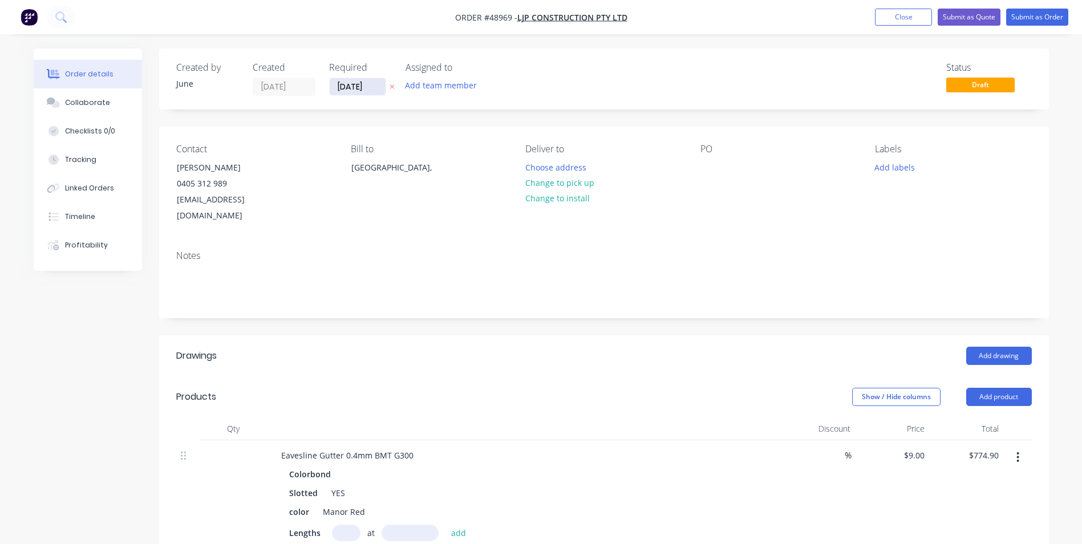
click at [357, 91] on input "[DATE]" at bounding box center [358, 86] width 56 height 17
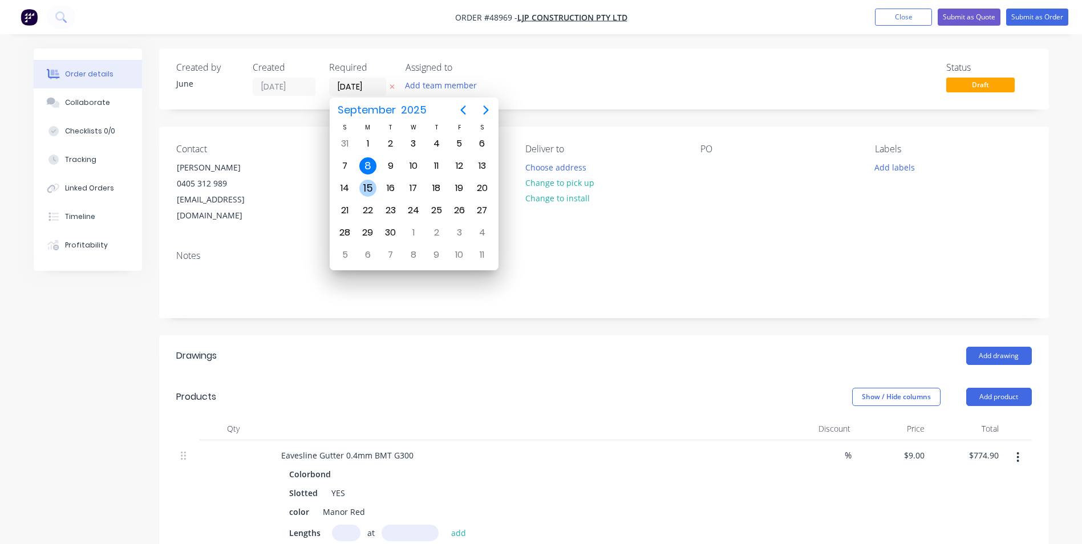
click at [369, 187] on div "15" at bounding box center [367, 188] width 17 height 17
type input "[DATE]"
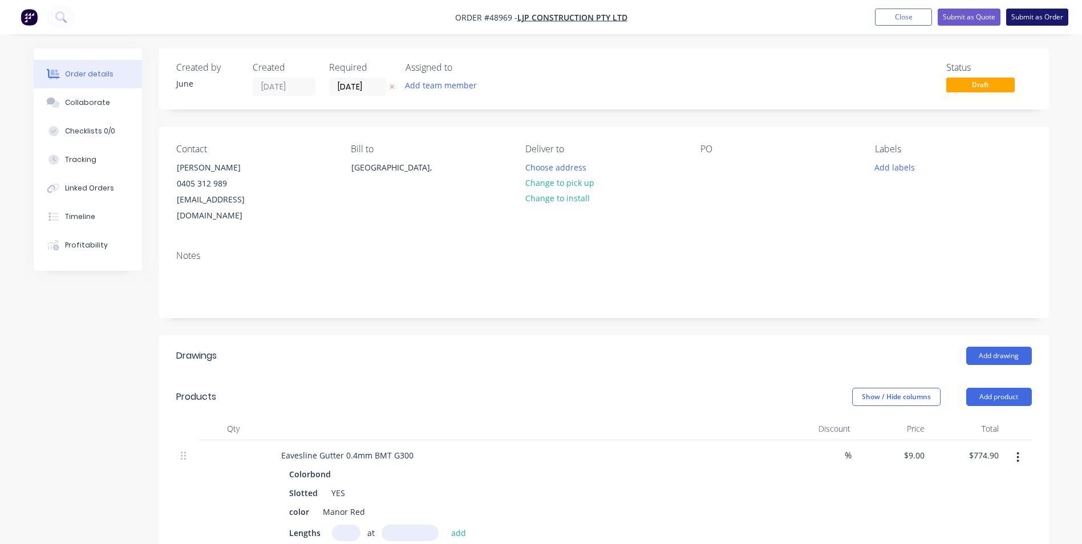
click at [1033, 22] on button "Submit as Order" at bounding box center [1037, 17] width 62 height 17
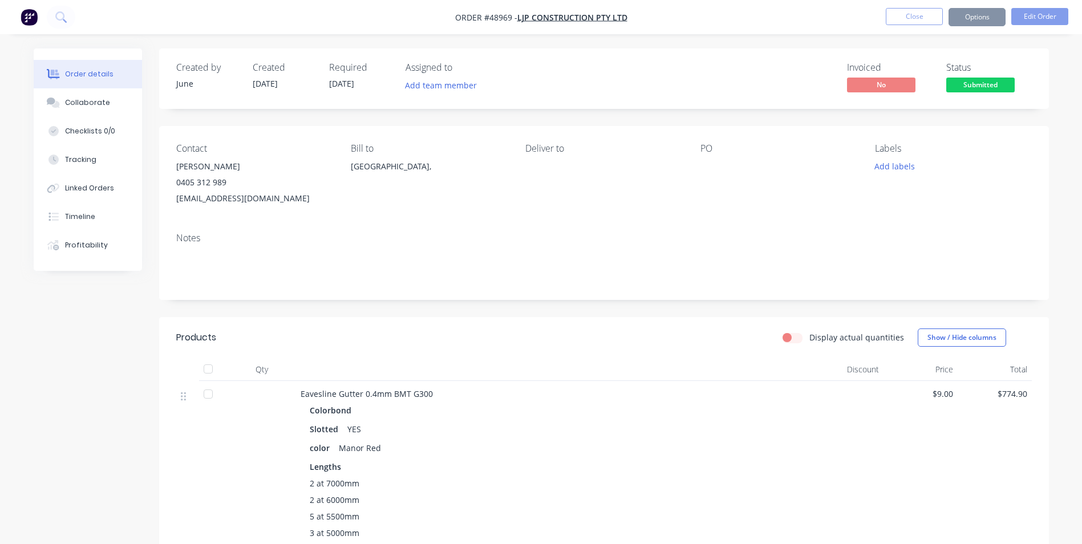
click at [982, 19] on button "Options" at bounding box center [976, 17] width 57 height 18
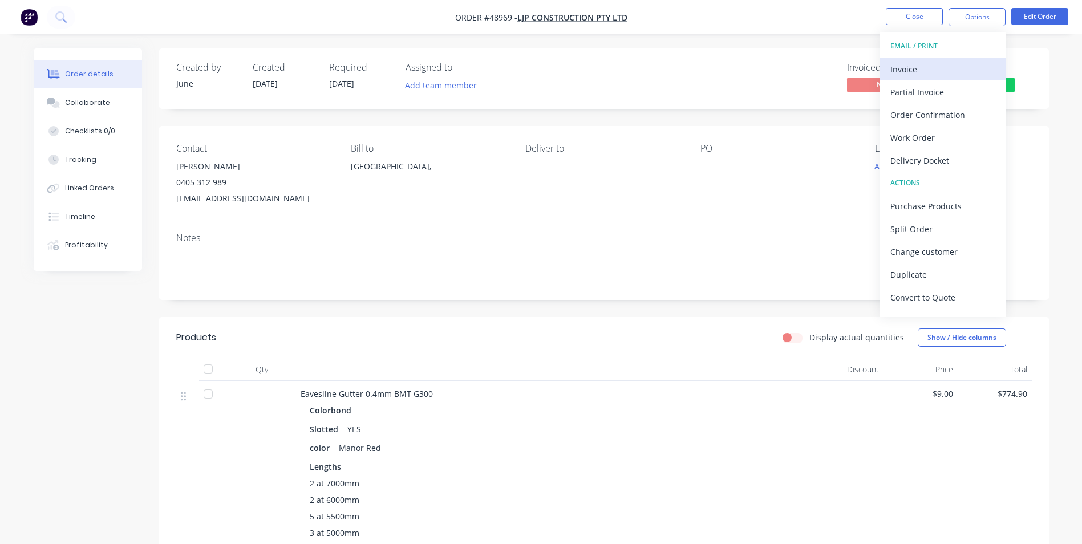
click at [970, 74] on div "Invoice" at bounding box center [942, 69] width 105 height 17
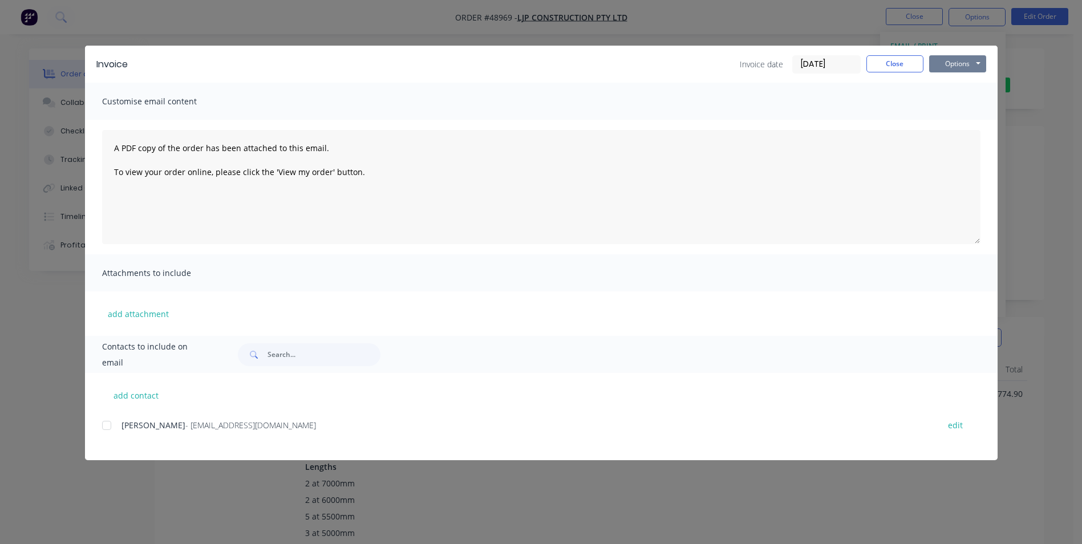
click at [953, 58] on button "Options" at bounding box center [957, 63] width 57 height 17
click at [943, 99] on button "Print" at bounding box center [965, 103] width 73 height 19
click at [886, 65] on button "Close" at bounding box center [894, 63] width 57 height 17
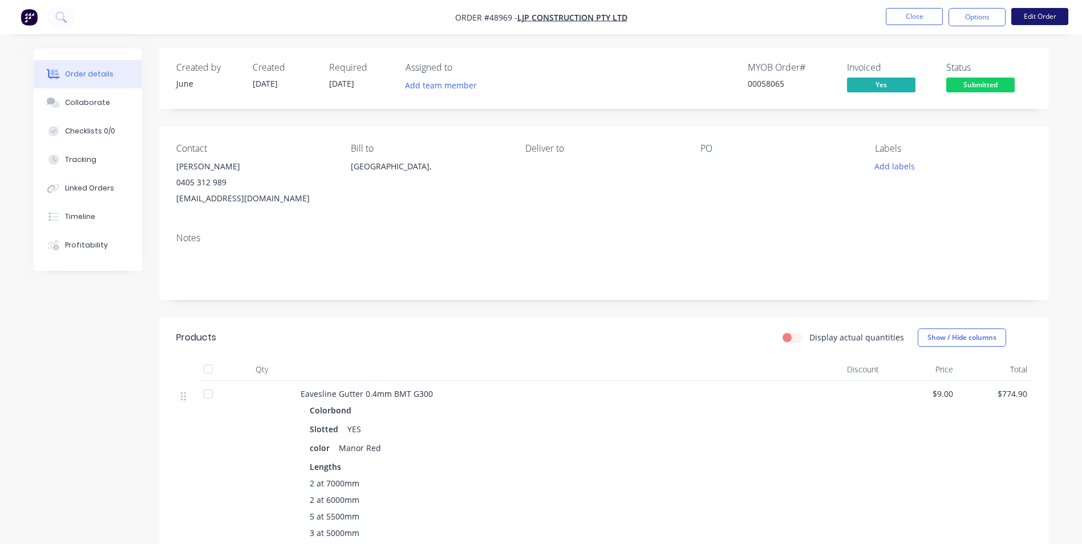
click at [1044, 19] on button "Edit Order" at bounding box center [1039, 16] width 57 height 17
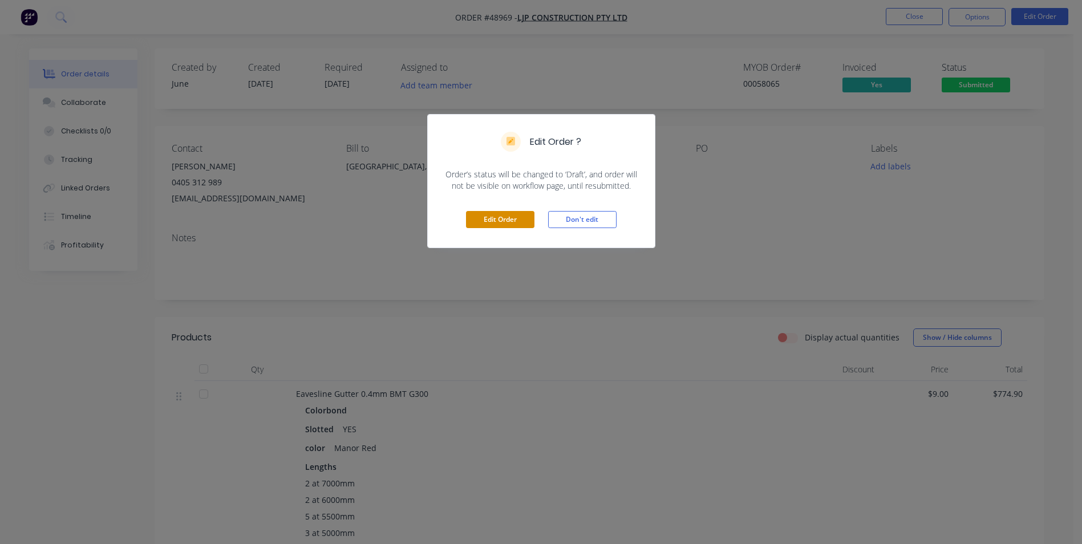
click at [524, 224] on button "Edit Order" at bounding box center [500, 219] width 68 height 17
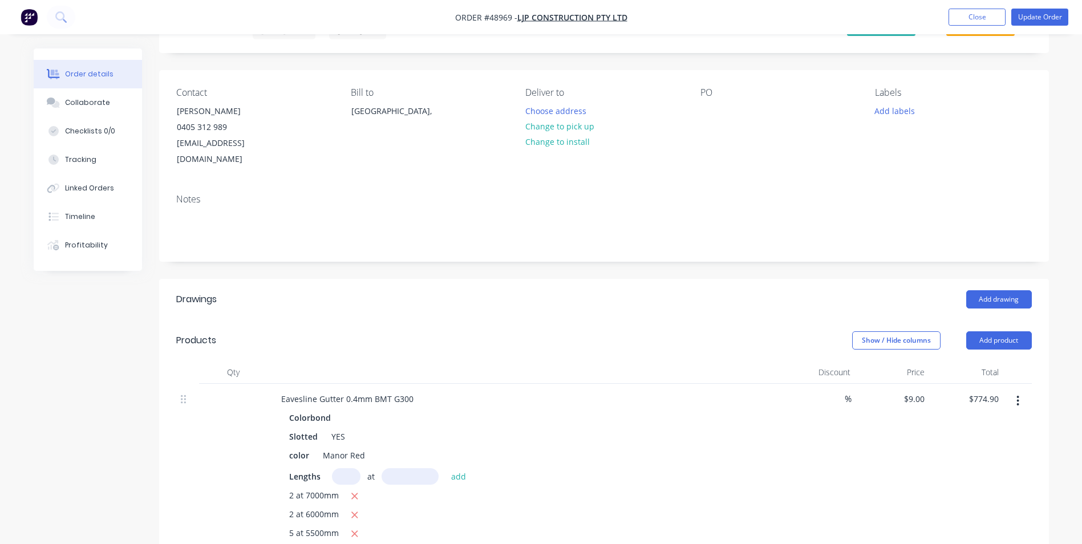
scroll to position [57, 0]
click at [996, 331] on button "Add product" at bounding box center [999, 340] width 66 height 18
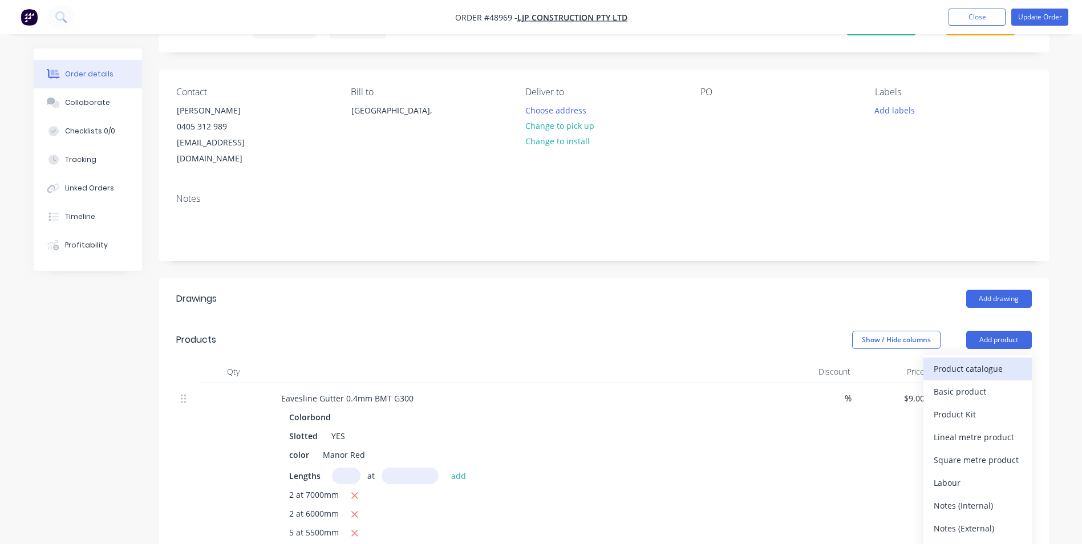
click at [972, 360] on div "Product catalogue" at bounding box center [978, 368] width 88 height 17
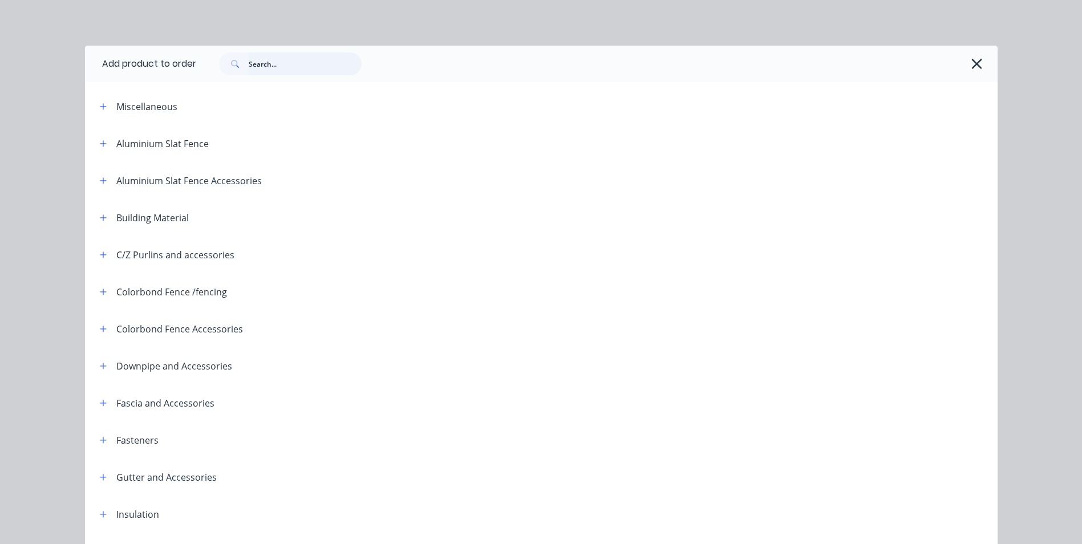
click at [293, 64] on input "text" at bounding box center [305, 63] width 113 height 23
type input "narrow"
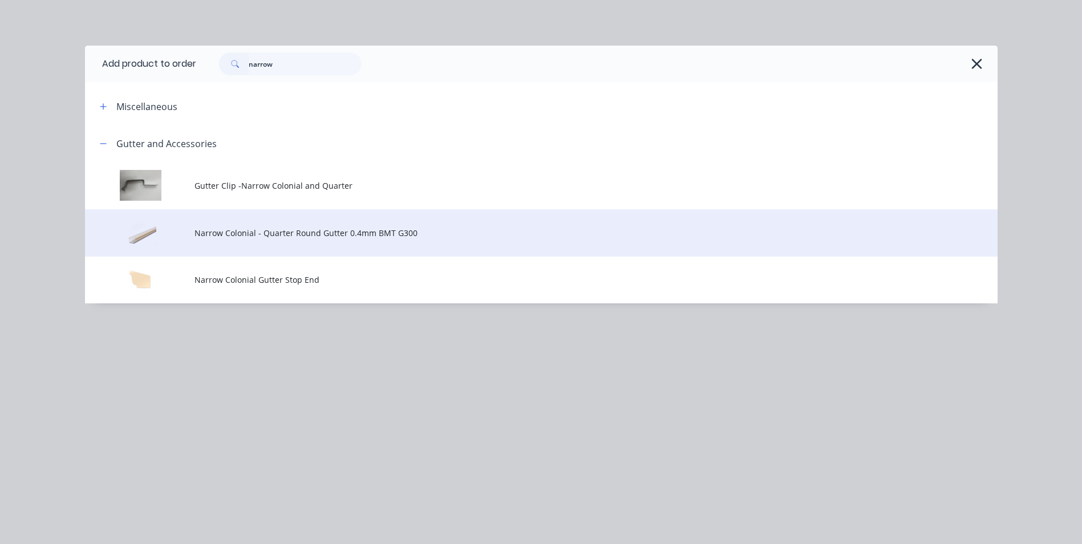
click at [294, 238] on span "Narrow Colonial - Quarter Round Gutter 0.4mm BMT G300" at bounding box center [515, 233] width 642 height 12
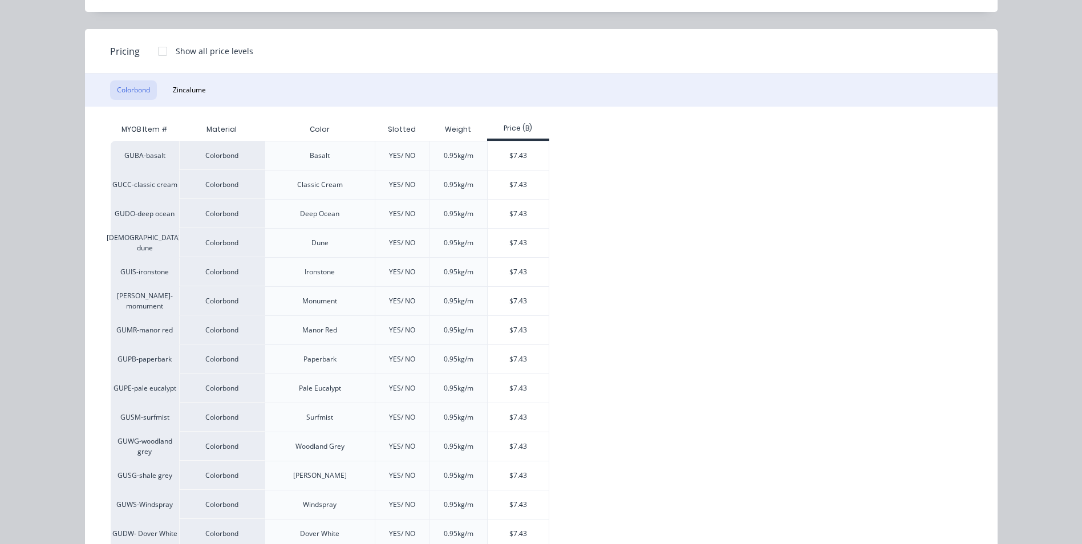
scroll to position [114, 0]
click at [523, 325] on div "$7.43" at bounding box center [518, 329] width 61 height 29
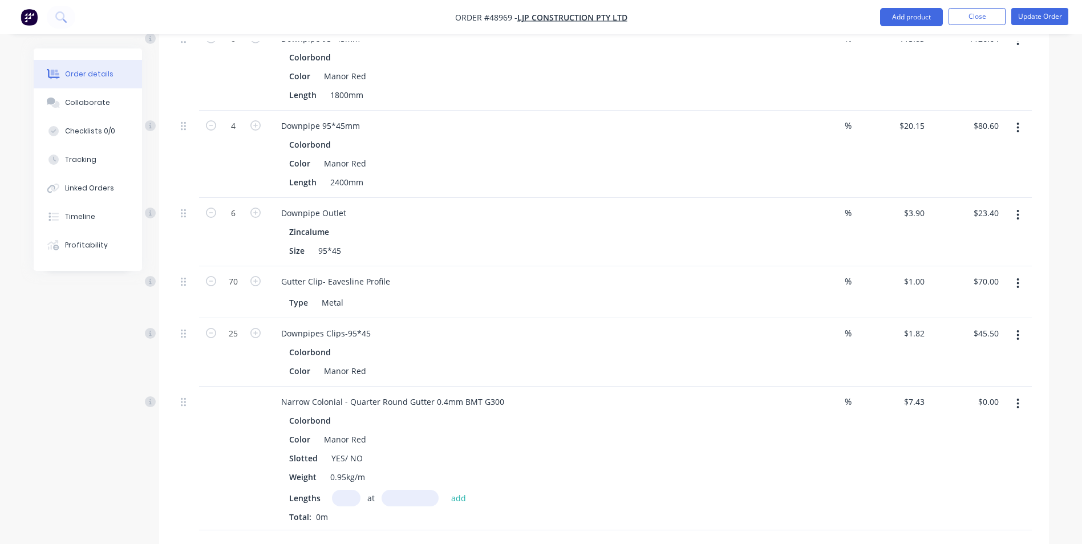
scroll to position [856, 0]
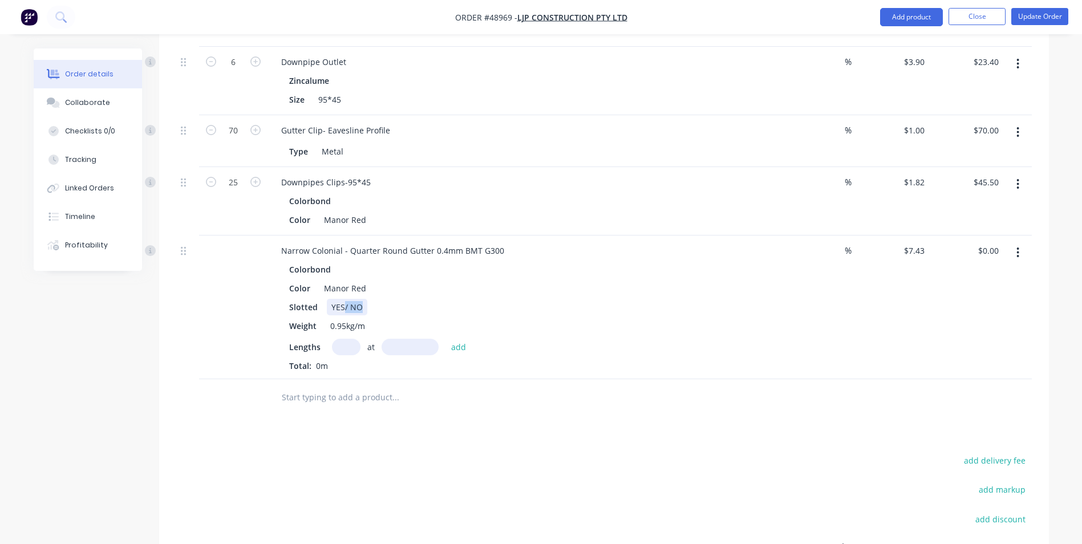
drag, startPoint x: 344, startPoint y: 293, endPoint x: 460, endPoint y: 293, distance: 115.8
click at [460, 299] on div "Slotted YES/ NO" at bounding box center [522, 307] width 475 height 17
click at [460, 299] on div "Slotted YES" at bounding box center [522, 307] width 475 height 17
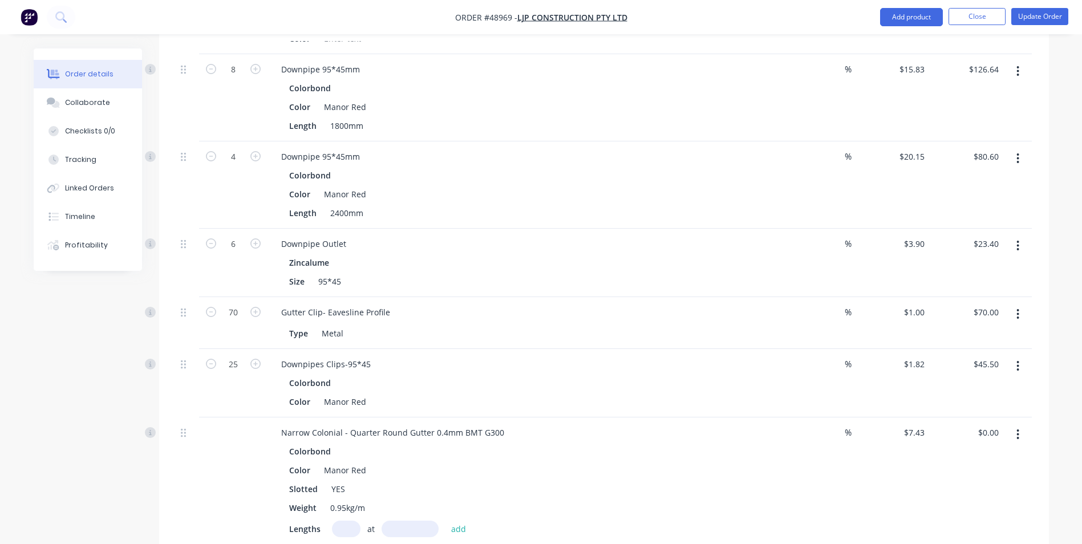
scroll to position [798, 0]
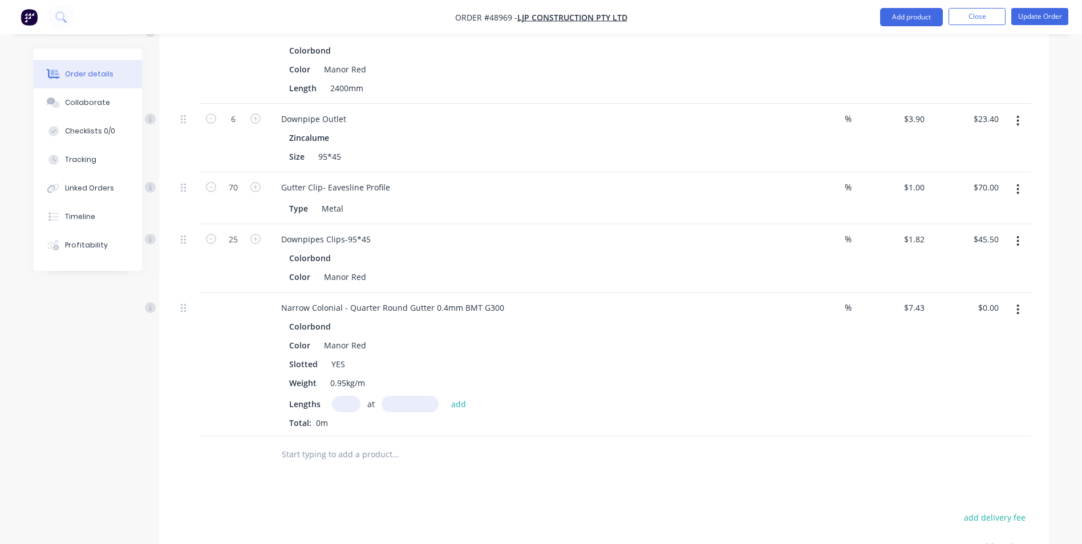
click at [343, 396] on input "text" at bounding box center [346, 404] width 29 height 17
type input "2"
click at [428, 396] on input "text" at bounding box center [410, 404] width 57 height 17
type input "7000"
click at [445, 396] on button "add" at bounding box center [458, 403] width 27 height 15
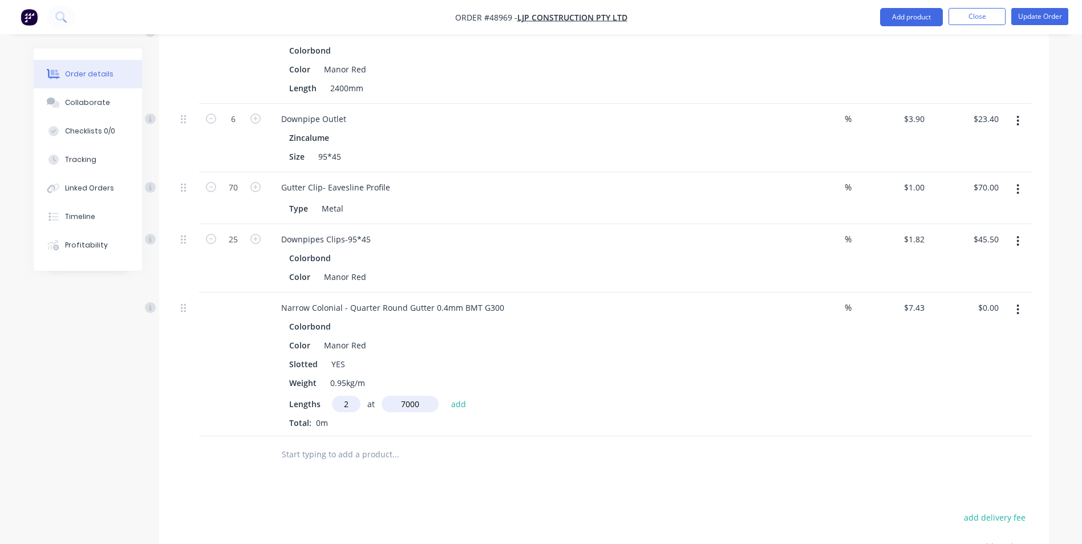
type input "$104.02"
type input "2"
type input "6000"
click at [445, 396] on button "add" at bounding box center [458, 403] width 27 height 15
type input "$193.18"
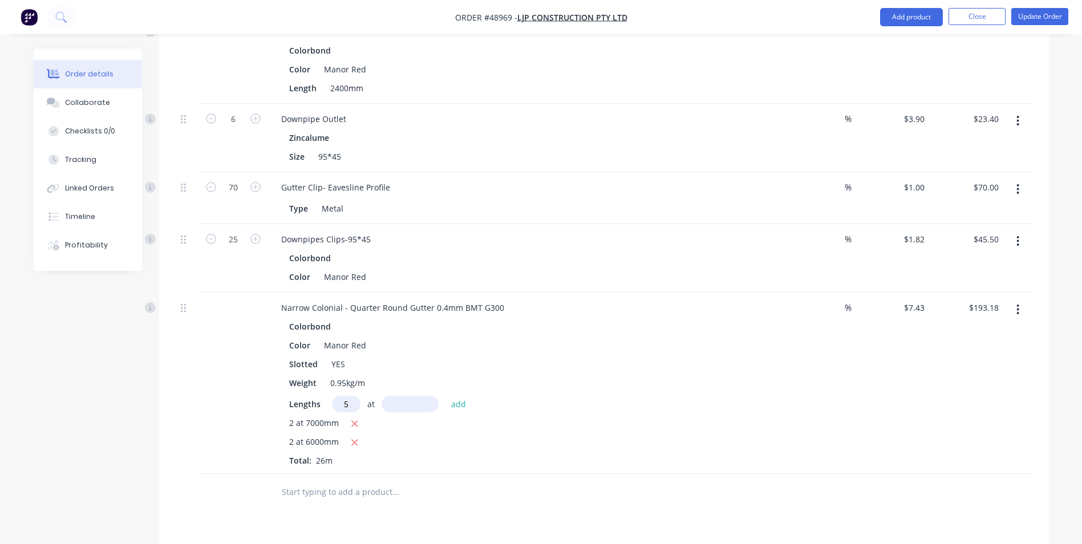
type input "5"
type input "5500"
click at [445, 396] on button "add" at bounding box center [458, 403] width 27 height 15
type input "$397.51"
type input "9"
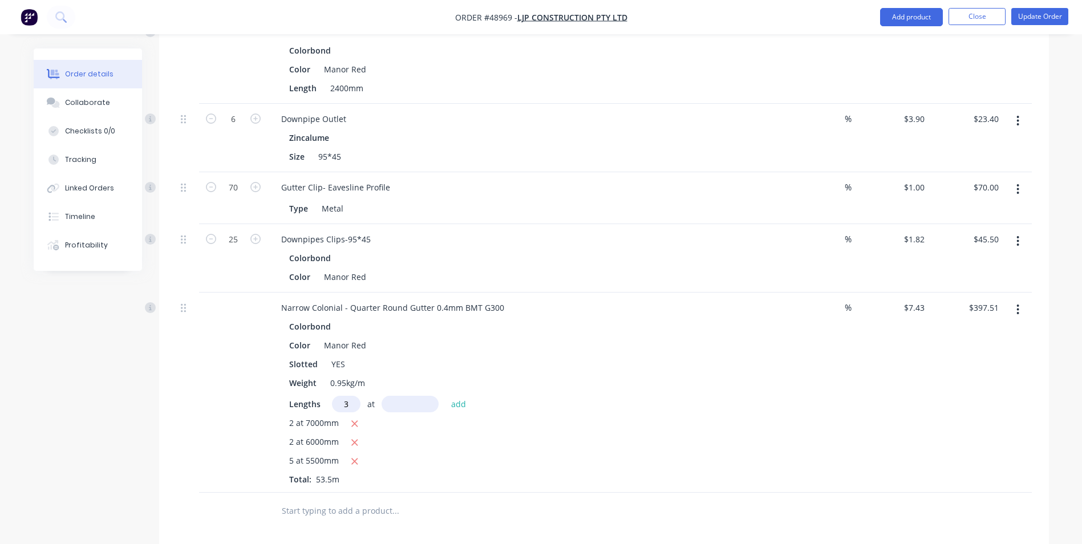
type input "3"
type input "5000"
click at [445, 396] on button "add" at bounding box center [458, 403] width 27 height 15
type input "$508.96"
type input "4"
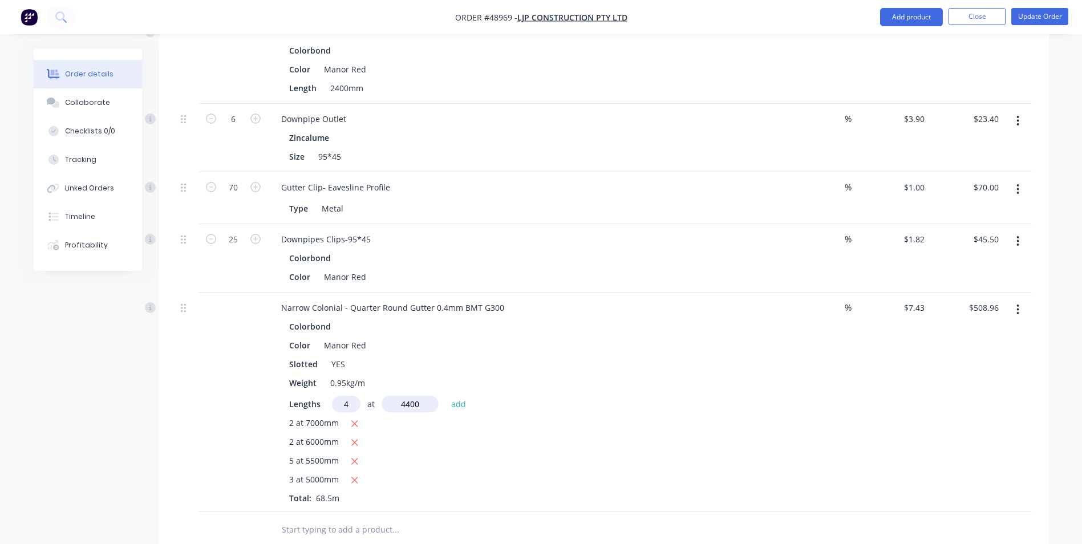
type input "4400"
click at [445, 396] on button "add" at bounding box center [458, 403] width 27 height 15
type input "$639.72"
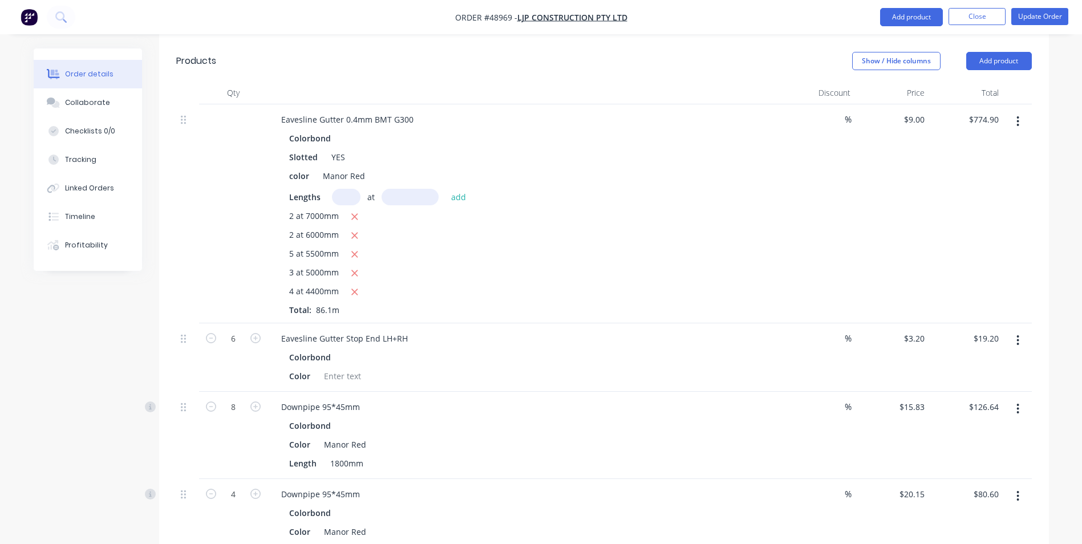
scroll to position [228, 0]
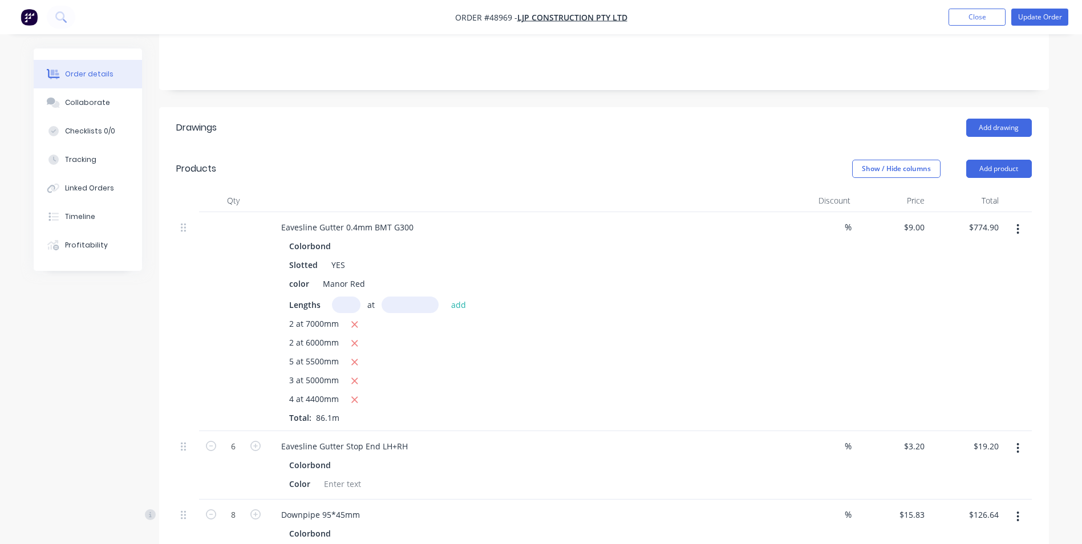
click at [1021, 219] on button "button" at bounding box center [1017, 229] width 27 height 21
click at [976, 319] on div "Delete" at bounding box center [978, 327] width 88 height 17
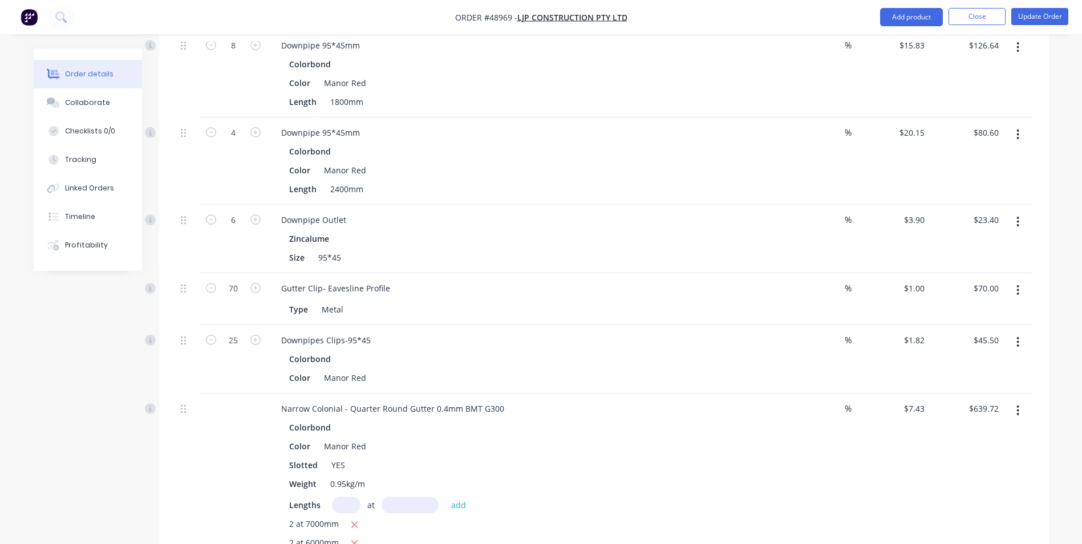
scroll to position [453, 0]
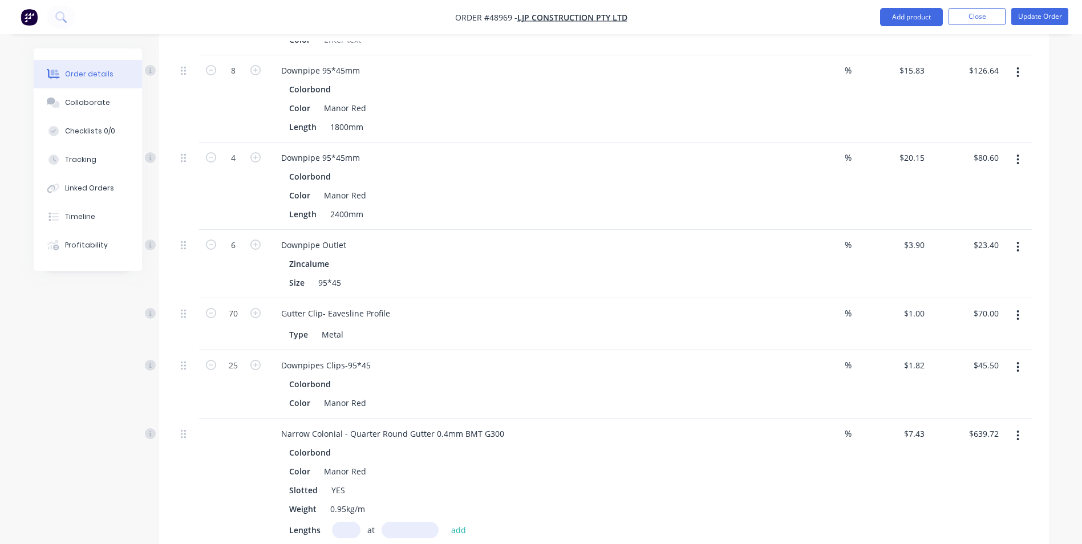
click at [1007, 305] on button "button" at bounding box center [1017, 315] width 27 height 21
click at [975, 406] on div "Delete" at bounding box center [978, 414] width 88 height 17
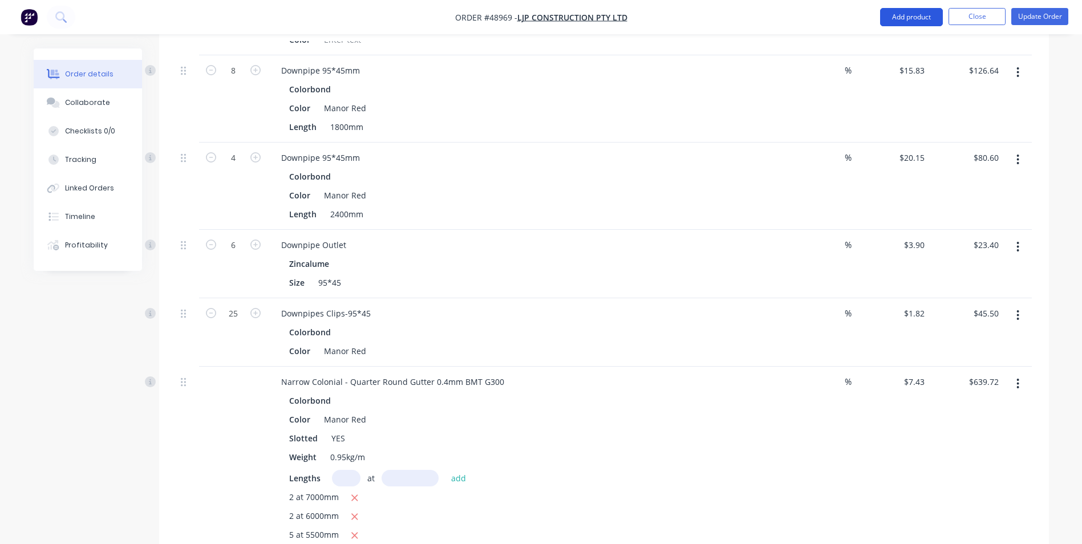
click at [920, 23] on button "Add product" at bounding box center [911, 17] width 63 height 18
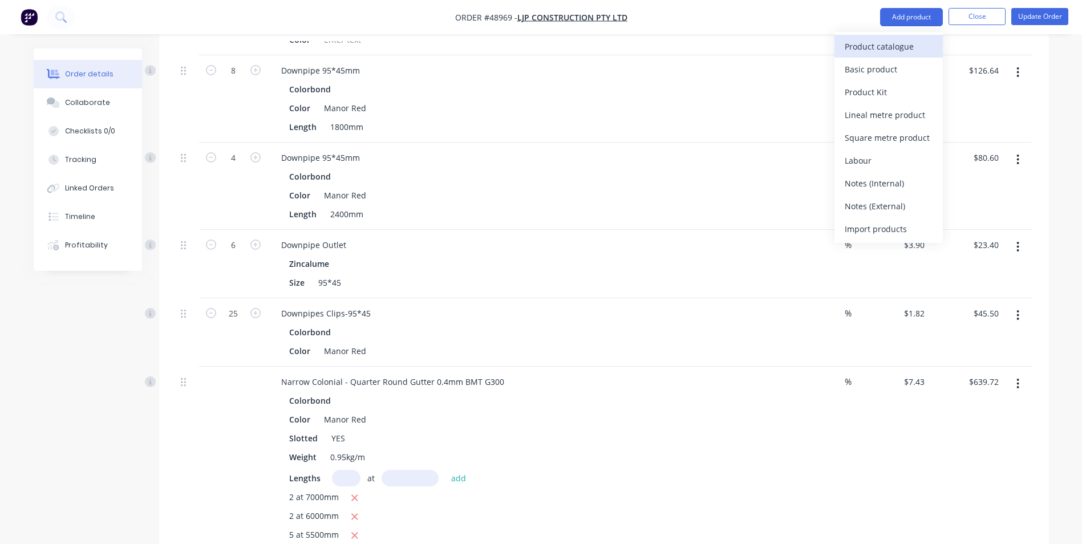
click at [903, 36] on button "Product catalogue" at bounding box center [888, 46] width 108 height 23
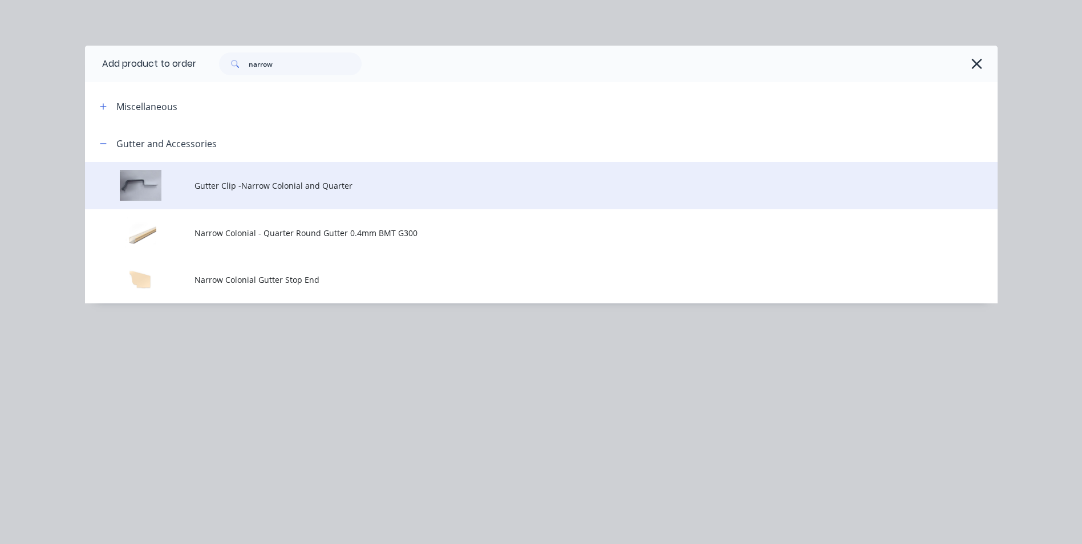
click at [250, 196] on td "Gutter Clip -Narrow Colonial and Quarter" at bounding box center [595, 185] width 803 height 47
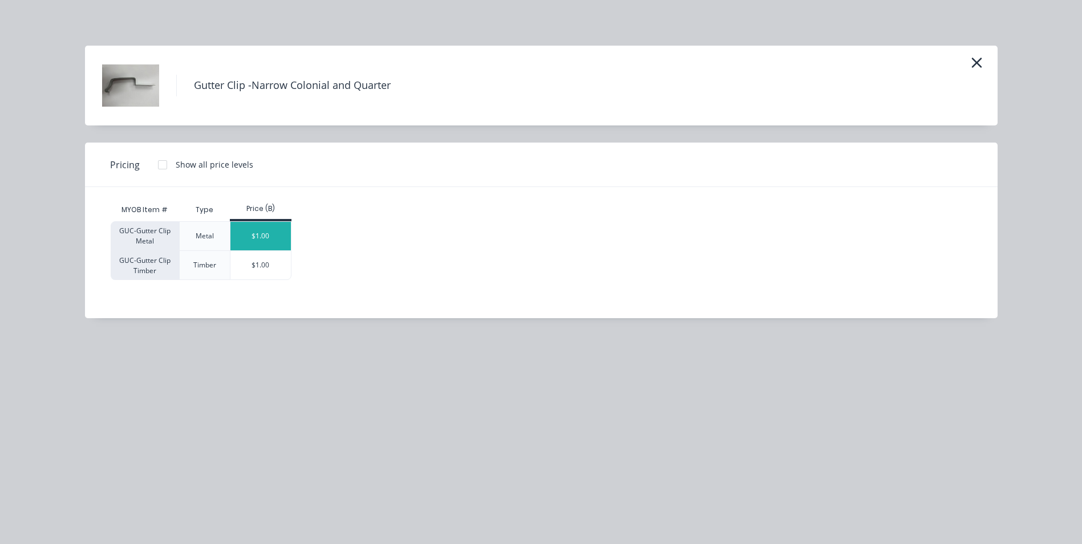
click at [262, 232] on div "$1.00" at bounding box center [260, 236] width 61 height 29
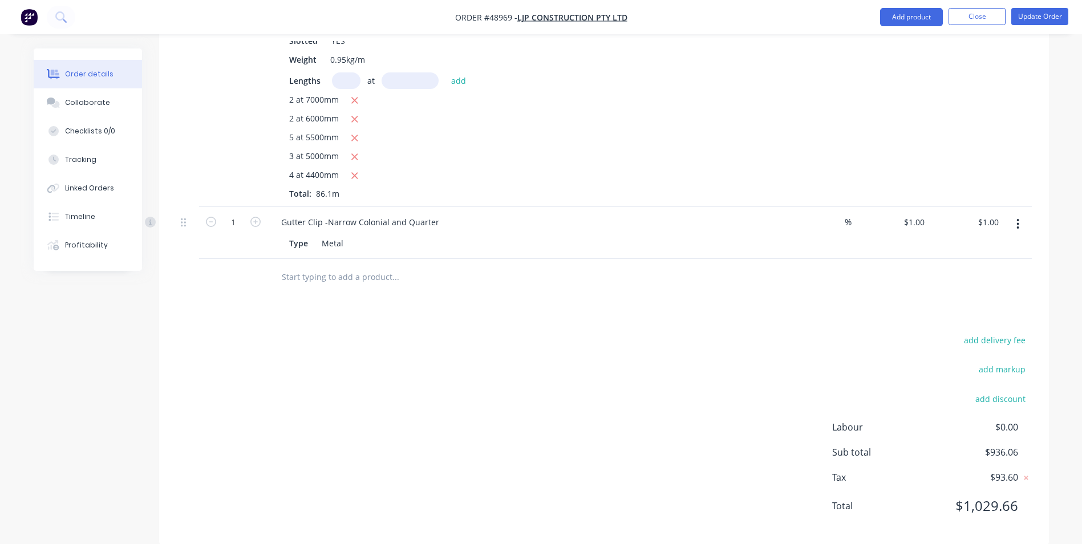
scroll to position [853, 0]
click at [240, 212] on input "1" at bounding box center [233, 220] width 30 height 17
type input "70"
type input "$70.00"
click at [493, 269] on input "text" at bounding box center [395, 275] width 228 height 23
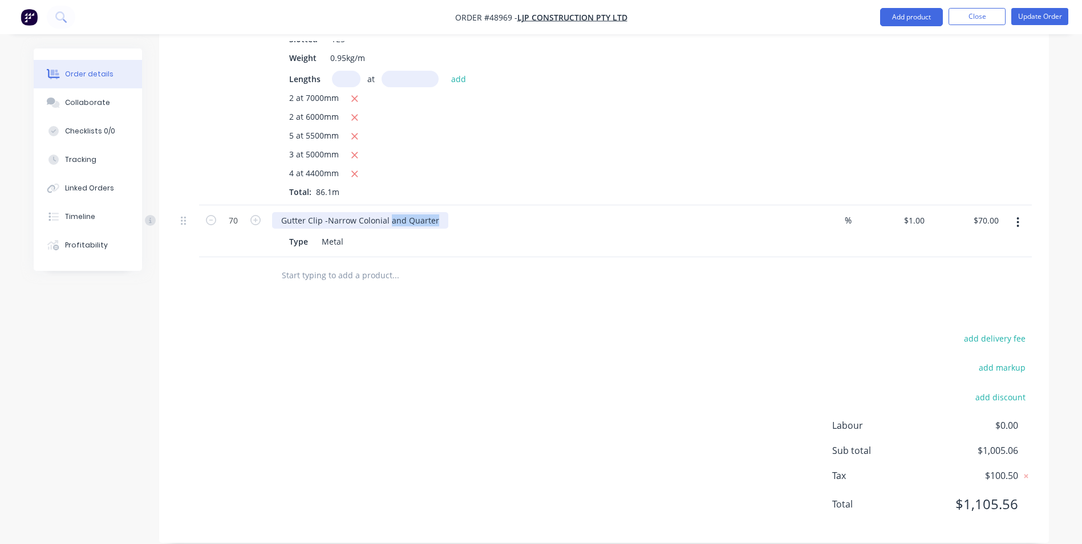
drag, startPoint x: 387, startPoint y: 202, endPoint x: 547, endPoint y: 193, distance: 160.0
click at [549, 212] on div "Gutter Clip -Narrow Colonial and Quarter" at bounding box center [524, 220] width 504 height 17
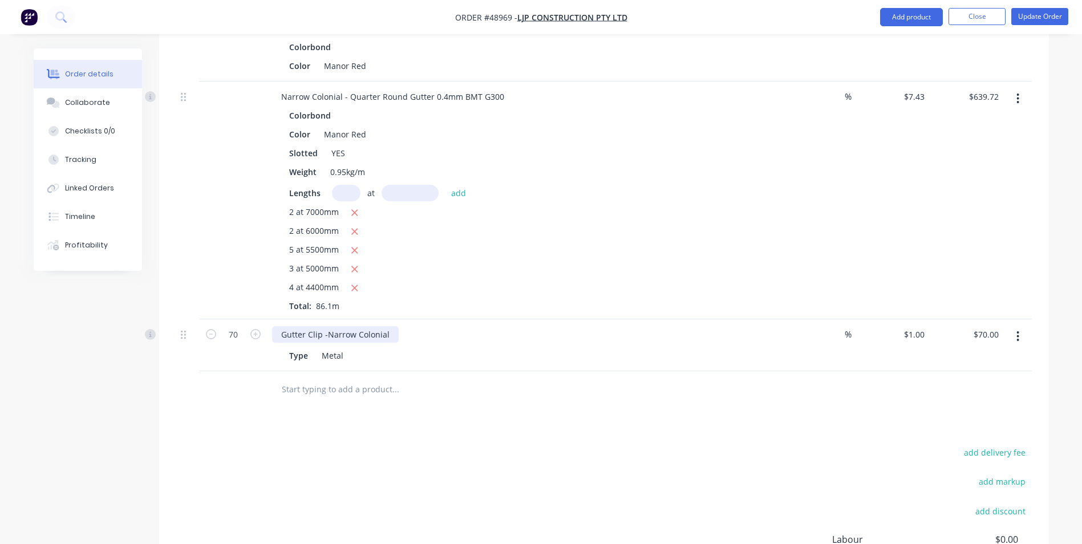
scroll to position [625, 0]
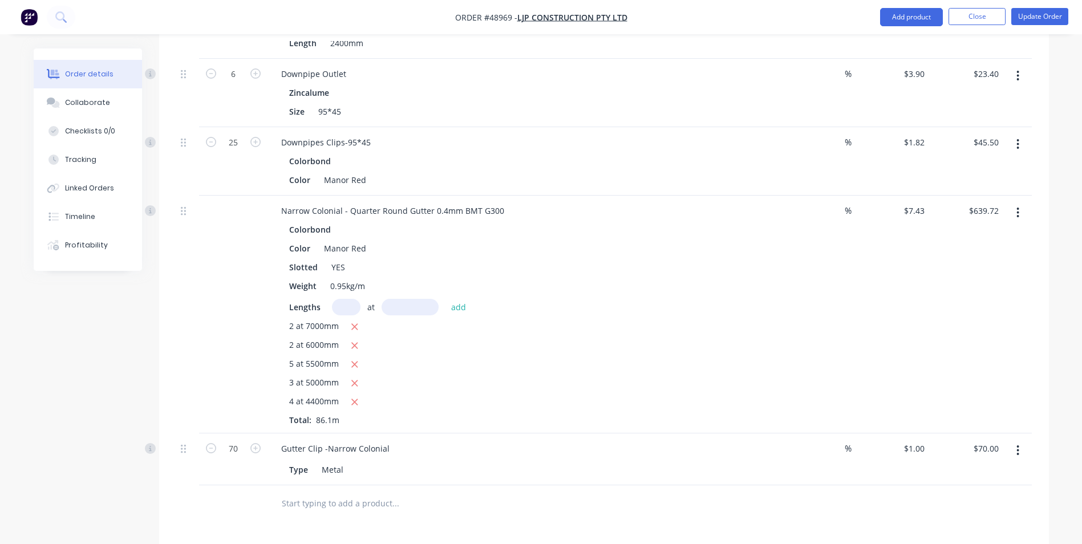
click at [593, 358] on div "2 at 7000mm 2 at 6000mm 5 at 5500mm 3 at 5000mm 4 at 4400mm Total: 86.1m" at bounding box center [524, 373] width 470 height 106
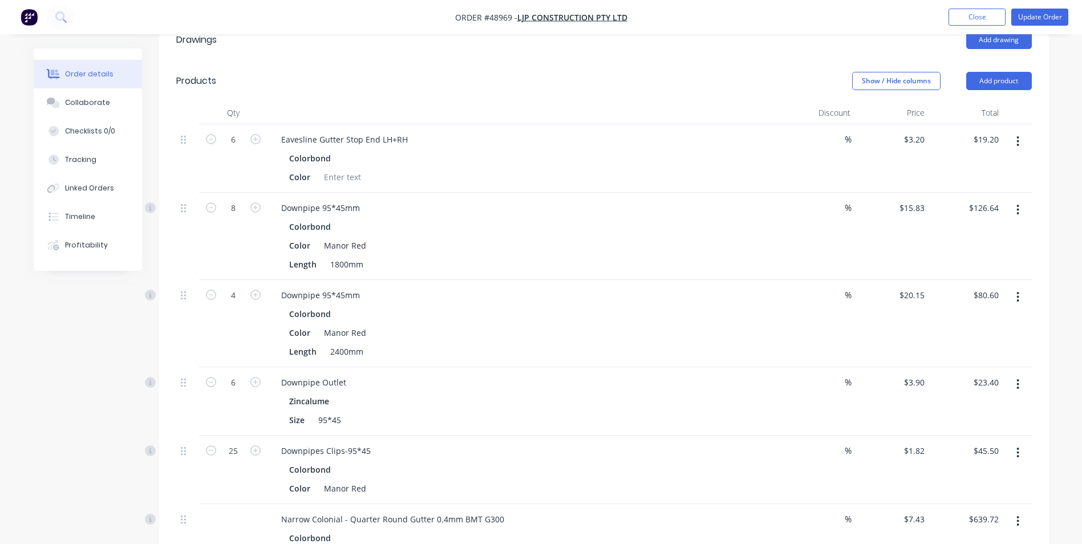
scroll to position [339, 0]
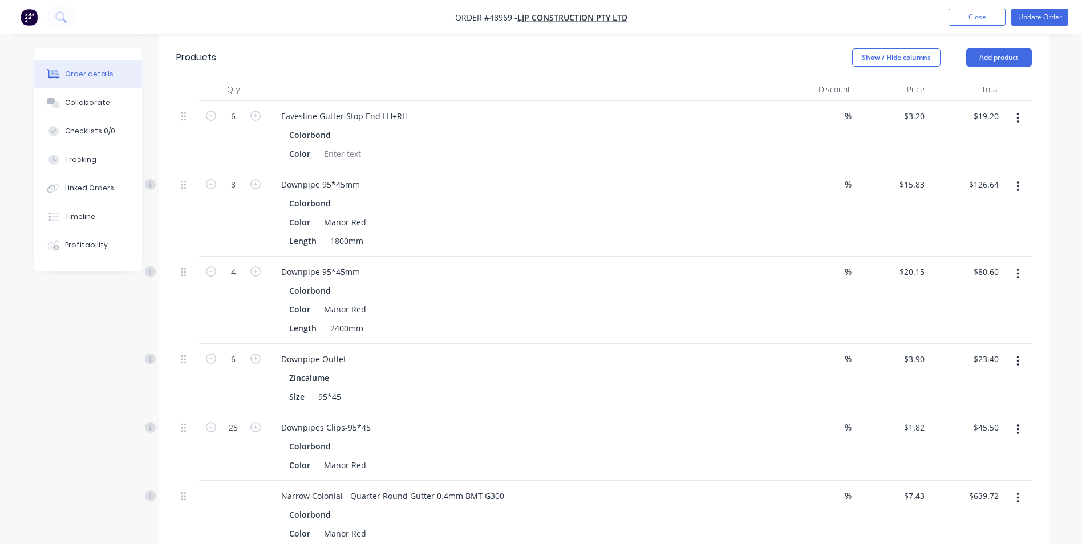
click at [1028, 108] on button "button" at bounding box center [1017, 118] width 27 height 21
click at [967, 208] on div "Delete" at bounding box center [978, 216] width 88 height 17
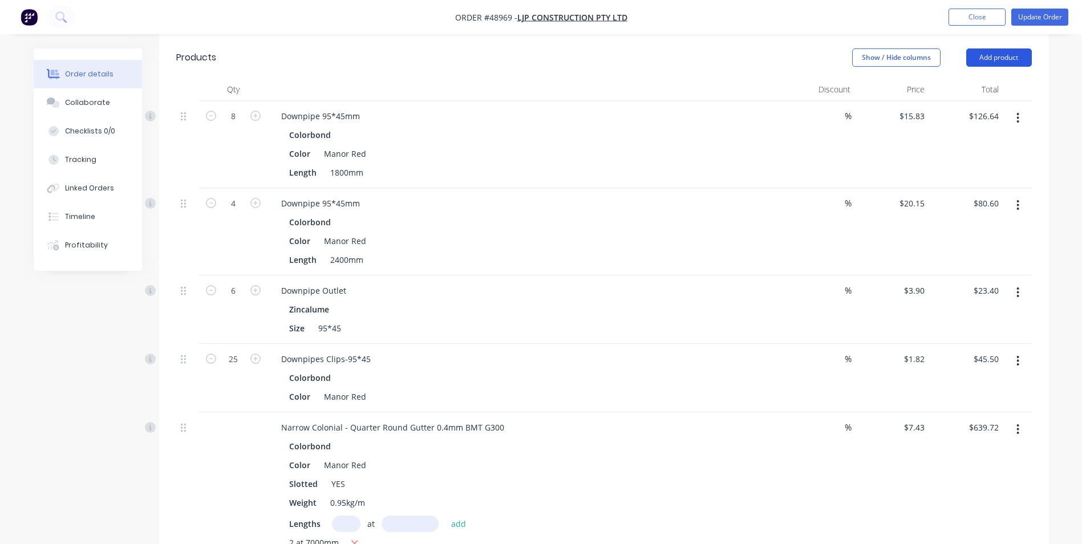
click at [996, 48] on button "Add product" at bounding box center [999, 57] width 66 height 18
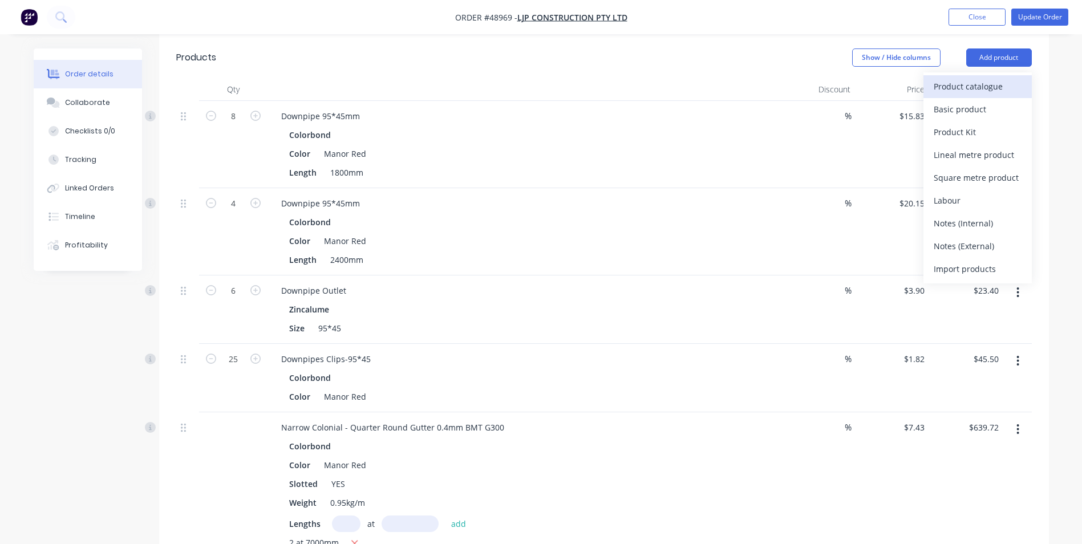
click at [979, 78] on div "Product catalogue" at bounding box center [978, 86] width 88 height 17
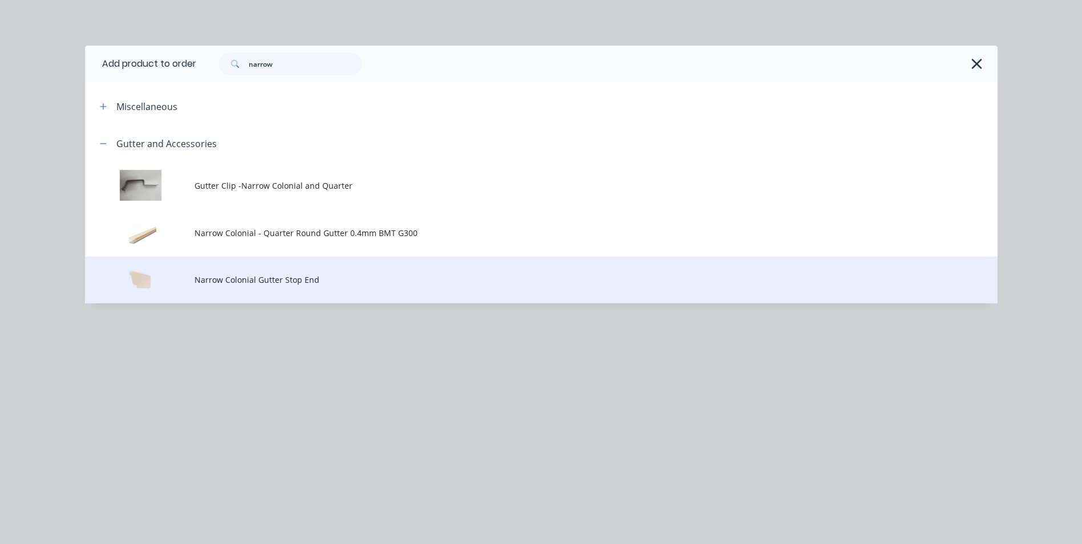
click at [249, 278] on span "Narrow Colonial Gutter Stop End" at bounding box center [515, 280] width 642 height 12
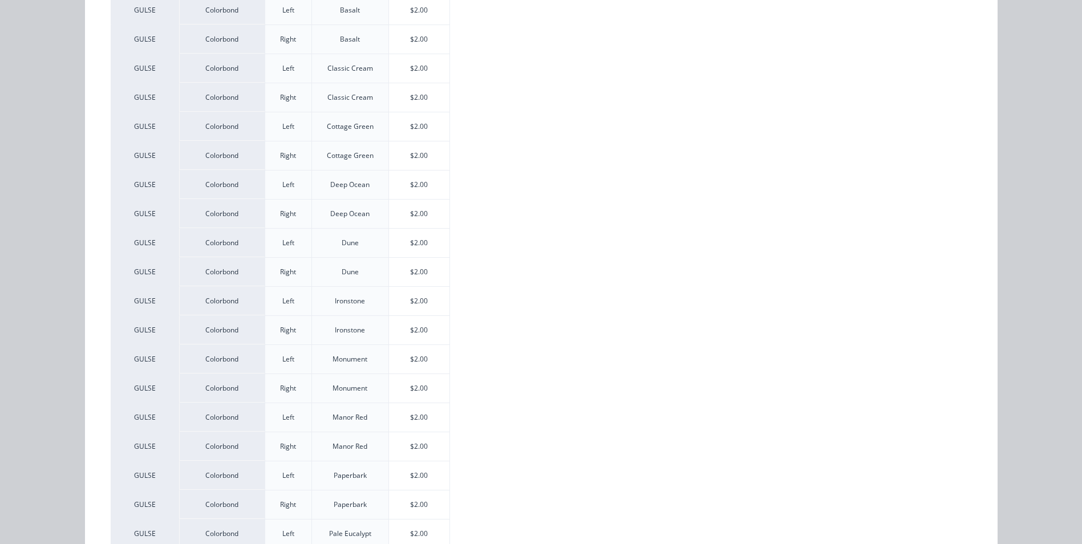
scroll to position [285, 0]
click at [397, 392] on div "$2.00" at bounding box center [419, 391] width 61 height 29
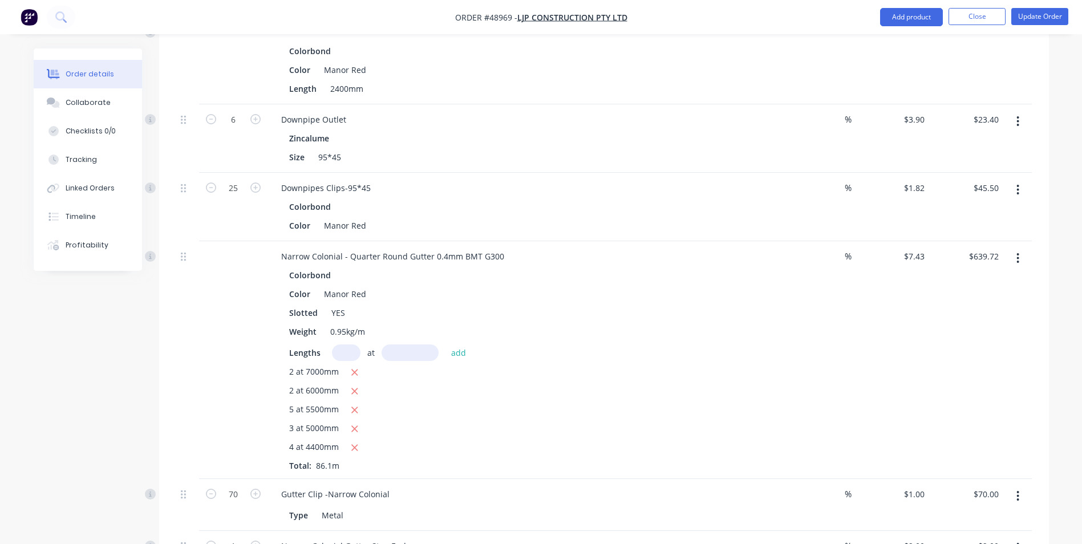
scroll to position [682, 0]
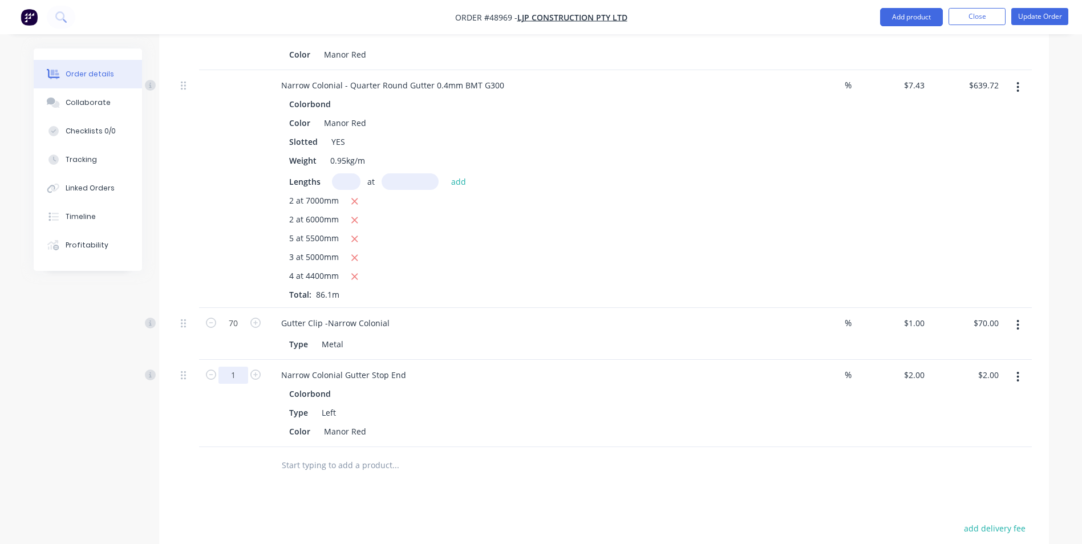
click at [235, 367] on input "1" at bounding box center [233, 375] width 30 height 17
type input "3"
type input "$6.00"
click at [610, 405] on div "Colorbond Type Left Color Manor Red" at bounding box center [524, 413] width 504 height 54
click at [907, 19] on button "Add product" at bounding box center [911, 17] width 63 height 18
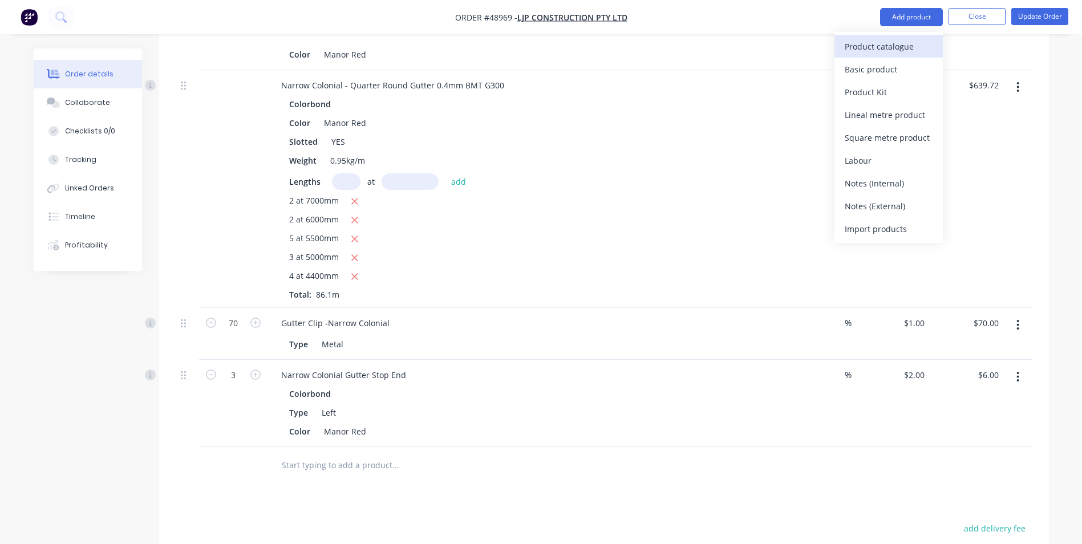
click at [883, 47] on div "Product catalogue" at bounding box center [889, 46] width 88 height 17
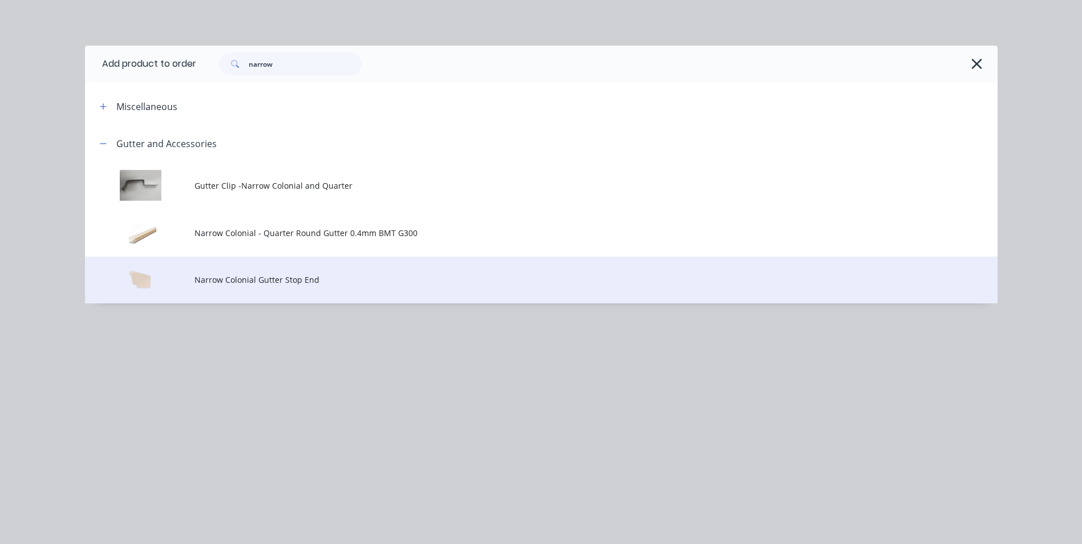
click at [277, 285] on span "Narrow Colonial Gutter Stop End" at bounding box center [515, 280] width 642 height 12
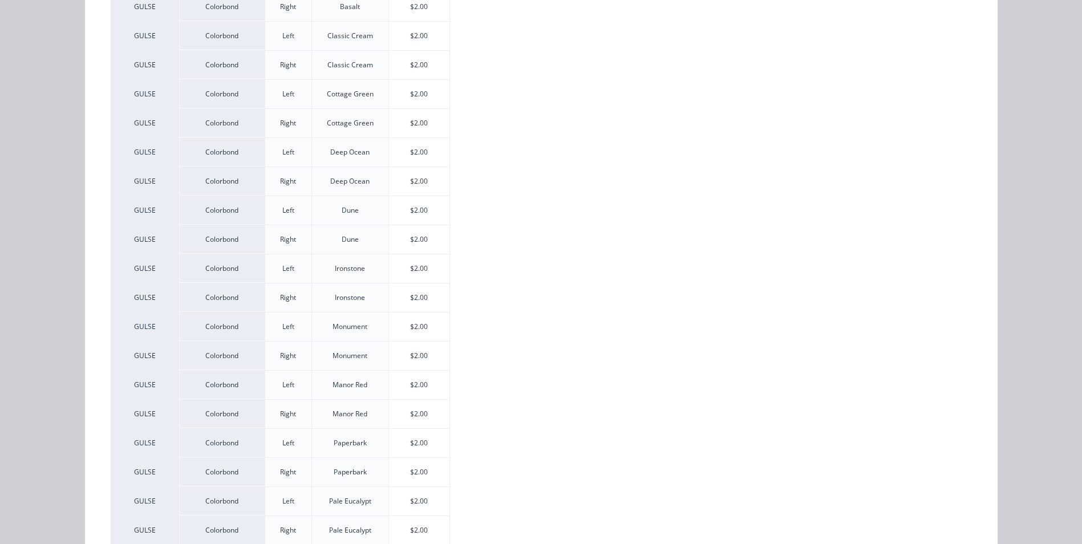
scroll to position [342, 0]
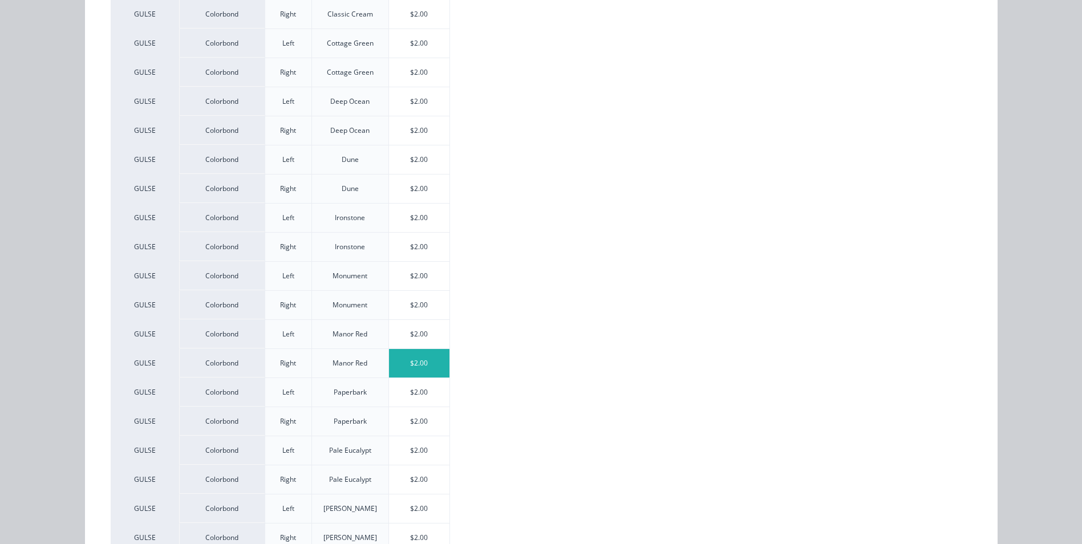
click at [403, 353] on div "$2.00" at bounding box center [419, 363] width 61 height 29
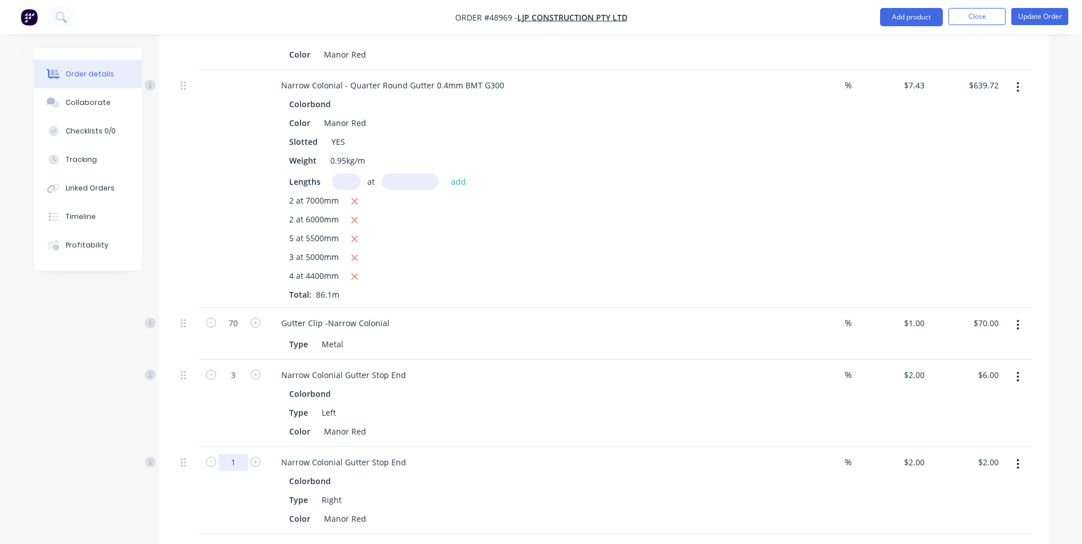
click at [243, 454] on input "1" at bounding box center [233, 462] width 30 height 17
type input "3"
type input "$6.00"
click at [469, 473] on div "Colorbond" at bounding box center [524, 481] width 470 height 17
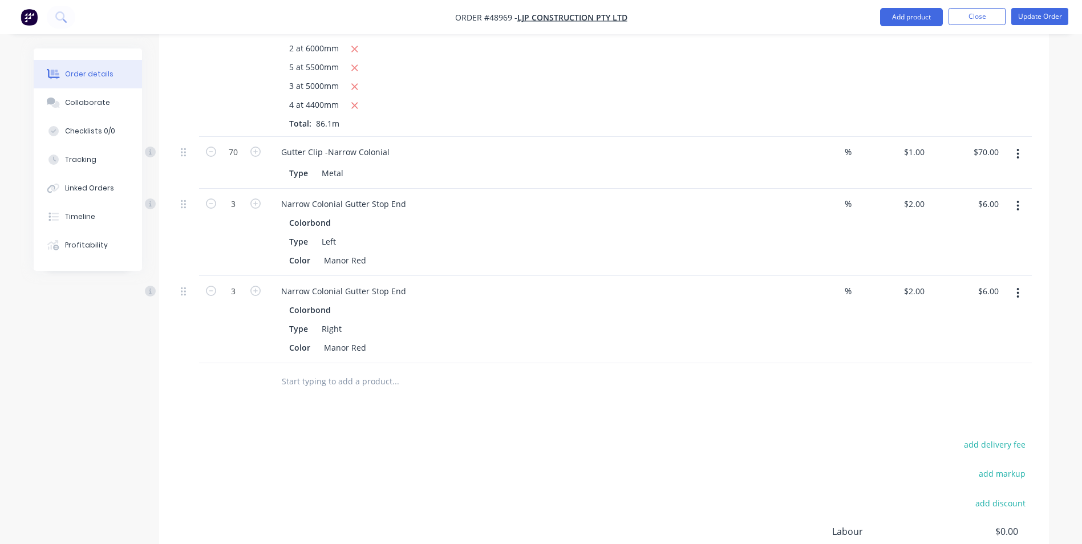
scroll to position [959, 0]
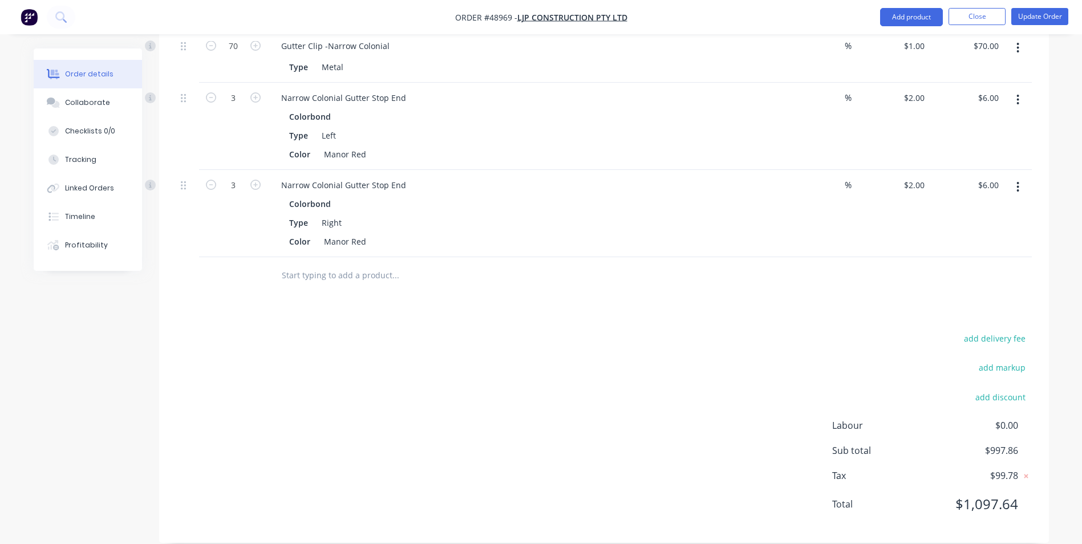
drag, startPoint x: 519, startPoint y: 447, endPoint x: 540, endPoint y: 516, distance: 71.5
click at [525, 444] on div "add delivery fee add markup add discount Labour $0.00 Sub total $997.86 Tax $99…" at bounding box center [604, 428] width 856 height 195
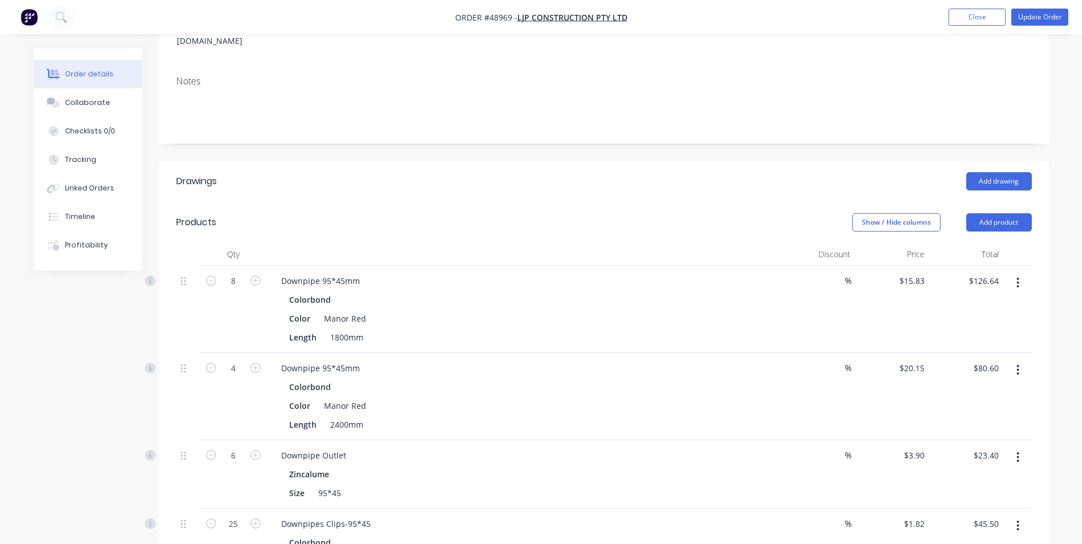
scroll to position [0, 0]
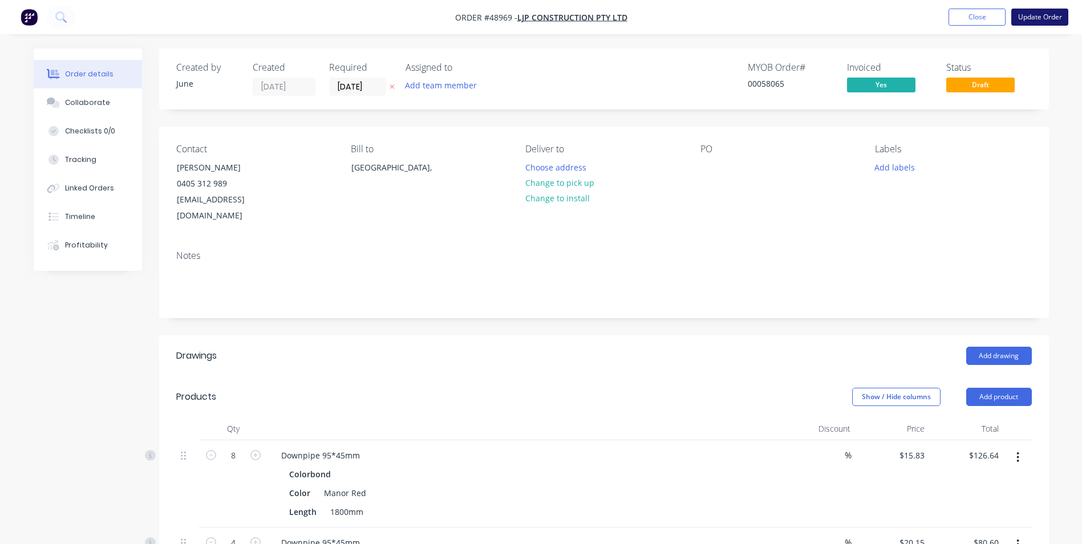
click at [1033, 16] on button "Update Order" at bounding box center [1039, 17] width 57 height 17
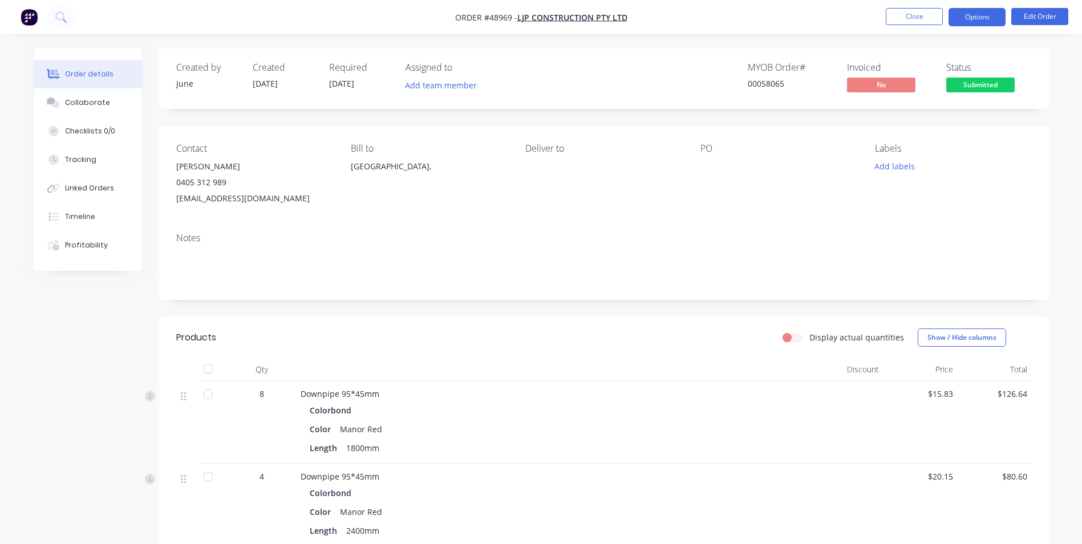
click at [958, 20] on button "Options" at bounding box center [976, 17] width 57 height 18
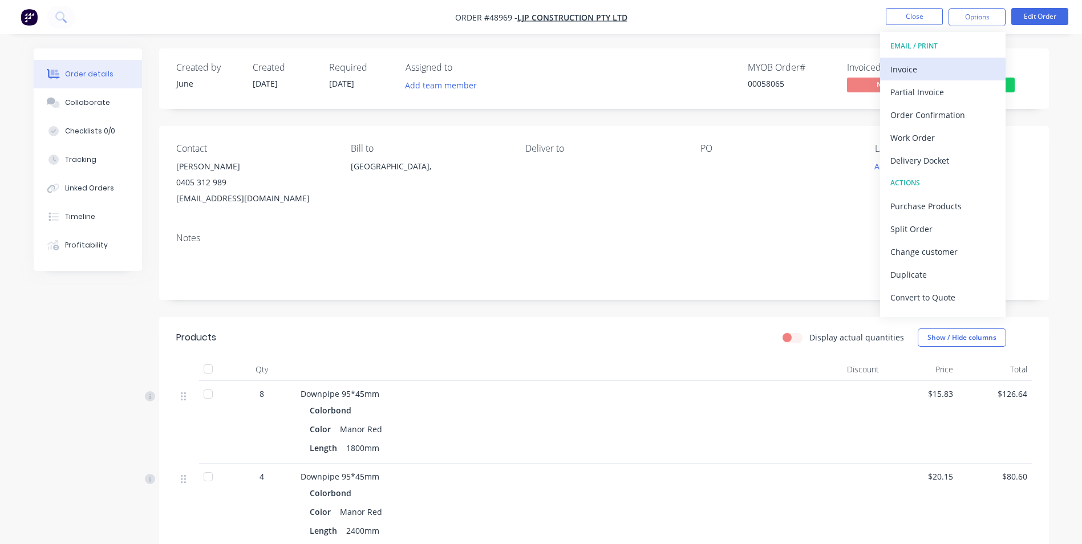
click at [958, 64] on div "Invoice" at bounding box center [942, 69] width 105 height 17
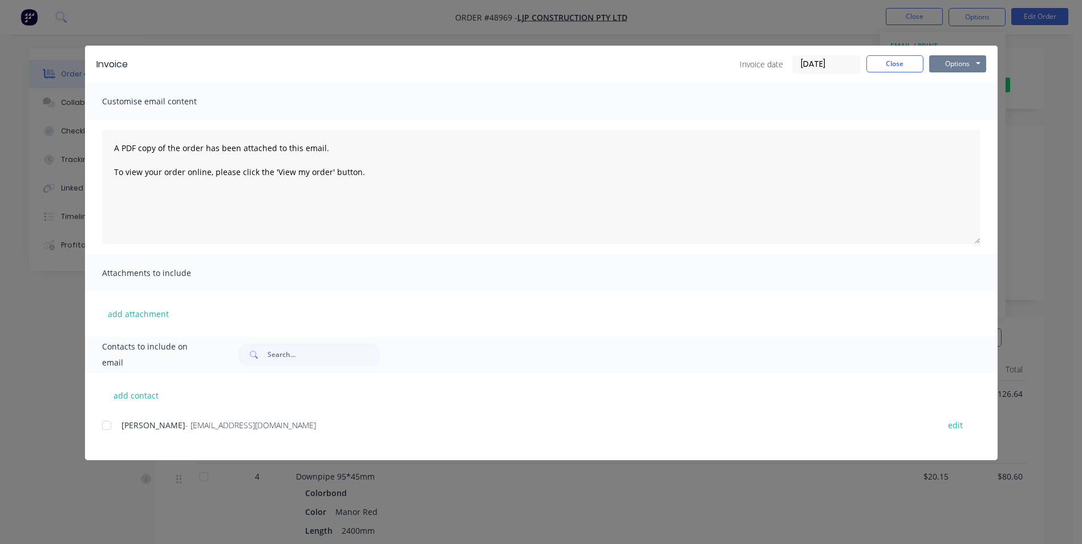
click at [943, 63] on button "Options" at bounding box center [957, 63] width 57 height 17
click at [953, 102] on button "Print" at bounding box center [965, 103] width 73 height 19
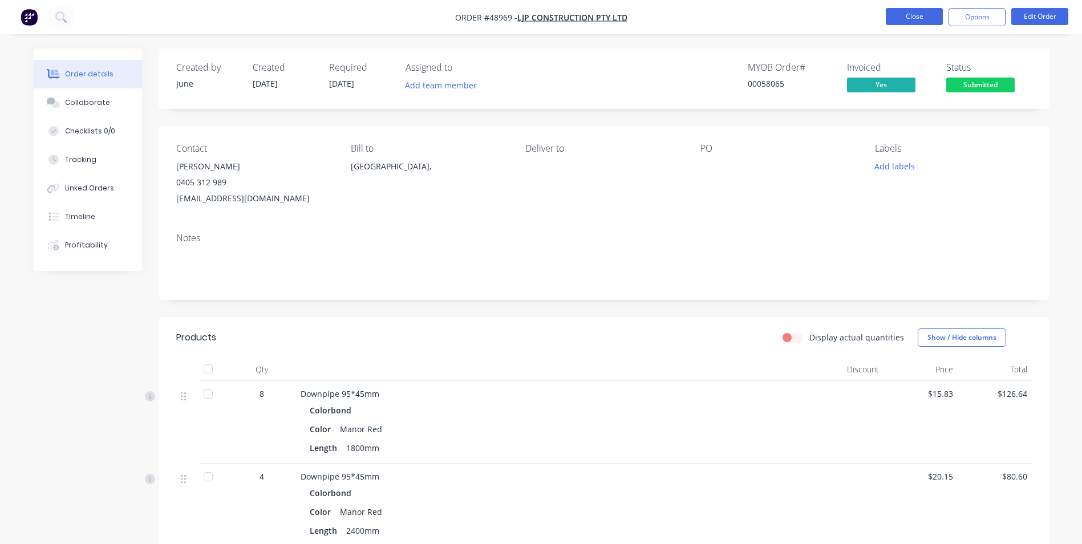
click at [933, 25] on button "Close" at bounding box center [914, 16] width 57 height 17
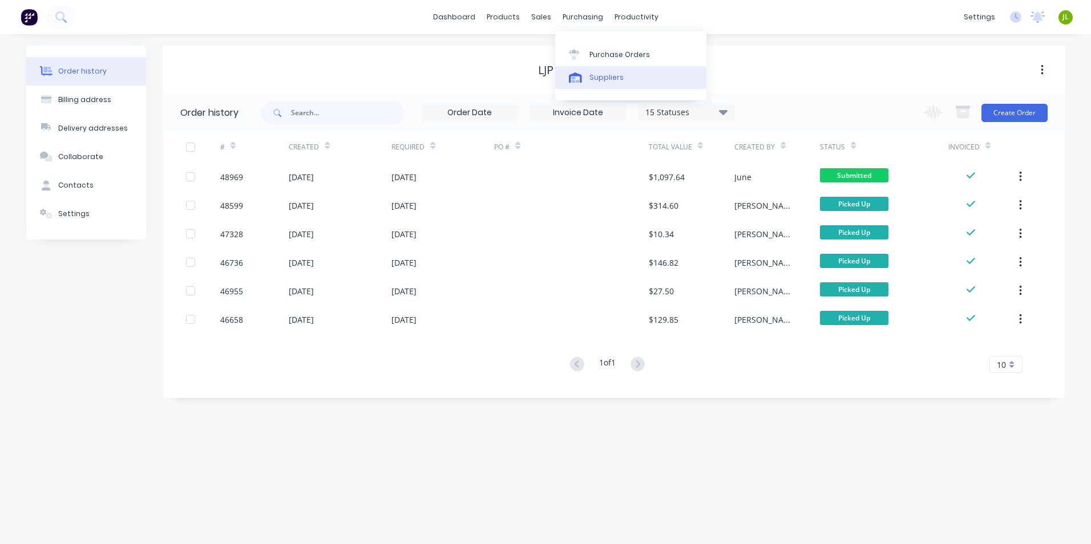
click at [606, 72] on div "Suppliers" at bounding box center [606, 77] width 34 height 10
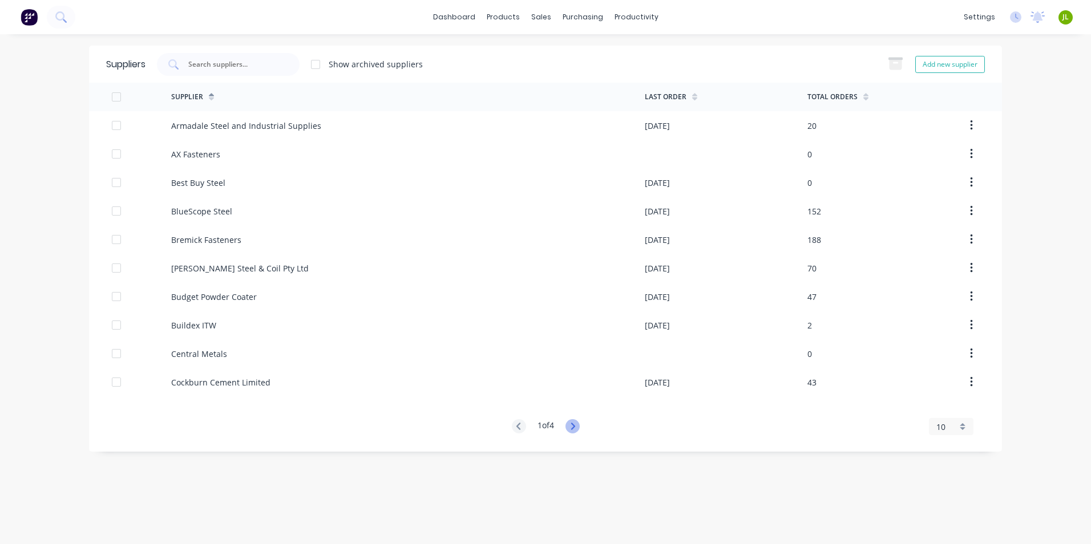
click at [571, 424] on icon at bounding box center [572, 426] width 14 height 14
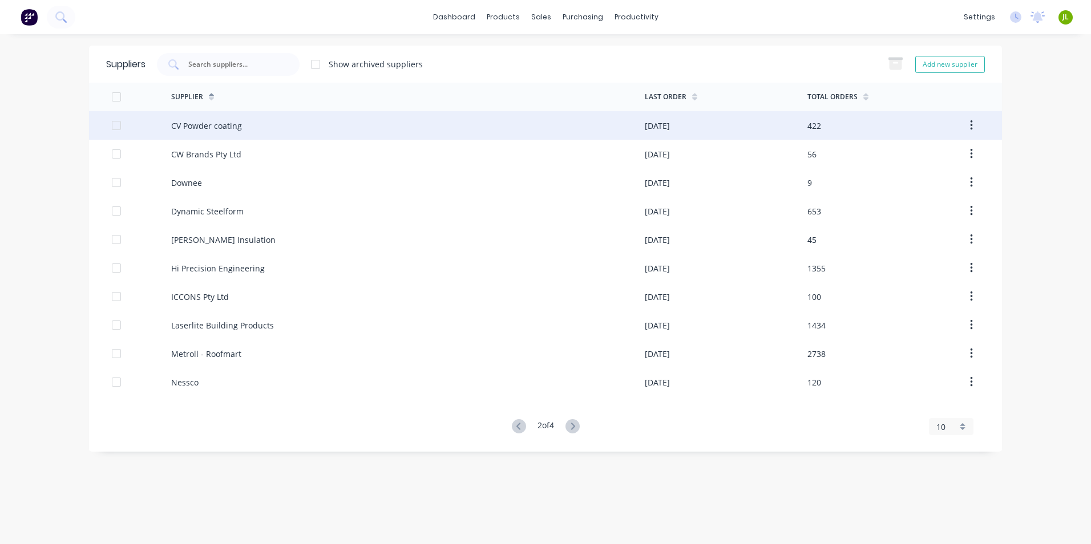
click at [329, 124] on div "CV Powder coating" at bounding box center [407, 125] width 473 height 29
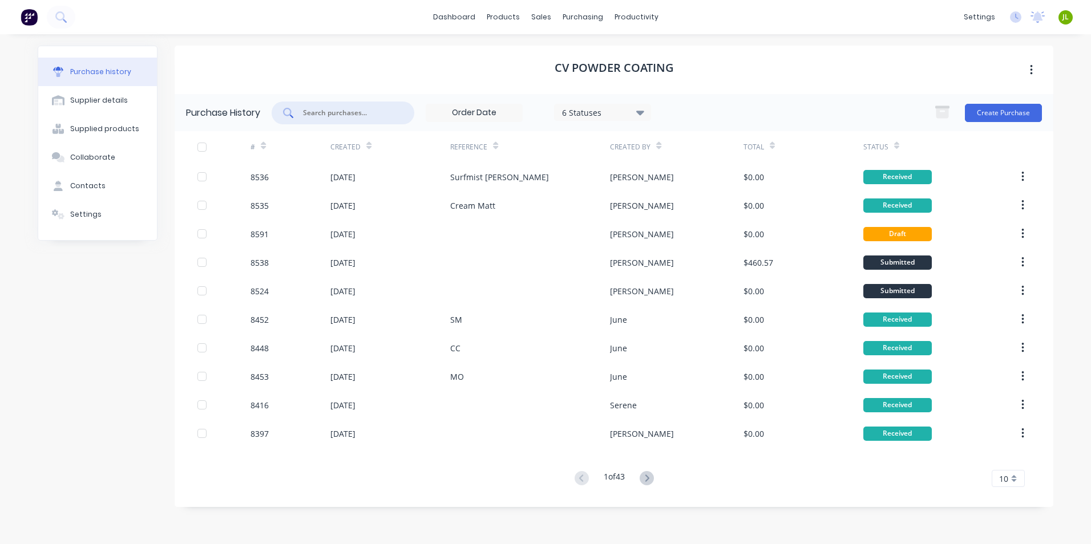
click at [340, 112] on input "text" at bounding box center [349, 112] width 95 height 11
type input "8538"
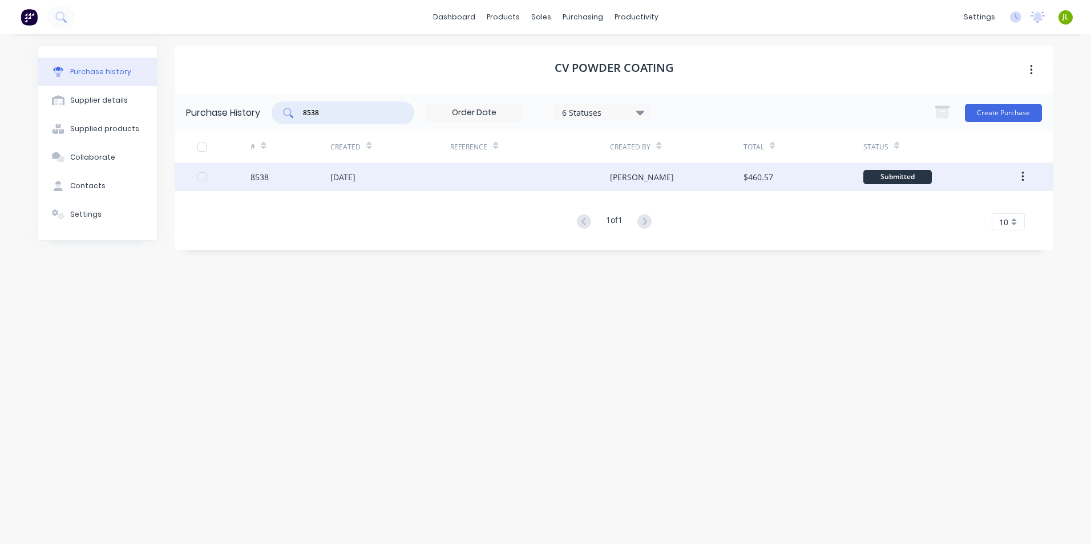
click at [514, 165] on div at bounding box center [530, 177] width 160 height 29
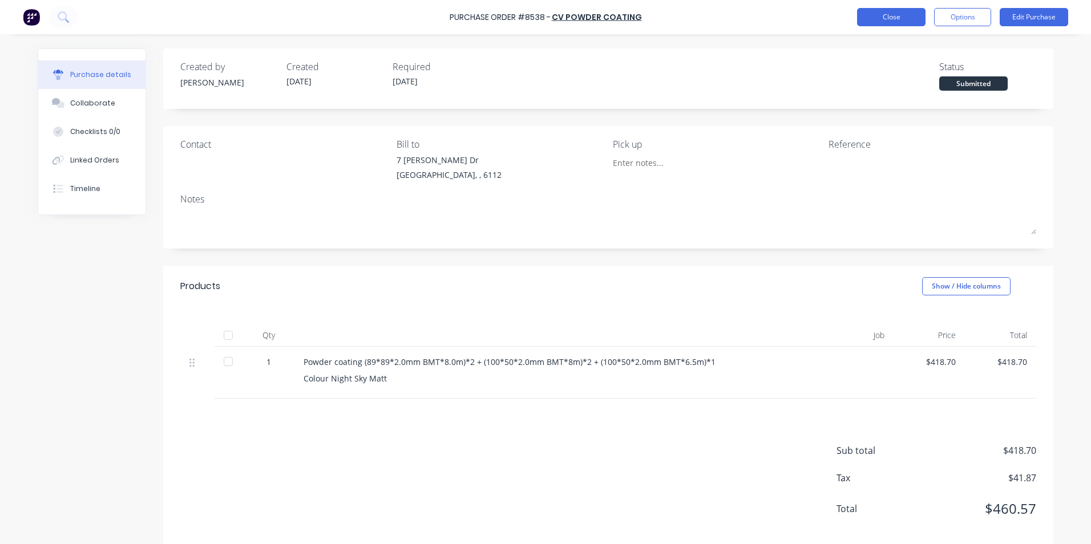
click at [892, 13] on button "Close" at bounding box center [891, 17] width 68 height 18
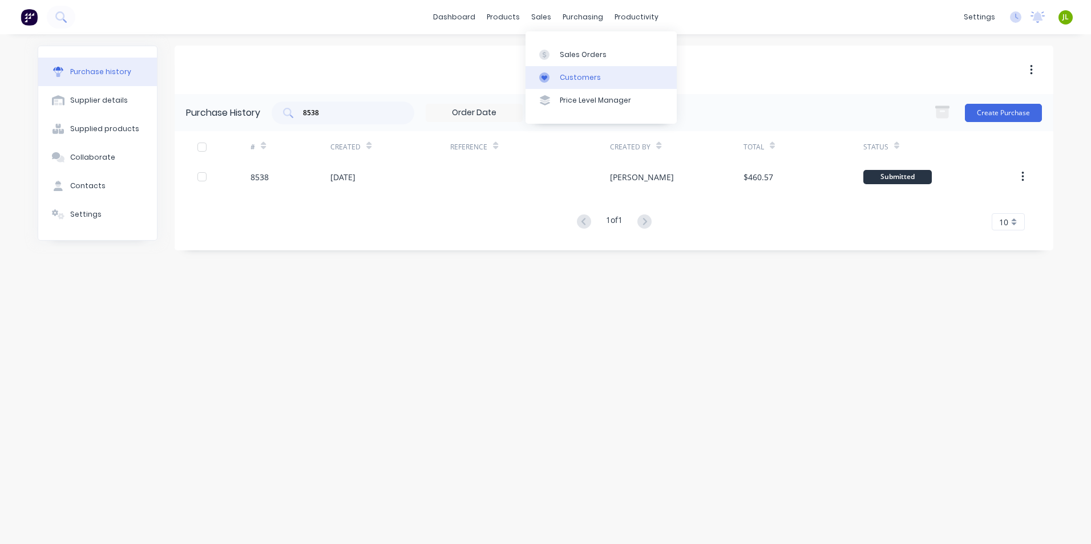
click at [572, 76] on div "Customers" at bounding box center [580, 77] width 41 height 10
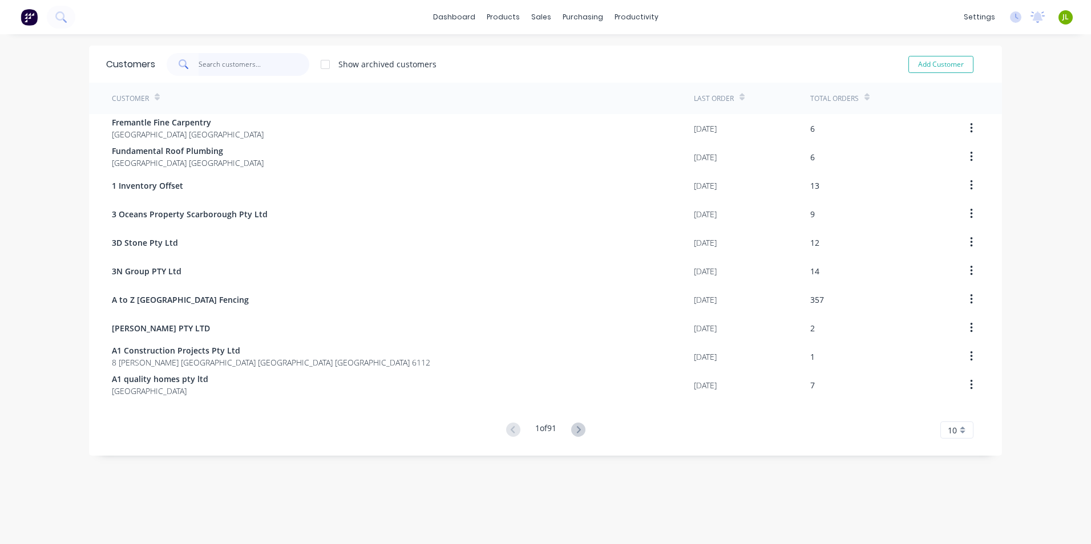
click at [225, 75] on input "text" at bounding box center [253, 64] width 111 height 23
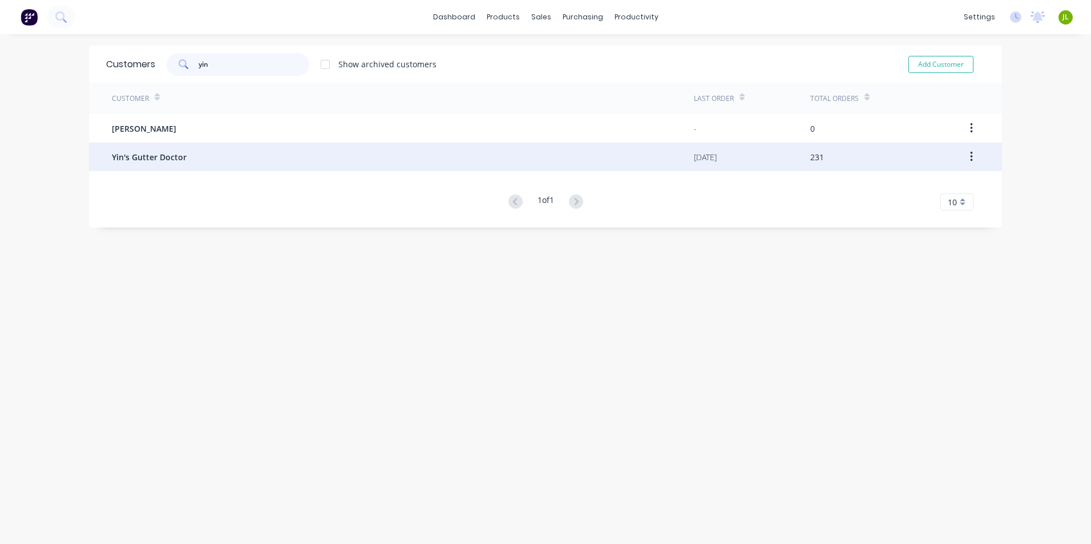
type input "yin"
click at [196, 161] on div "Yin's Gutter Doctor" at bounding box center [403, 157] width 582 height 29
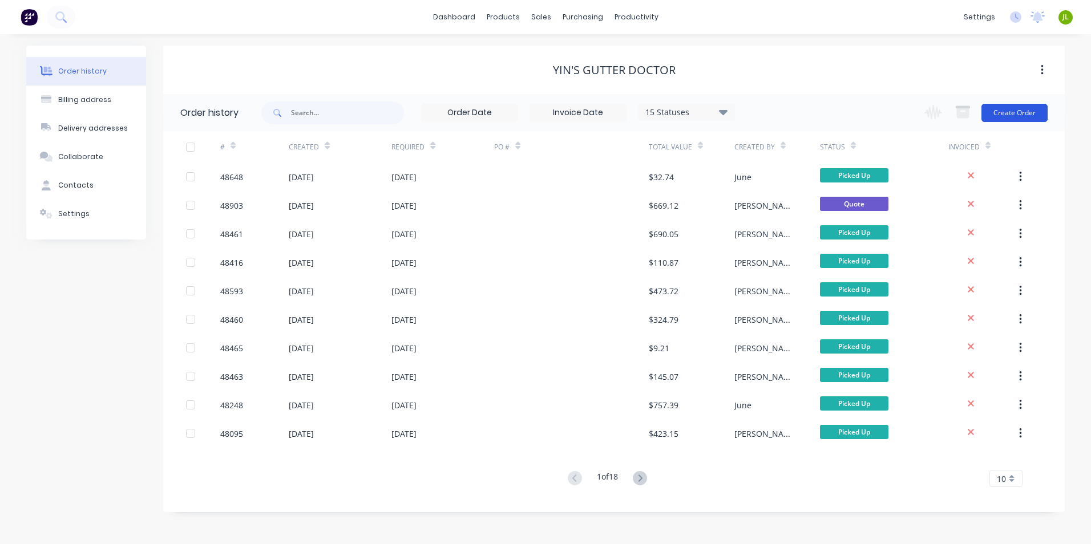
click at [1000, 117] on button "Create Order" at bounding box center [1014, 113] width 66 height 18
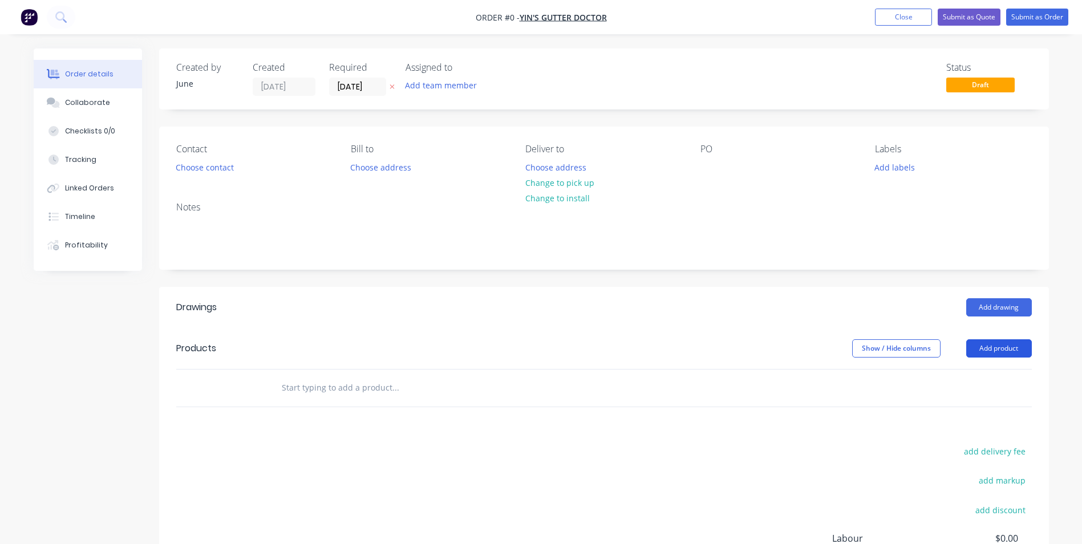
click at [994, 352] on button "Add product" at bounding box center [999, 348] width 66 height 18
click at [987, 376] on div "Product catalogue" at bounding box center [978, 377] width 88 height 17
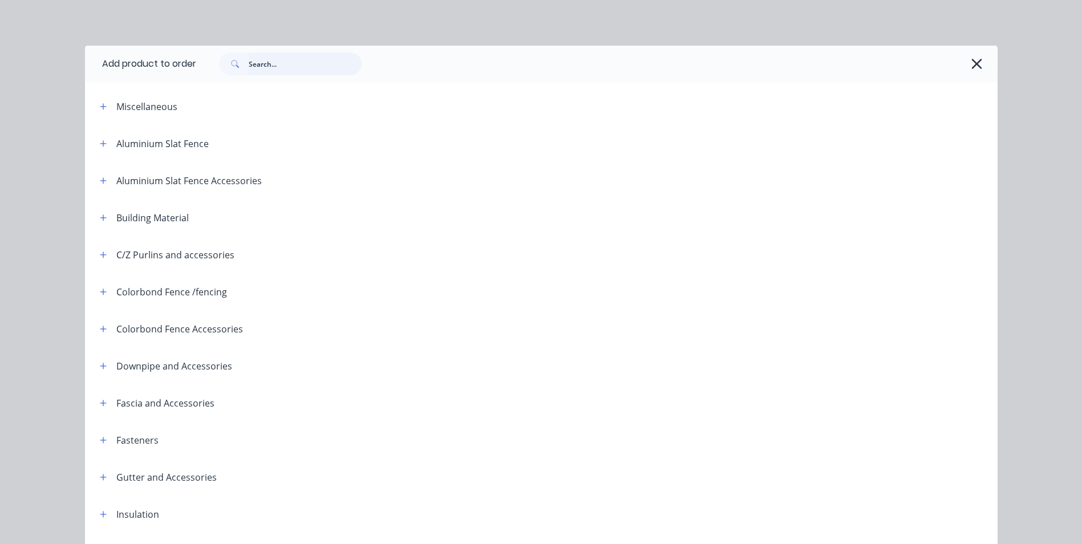
click at [257, 66] on input "text" at bounding box center [305, 63] width 113 height 23
type input "s"
type input "rhs"
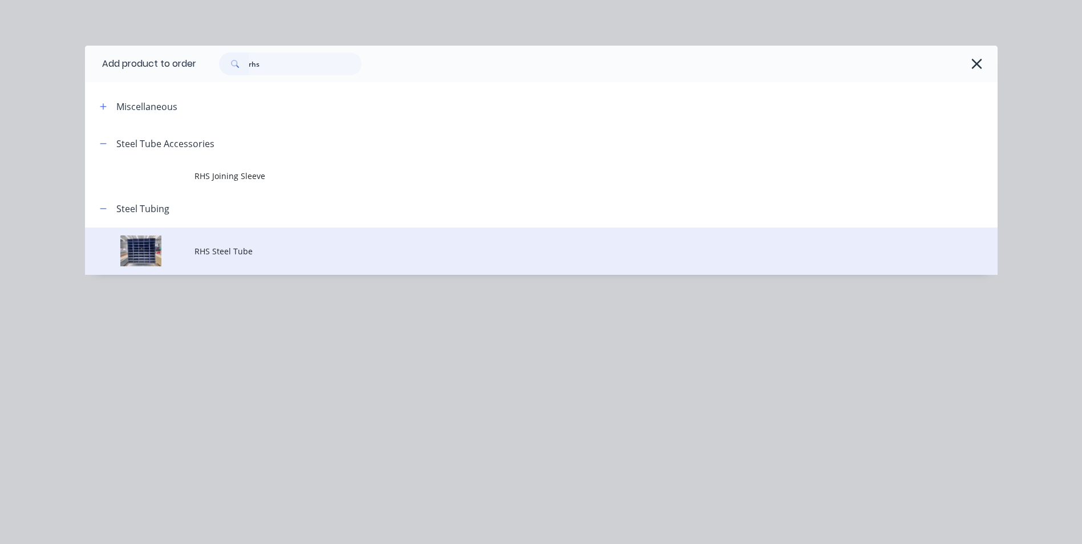
click at [267, 259] on td "RHS Steel Tube" at bounding box center [595, 251] width 803 height 47
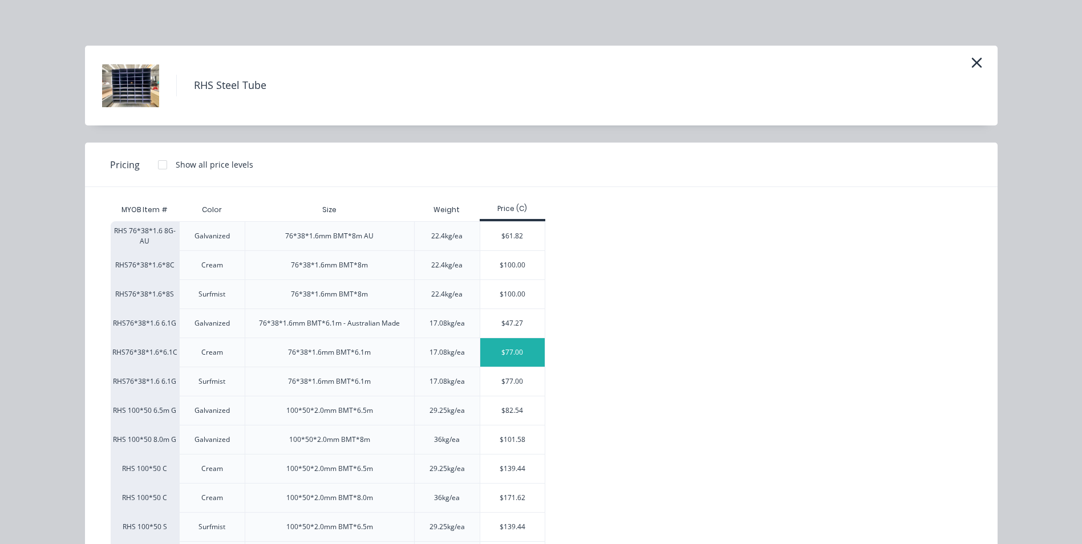
click at [513, 356] on div "$77.00" at bounding box center [512, 352] width 64 height 29
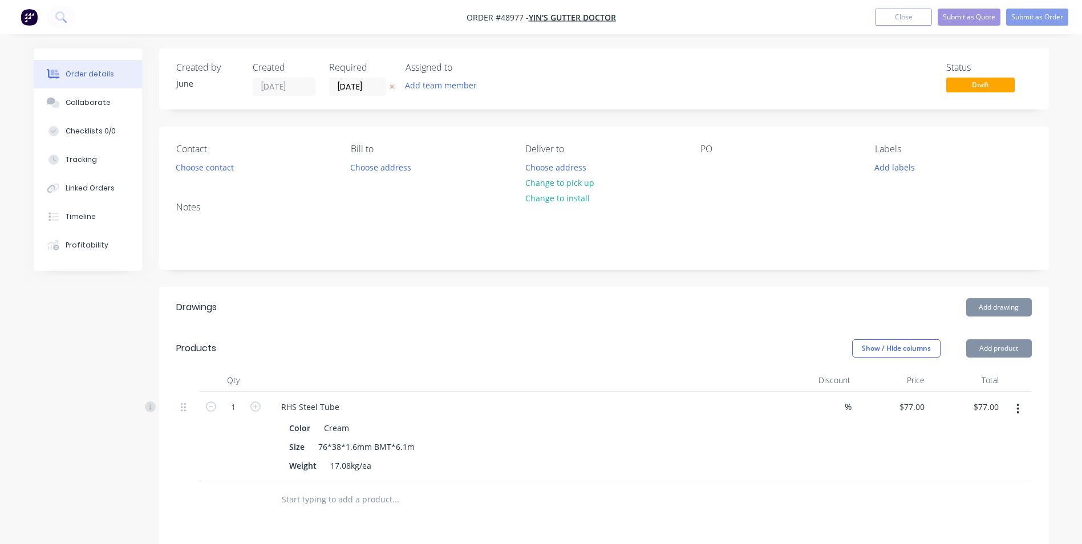
scroll to position [228, 0]
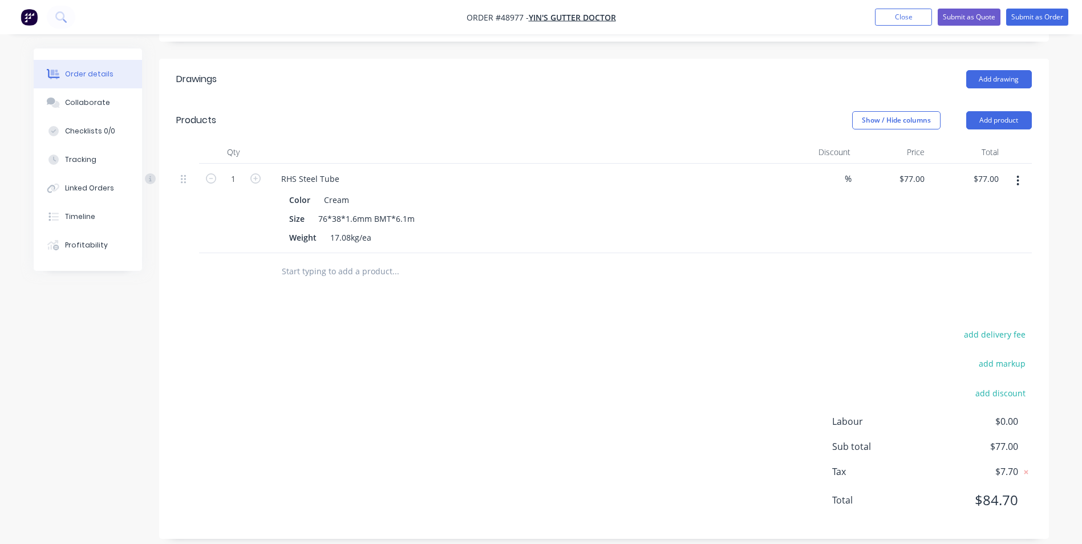
click at [581, 374] on div "add delivery fee add markup add discount Labour $0.00 Sub total $77.00 Tax $7.7…" at bounding box center [604, 424] width 856 height 195
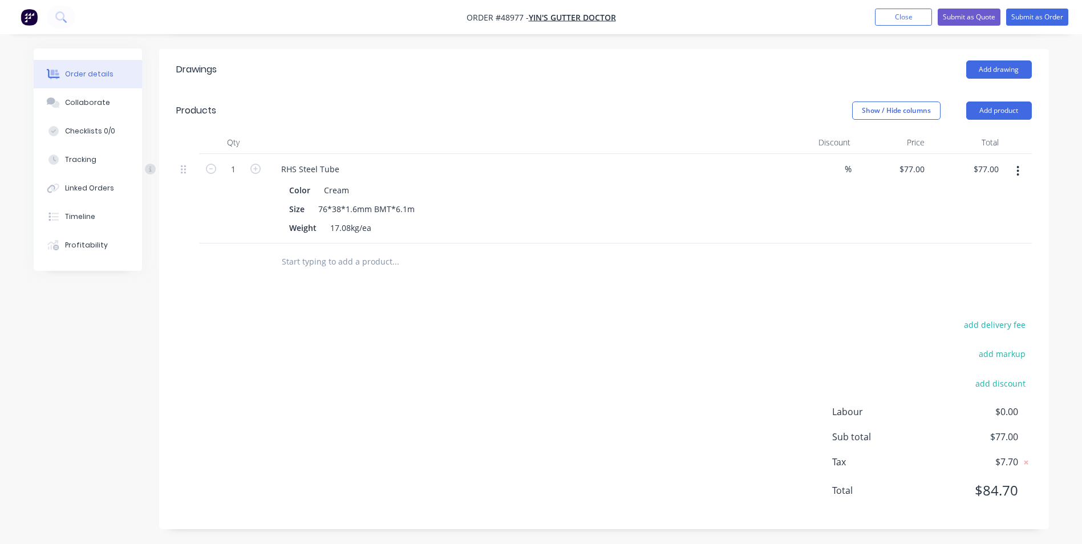
scroll to position [240, 0]
click at [998, 378] on button "add discount" at bounding box center [1001, 380] width 62 height 15
click at [886, 390] on input at bounding box center [894, 384] width 108 height 17
type input "Discount"
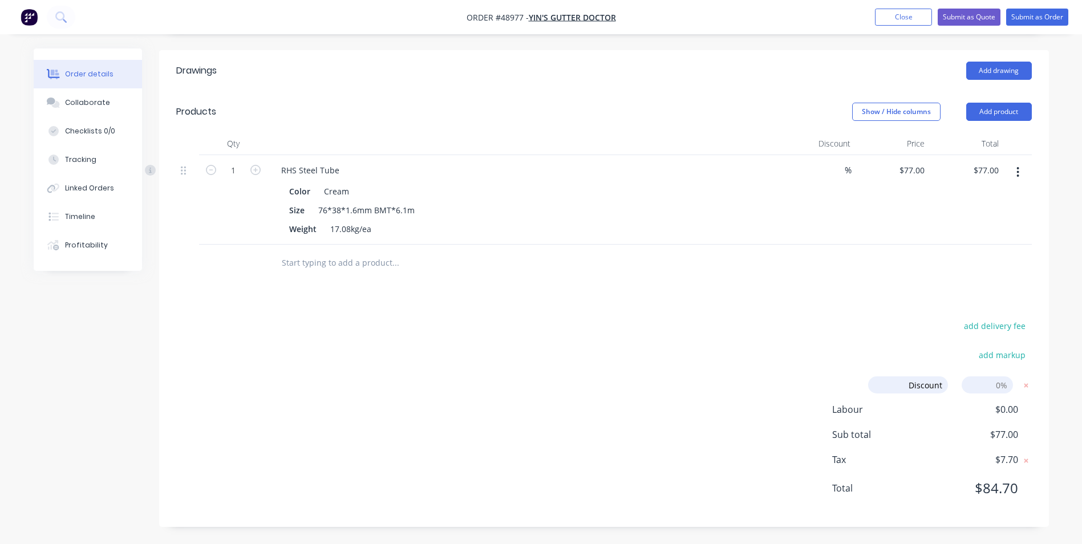
click at [999, 385] on input at bounding box center [987, 384] width 51 height 17
type input "7"
click at [632, 341] on div "add delivery fee add markup Discount Discount Discount name (Optional) 7 7 0% L…" at bounding box center [604, 414] width 856 height 192
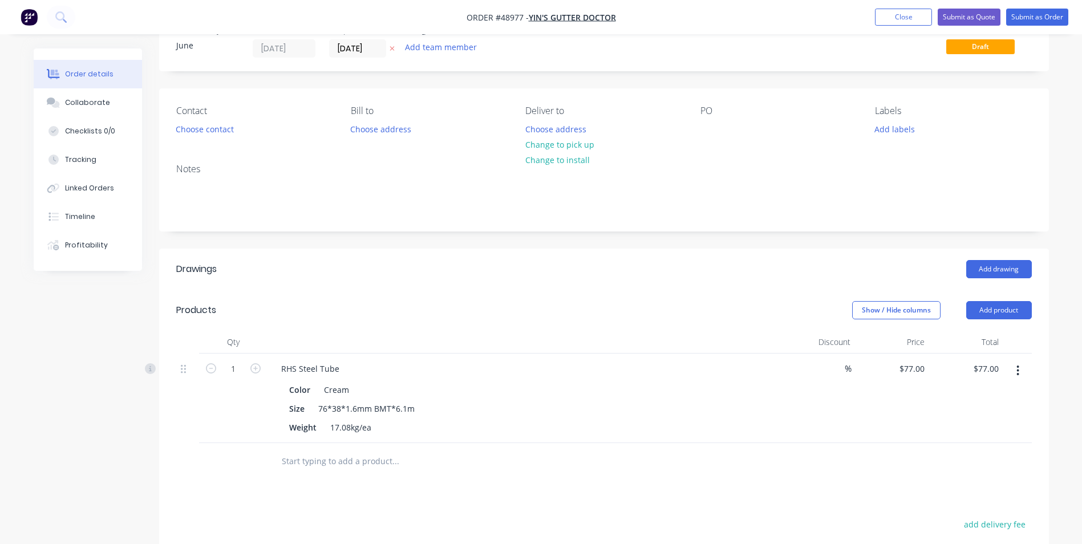
scroll to position [0, 0]
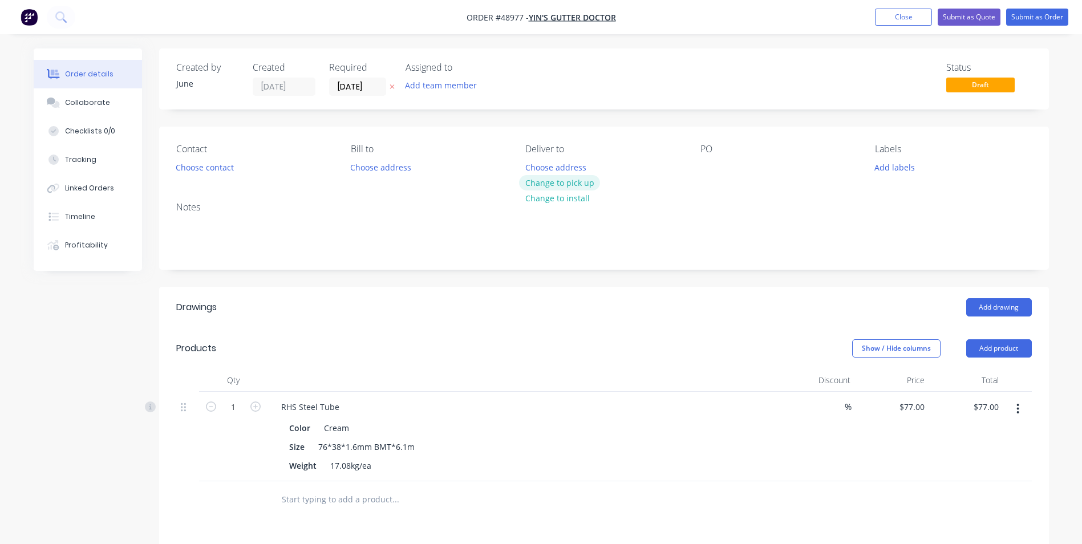
click at [542, 184] on button "Change to pick up" at bounding box center [559, 182] width 81 height 15
click at [224, 167] on button "Choose contact" at bounding box center [204, 166] width 70 height 15
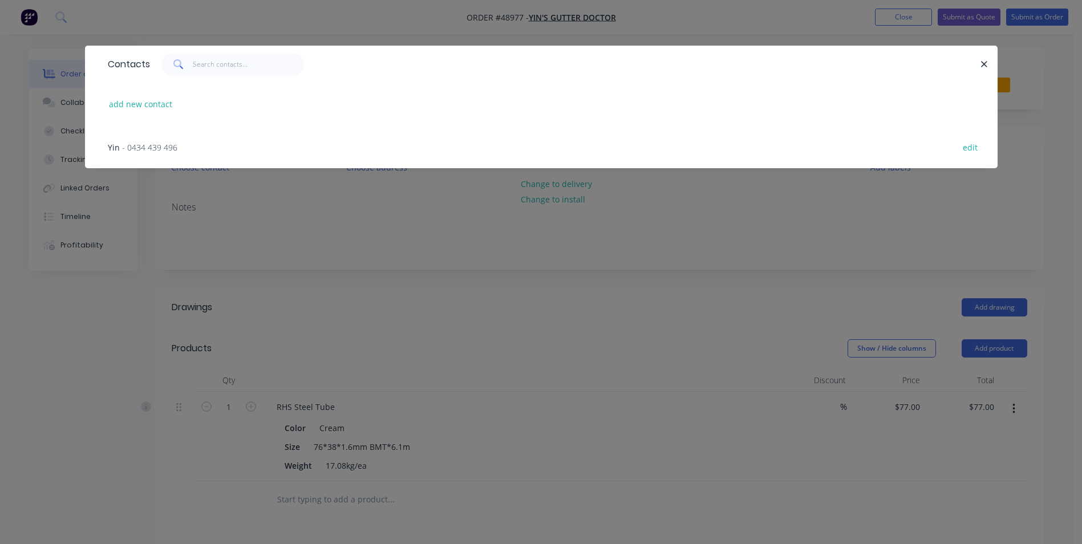
click at [166, 139] on div "Yin - 0434 439 496 edit" at bounding box center [541, 146] width 878 height 43
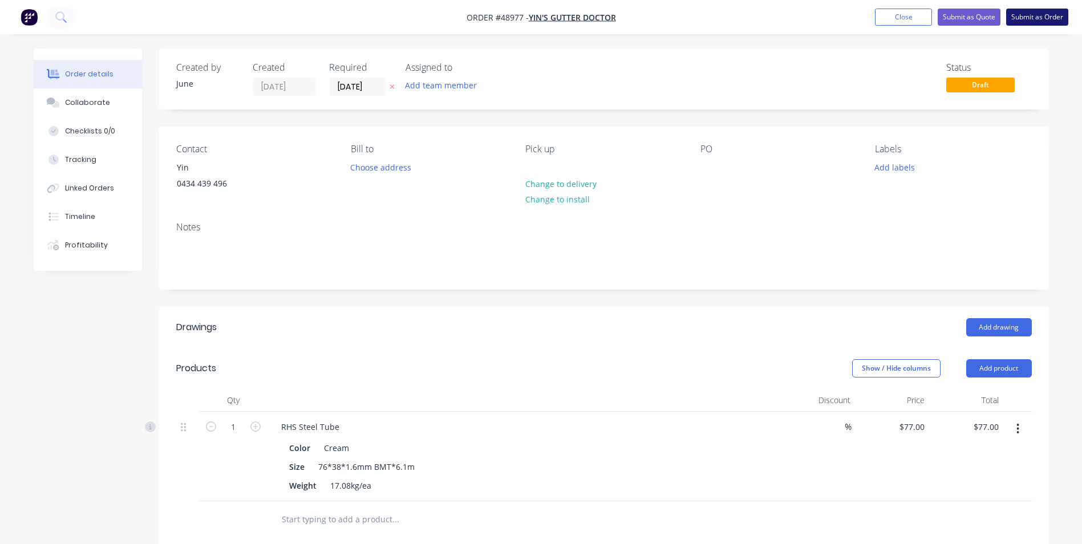
click at [1041, 15] on button "Submit as Order" at bounding box center [1037, 17] width 62 height 17
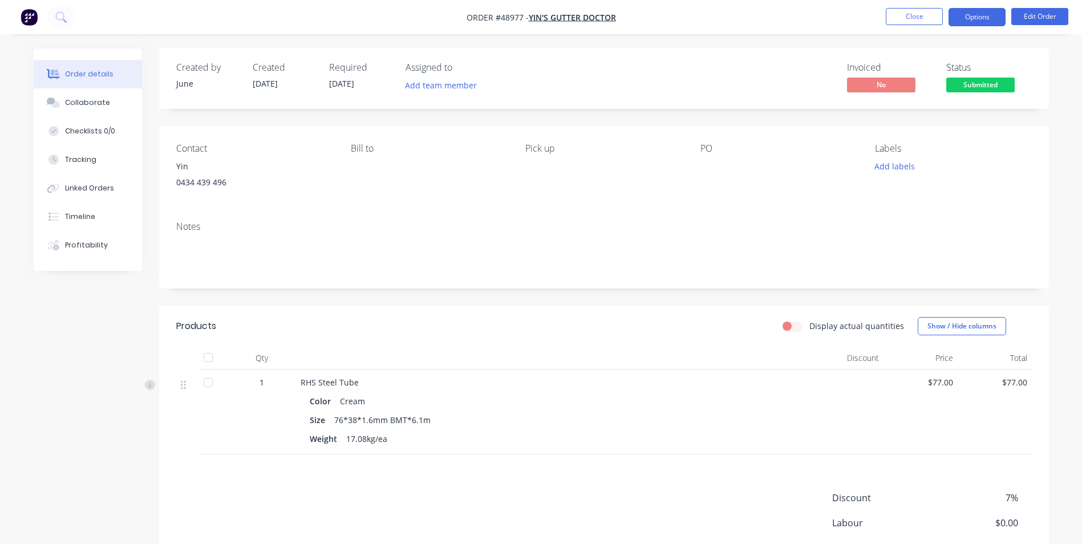
click at [995, 22] on button "Options" at bounding box center [976, 17] width 57 height 18
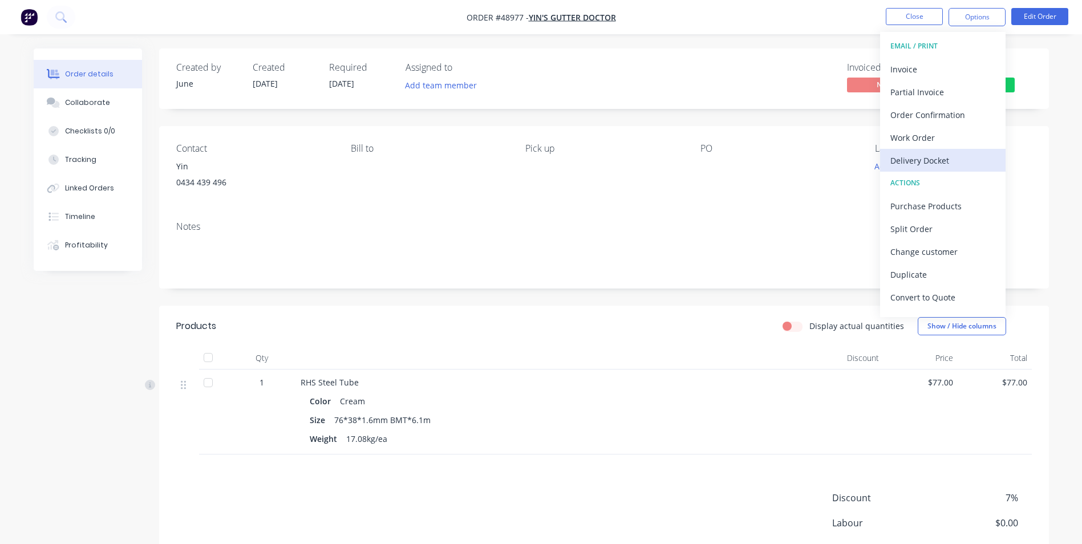
click at [936, 158] on div "Delivery Docket" at bounding box center [942, 160] width 105 height 17
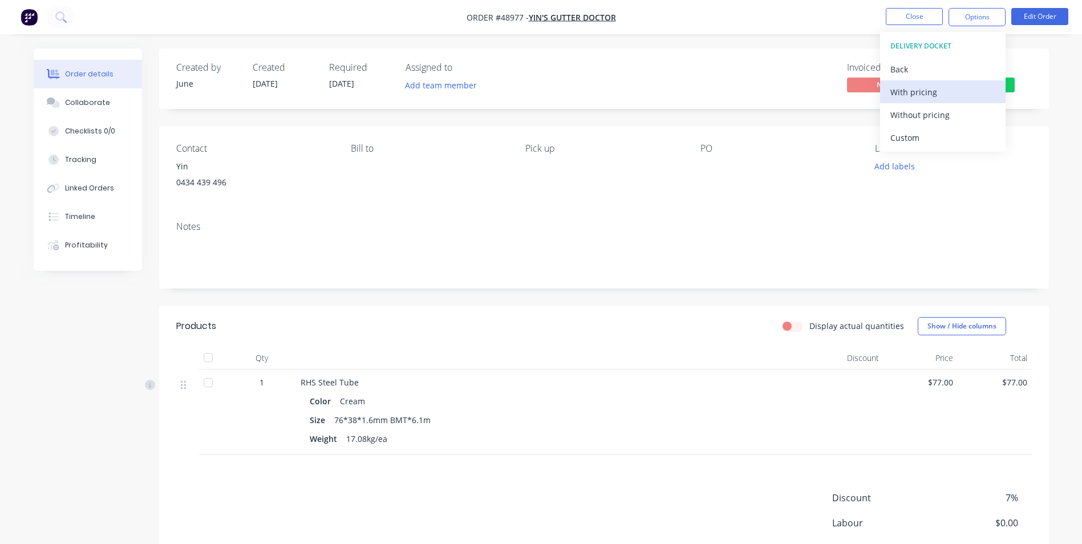
click at [948, 95] on div "With pricing" at bounding box center [942, 92] width 105 height 17
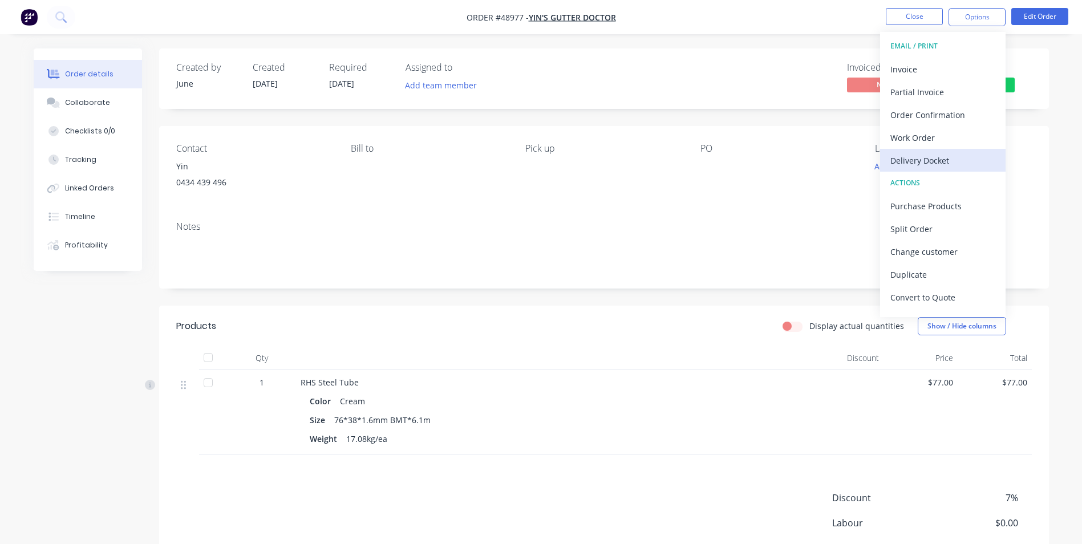
click at [930, 159] on div "Delivery Docket" at bounding box center [942, 160] width 105 height 17
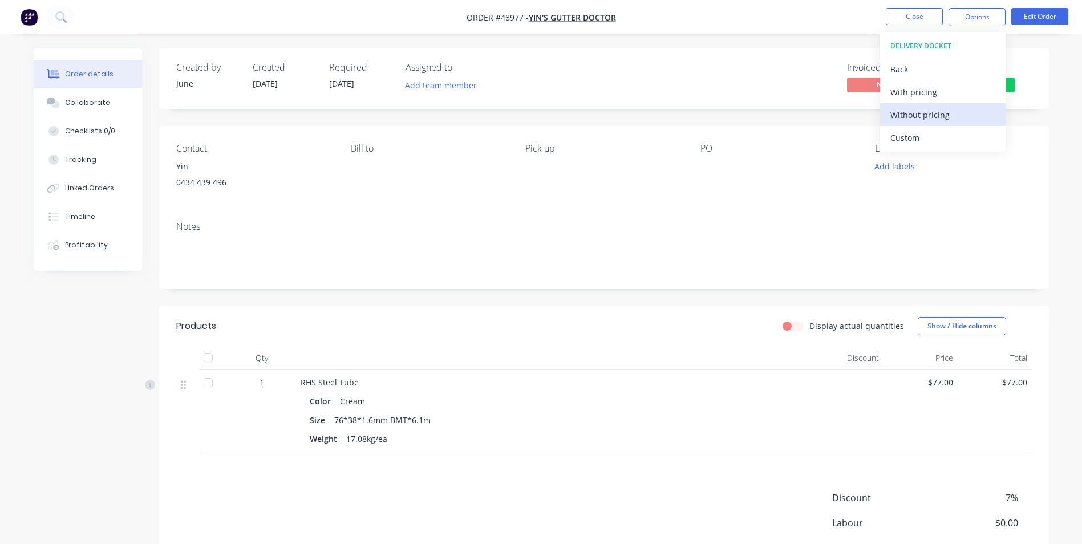
click at [939, 119] on div "Without pricing" at bounding box center [942, 115] width 105 height 17
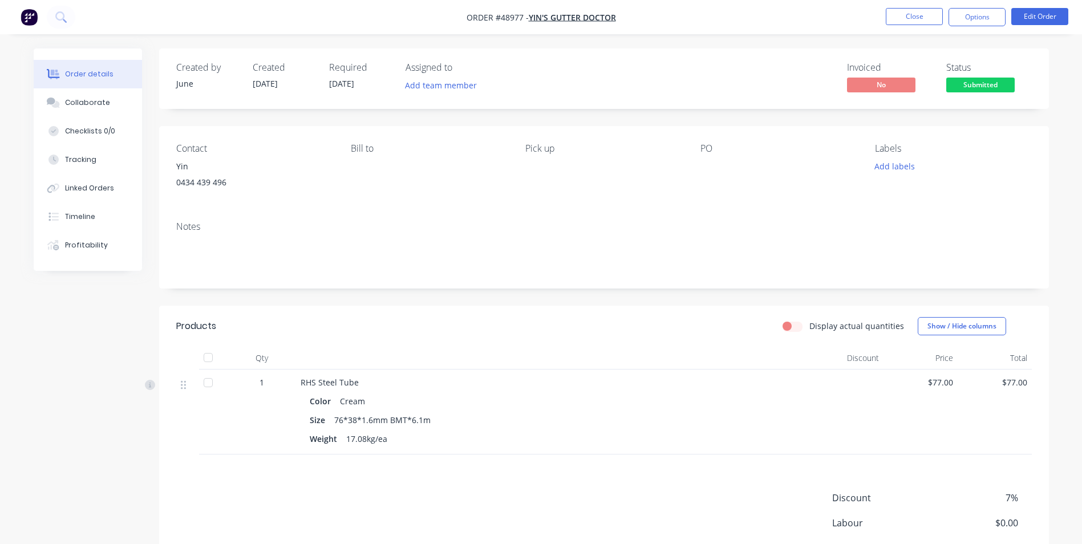
click at [692, 66] on div "Invoiced No Status Submitted" at bounding box center [776, 78] width 512 height 33
click at [990, 85] on span "Submitted" at bounding box center [980, 85] width 68 height 14
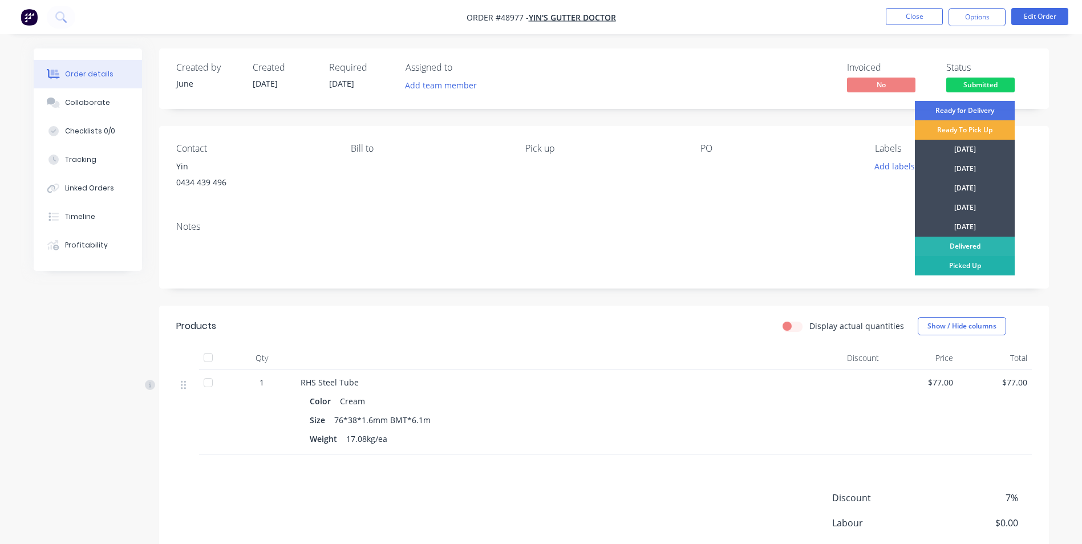
click at [946, 264] on div "Picked Up" at bounding box center [965, 265] width 100 height 19
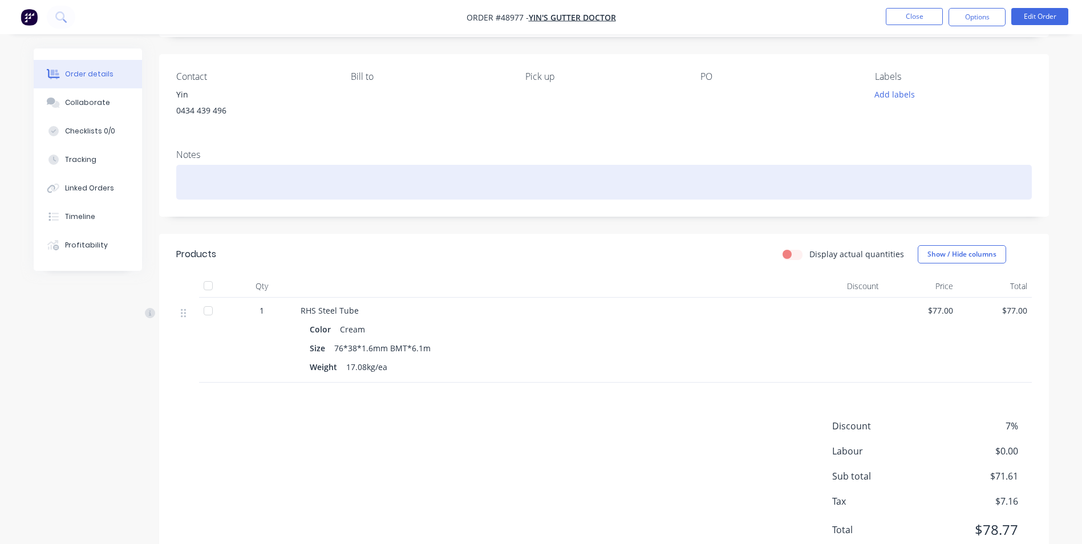
scroll to position [113, 0]
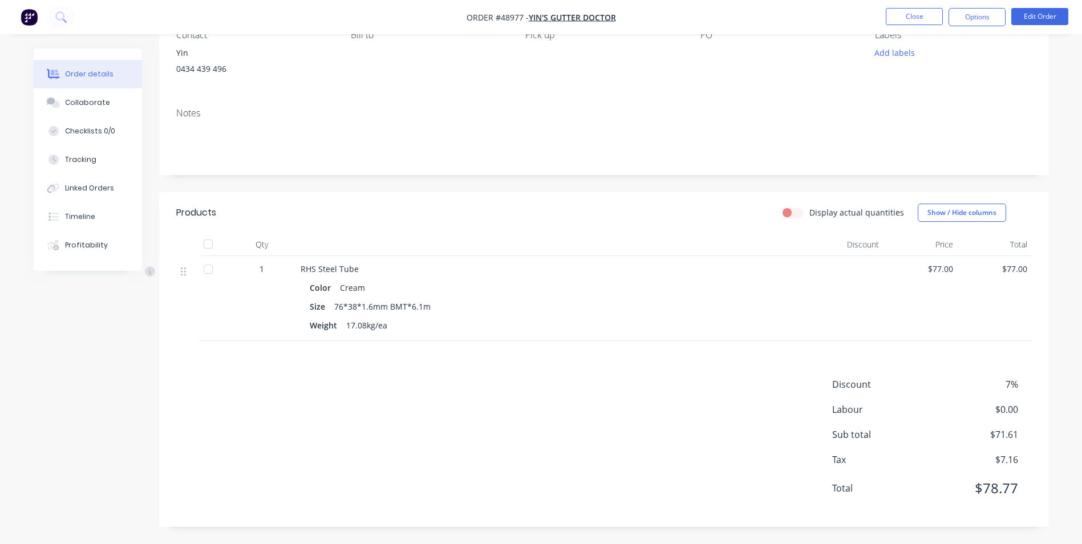
click at [675, 274] on div "RHS Steel Tube" at bounding box center [553, 269] width 504 height 12
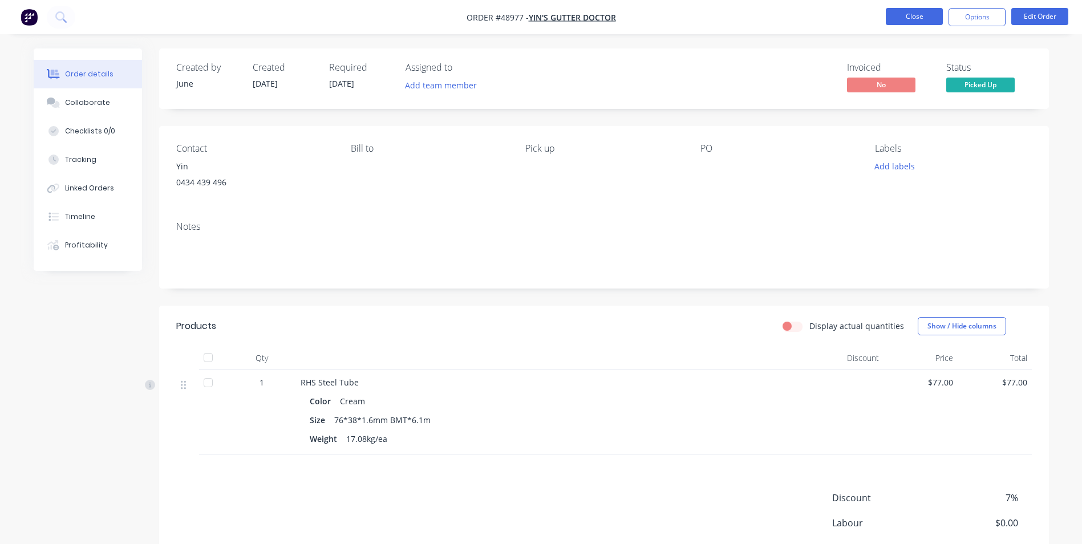
click at [907, 22] on button "Close" at bounding box center [914, 16] width 57 height 17
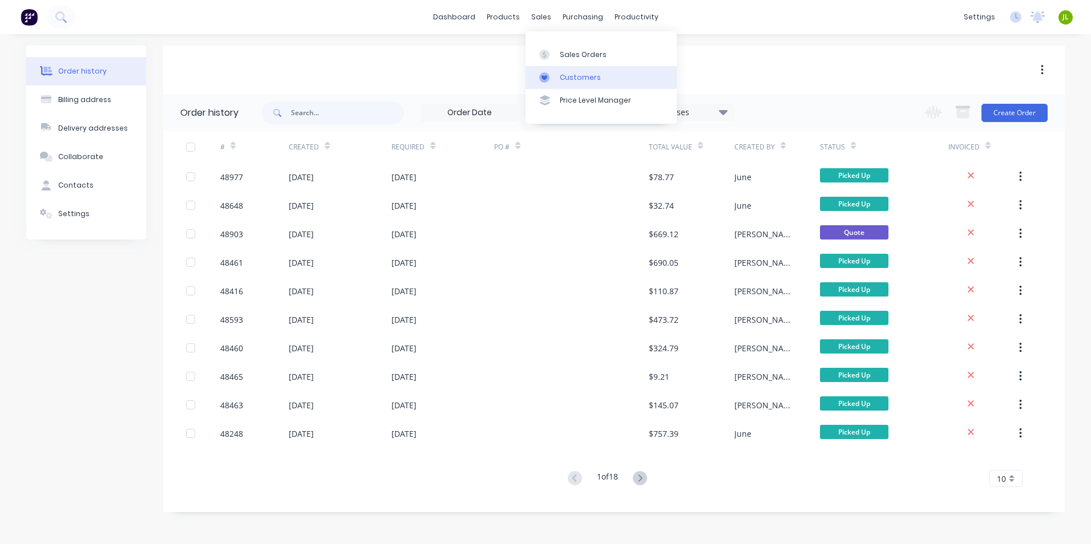
click at [559, 71] on link "Customers" at bounding box center [600, 77] width 151 height 23
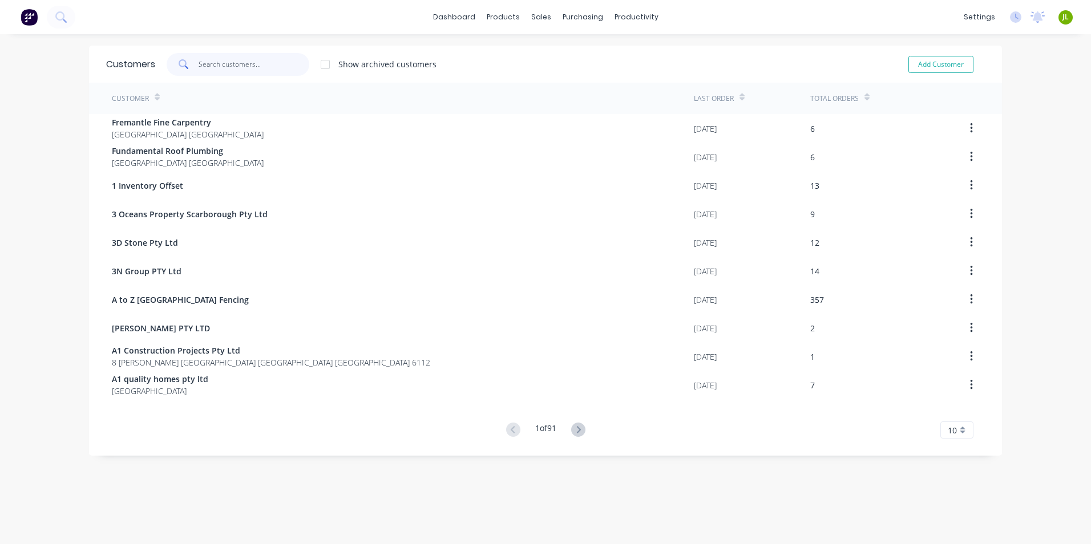
click at [222, 67] on input "text" at bounding box center [253, 64] width 111 height 23
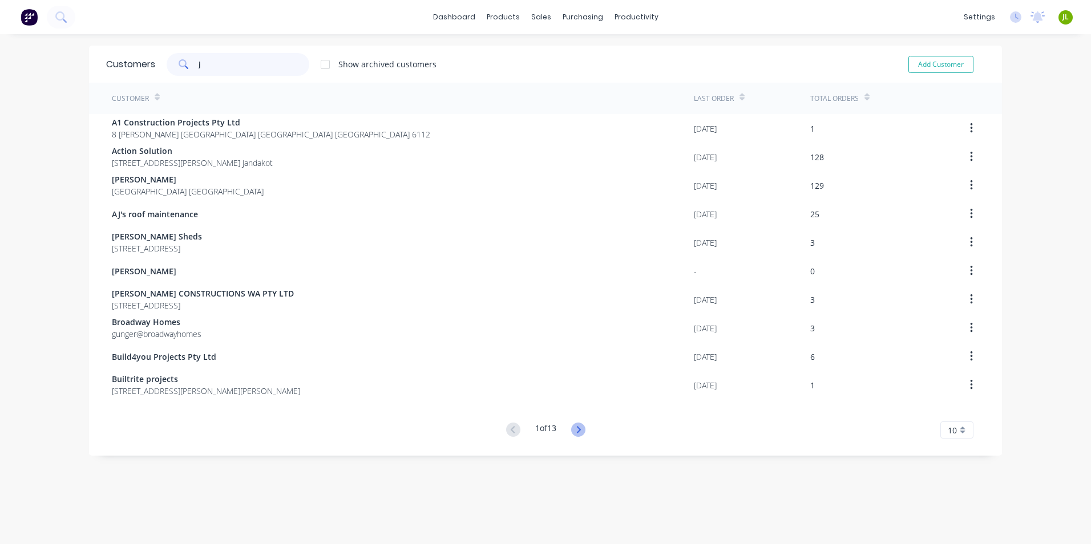
type input "j"
click at [579, 432] on icon at bounding box center [578, 430] width 14 height 14
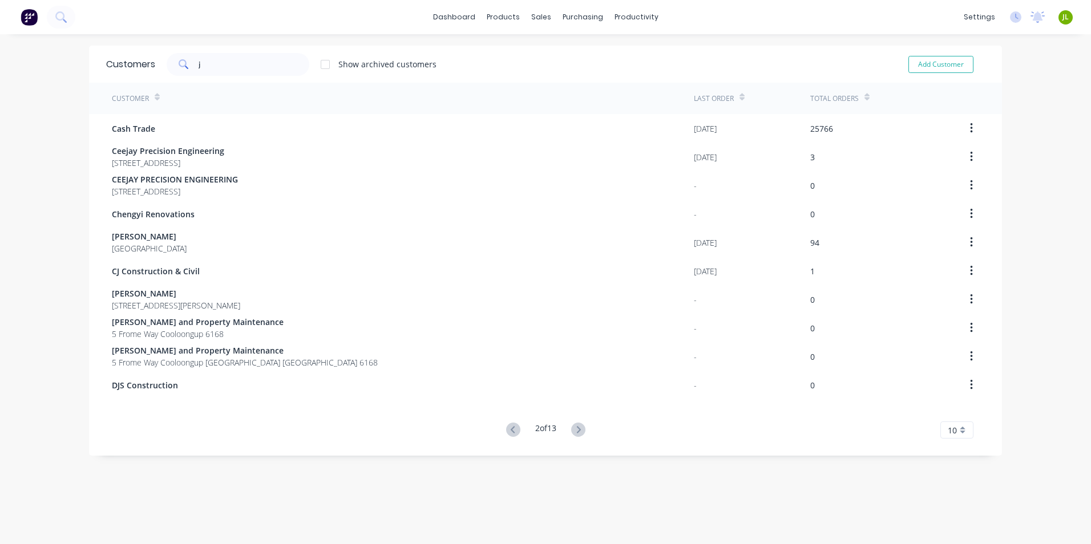
click at [579, 432] on icon at bounding box center [578, 430] width 14 height 14
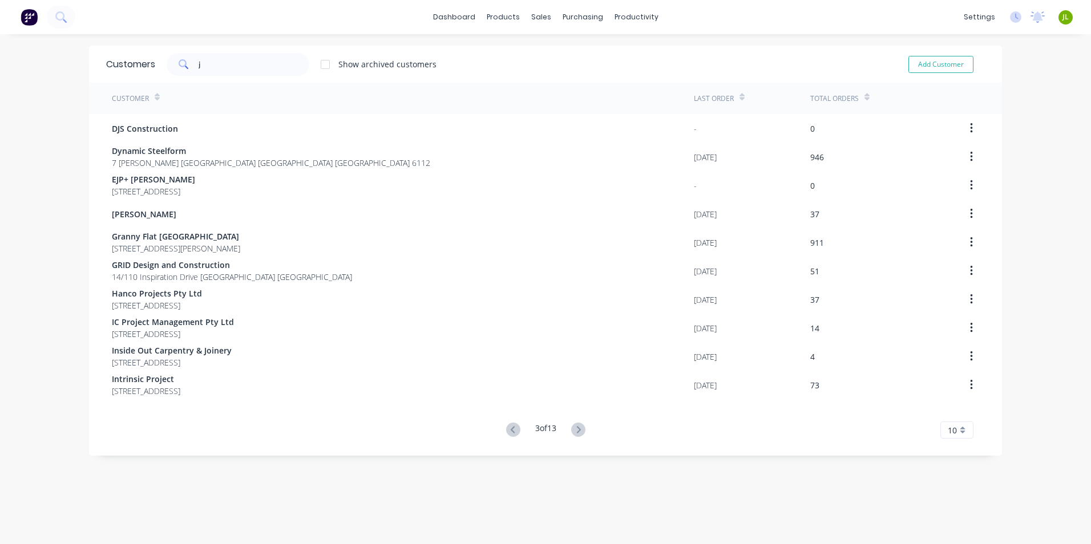
click at [724, 100] on div "Last Order" at bounding box center [714, 99] width 40 height 10
click at [733, 92] on div "Last Order" at bounding box center [719, 98] width 51 height 20
click at [740, 95] on div "Last Order" at bounding box center [752, 98] width 116 height 31
click at [572, 433] on icon at bounding box center [578, 430] width 14 height 14
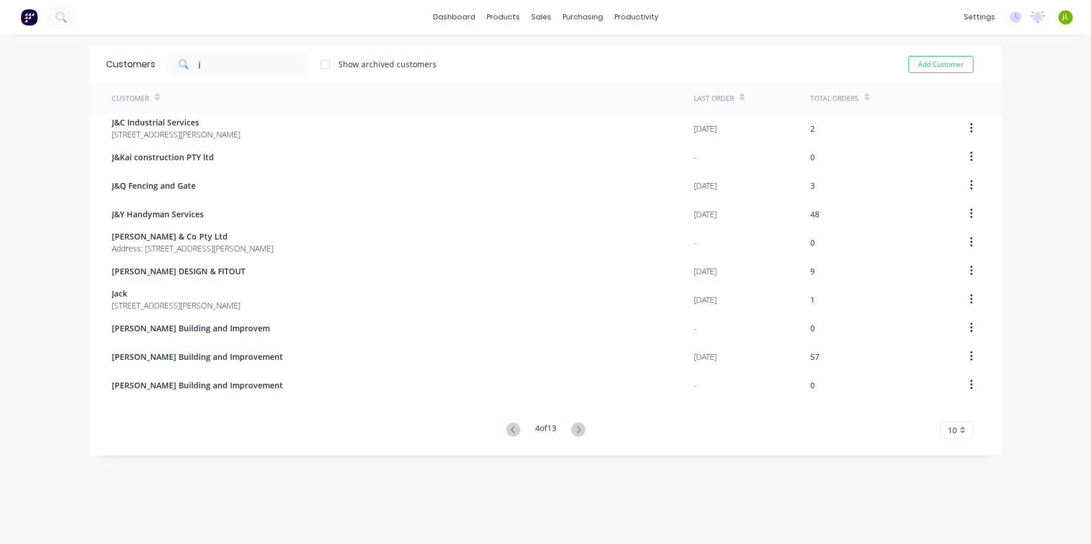
click at [572, 433] on icon at bounding box center [578, 430] width 14 height 14
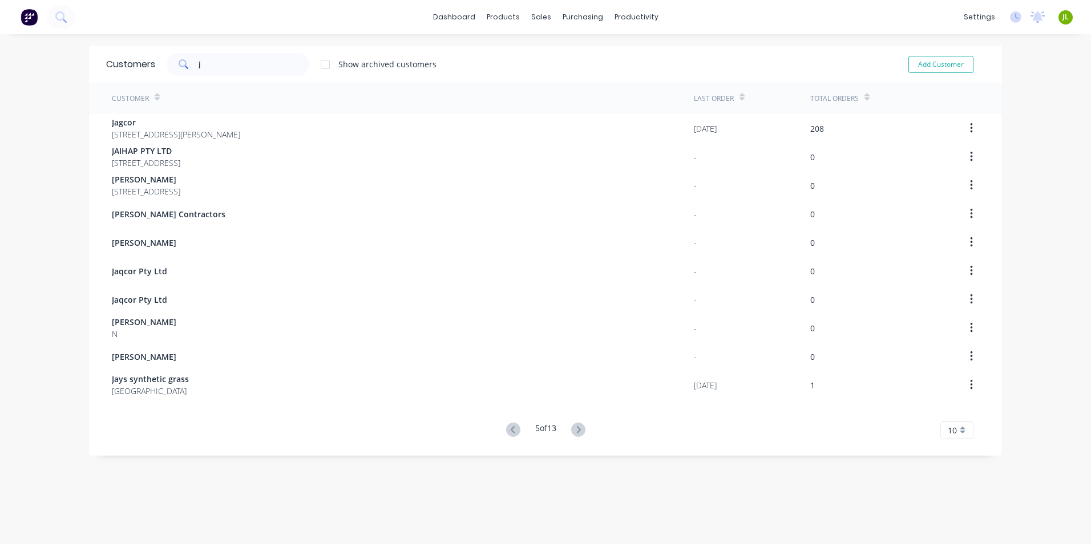
click at [572, 433] on icon at bounding box center [578, 430] width 14 height 14
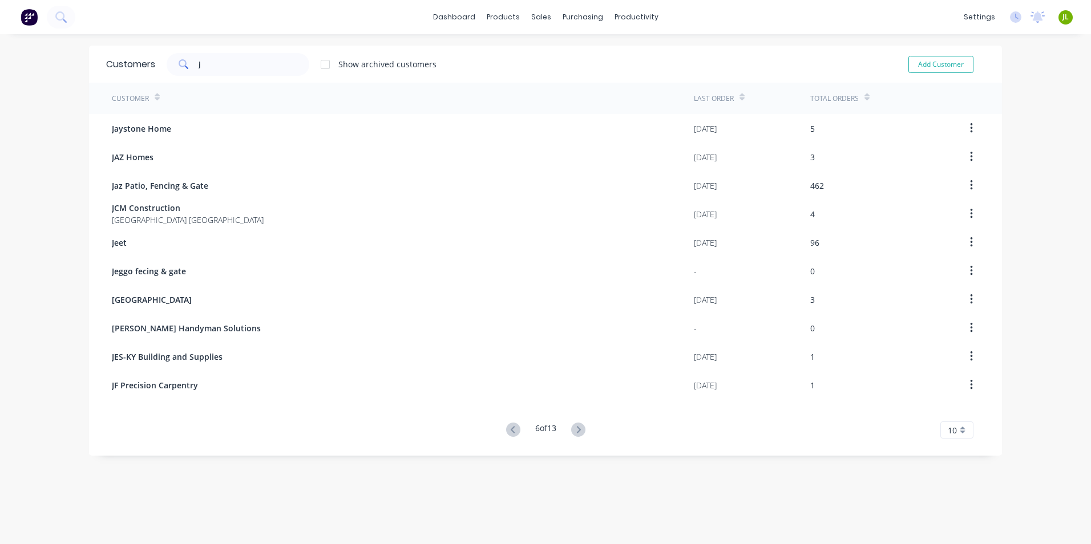
click at [572, 433] on icon at bounding box center [578, 430] width 14 height 14
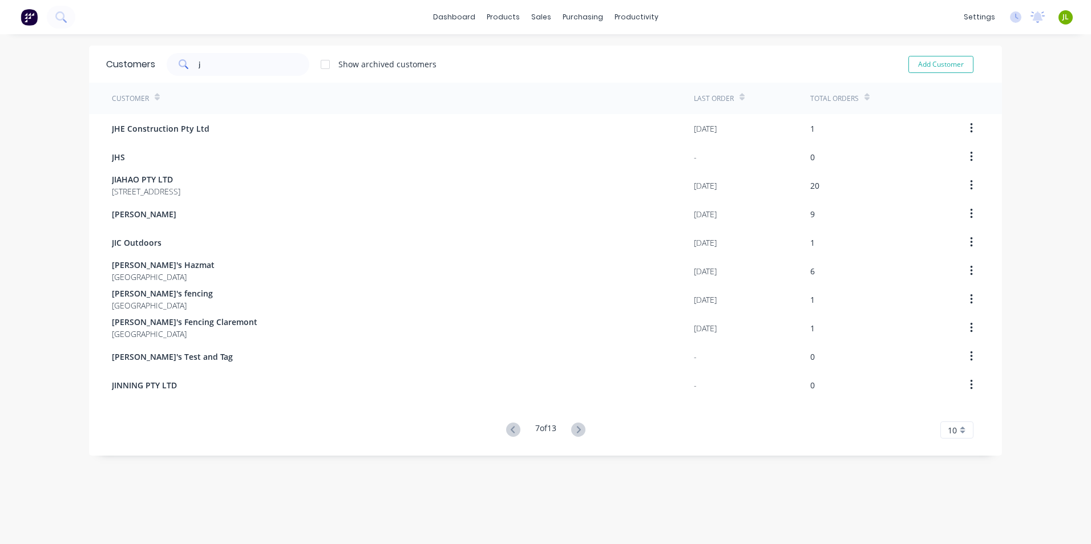
click at [572, 433] on icon at bounding box center [578, 430] width 14 height 14
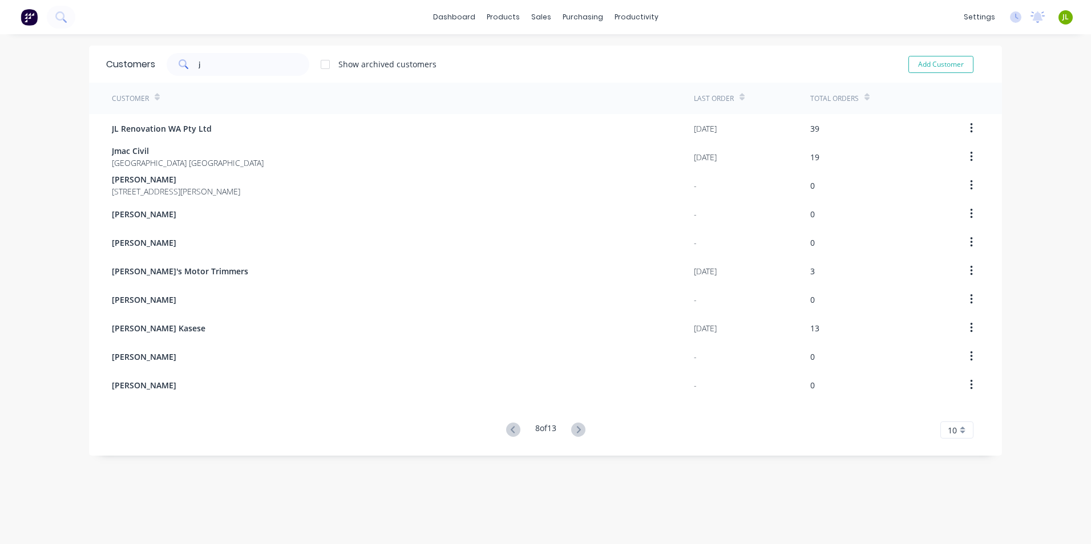
click at [572, 433] on icon at bounding box center [578, 430] width 14 height 14
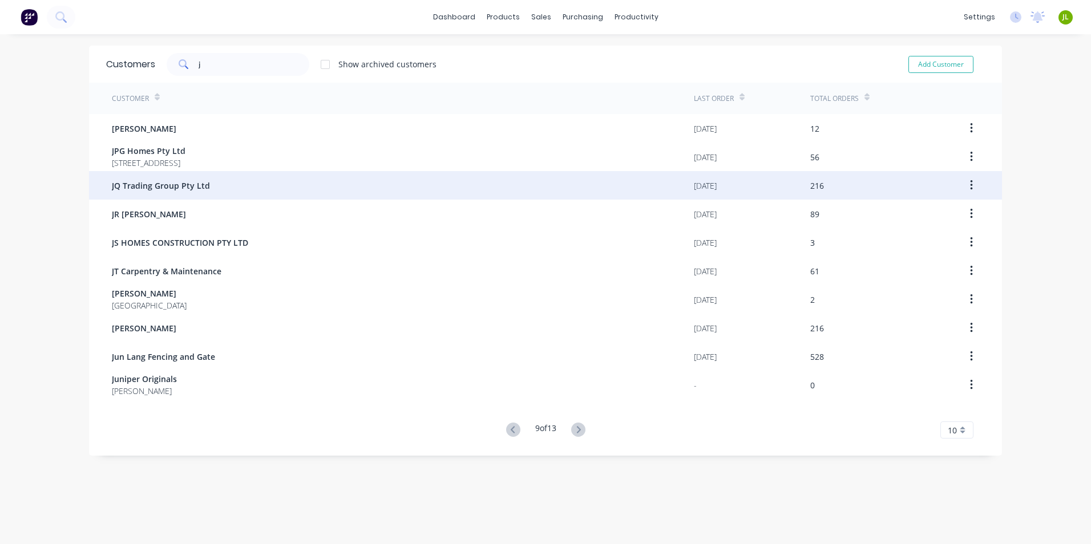
click at [514, 194] on div "JQ Trading Group Pty Ltd" at bounding box center [403, 185] width 582 height 29
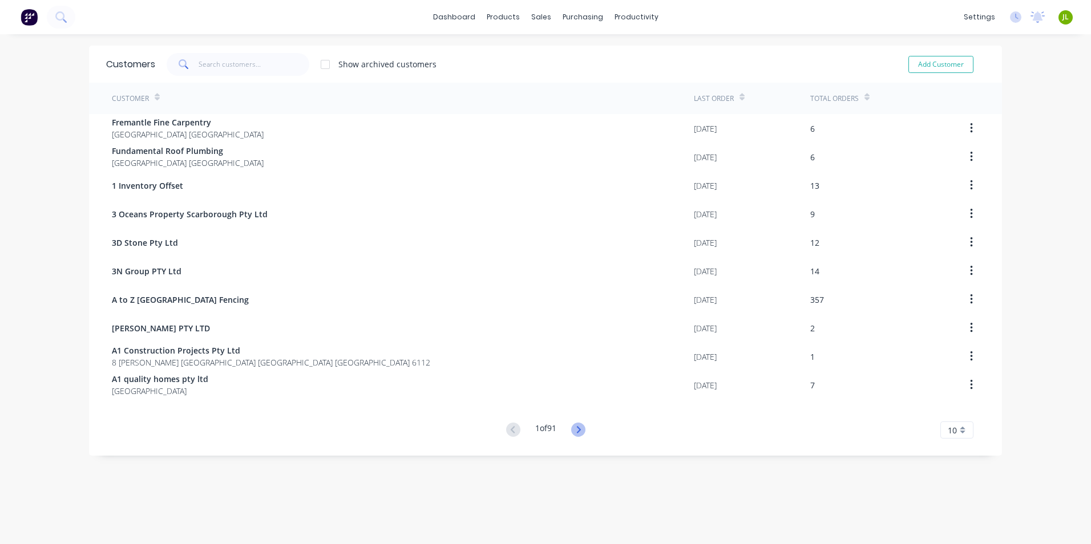
click at [579, 431] on icon at bounding box center [578, 430] width 14 height 14
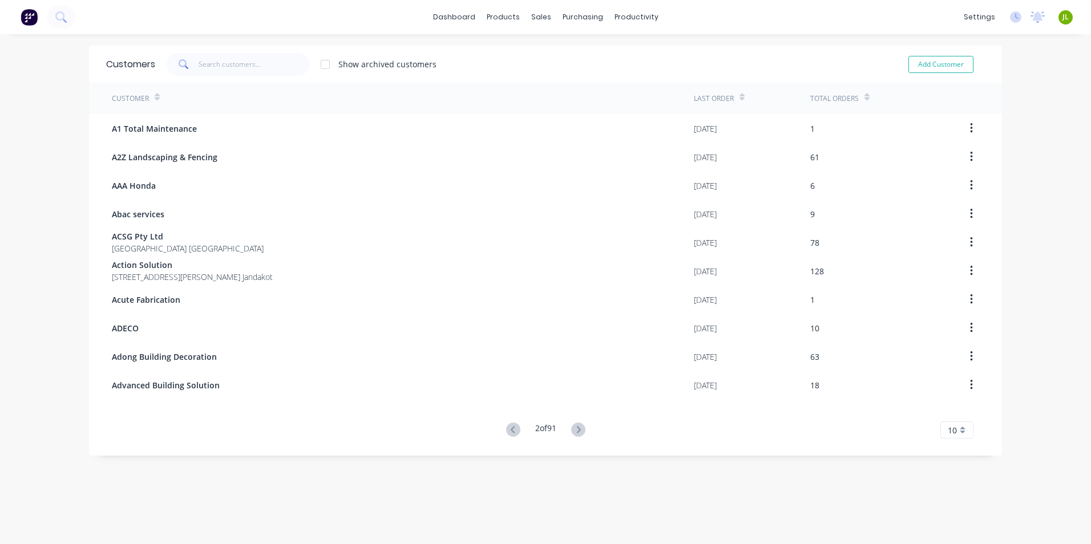
click at [579, 431] on icon at bounding box center [578, 430] width 14 height 14
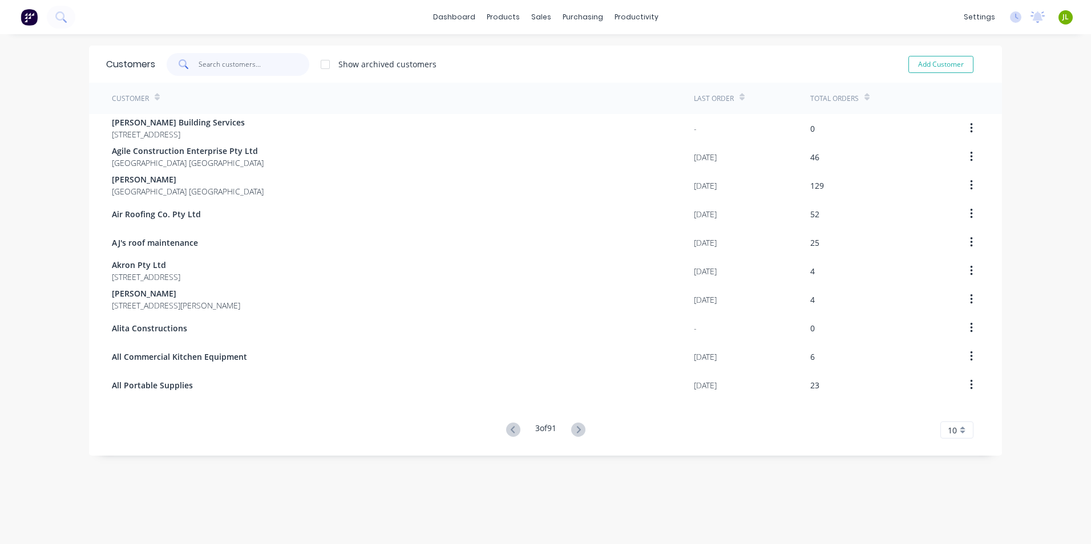
click at [239, 67] on input "text" at bounding box center [253, 64] width 111 height 23
click at [538, 11] on div "sales" at bounding box center [540, 17] width 31 height 17
click at [536, 48] on link "Sales Orders" at bounding box center [596, 54] width 151 height 23
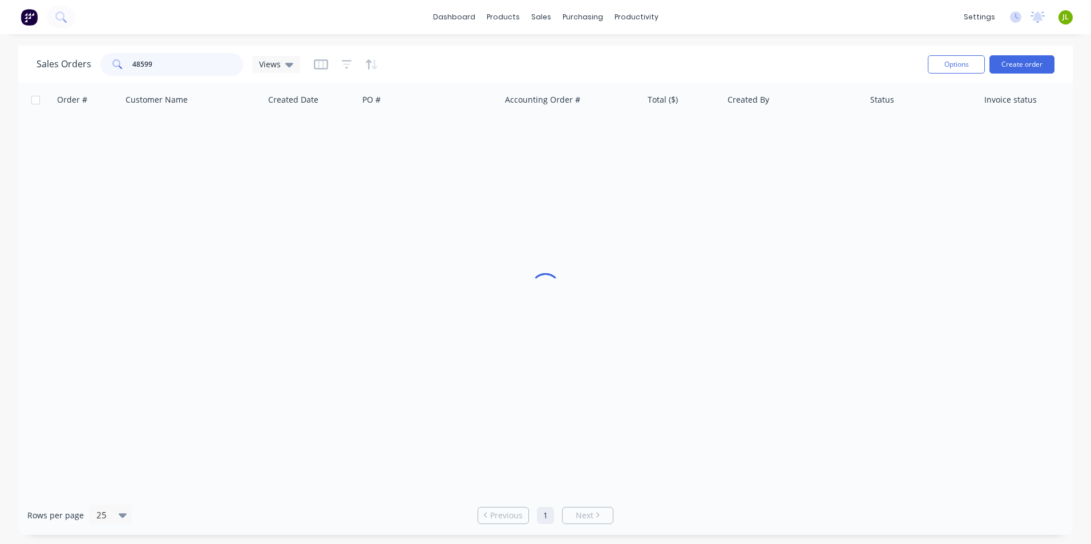
drag, startPoint x: 180, startPoint y: 56, endPoint x: 31, endPoint y: 55, distance: 148.3
click at [0, 60] on html "dashboard products sales purchasing productivity dashboard products Product Cat…" at bounding box center [545, 272] width 1091 height 544
type input "\"
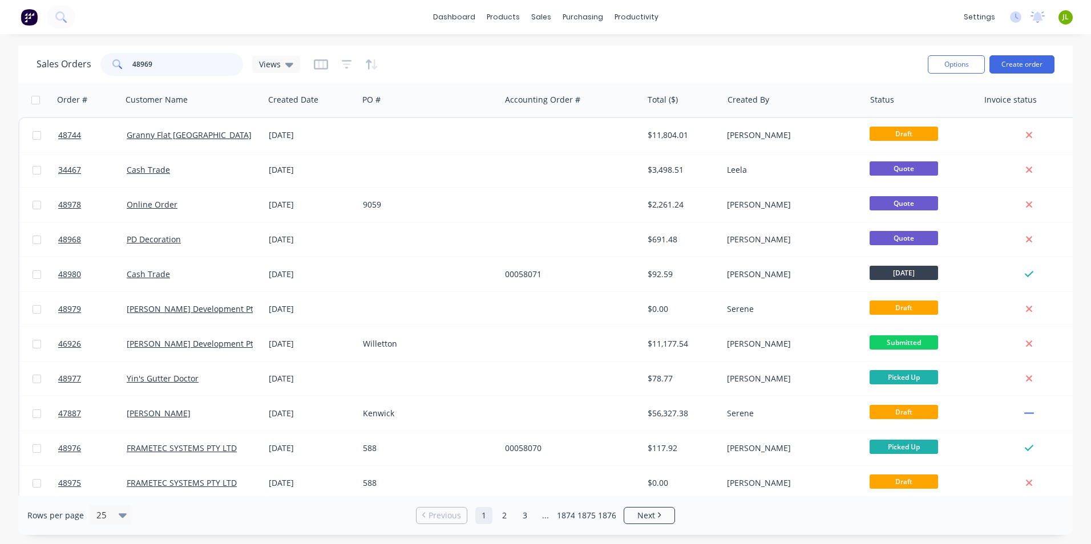
type input "48969"
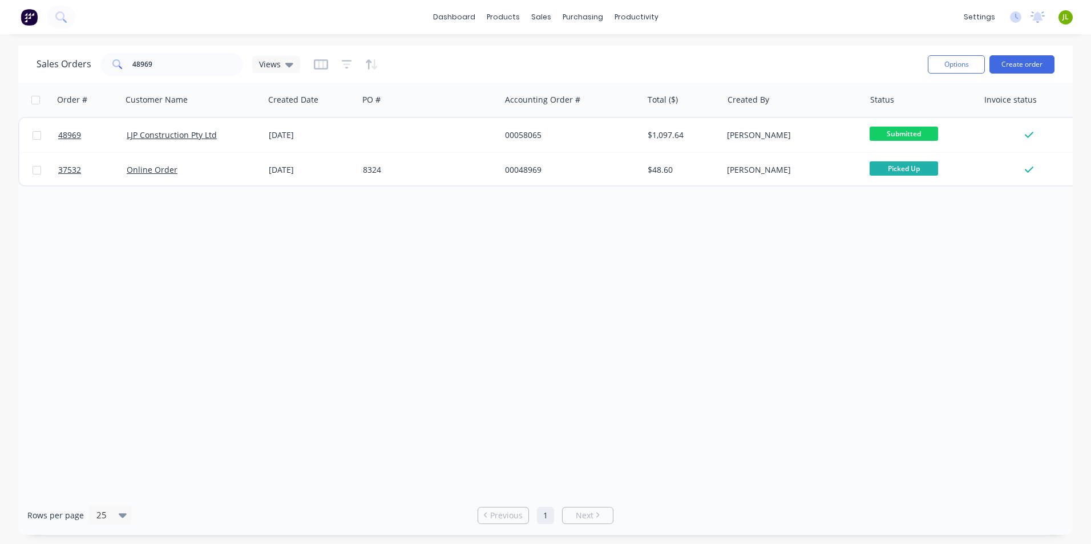
click at [74, 321] on div "Order # Customer Name Created Date PO # Accounting Order # Total ($) Created By…" at bounding box center [545, 289] width 1054 height 413
click at [340, 241] on div "Order # Customer Name Created Date PO # Accounting Order # Total ($) Created By…" at bounding box center [545, 289] width 1054 height 413
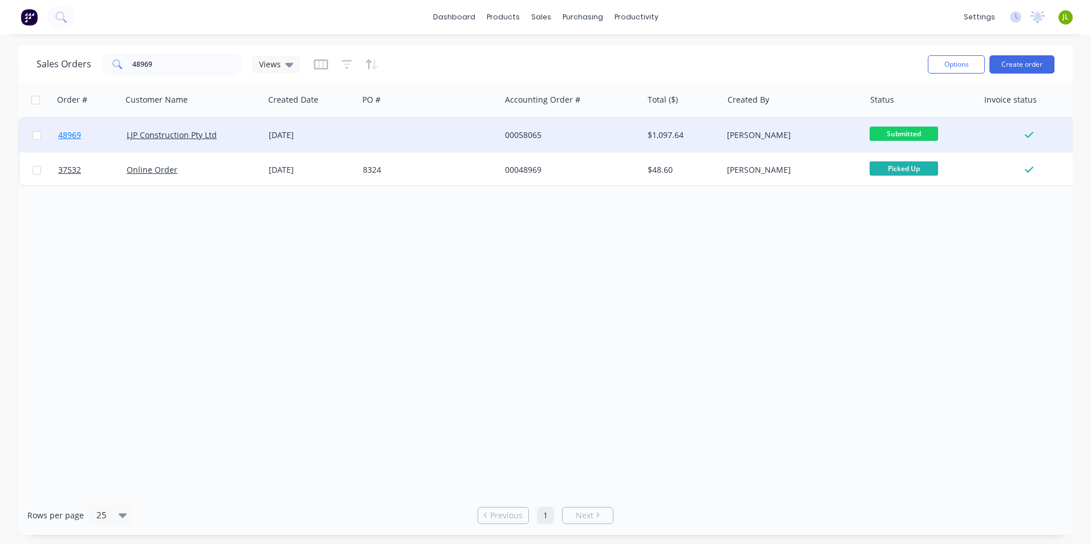
click at [83, 133] on link "48969" at bounding box center [92, 135] width 68 height 34
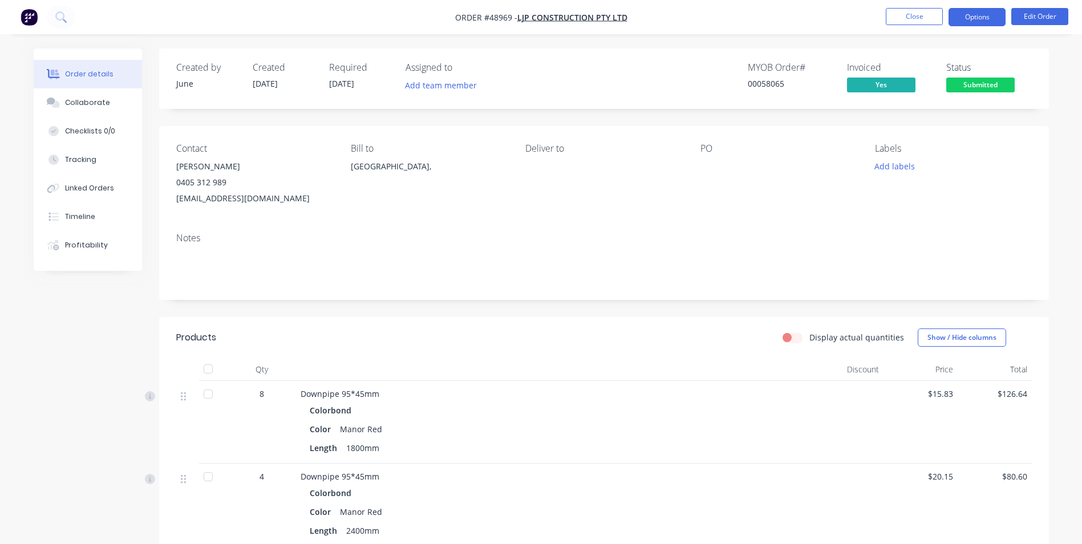
click at [963, 14] on button "Options" at bounding box center [976, 17] width 57 height 18
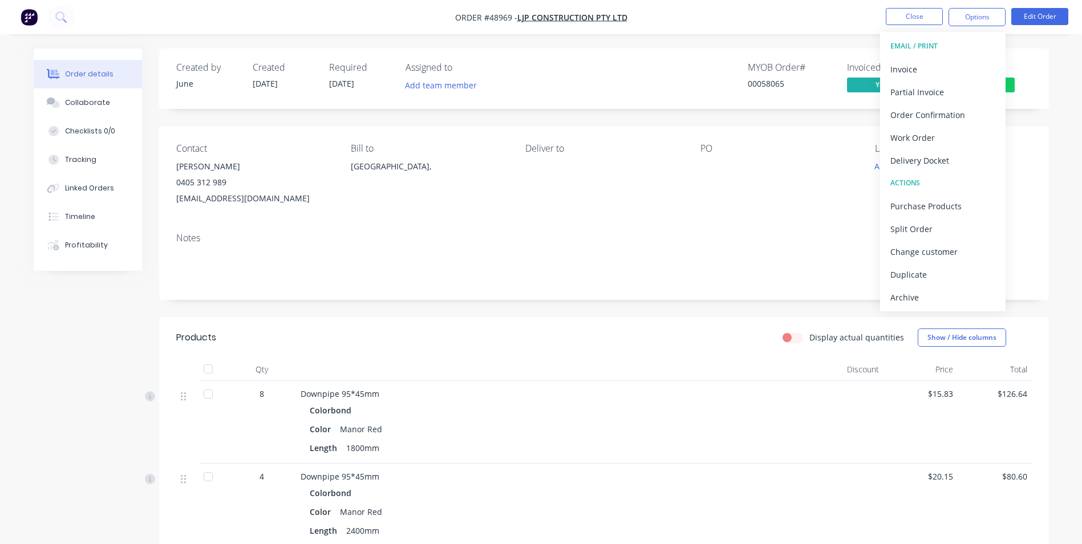
click at [684, 196] on div "Contact [PERSON_NAME] [PHONE_NUMBER] [EMAIL_ADDRESS][DOMAIN_NAME] Bill to [GEOG…" at bounding box center [604, 175] width 890 height 98
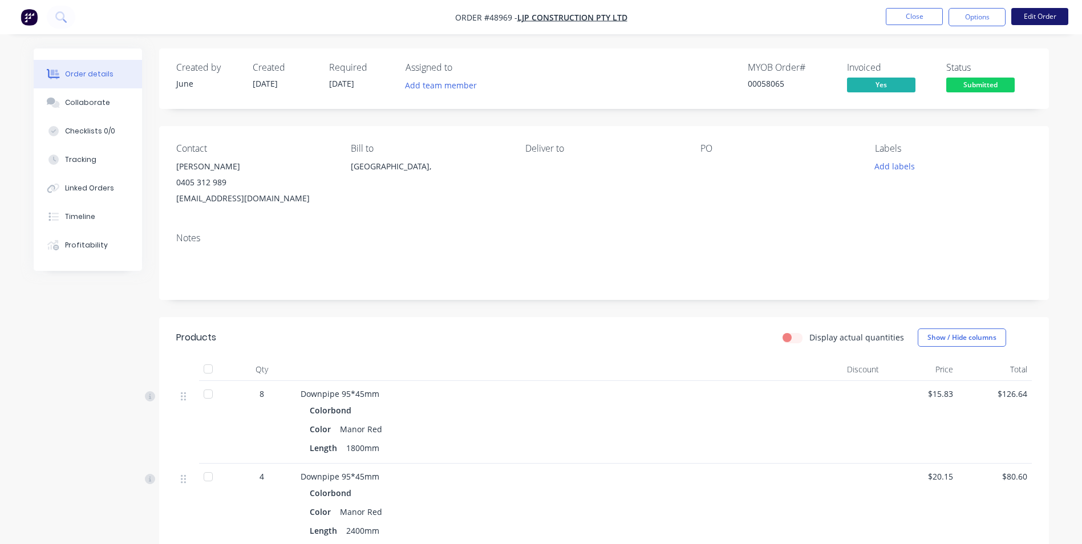
click at [1034, 16] on button "Edit Order" at bounding box center [1039, 16] width 57 height 17
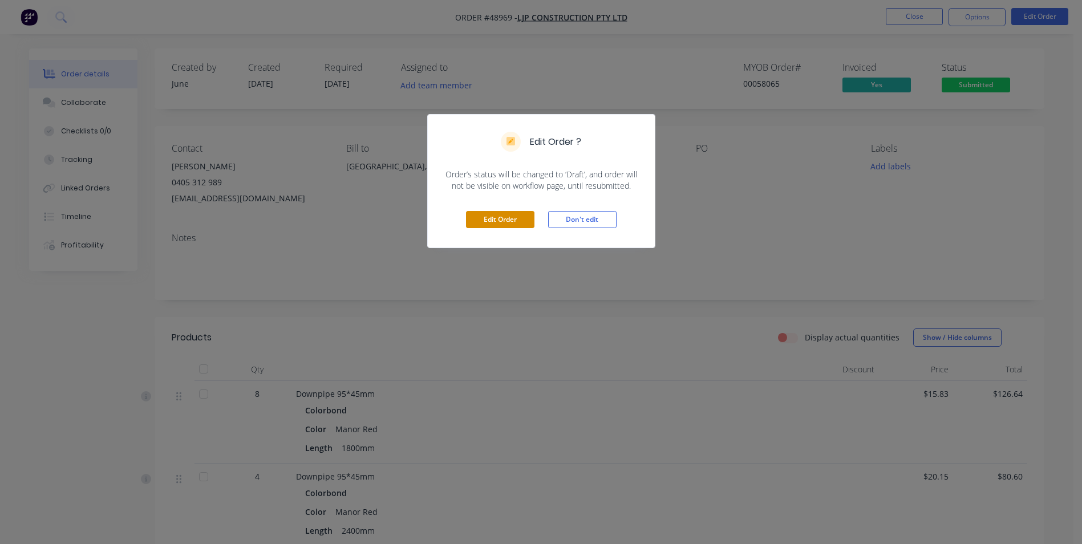
click at [493, 218] on button "Edit Order" at bounding box center [500, 219] width 68 height 17
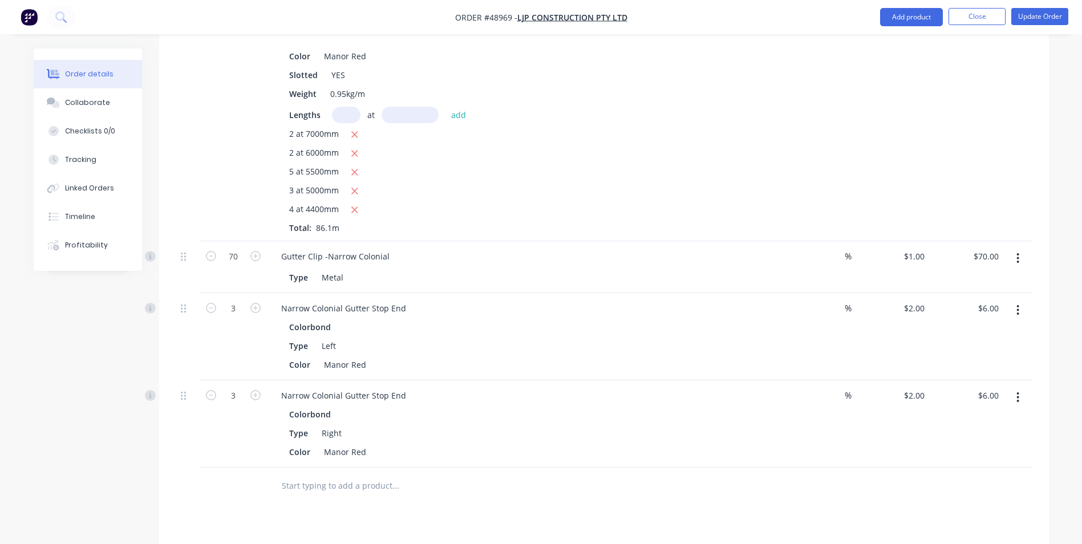
scroll to position [959, 0]
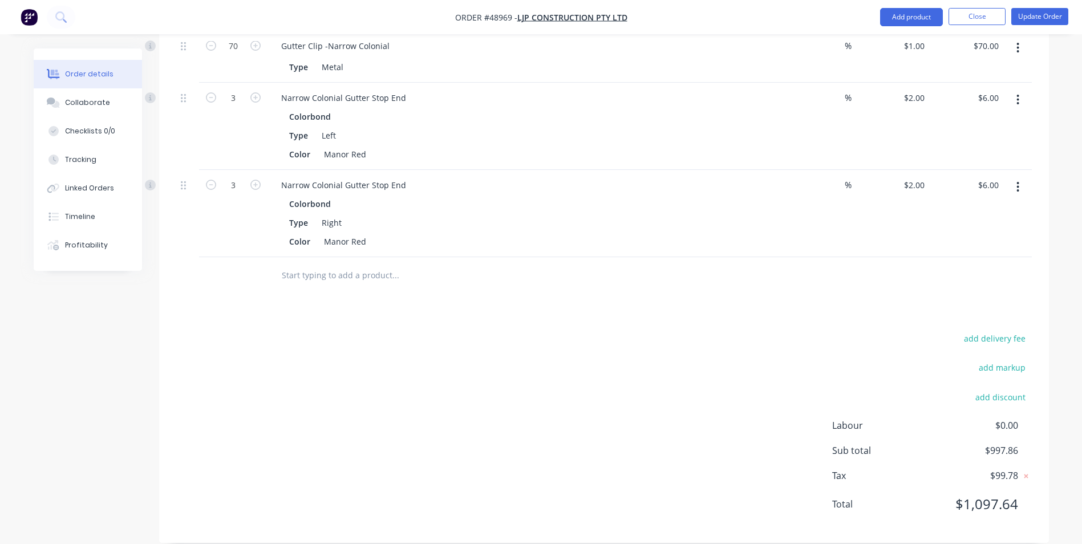
click at [1065, 25] on li "Update Order" at bounding box center [1039, 17] width 57 height 18
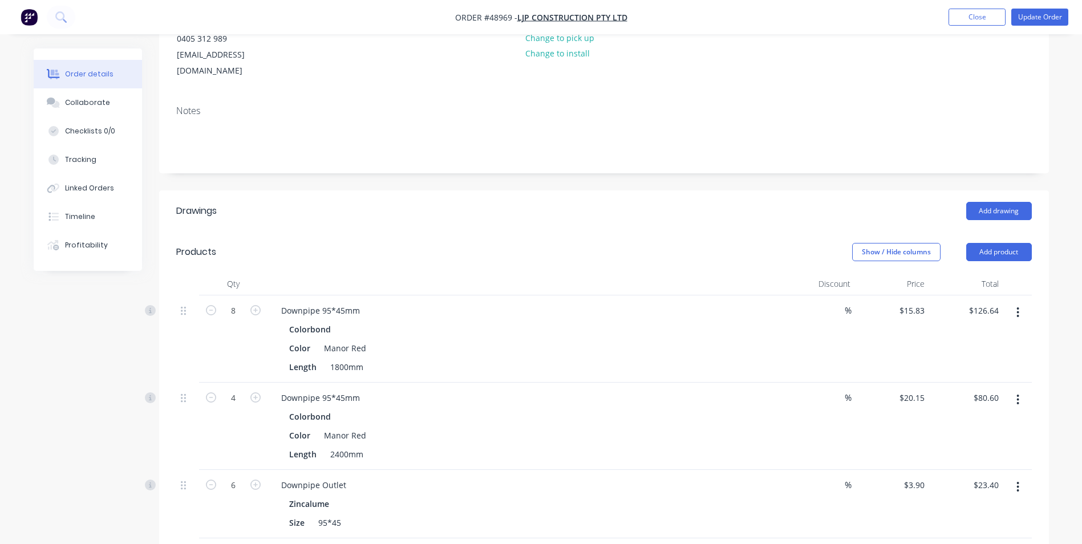
scroll to position [103, 0]
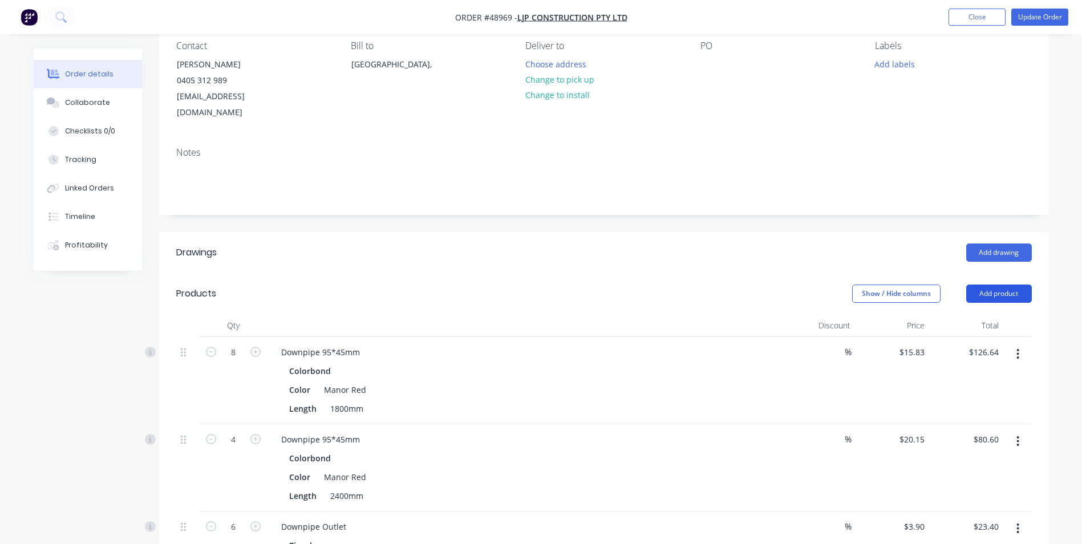
click at [1011, 285] on button "Add product" at bounding box center [999, 294] width 66 height 18
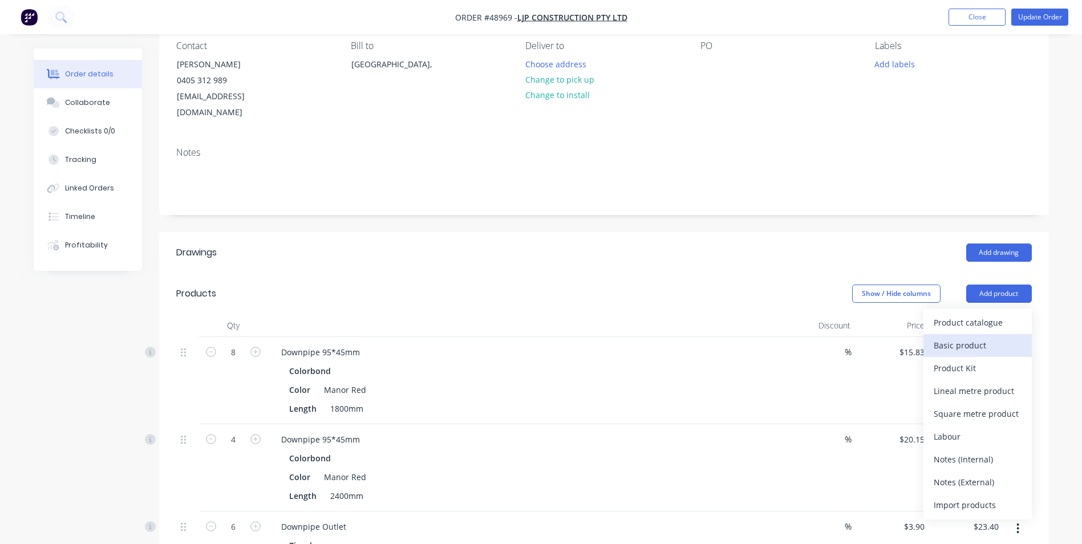
click at [991, 337] on div "Basic product" at bounding box center [978, 345] width 88 height 17
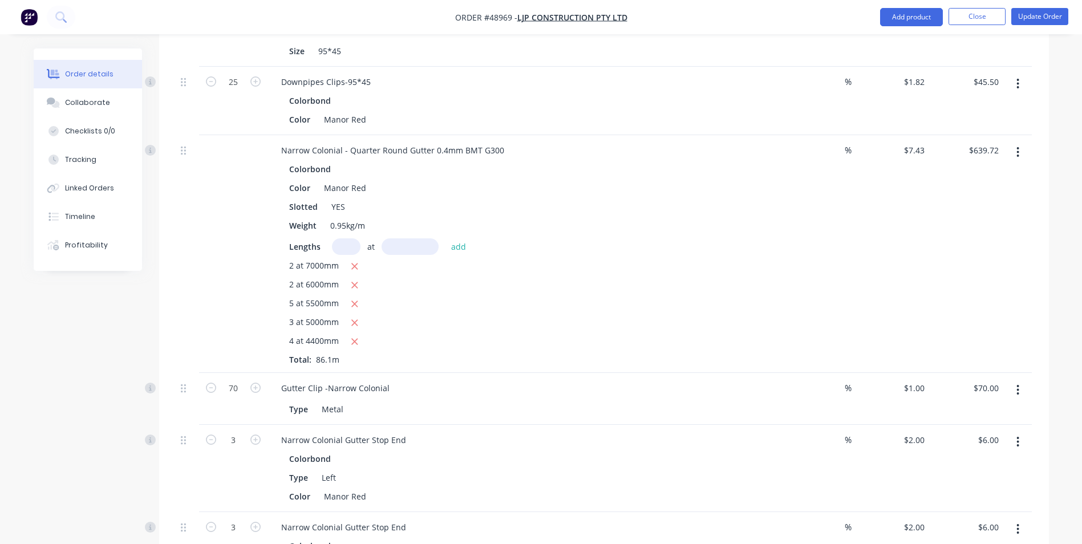
scroll to position [902, 0]
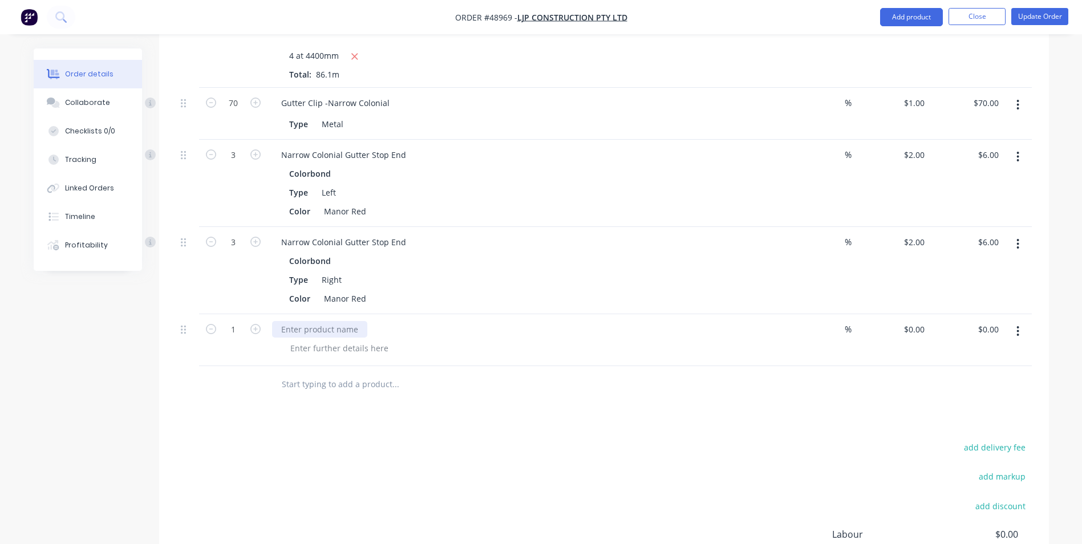
click at [294, 321] on div at bounding box center [319, 329] width 95 height 17
click at [917, 321] on input "0" at bounding box center [916, 329] width 26 height 17
type input "$142.38"
click at [794, 379] on div at bounding box center [604, 384] width 856 height 37
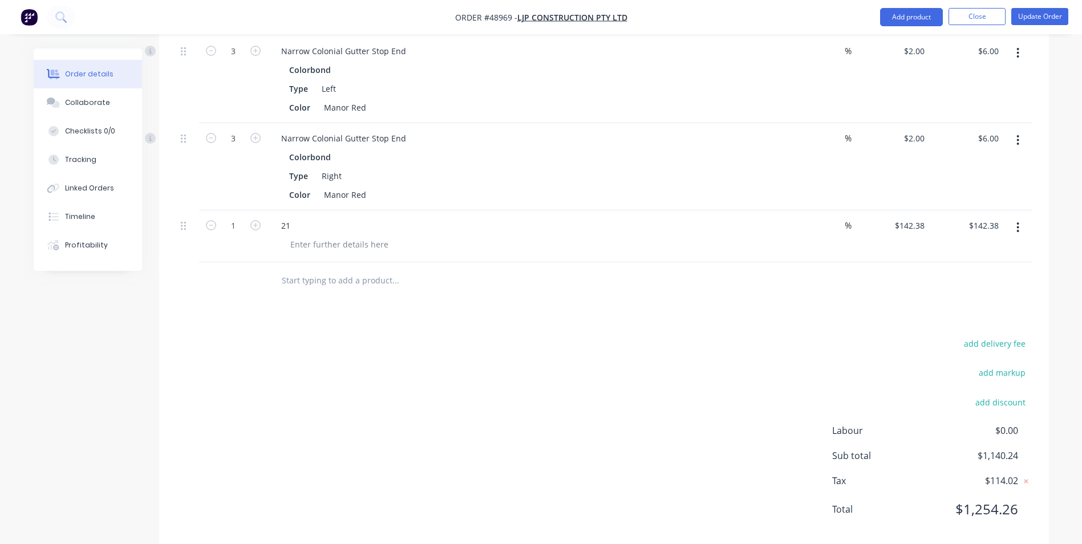
scroll to position [1011, 0]
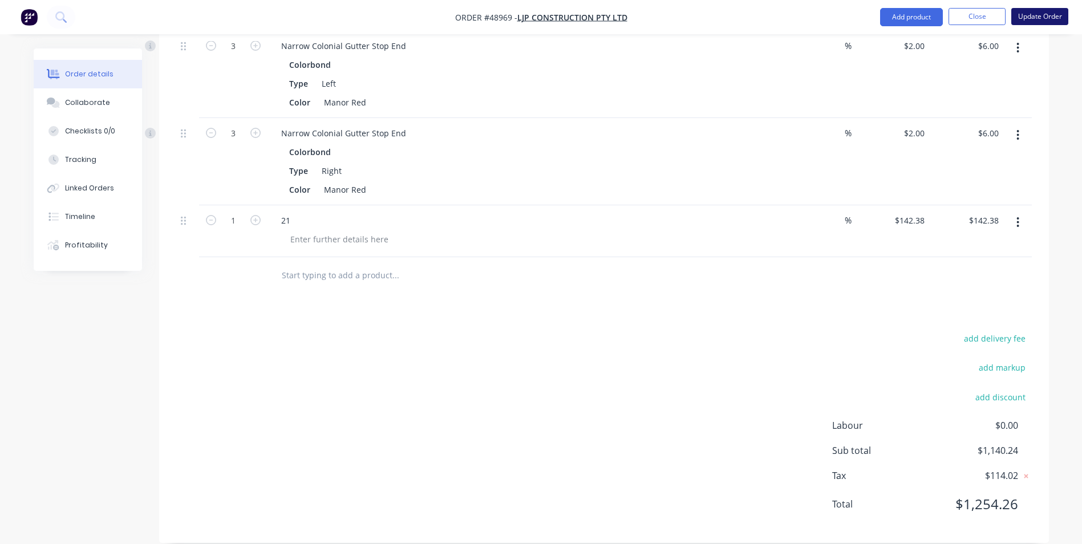
click at [1040, 17] on button "Update Order" at bounding box center [1039, 16] width 57 height 17
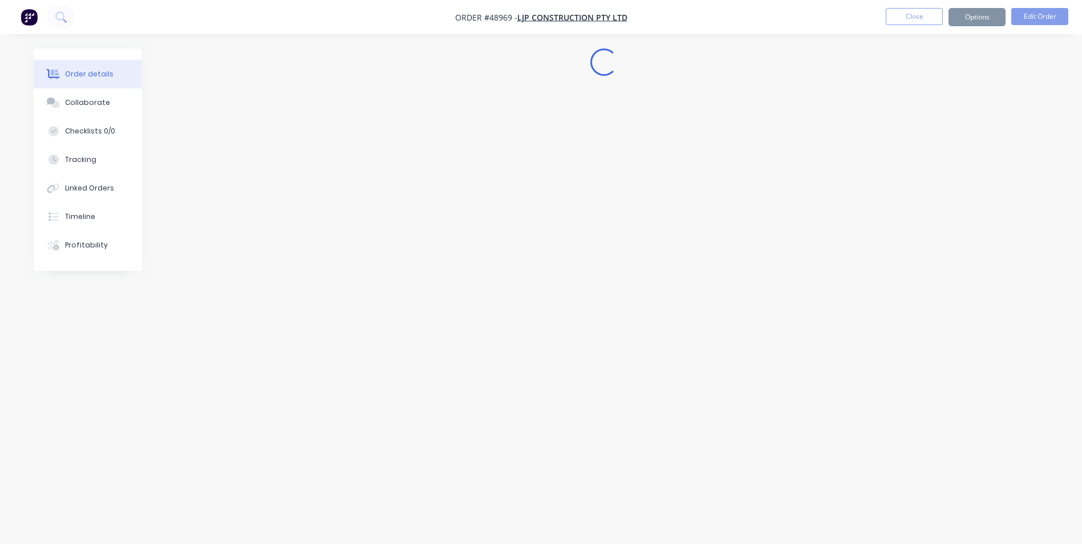
scroll to position [0, 0]
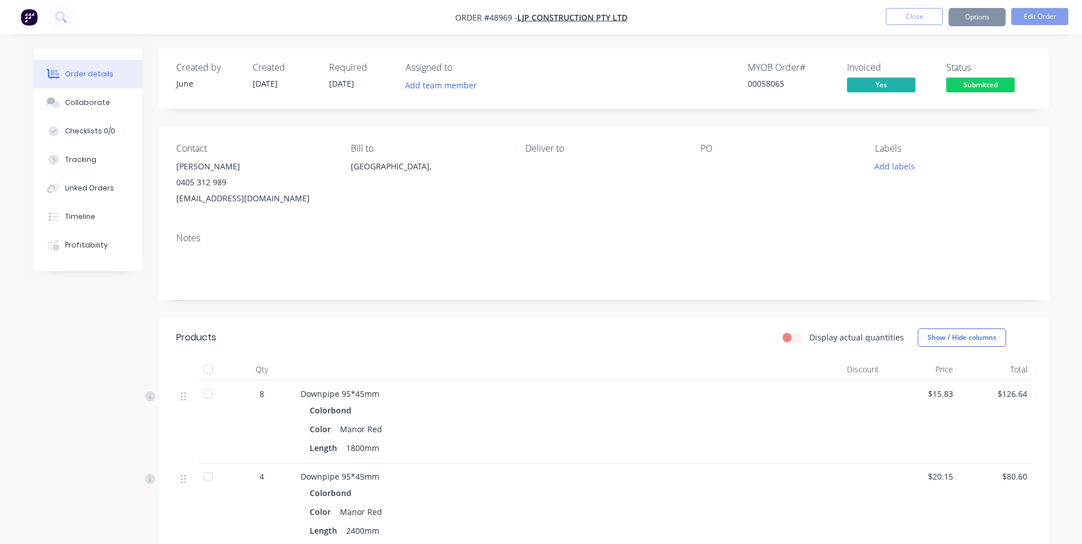
click at [983, 19] on button "Options" at bounding box center [976, 17] width 57 height 18
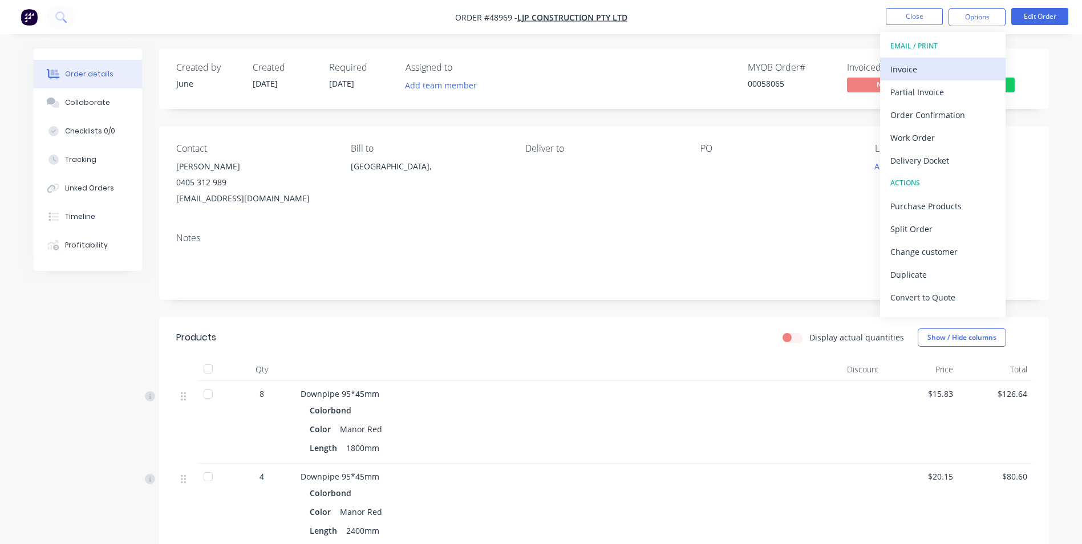
click at [952, 77] on div "Invoice" at bounding box center [942, 69] width 105 height 17
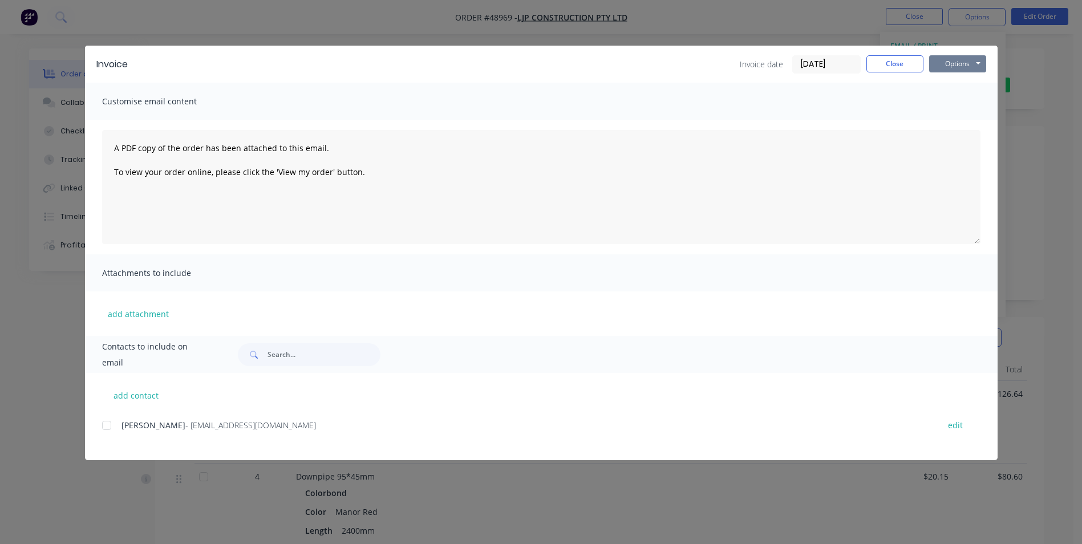
click at [953, 70] on button "Options" at bounding box center [957, 63] width 57 height 17
click at [944, 108] on button "Print" at bounding box center [965, 103] width 73 height 19
click at [888, 60] on button "Close" at bounding box center [894, 63] width 57 height 17
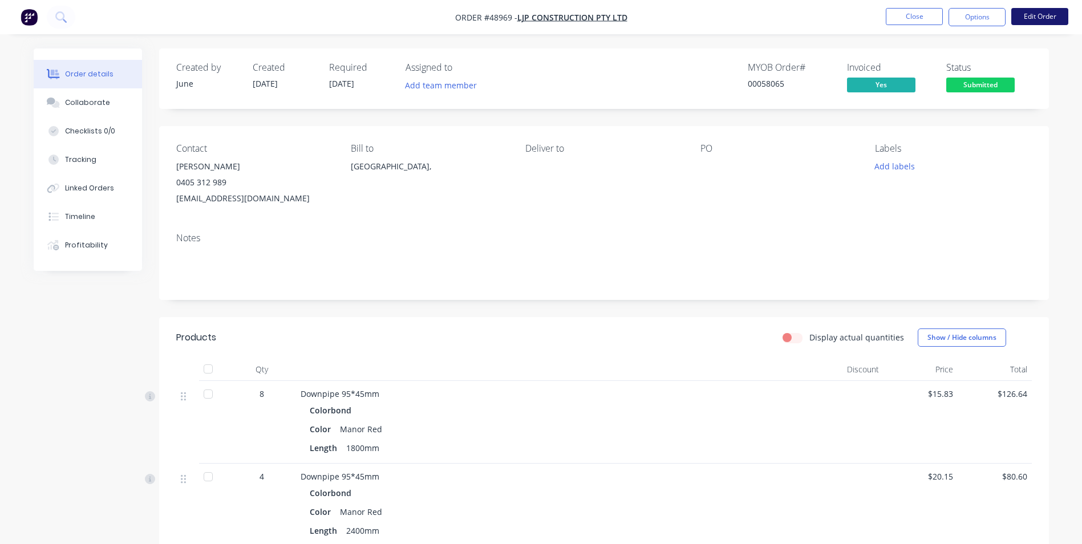
click at [1063, 18] on button "Edit Order" at bounding box center [1039, 16] width 57 height 17
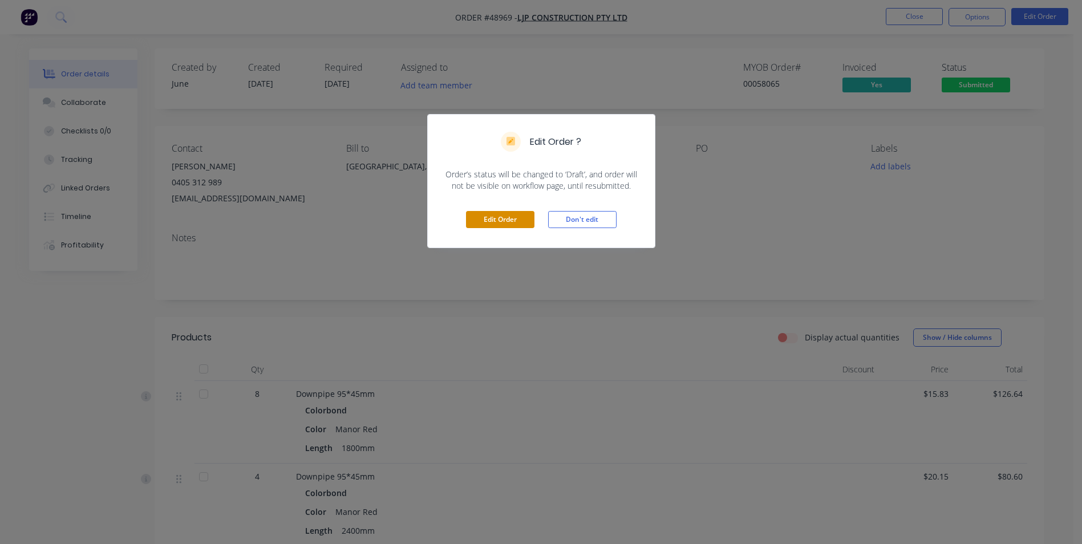
click at [488, 224] on button "Edit Order" at bounding box center [500, 219] width 68 height 17
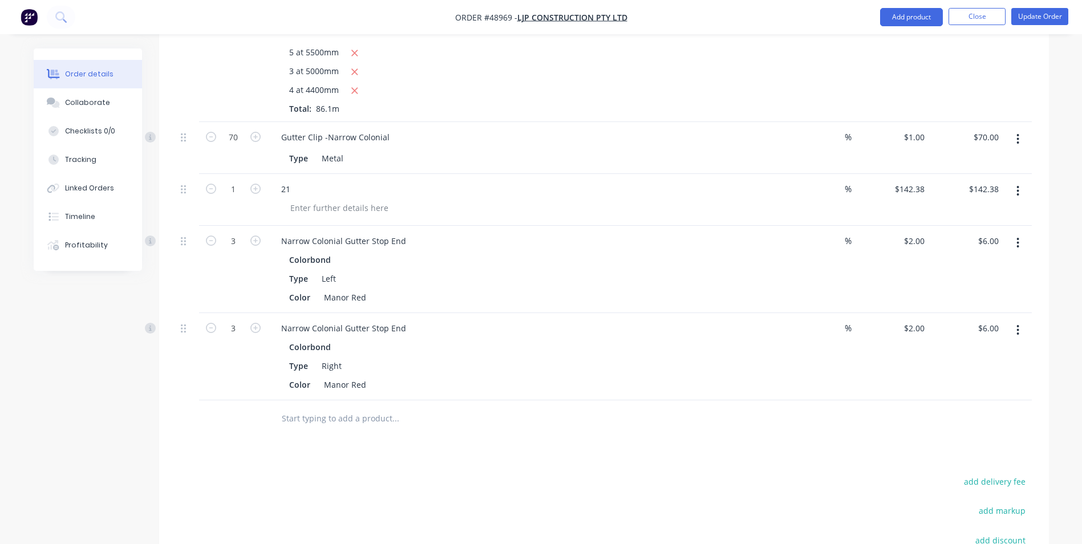
scroll to position [840, 0]
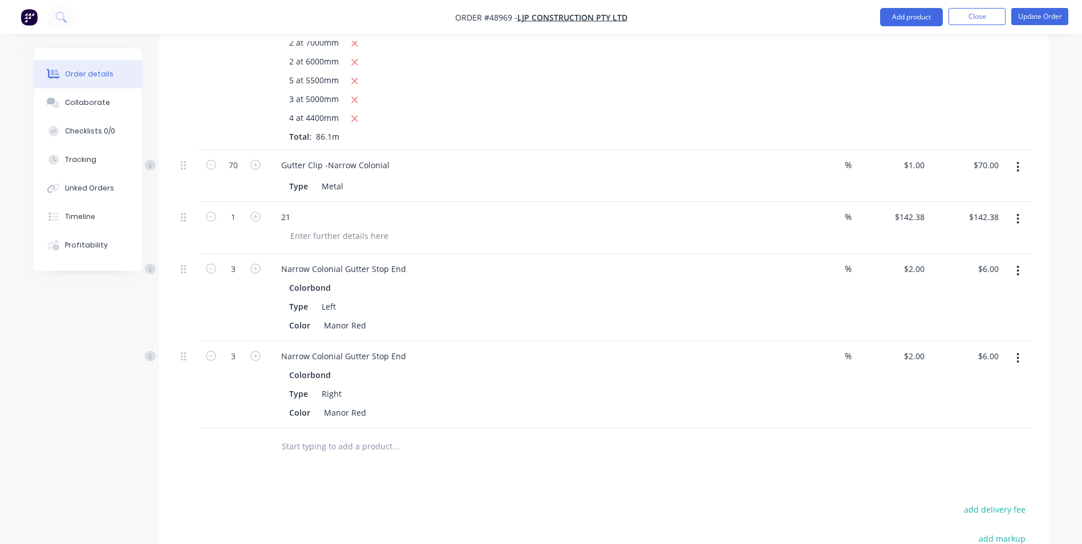
click at [1021, 209] on button "button" at bounding box center [1017, 219] width 27 height 21
click at [970, 309] on div "Delete" at bounding box center [978, 317] width 88 height 17
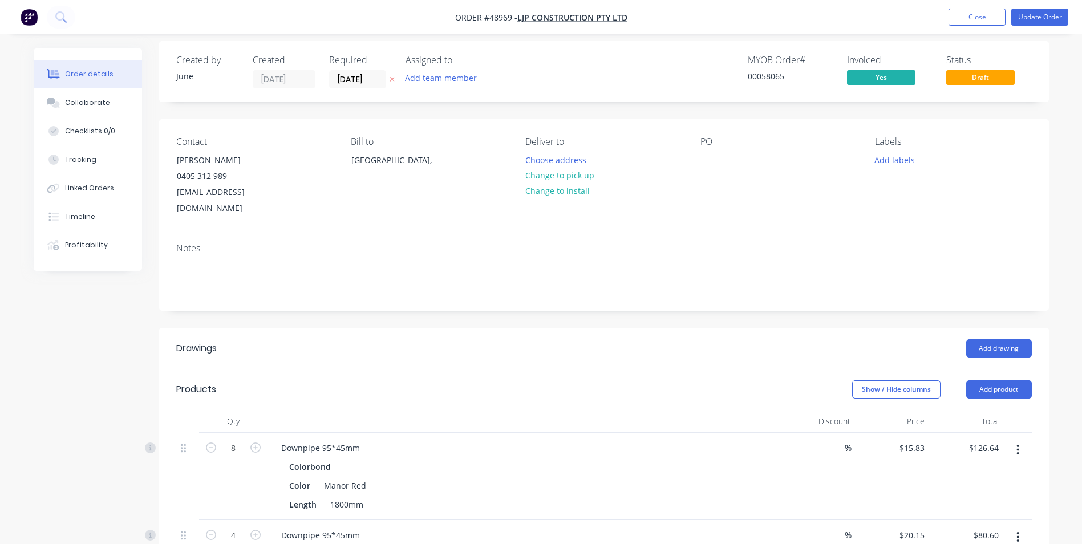
scroll to position [0, 0]
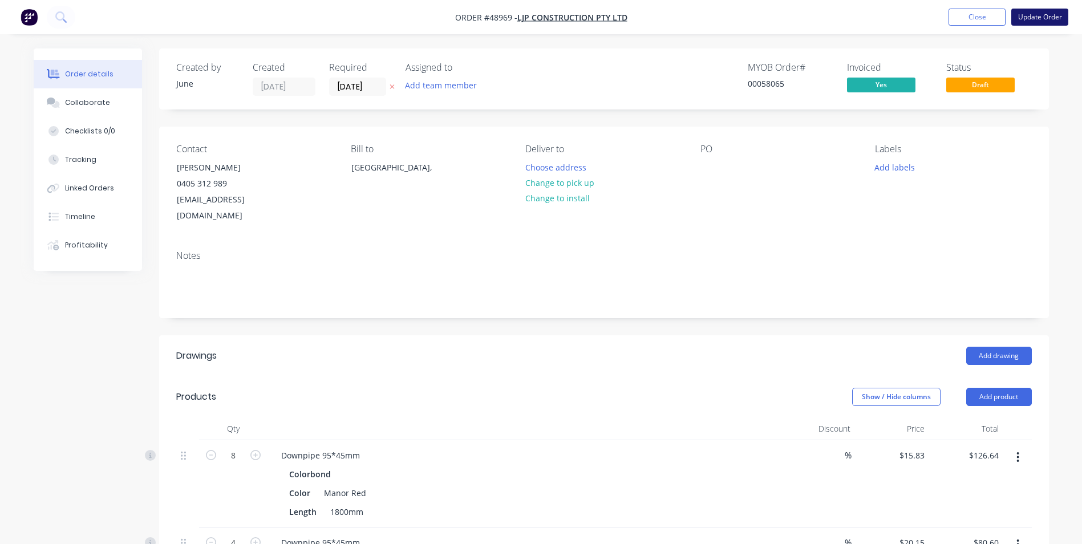
click at [1045, 17] on button "Update Order" at bounding box center [1039, 17] width 57 height 17
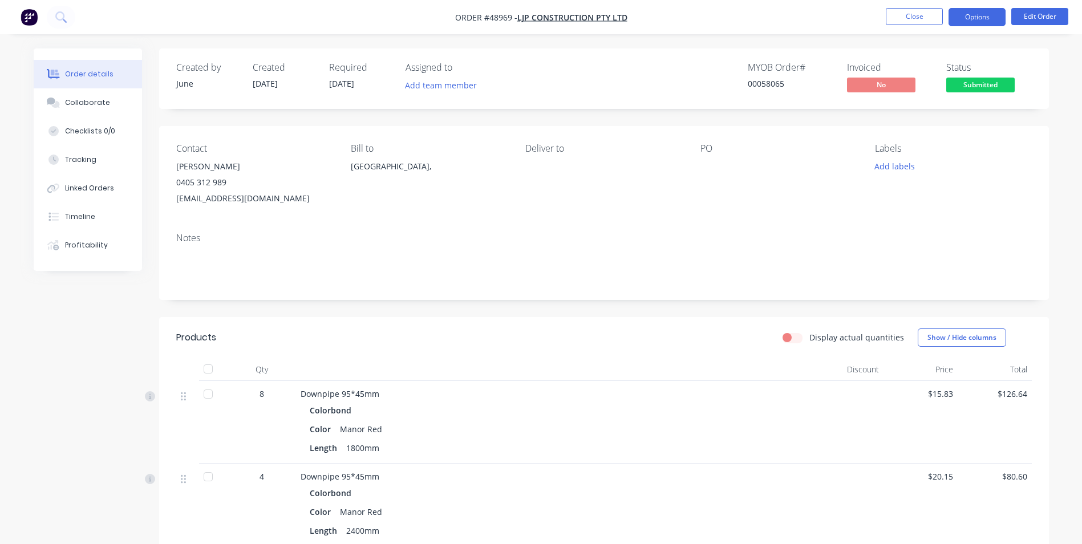
click at [970, 15] on button "Options" at bounding box center [976, 17] width 57 height 18
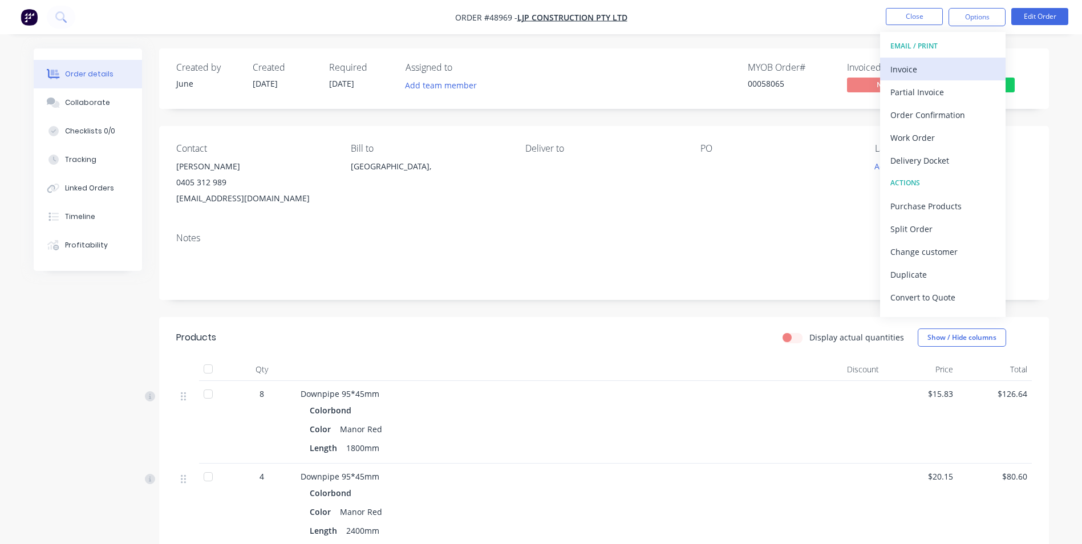
click at [960, 70] on div "Invoice" at bounding box center [942, 69] width 105 height 17
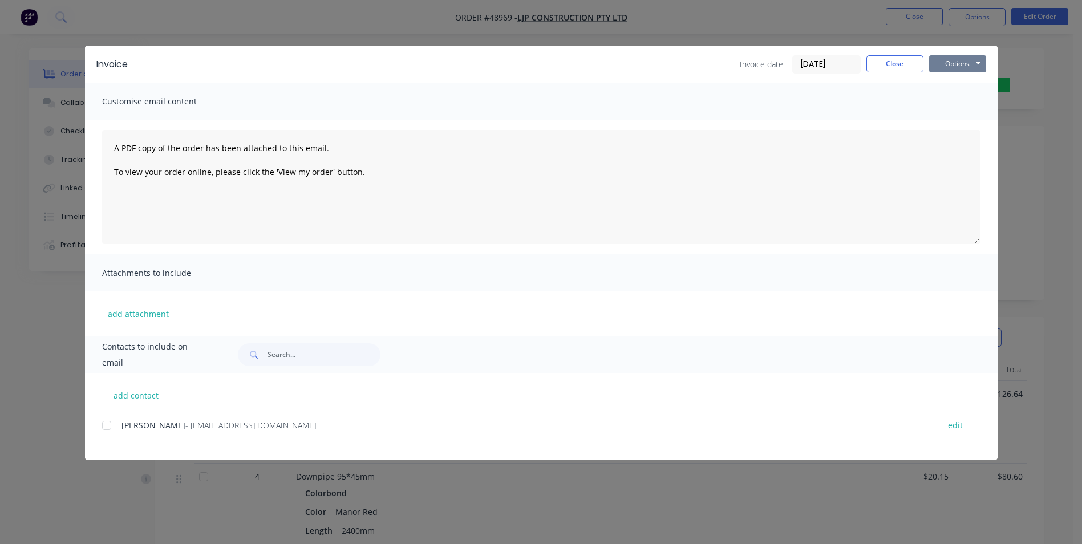
click at [955, 65] on button "Options" at bounding box center [957, 63] width 57 height 17
click at [948, 104] on button "Print" at bounding box center [965, 103] width 73 height 19
click at [880, 66] on button "Close" at bounding box center [894, 63] width 57 height 17
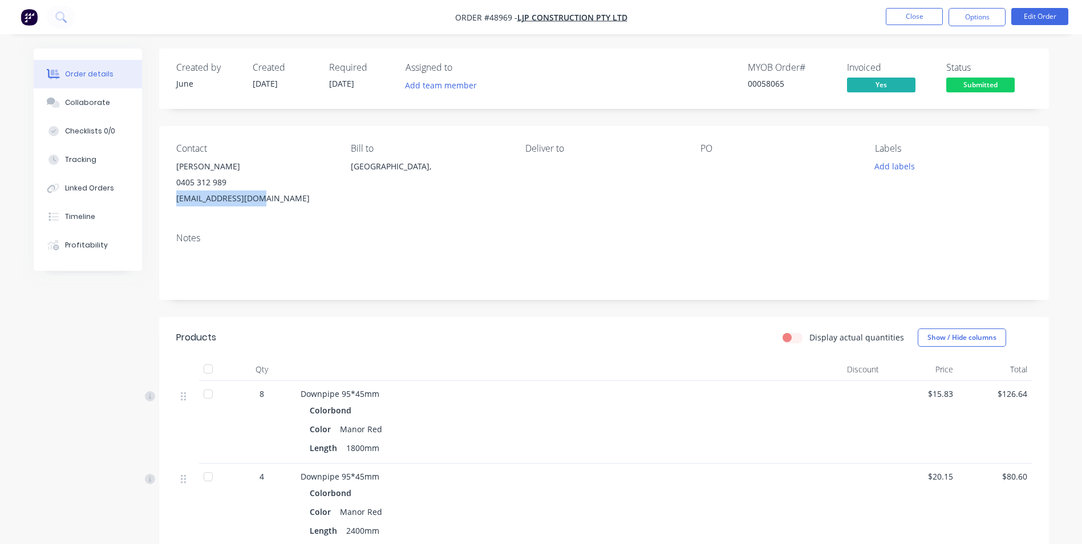
drag, startPoint x: 261, startPoint y: 200, endPoint x: 174, endPoint y: 196, distance: 87.4
click at [174, 196] on div "Contact [PERSON_NAME] [PHONE_NUMBER] [EMAIL_ADDRESS][DOMAIN_NAME] Bill to [GEOG…" at bounding box center [604, 175] width 890 height 98
copy div "[EMAIL_ADDRESS][DOMAIN_NAME]"
click at [447, 200] on div "Bill to [GEOGRAPHIC_DATA]," at bounding box center [429, 174] width 156 height 63
click at [982, 9] on button "Options" at bounding box center [976, 17] width 57 height 18
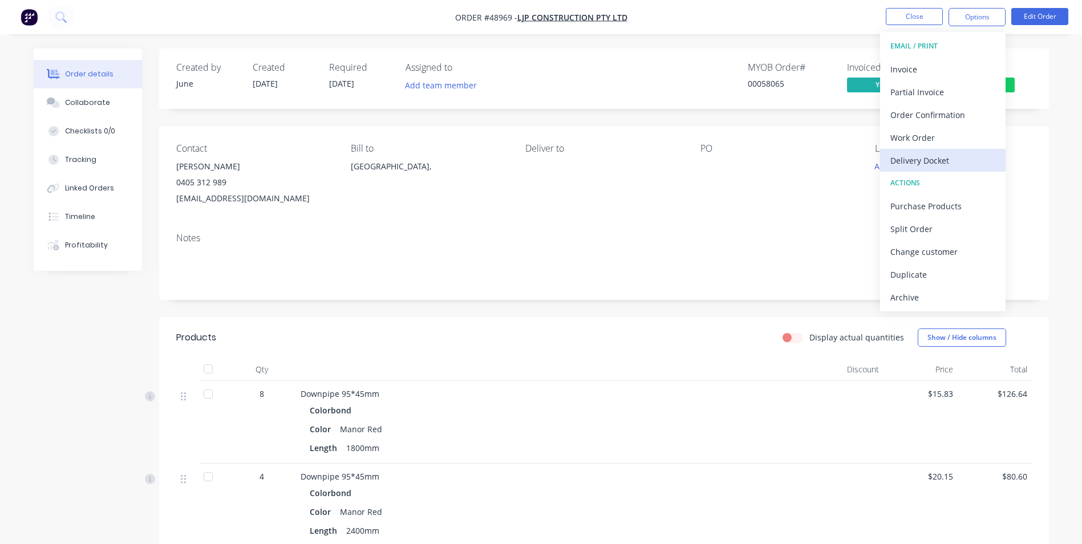
click at [962, 163] on div "Delivery Docket" at bounding box center [942, 160] width 105 height 17
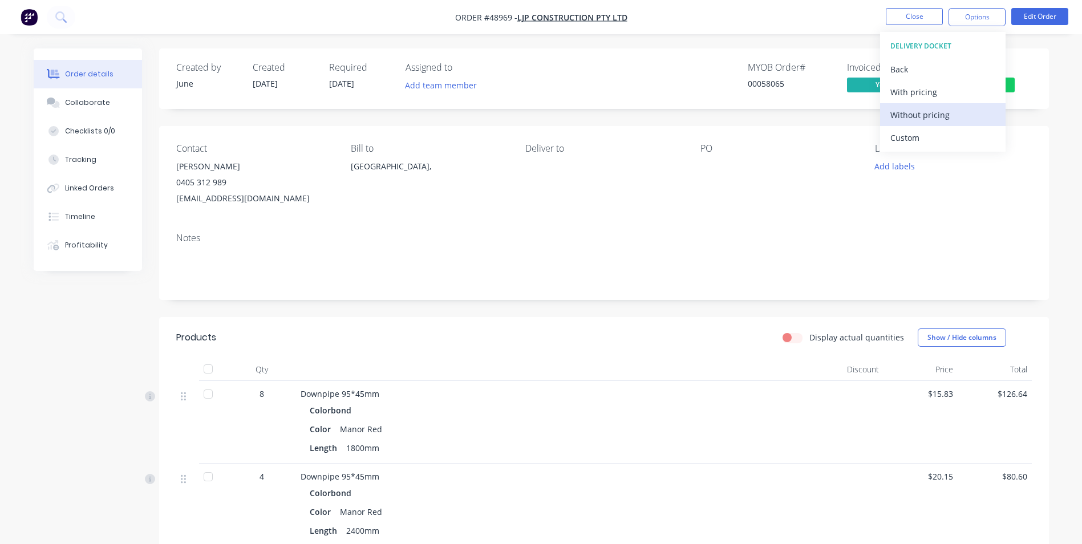
click at [955, 115] on div "Without pricing" at bounding box center [942, 115] width 105 height 17
click at [598, 212] on div "Contact [PERSON_NAME] [PHONE_NUMBER] [EMAIL_ADDRESS][DOMAIN_NAME] Bill to [GEOG…" at bounding box center [604, 175] width 890 height 98
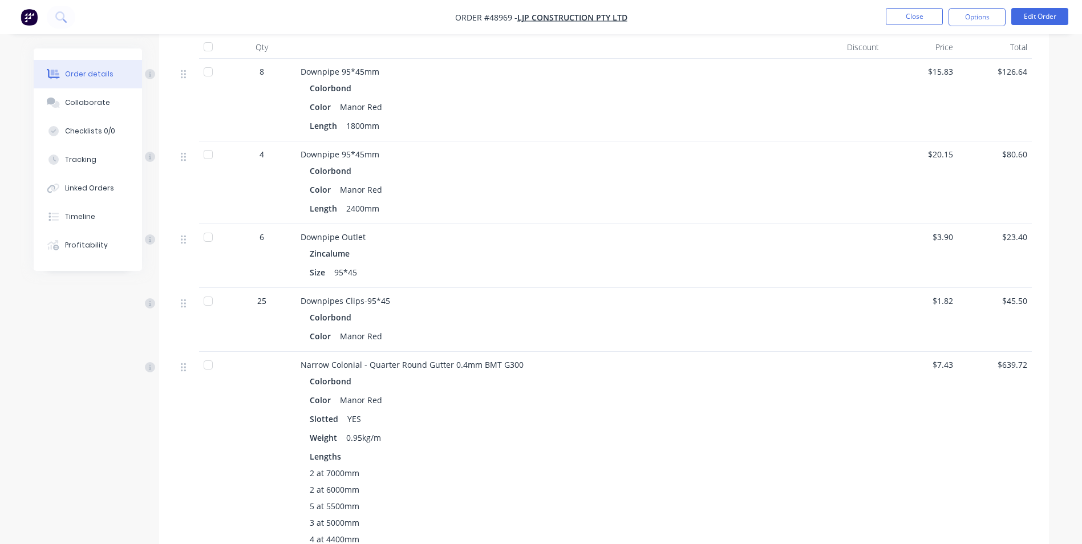
scroll to position [342, 0]
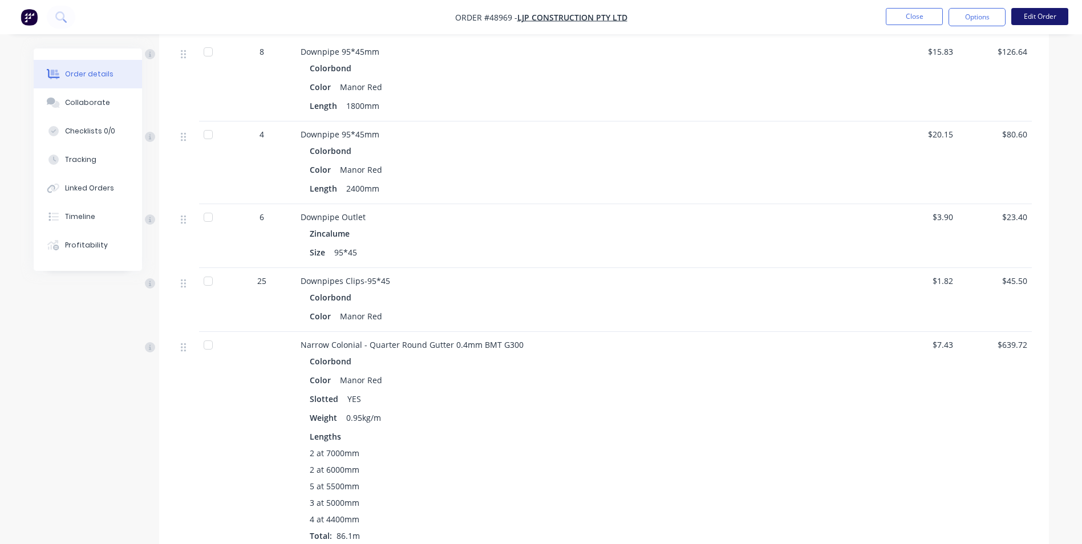
click at [1039, 11] on button "Edit Order" at bounding box center [1039, 16] width 57 height 17
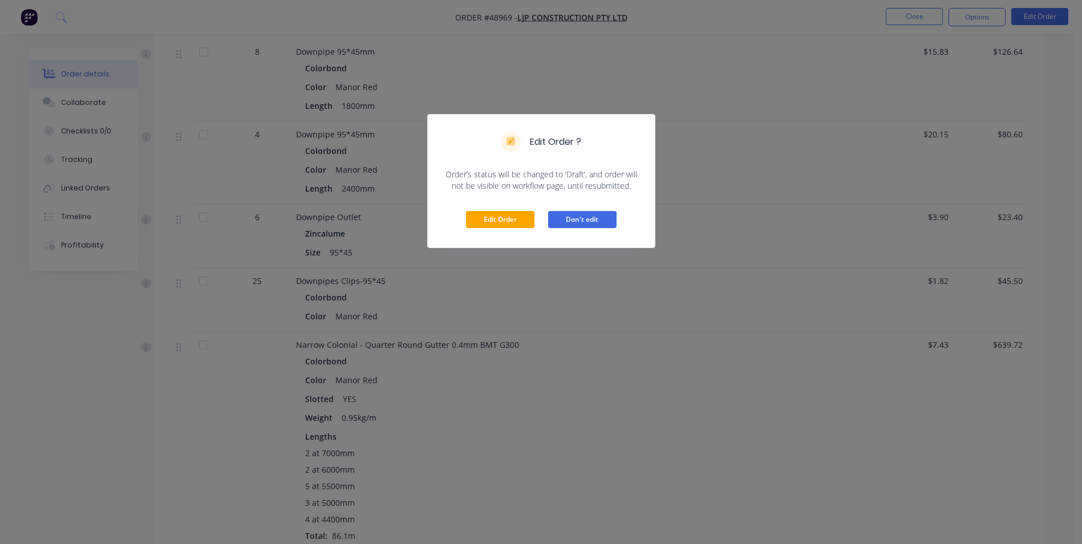
click at [578, 217] on button "Don't edit" at bounding box center [582, 219] width 68 height 17
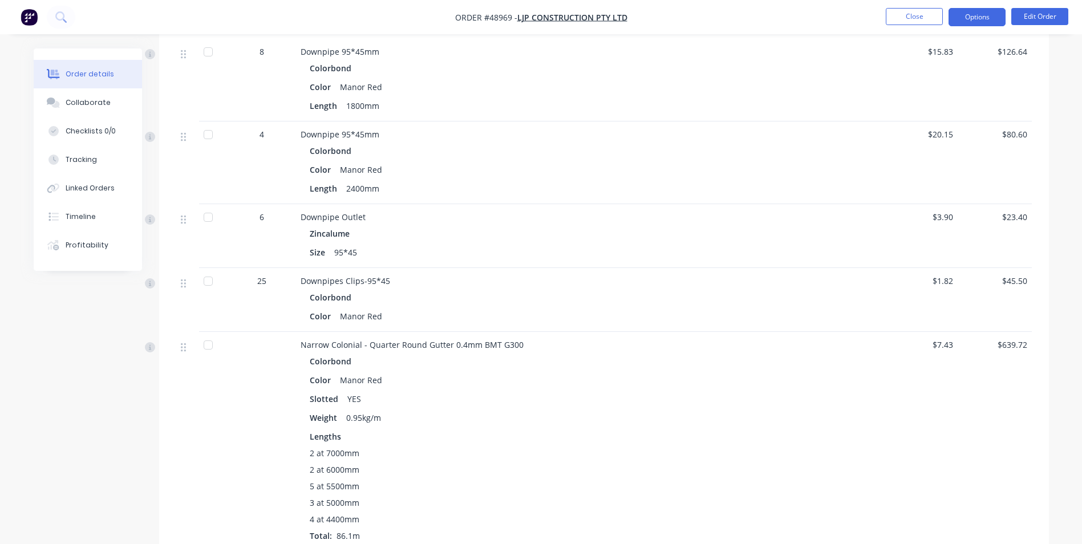
click at [975, 9] on button "Options" at bounding box center [976, 17] width 57 height 18
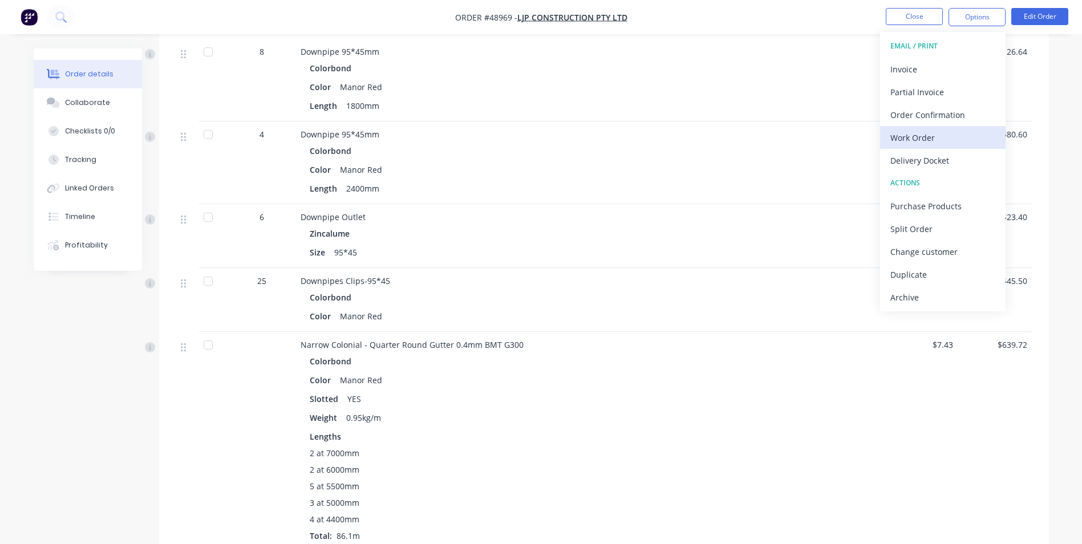
click at [917, 139] on div "Work Order" at bounding box center [942, 137] width 105 height 17
click at [905, 134] on div "Custom" at bounding box center [942, 137] width 105 height 17
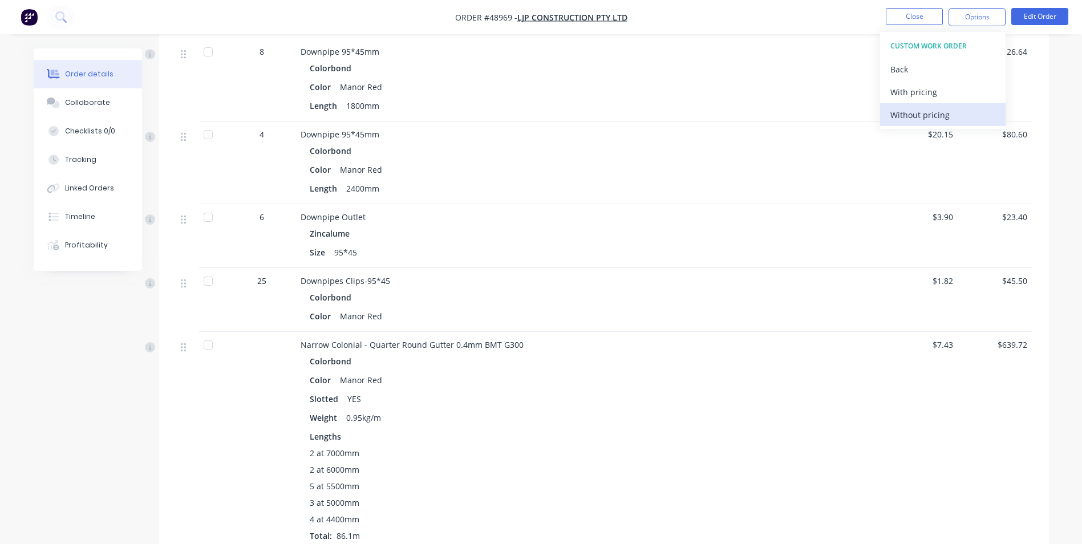
click at [906, 113] on div "Without pricing" at bounding box center [942, 115] width 105 height 17
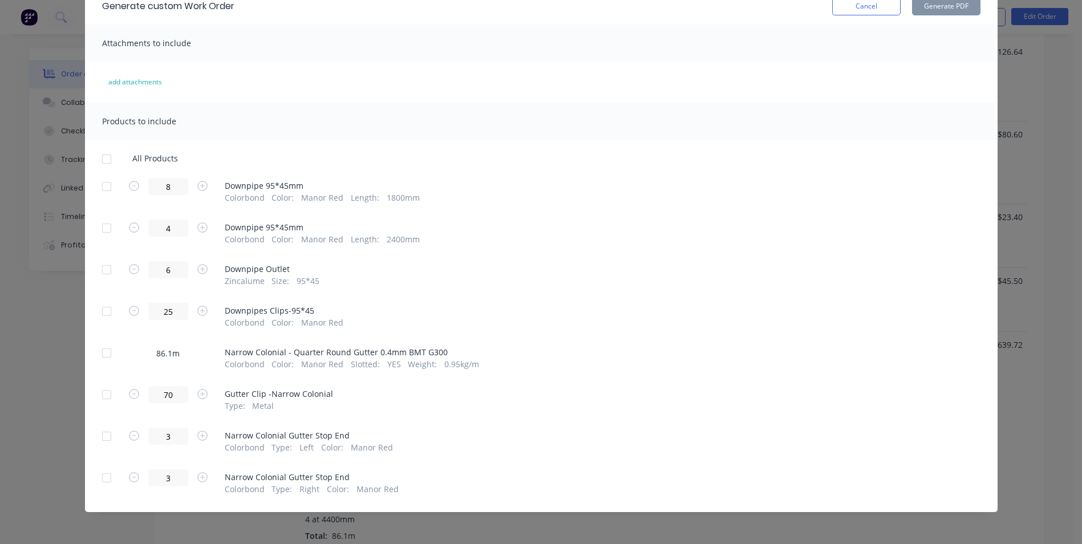
scroll to position [59, 0]
click at [102, 362] on div at bounding box center [106, 351] width 23 height 23
click at [958, 2] on button "Generate PDF" at bounding box center [946, 5] width 68 height 18
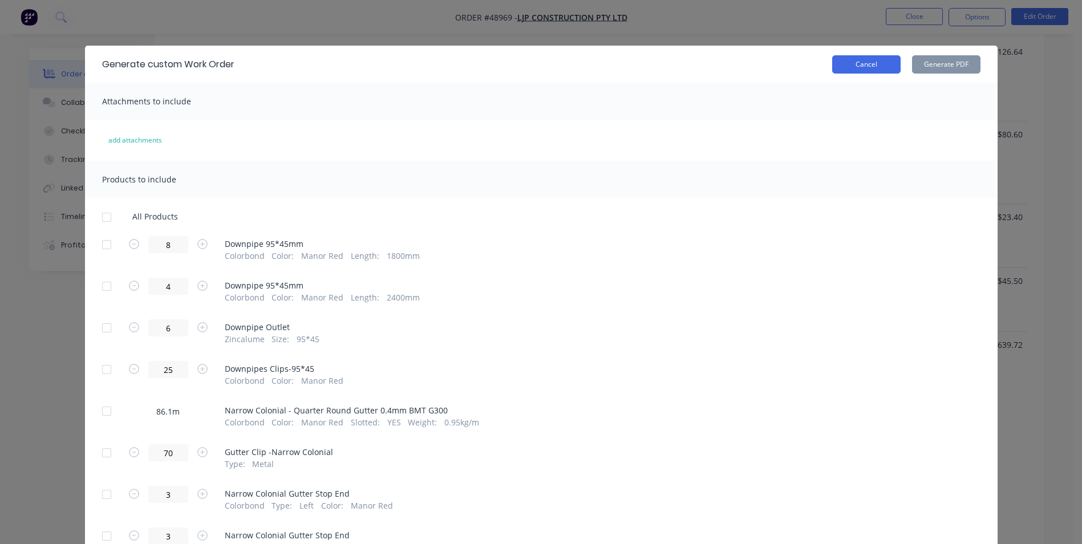
click at [853, 66] on button "Cancel" at bounding box center [866, 64] width 68 height 18
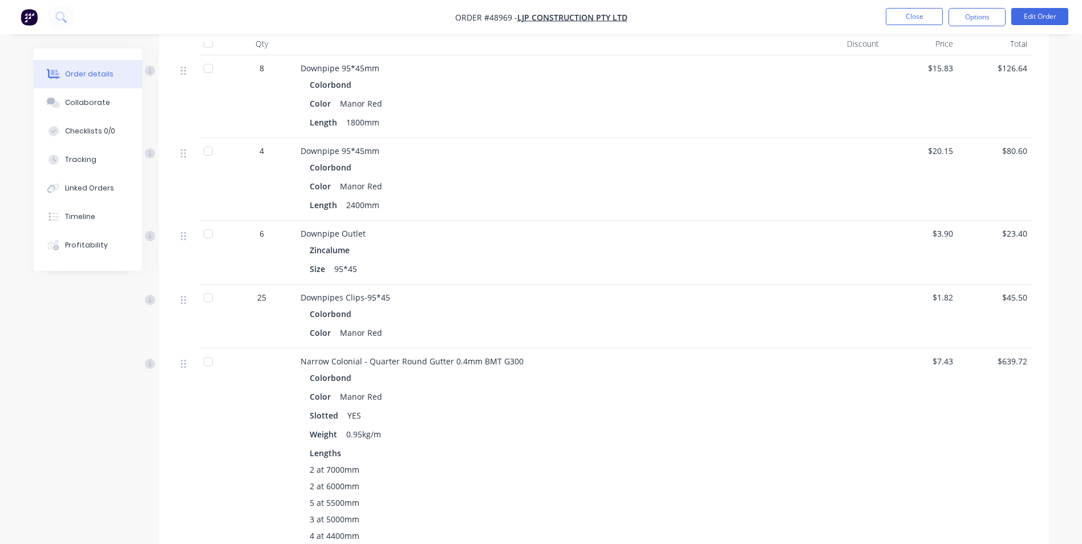
scroll to position [111, 0]
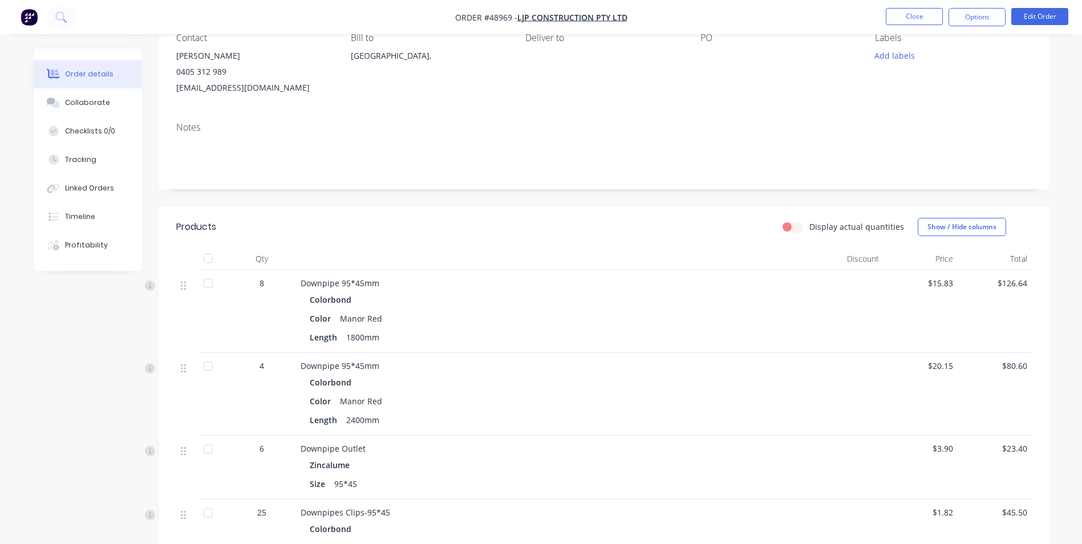
click at [578, 324] on div "Color Manor Red" at bounding box center [553, 318] width 486 height 17
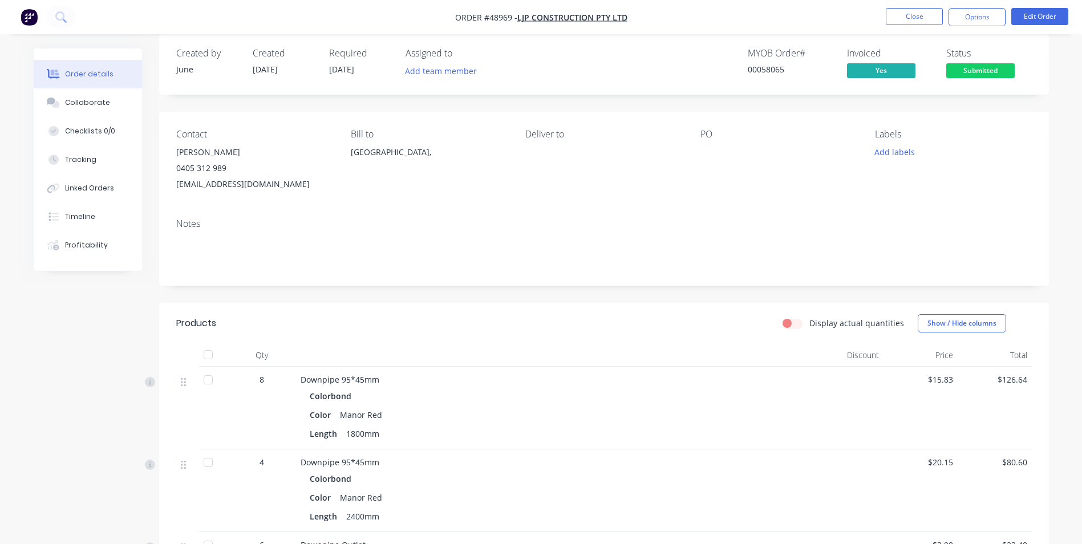
scroll to position [0, 0]
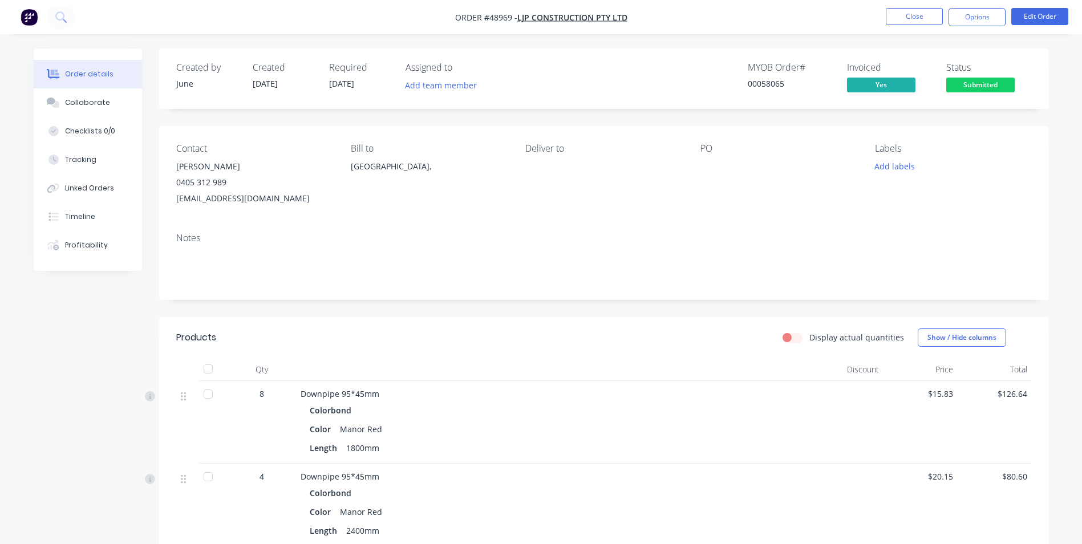
click at [921, 29] on nav "Order #48969 - LJP Construction Pty Ltd Close Options Edit Order" at bounding box center [541, 17] width 1082 height 34
click at [919, 15] on button "Close" at bounding box center [914, 16] width 57 height 17
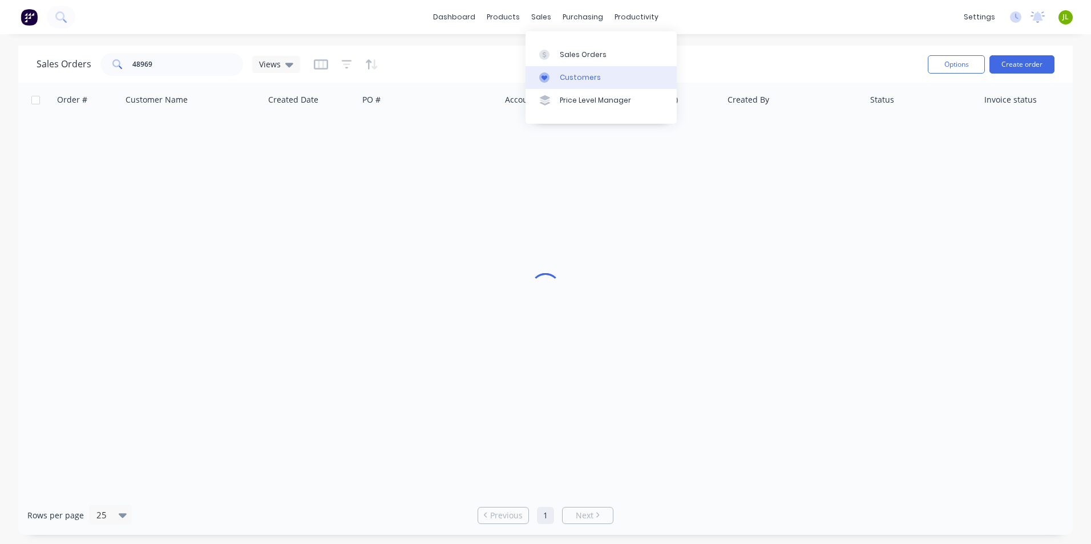
click at [558, 82] on link "Customers" at bounding box center [600, 77] width 151 height 23
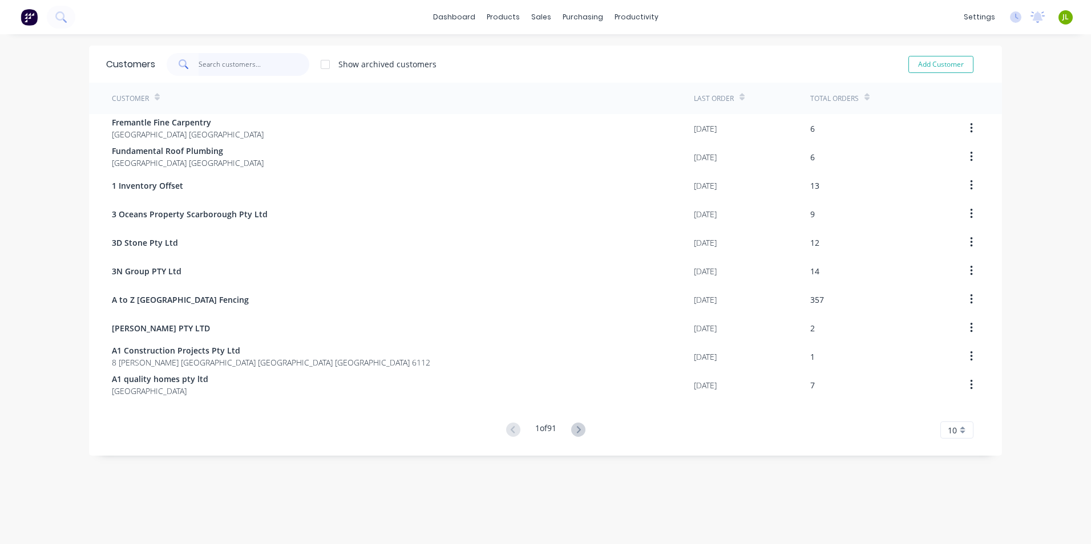
click at [271, 59] on input "text" at bounding box center [253, 64] width 111 height 23
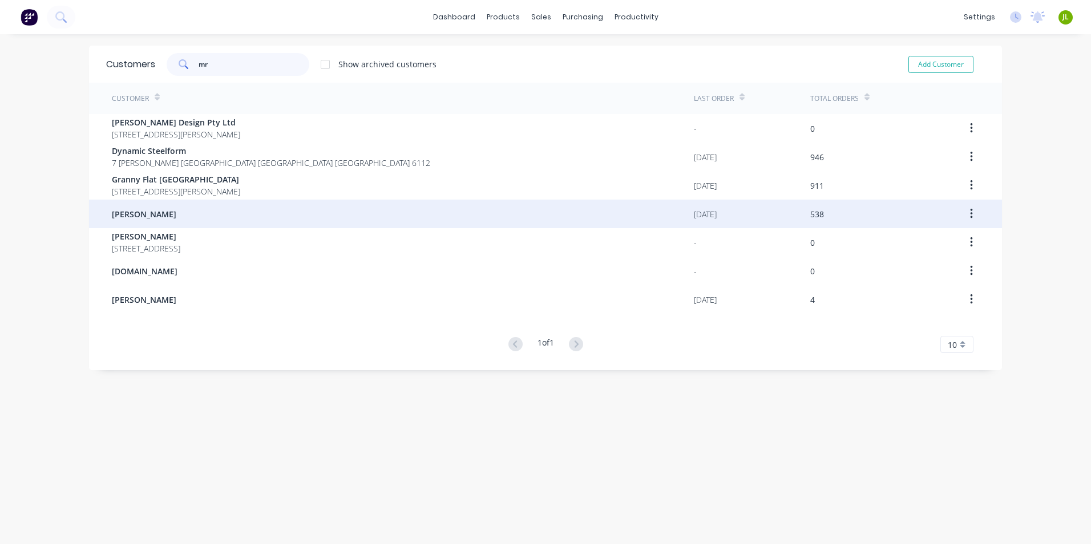
type input "mr"
click at [212, 208] on div "[PERSON_NAME]" at bounding box center [403, 214] width 582 height 29
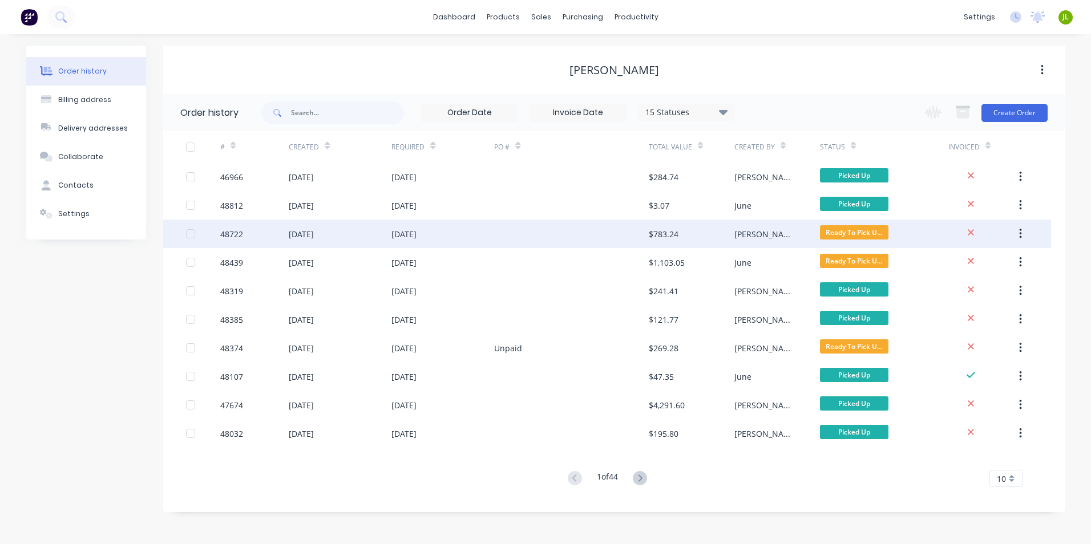
click at [274, 244] on div "48722" at bounding box center [254, 234] width 68 height 29
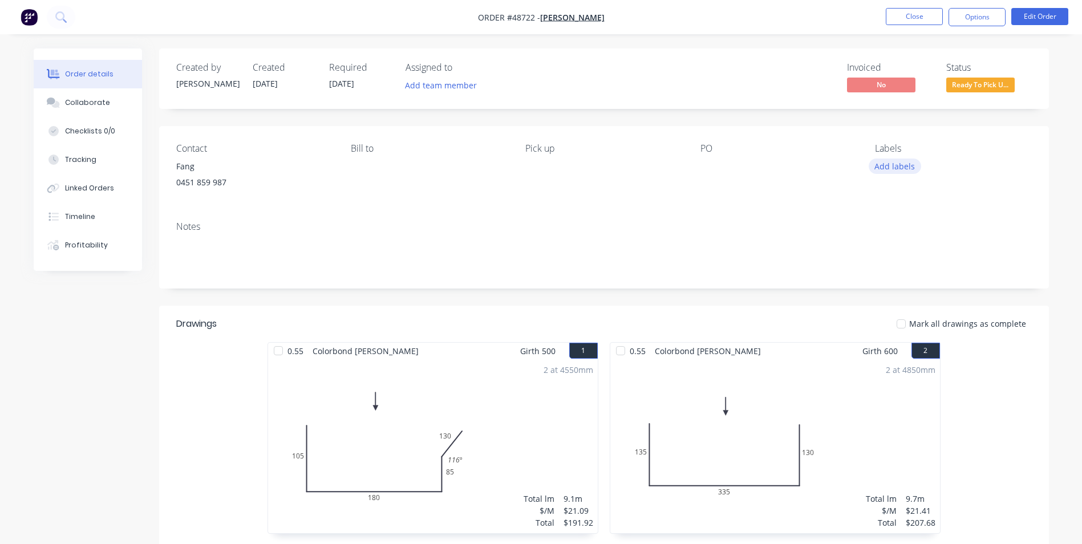
click at [893, 167] on button "Add labels" at bounding box center [895, 166] width 52 height 15
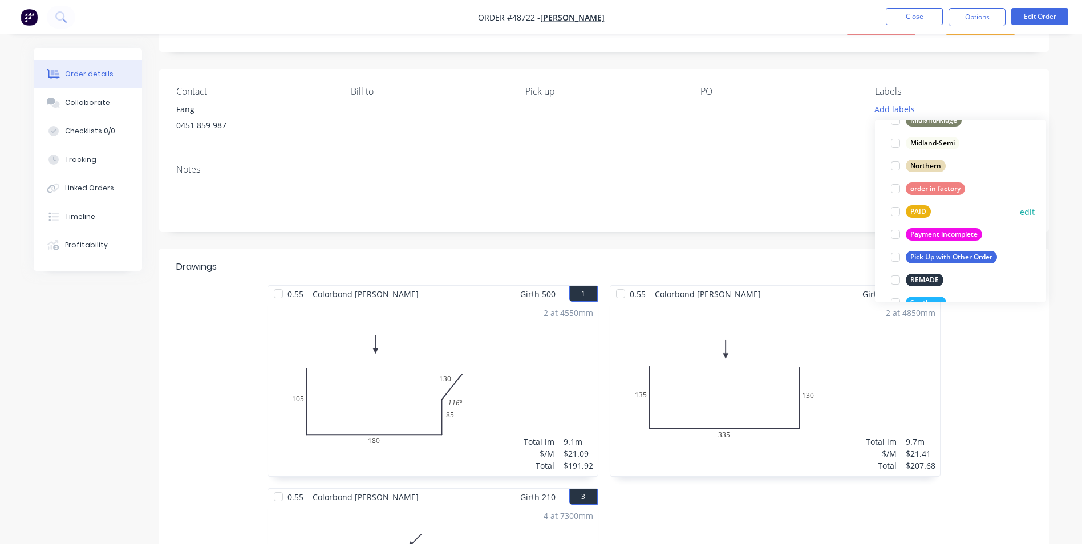
scroll to position [228, 0]
click at [893, 212] on div at bounding box center [895, 211] width 23 height 23
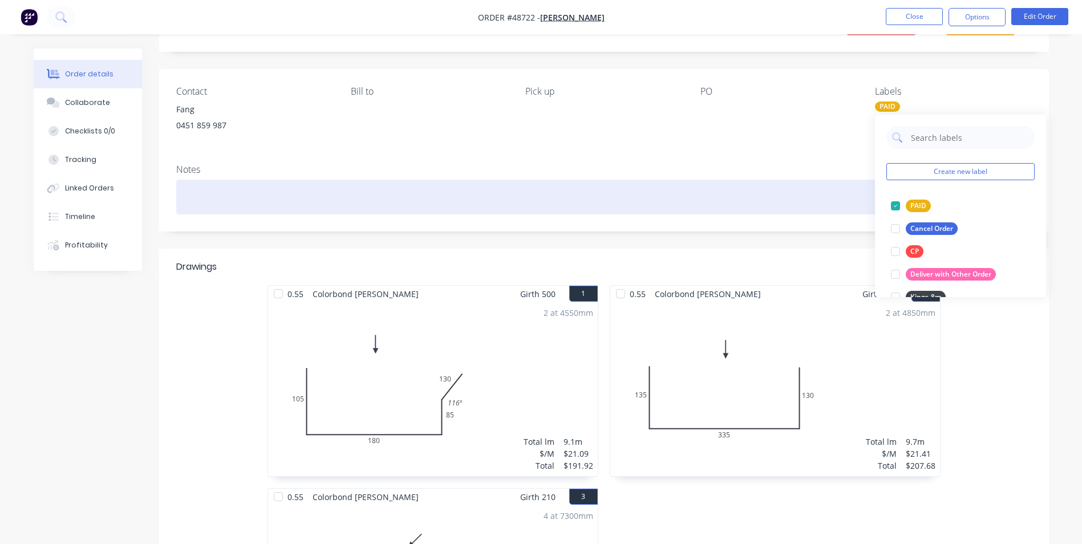
scroll to position [0, 0]
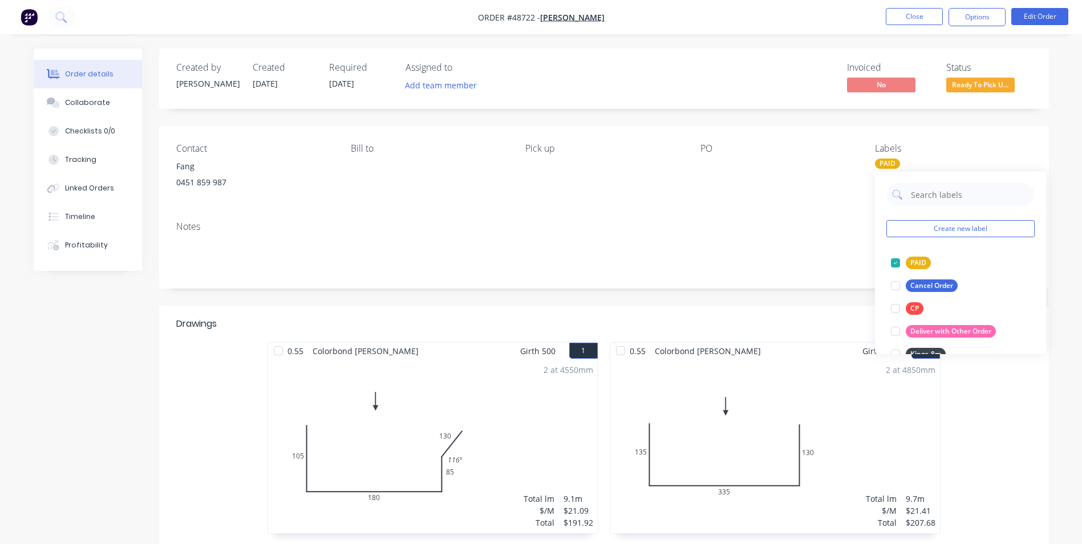
click at [672, 217] on div "Notes" at bounding box center [604, 250] width 890 height 76
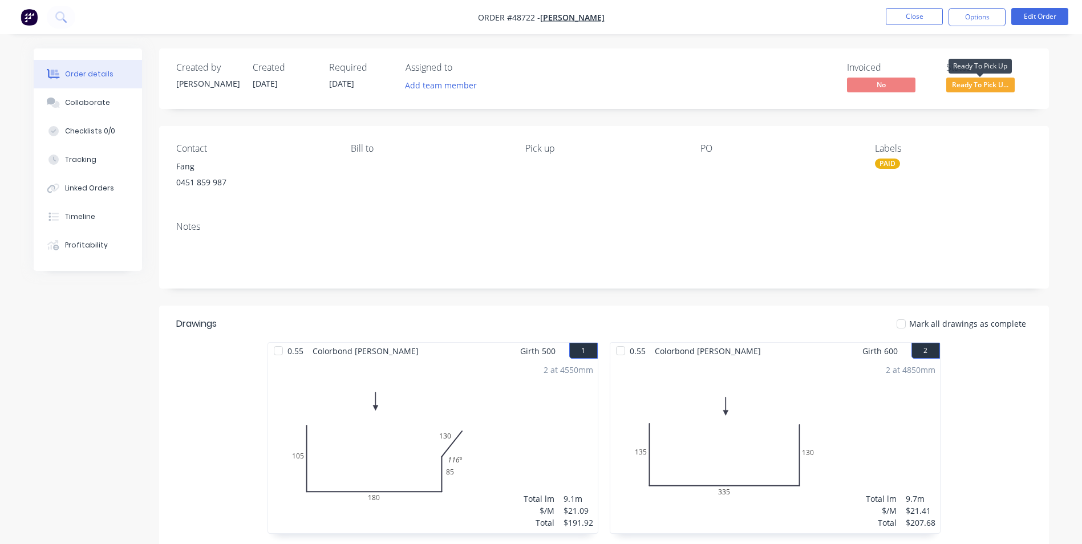
click at [1006, 88] on span "Ready To Pick U..." at bounding box center [980, 85] width 68 height 14
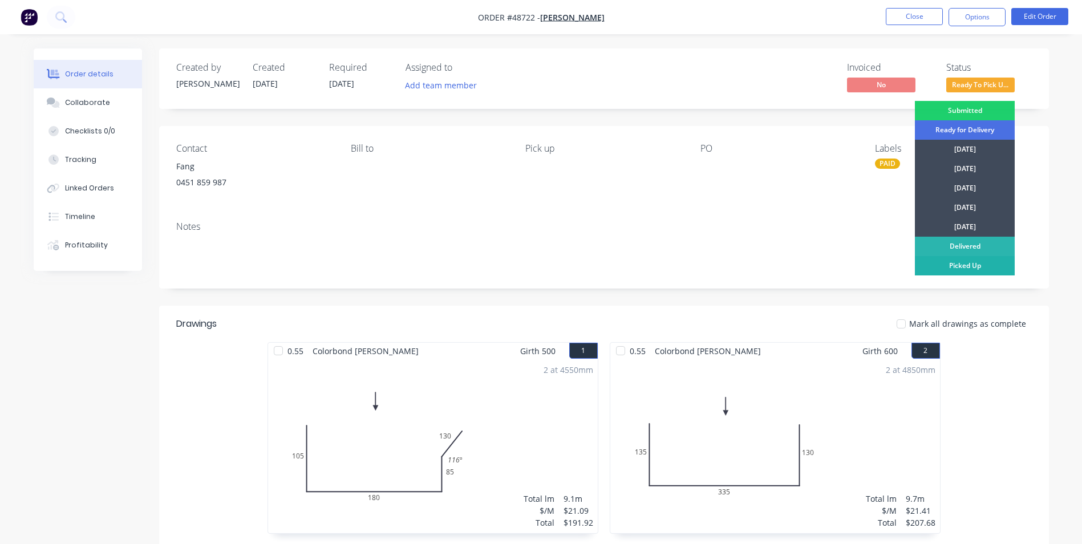
click at [952, 264] on div "Picked Up" at bounding box center [965, 265] width 100 height 19
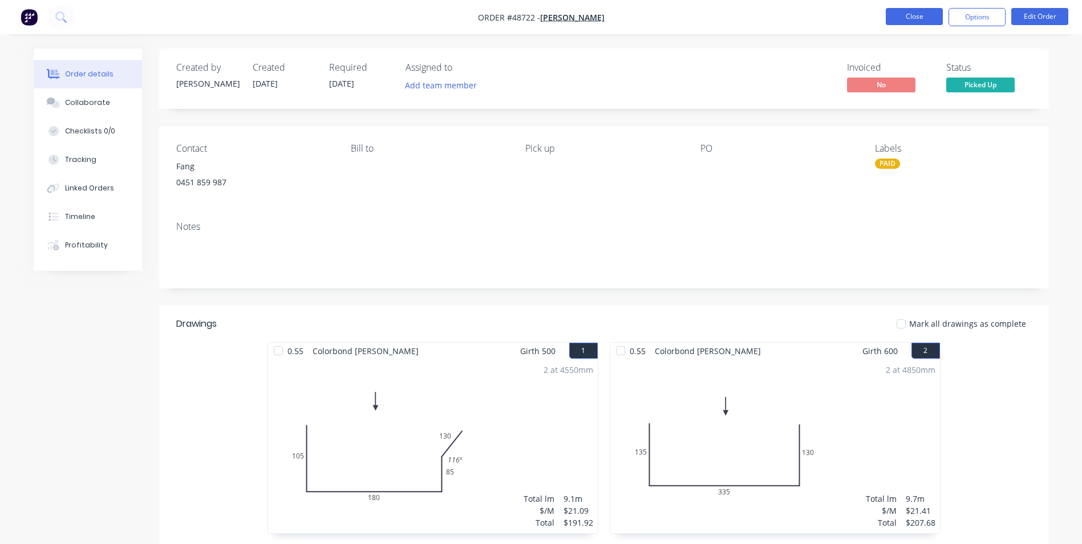
click at [907, 20] on button "Close" at bounding box center [914, 16] width 57 height 17
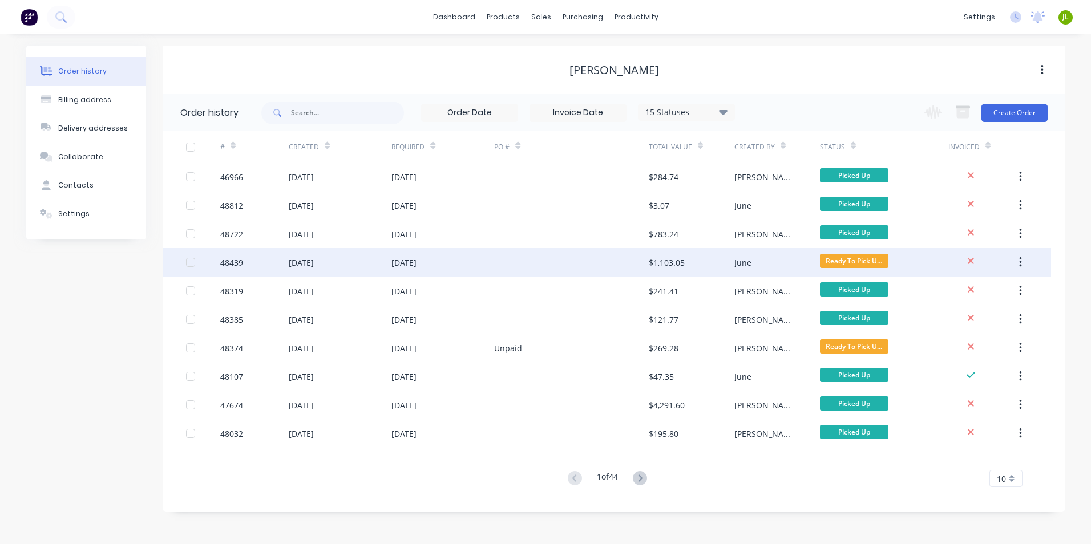
click at [509, 258] on div at bounding box center [571, 262] width 154 height 29
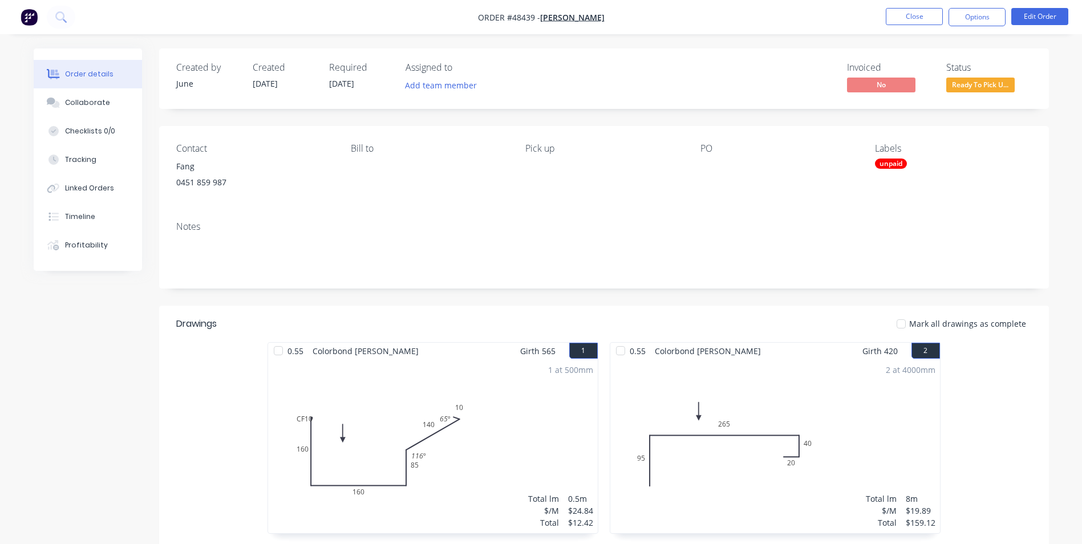
click at [906, 168] on div "unpaid" at bounding box center [953, 164] width 156 height 10
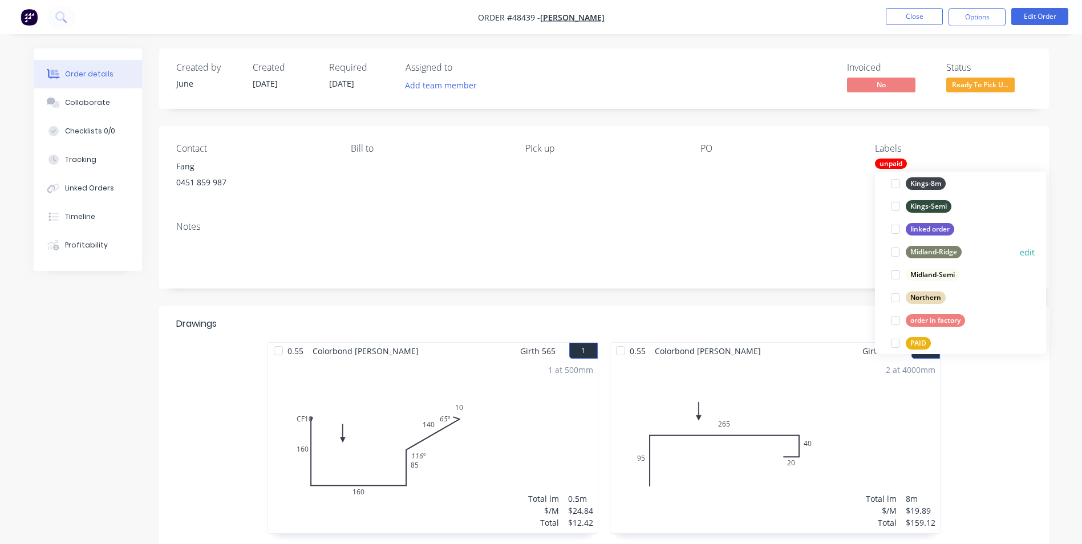
scroll to position [171, 0]
click at [895, 337] on div at bounding box center [895, 342] width 23 height 23
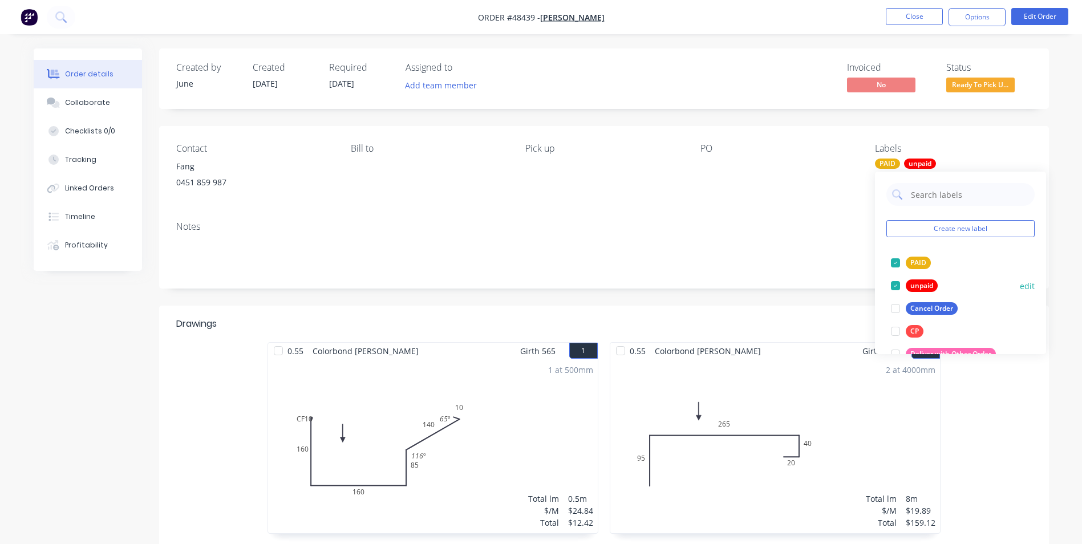
click at [891, 281] on div at bounding box center [895, 285] width 23 height 23
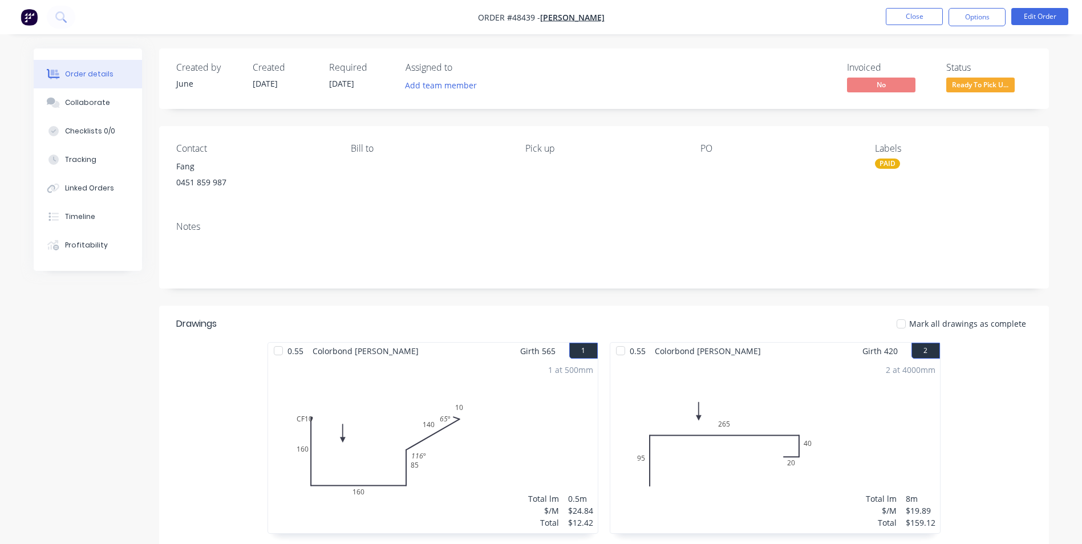
click at [725, 201] on div "Contact Fang [PHONE_NUMBER] Bill to Pick up PO Labels PAID" at bounding box center [604, 169] width 890 height 86
click at [995, 79] on span "Ready To Pick U..." at bounding box center [980, 85] width 68 height 14
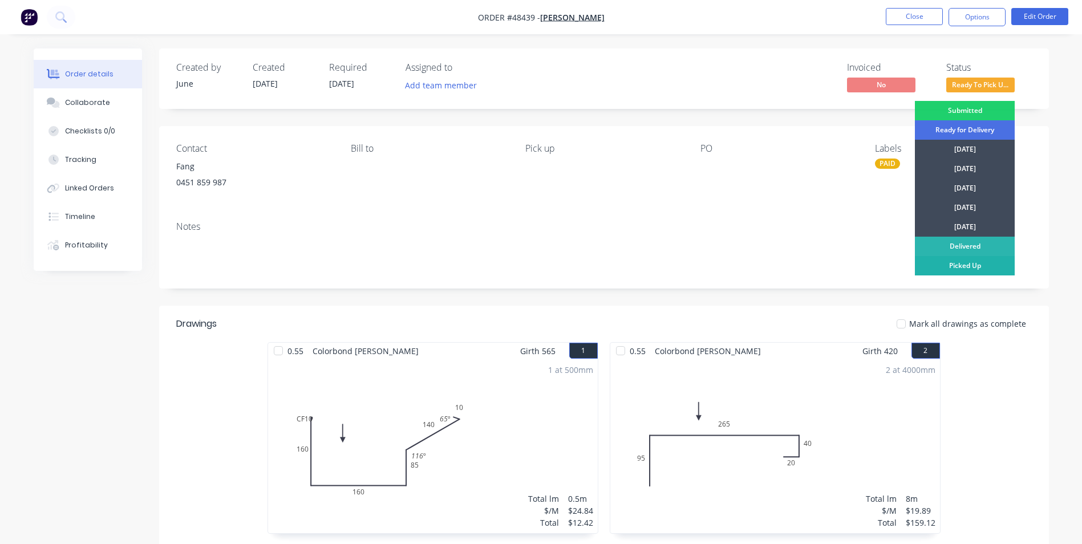
click at [959, 261] on div "Picked Up" at bounding box center [965, 265] width 100 height 19
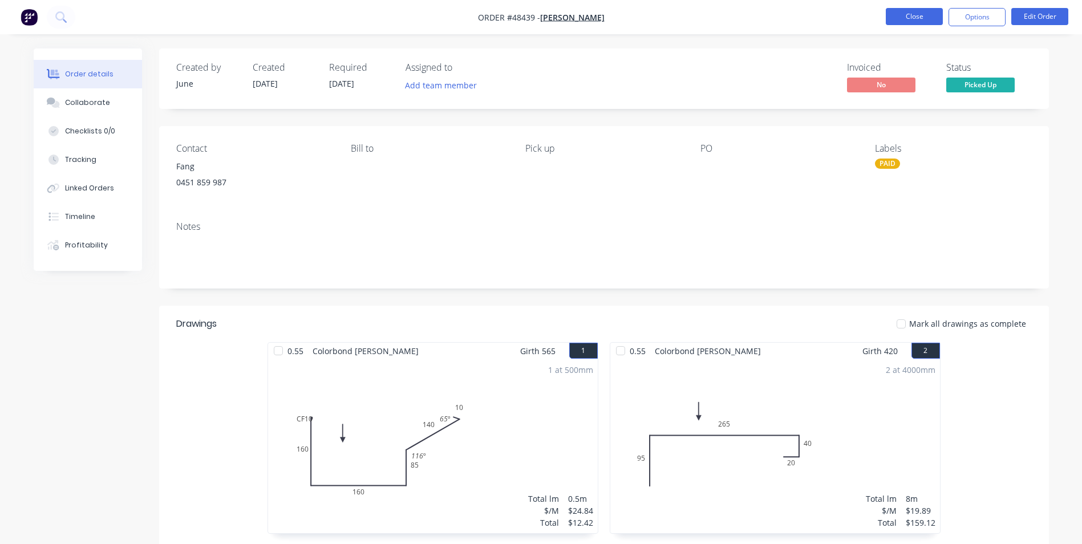
click at [897, 17] on button "Close" at bounding box center [914, 16] width 57 height 17
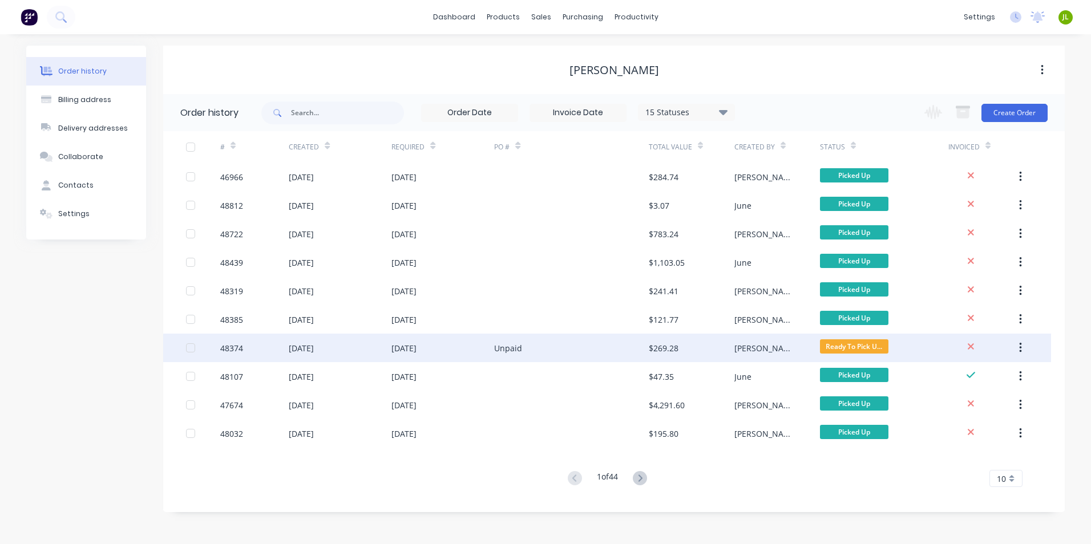
click at [630, 355] on div "Unpaid" at bounding box center [571, 348] width 154 height 29
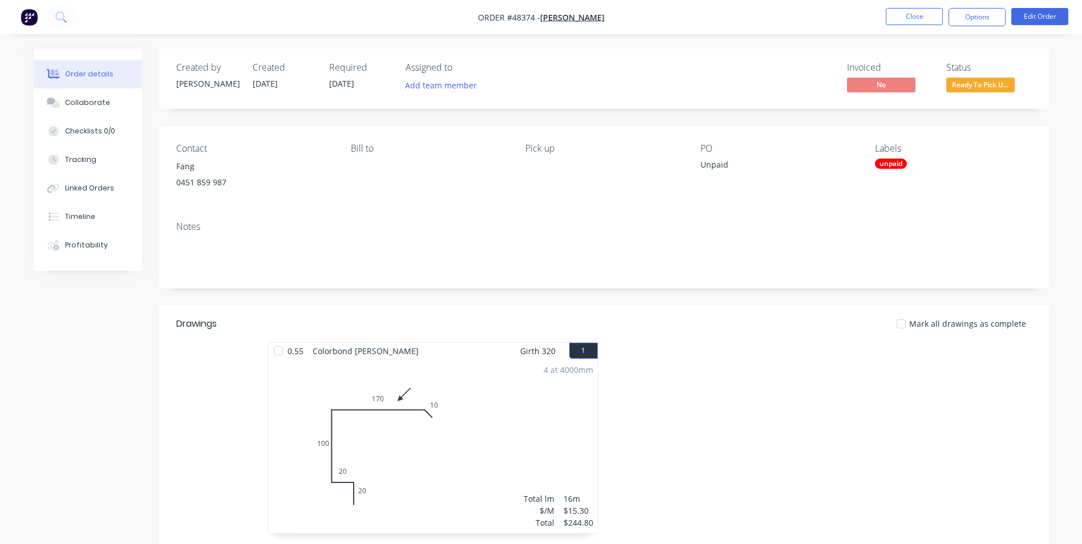
click at [882, 165] on div "unpaid" at bounding box center [891, 164] width 32 height 10
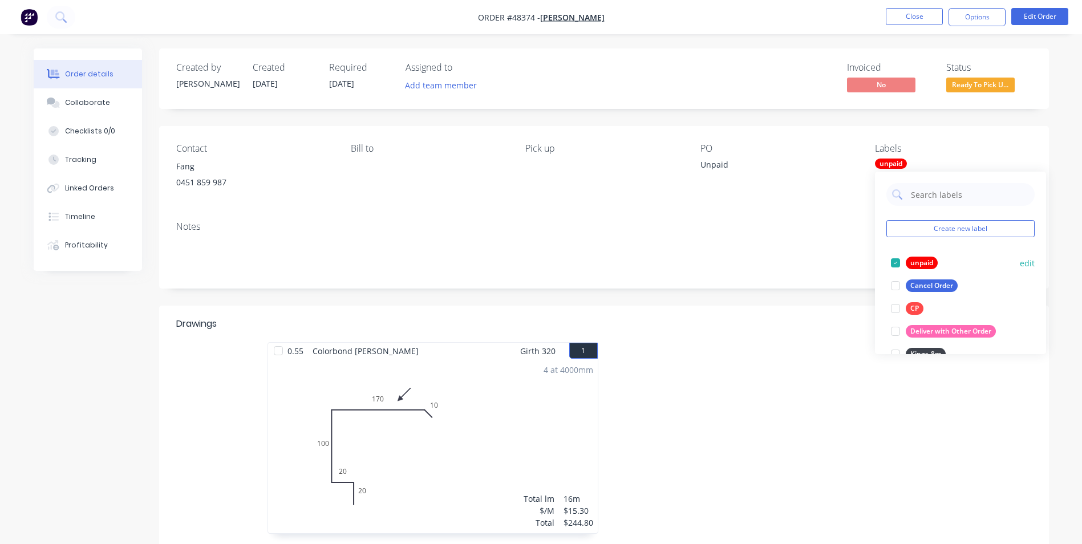
click at [897, 263] on div at bounding box center [895, 263] width 23 height 23
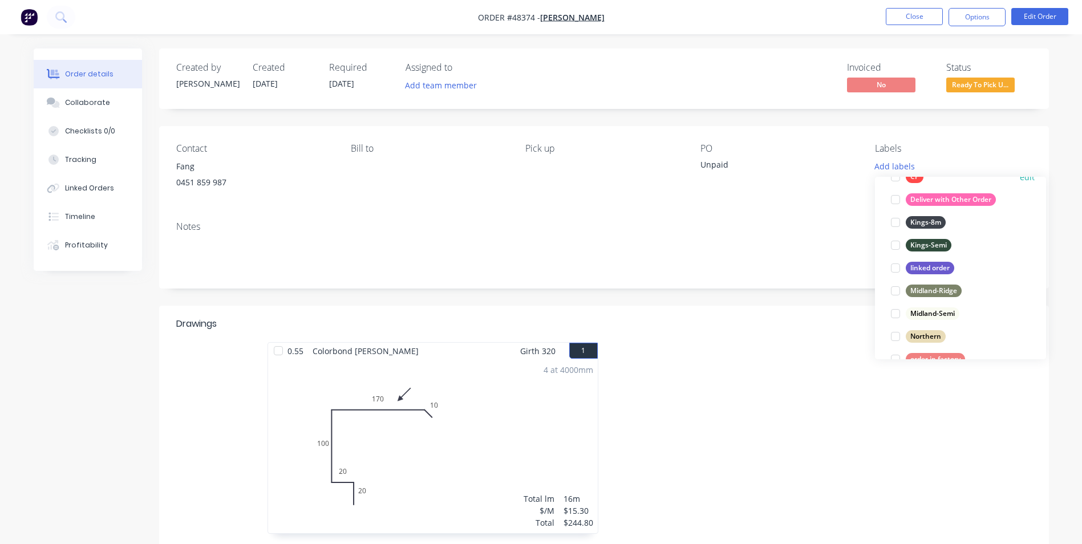
scroll to position [228, 0]
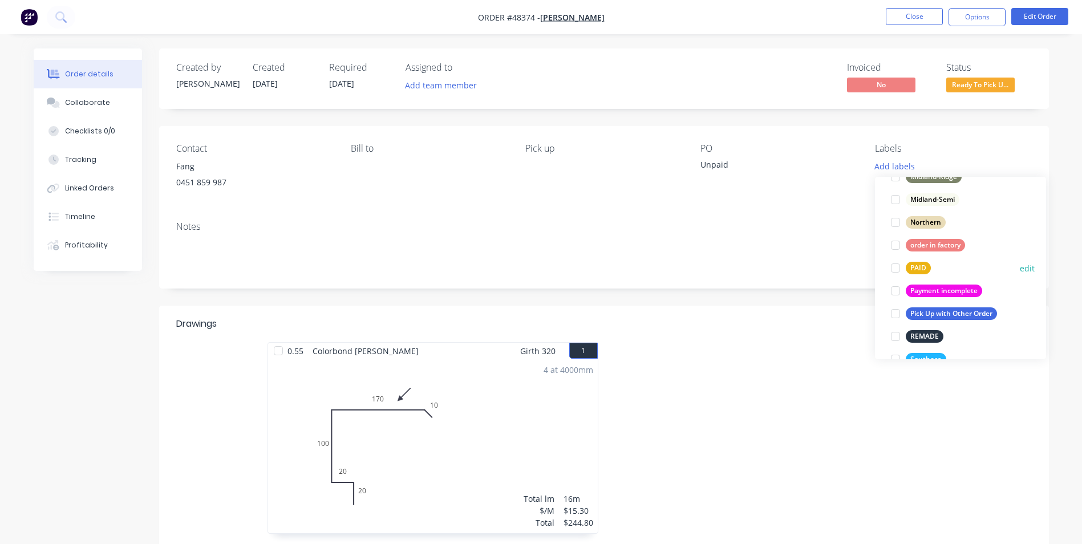
click at [893, 266] on div at bounding box center [895, 268] width 23 height 23
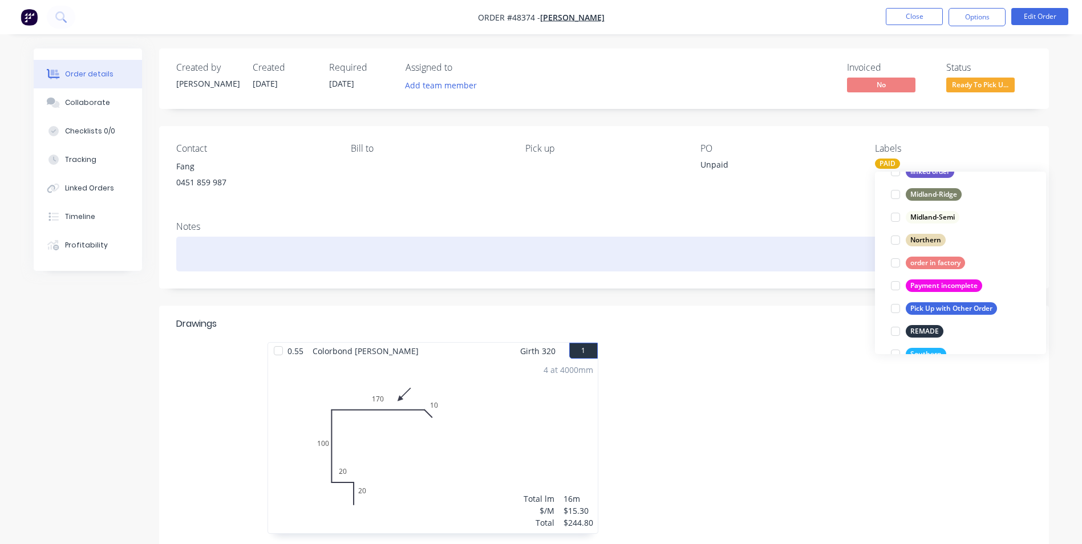
scroll to position [0, 0]
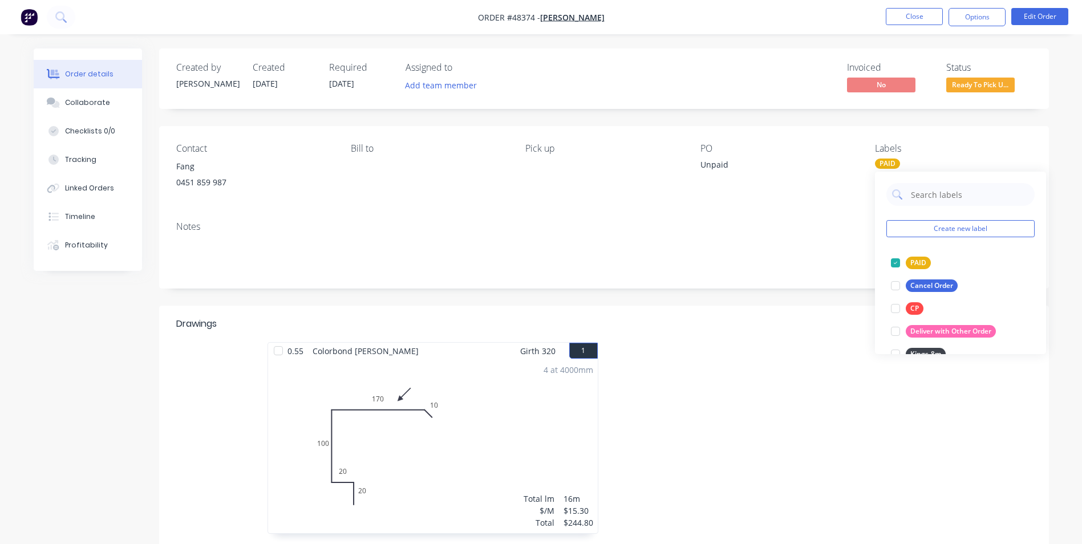
click at [743, 232] on div "Notes" at bounding box center [604, 250] width 890 height 76
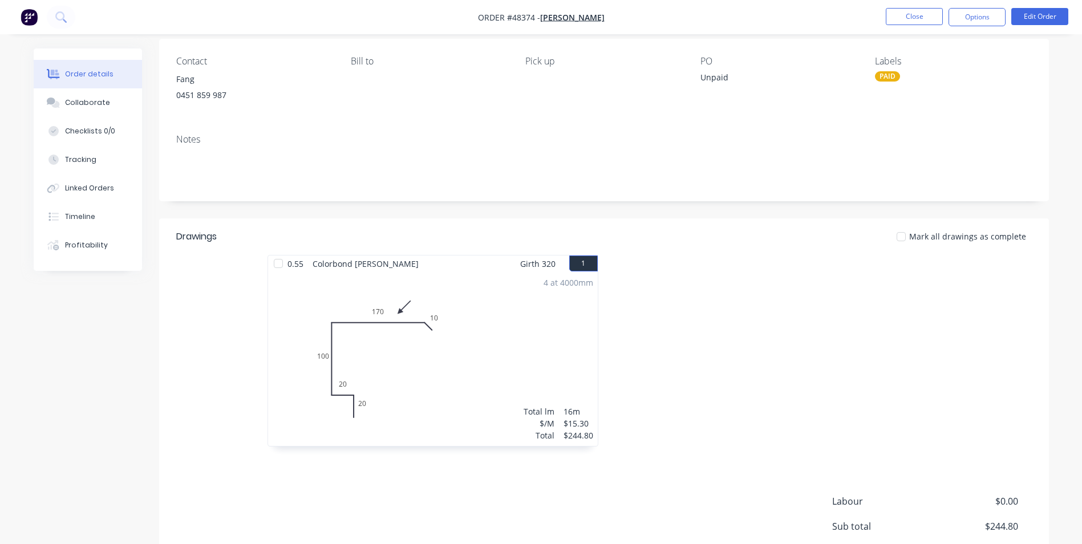
scroll to position [179, 0]
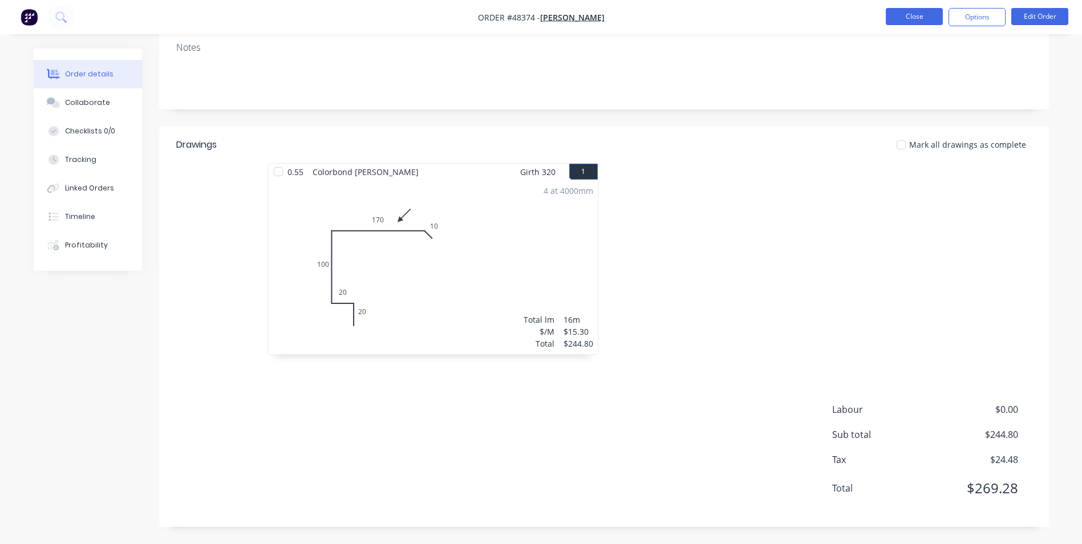
click at [922, 19] on button "Close" at bounding box center [914, 16] width 57 height 17
